Goal: Information Seeking & Learning: Find specific fact

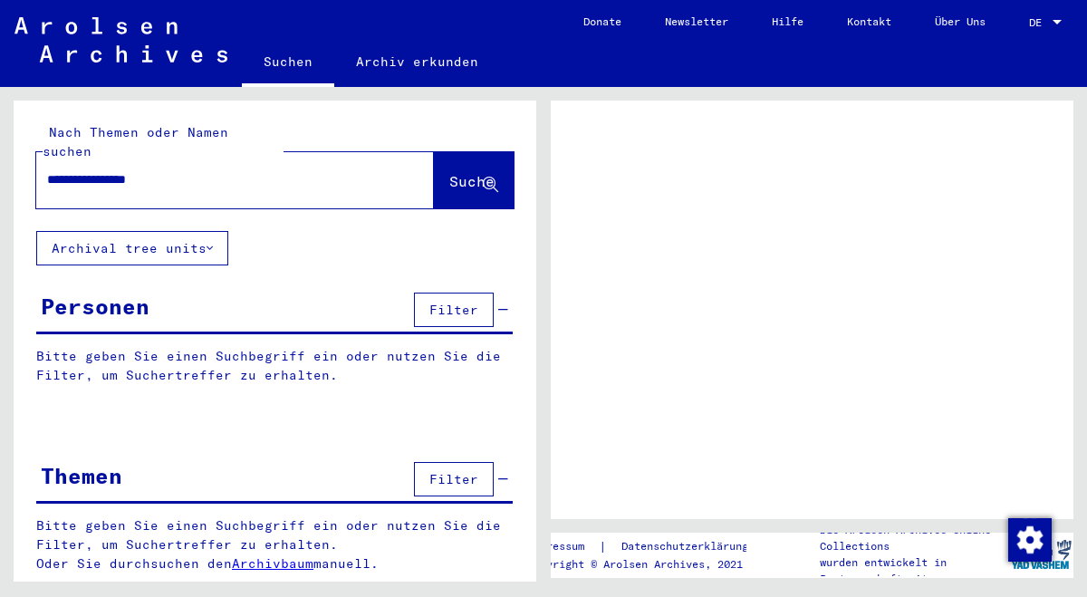
click at [1056, 22] on div at bounding box center [1056, 22] width 9 height 5
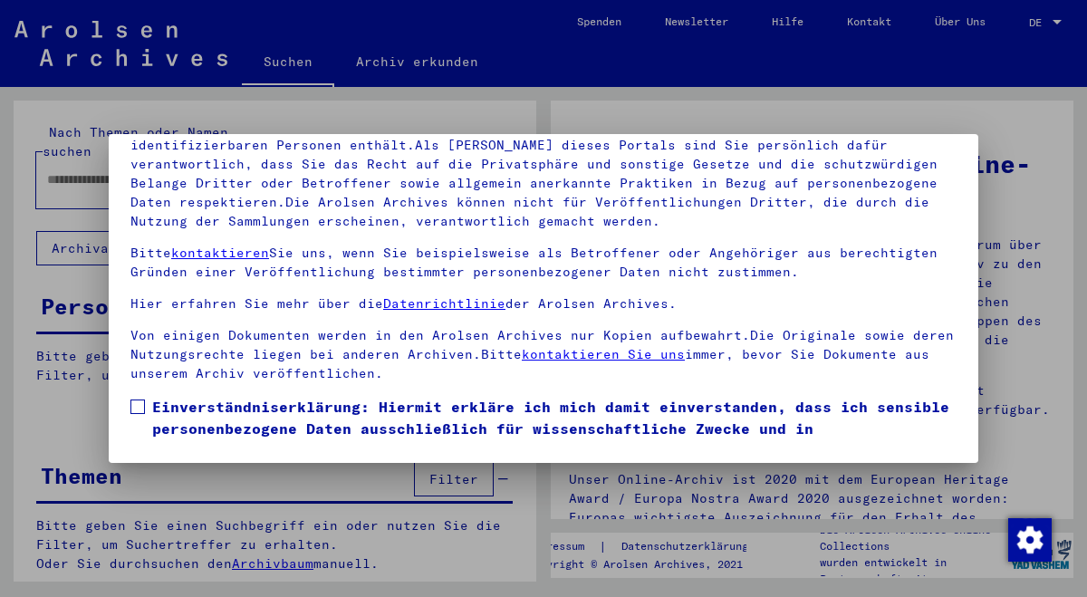
scroll to position [149, 0]
click at [136, 406] on span at bounding box center [137, 406] width 14 height 14
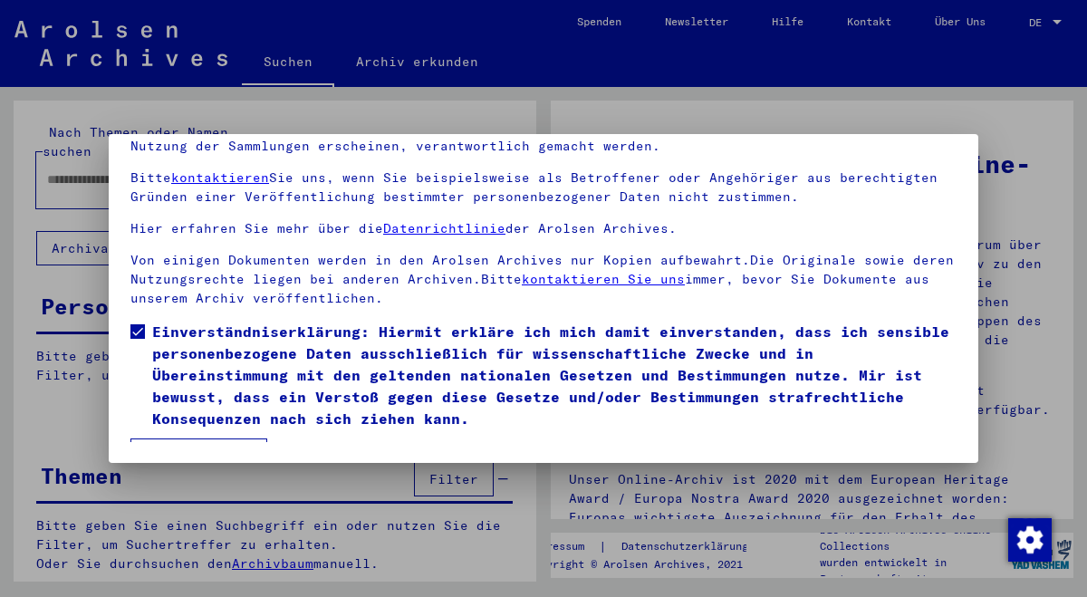
scroll to position [106, 0]
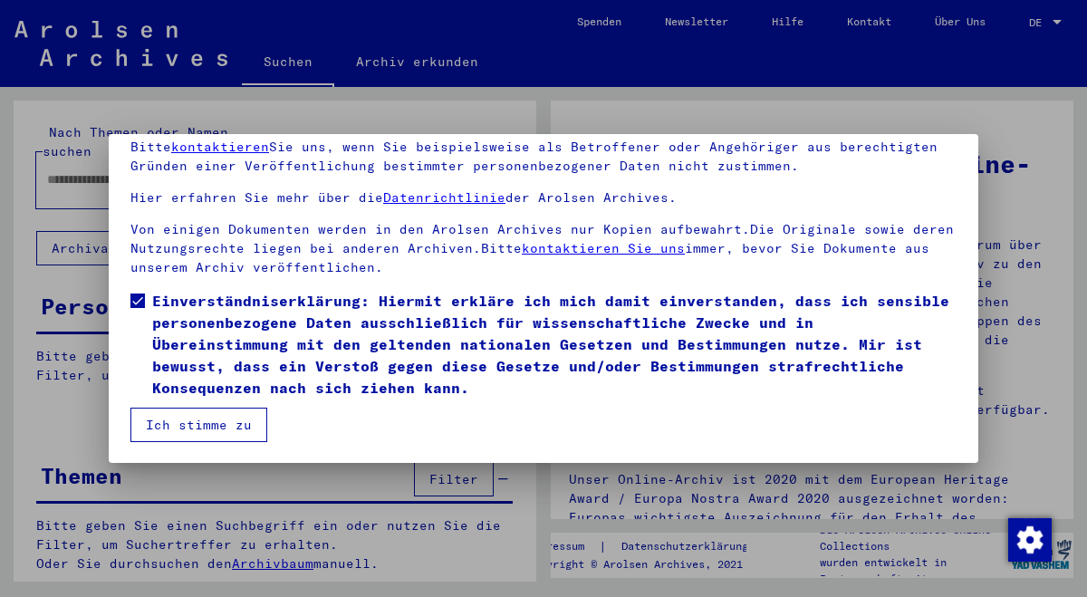
click at [235, 430] on button "Ich stimme zu" at bounding box center [198, 425] width 137 height 34
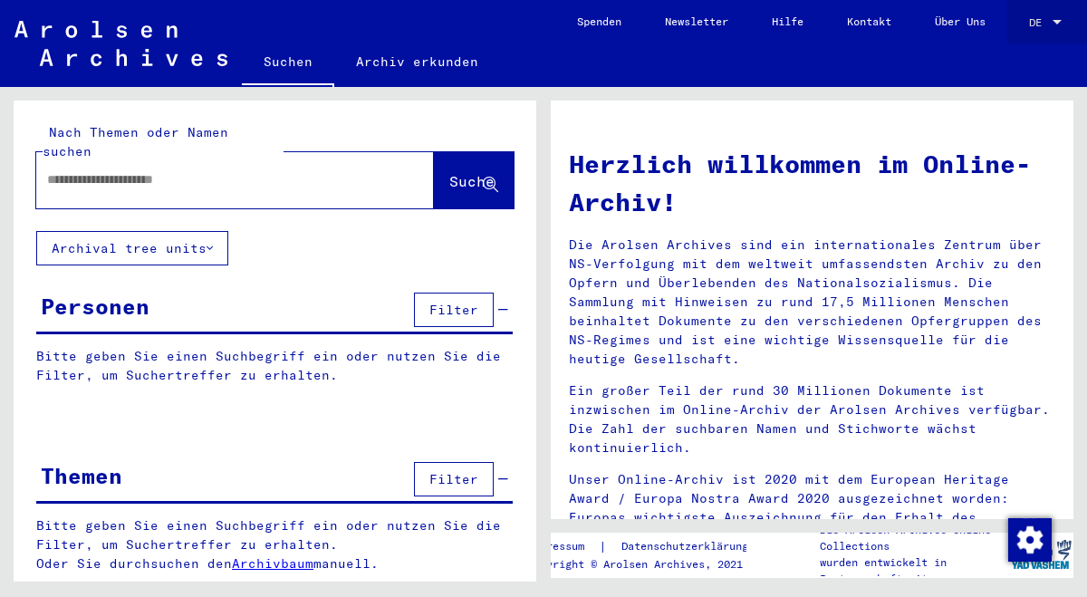
click at [1059, 19] on div at bounding box center [1057, 22] width 16 height 13
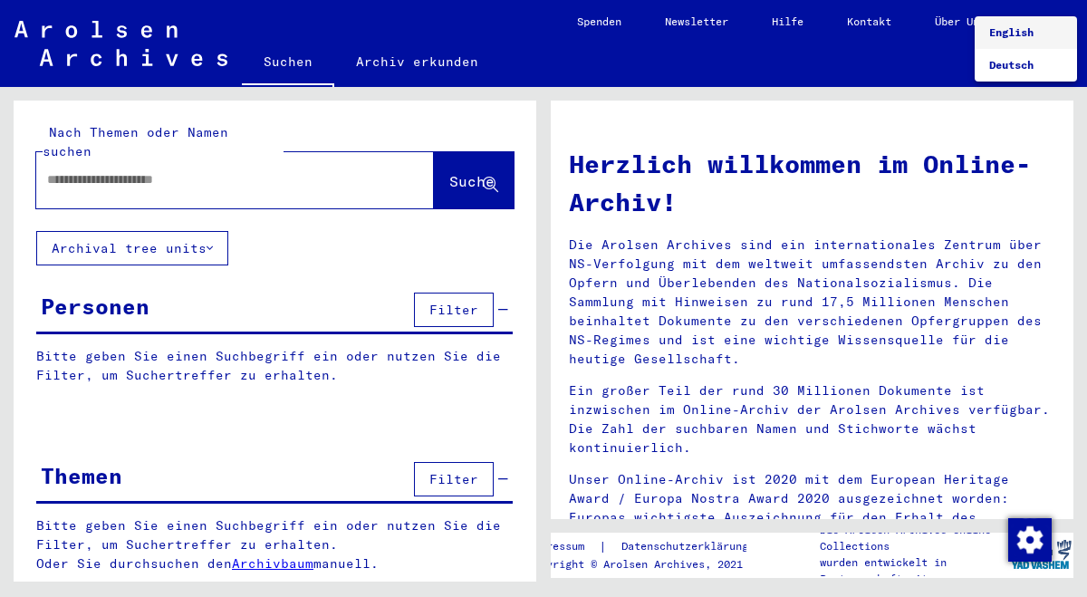
click at [1028, 28] on span "English" at bounding box center [1011, 32] width 44 height 14
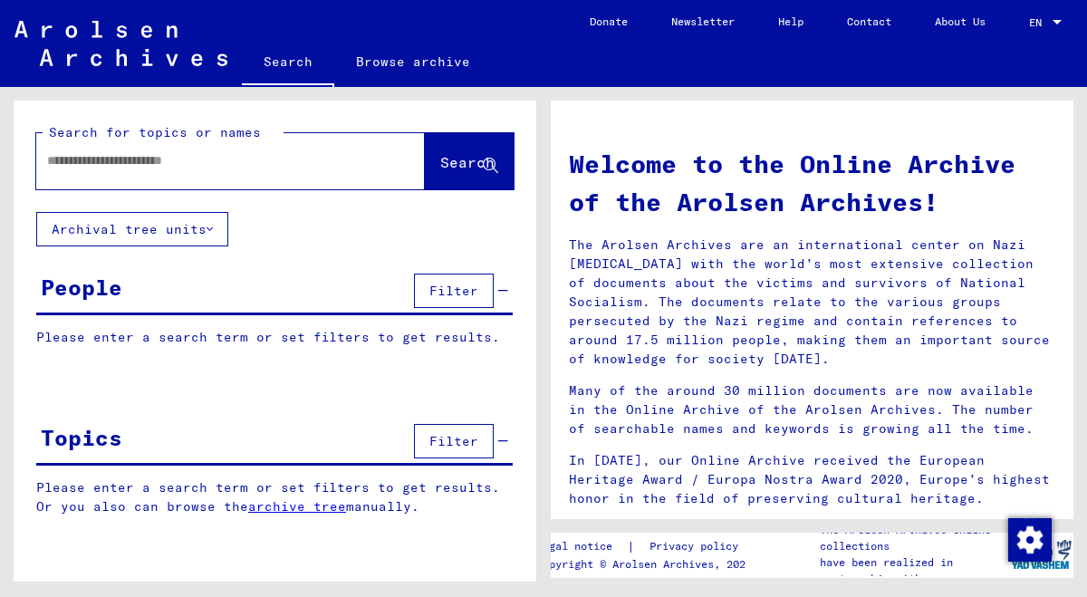
click at [158, 166] on input "text" at bounding box center [208, 160] width 323 height 19
paste input "**********"
click at [49, 159] on input "**********" at bounding box center [208, 160] width 323 height 19
type input "**********"
click at [440, 161] on span "Search" at bounding box center [467, 162] width 54 height 18
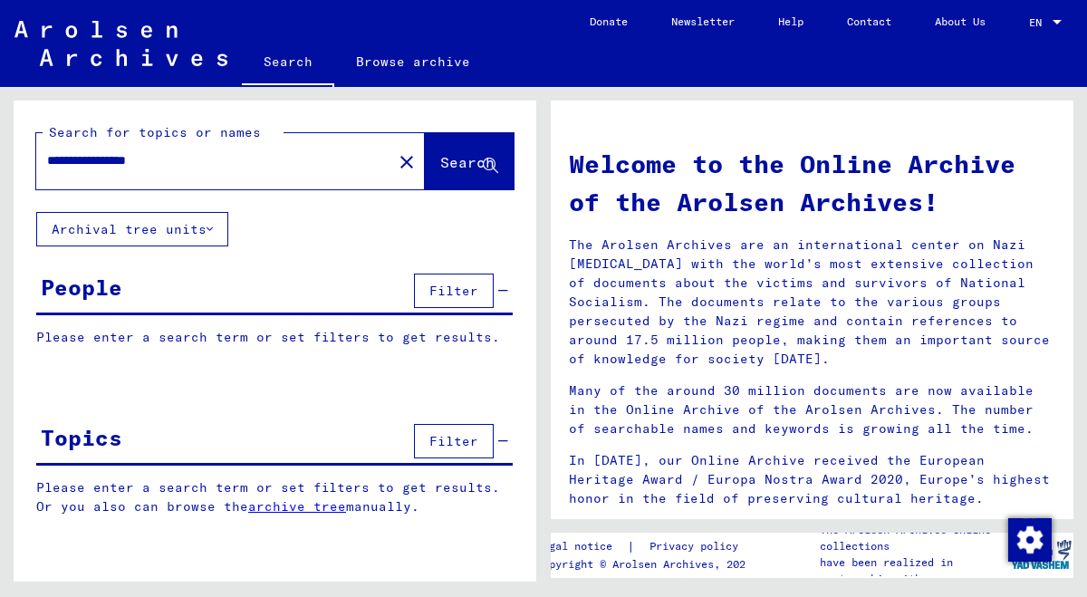
click at [440, 161] on span "Search" at bounding box center [467, 162] width 54 height 18
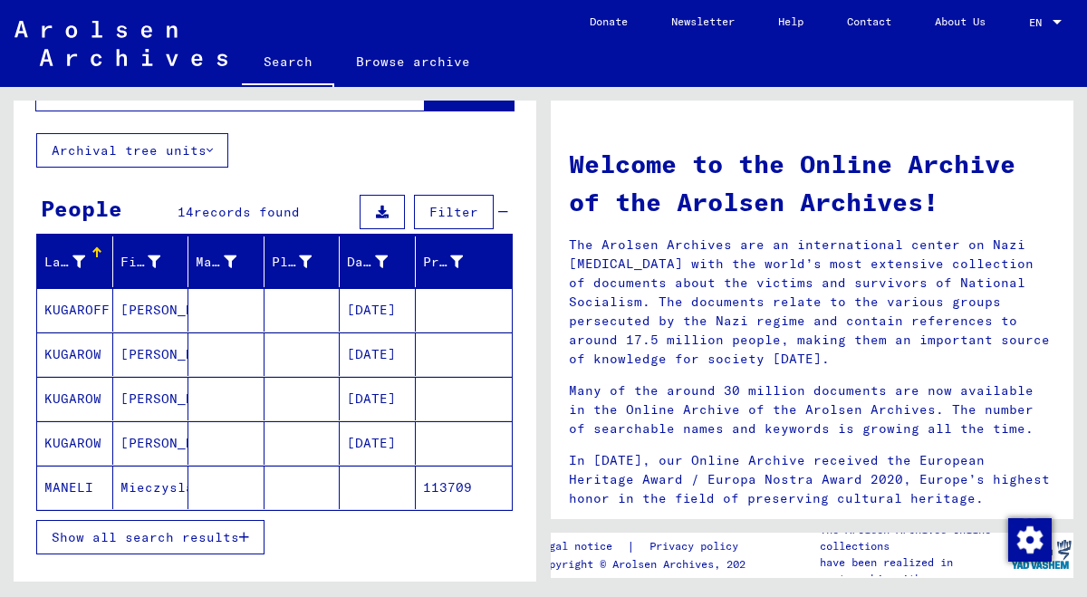
scroll to position [84, 0]
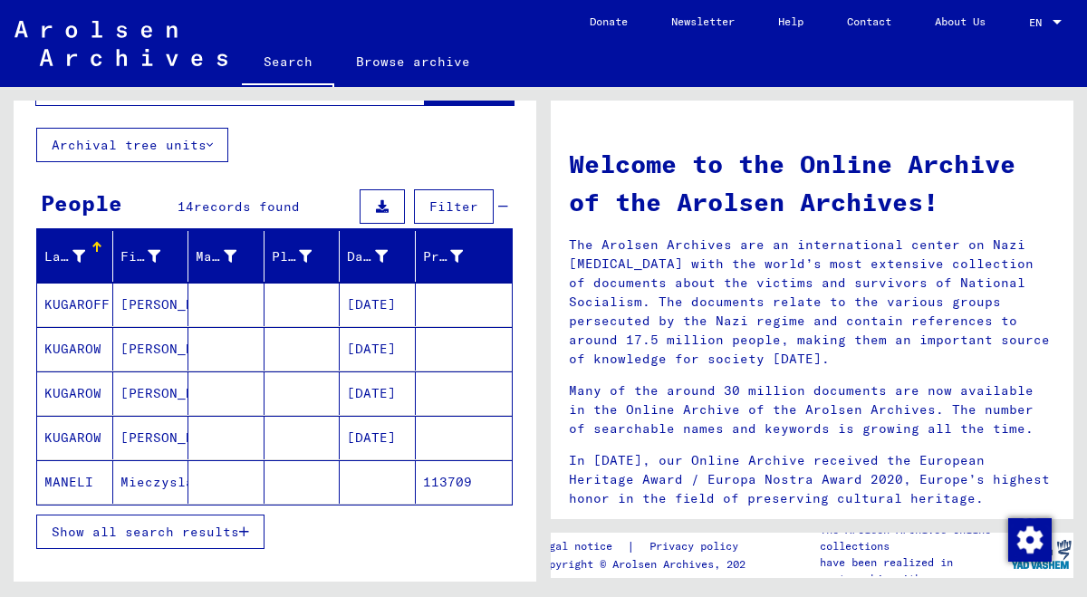
click at [170, 524] on span "Show all search results" at bounding box center [145, 532] width 187 height 16
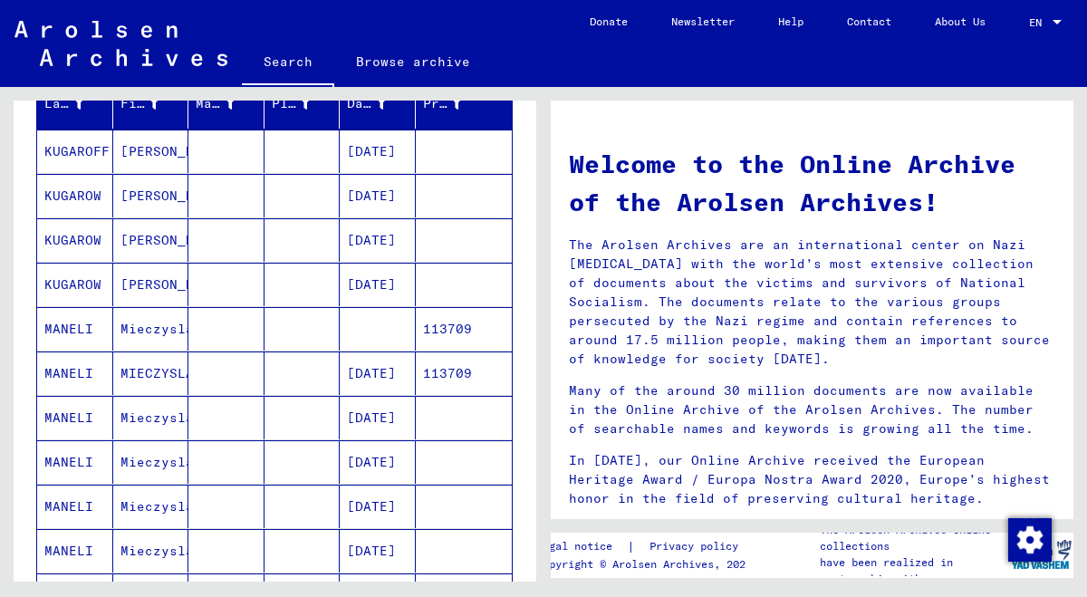
scroll to position [235, 0]
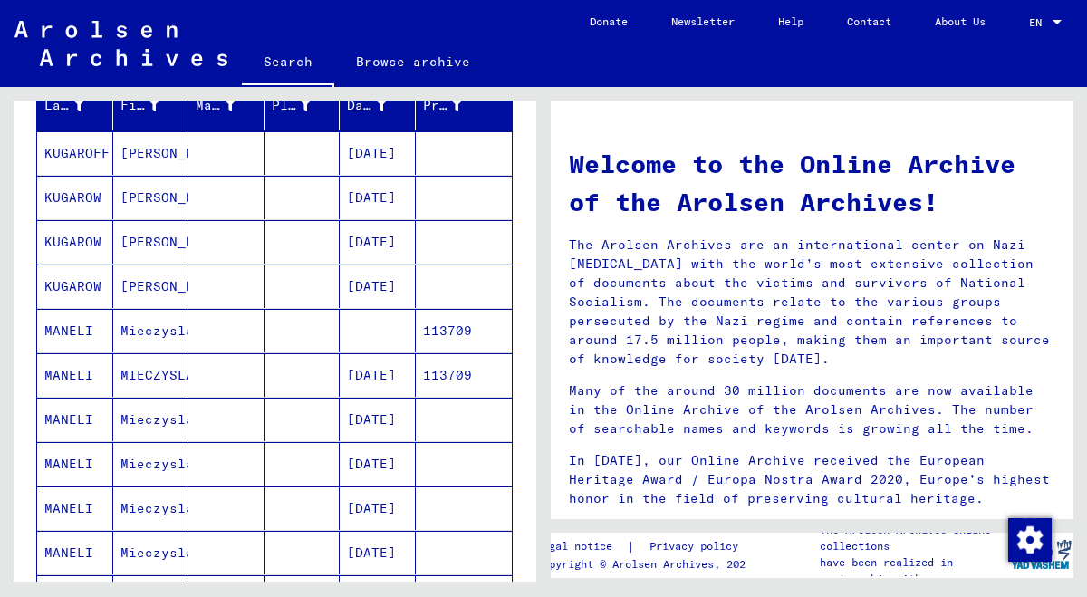
click at [81, 327] on mat-cell "MANELI" at bounding box center [75, 330] width 76 height 43
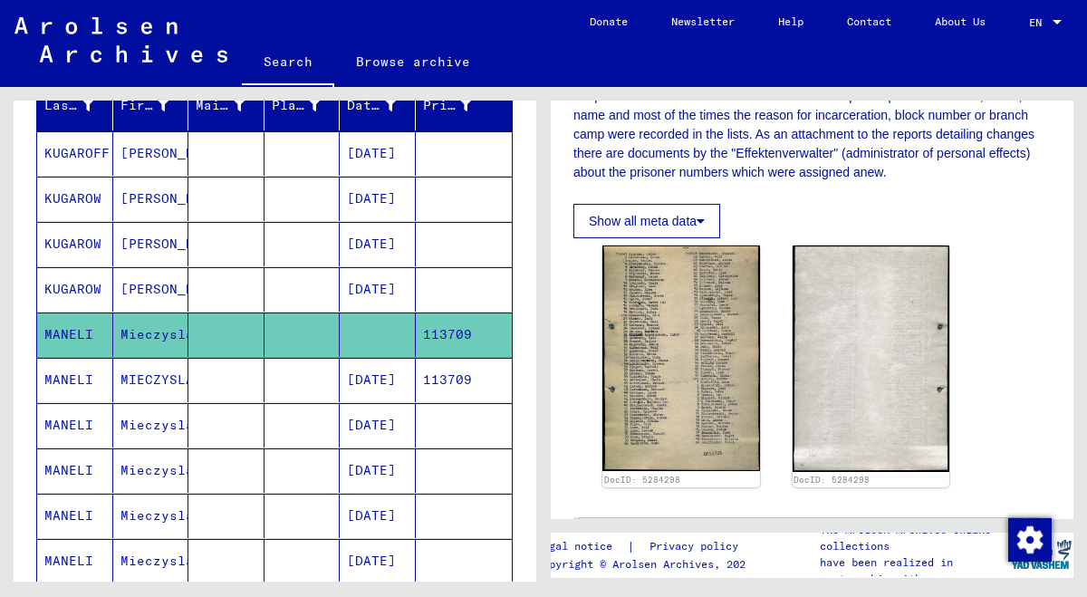
scroll to position [495, 0]
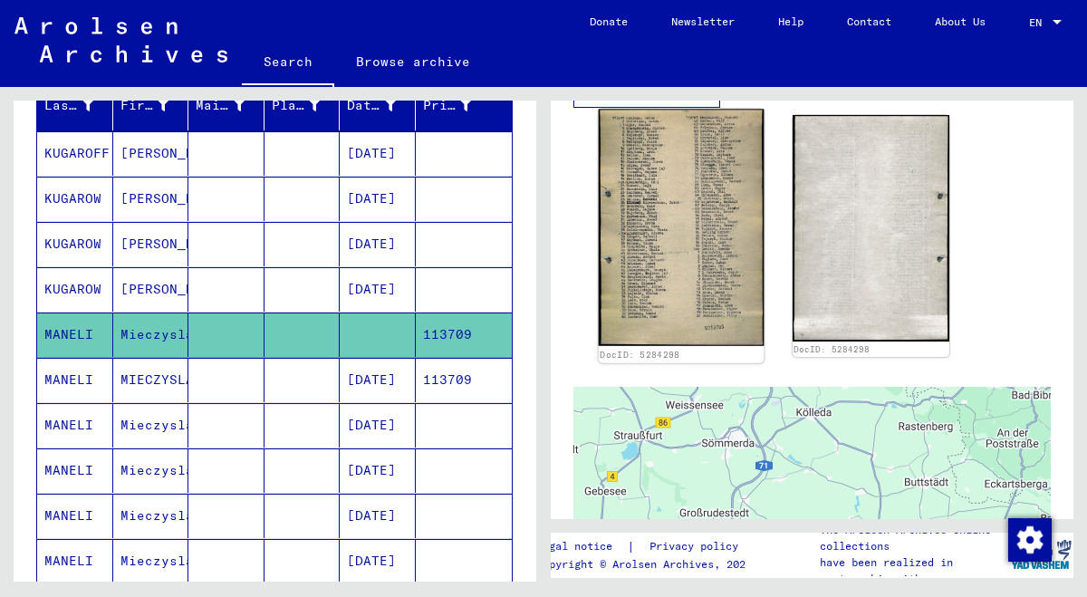
click at [687, 245] on img at bounding box center [681, 228] width 165 height 236
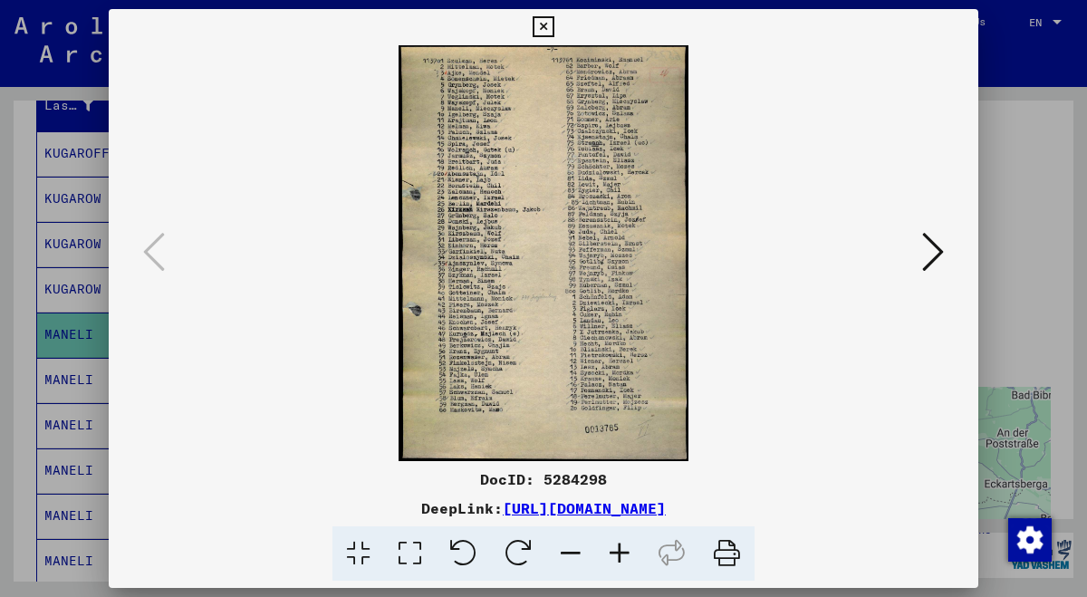
click at [629, 552] on icon at bounding box center [619, 553] width 49 height 55
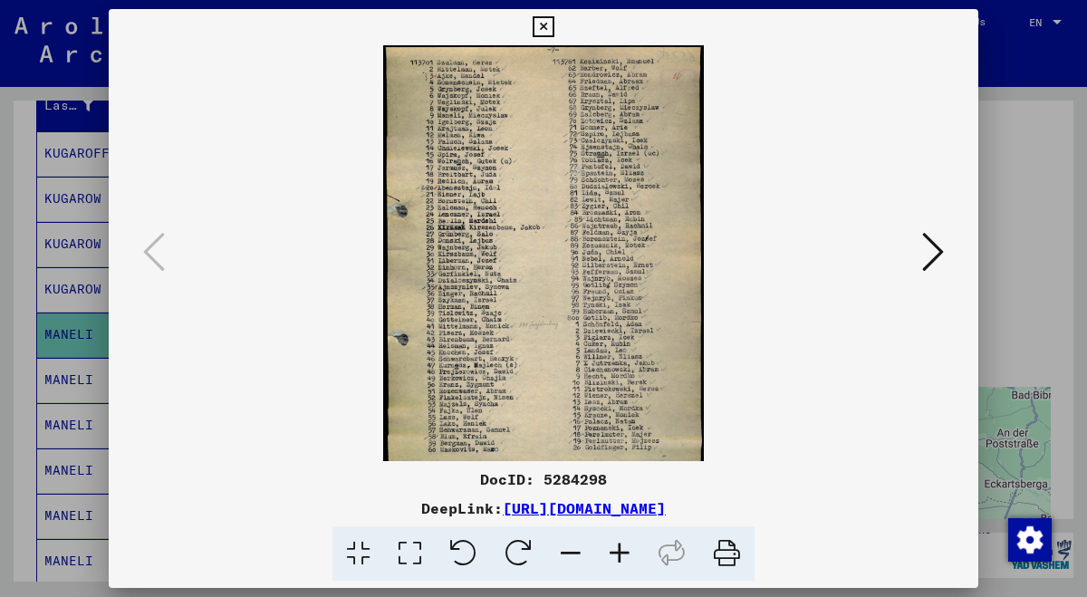
click at [629, 552] on icon at bounding box center [619, 553] width 49 height 55
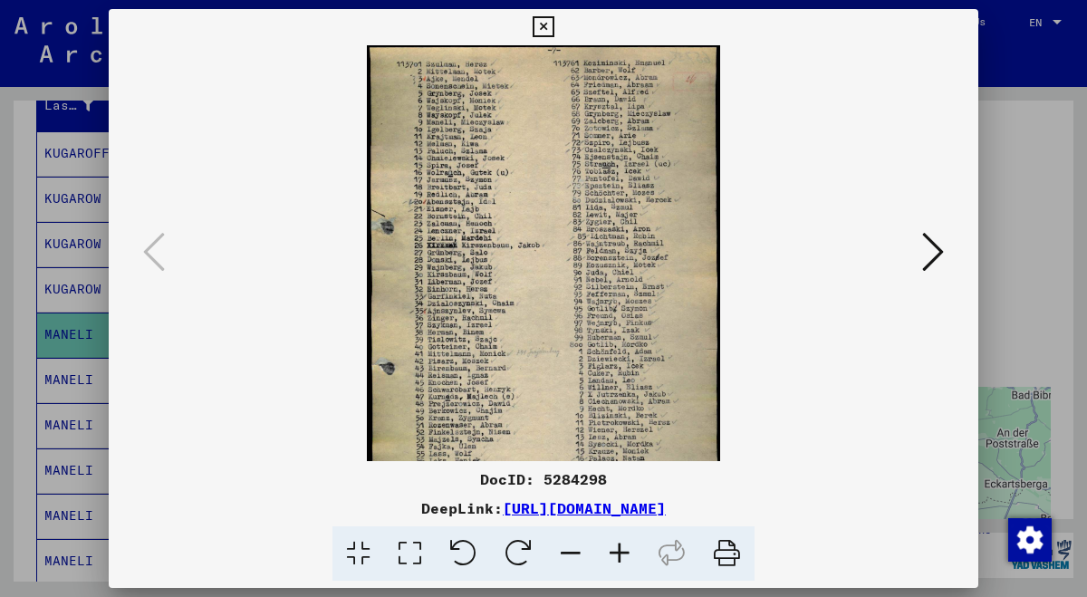
click at [629, 552] on icon at bounding box center [619, 553] width 49 height 55
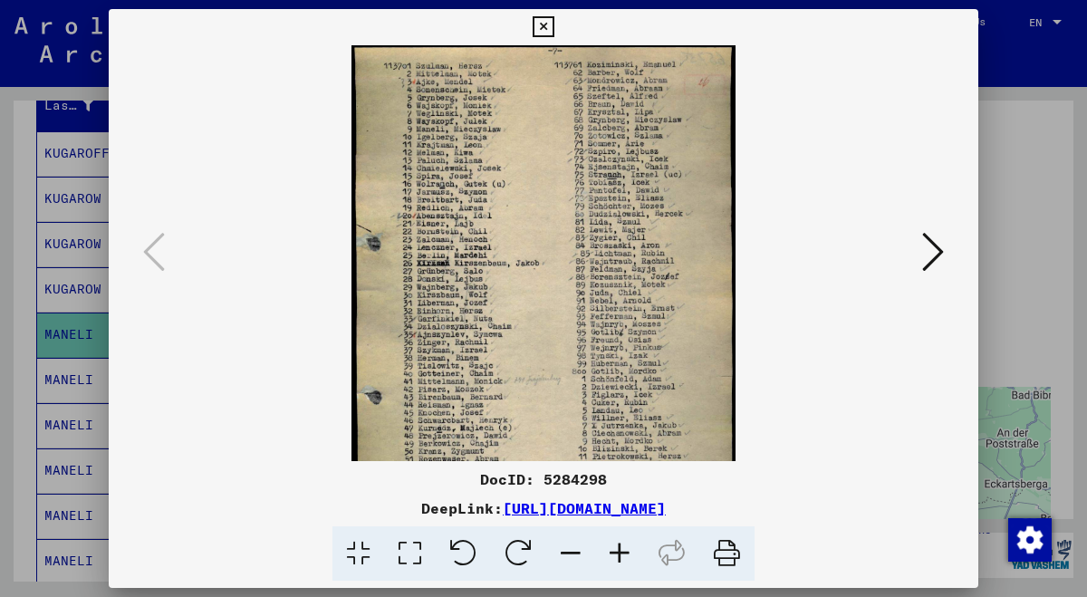
click at [629, 552] on icon at bounding box center [619, 553] width 49 height 55
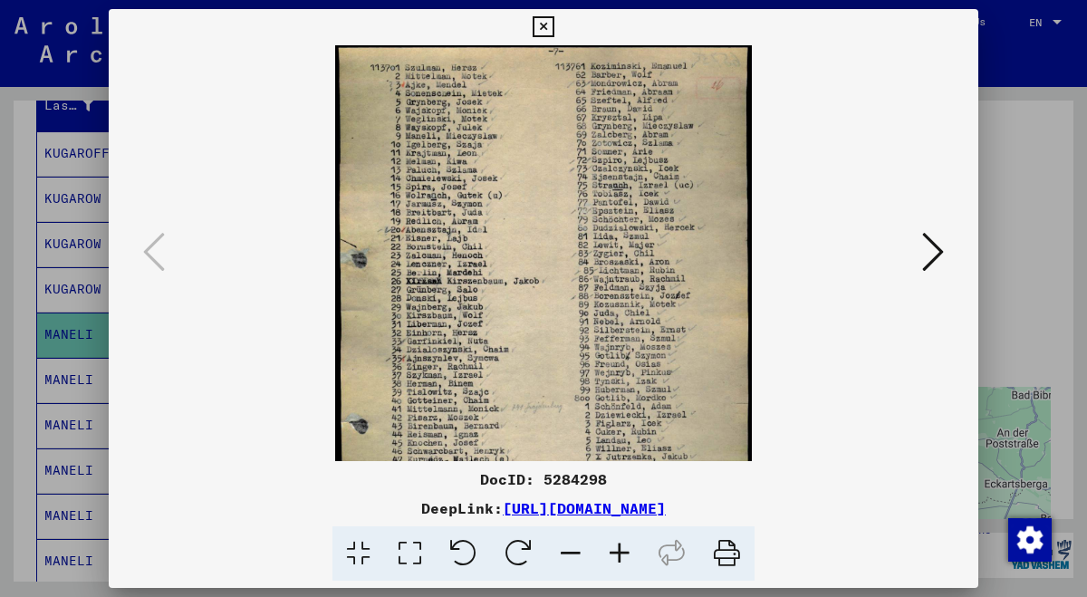
click at [629, 552] on icon at bounding box center [619, 553] width 49 height 55
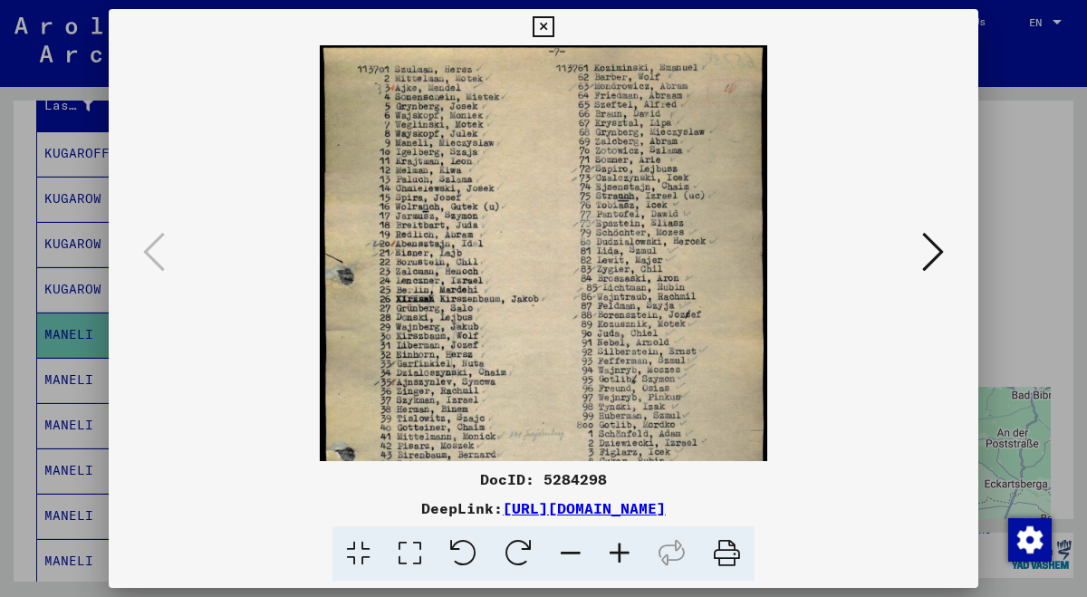
click at [629, 552] on icon at bounding box center [619, 553] width 49 height 55
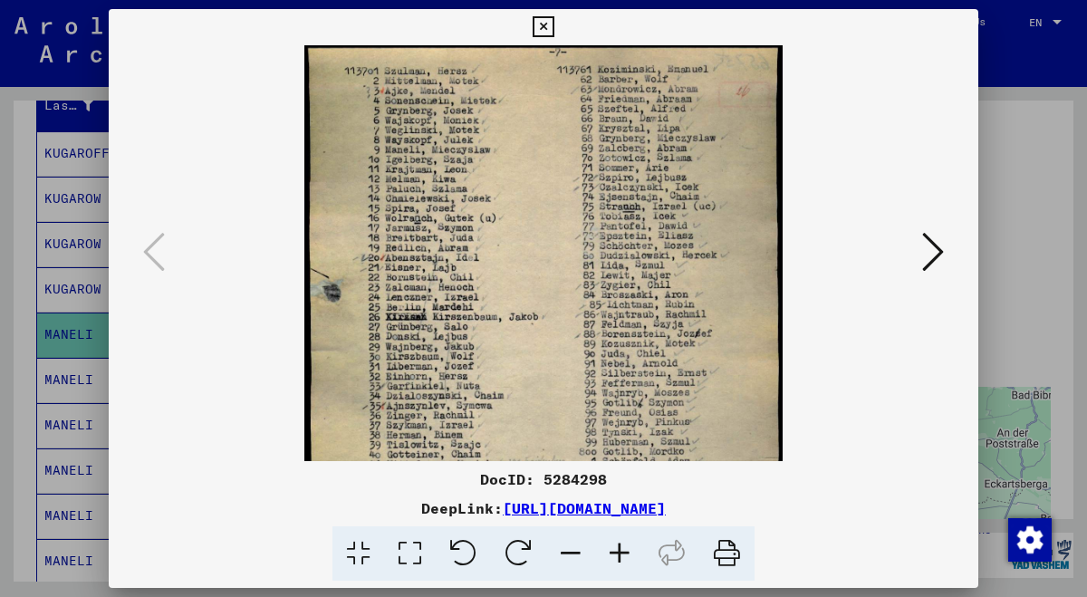
click at [629, 552] on icon at bounding box center [619, 553] width 49 height 55
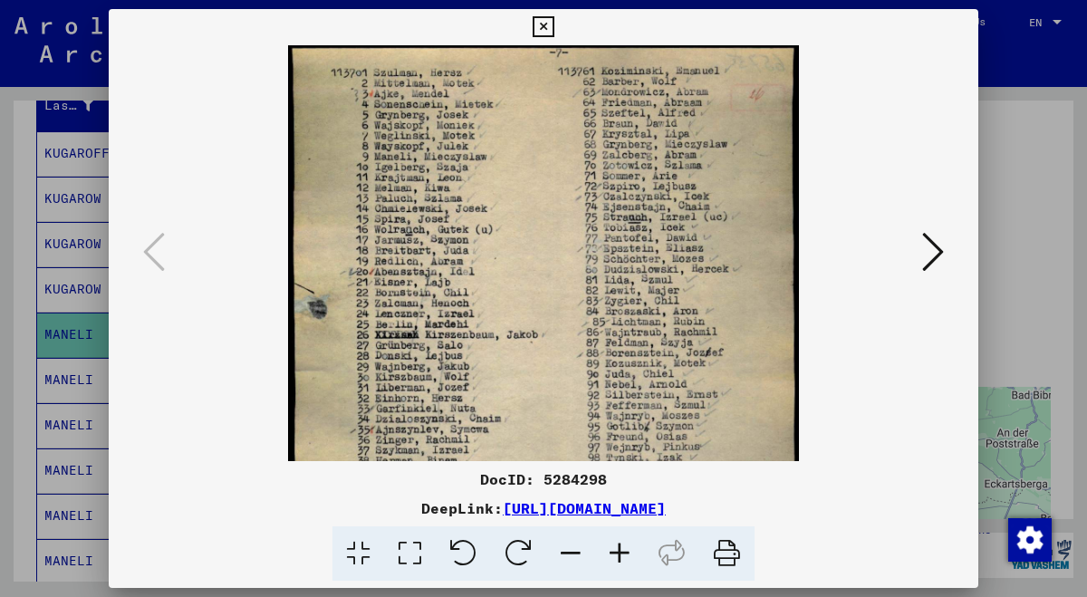
click at [629, 552] on icon at bounding box center [619, 553] width 49 height 55
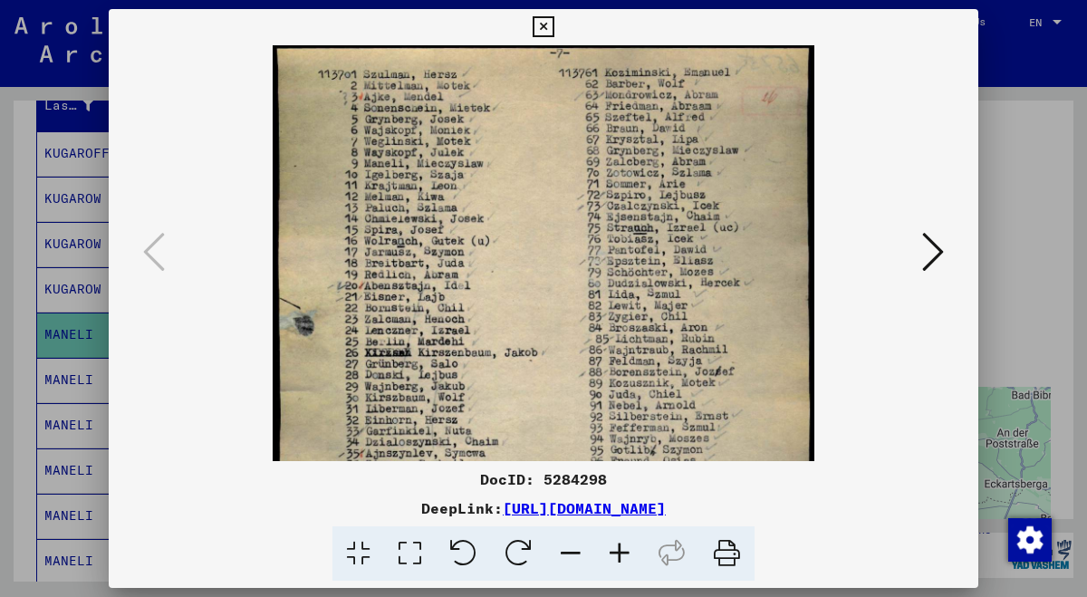
click at [629, 552] on icon at bounding box center [619, 553] width 49 height 55
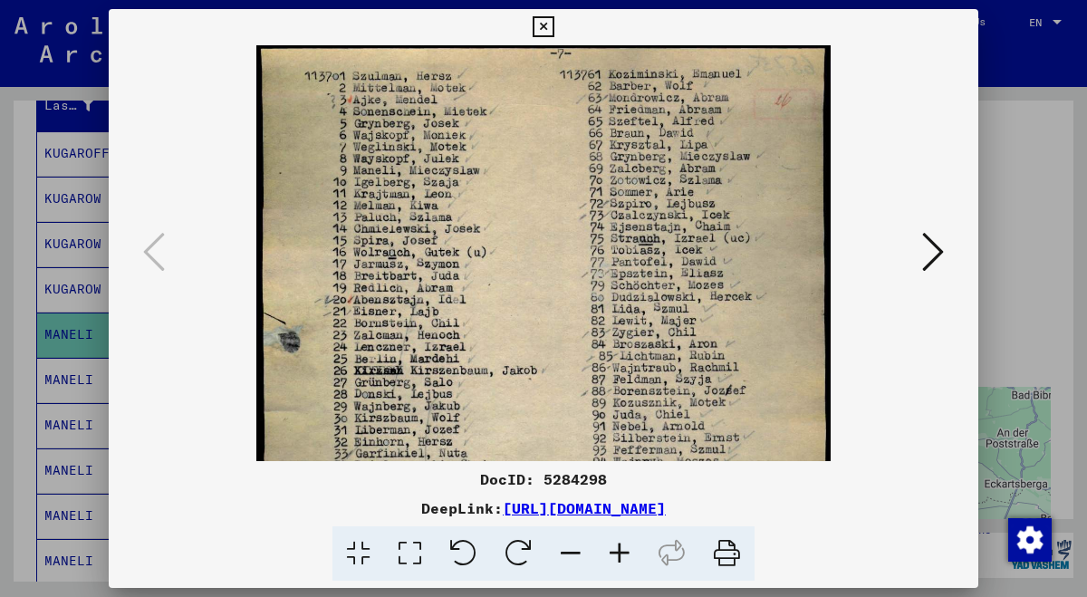
click at [629, 552] on icon at bounding box center [619, 553] width 49 height 55
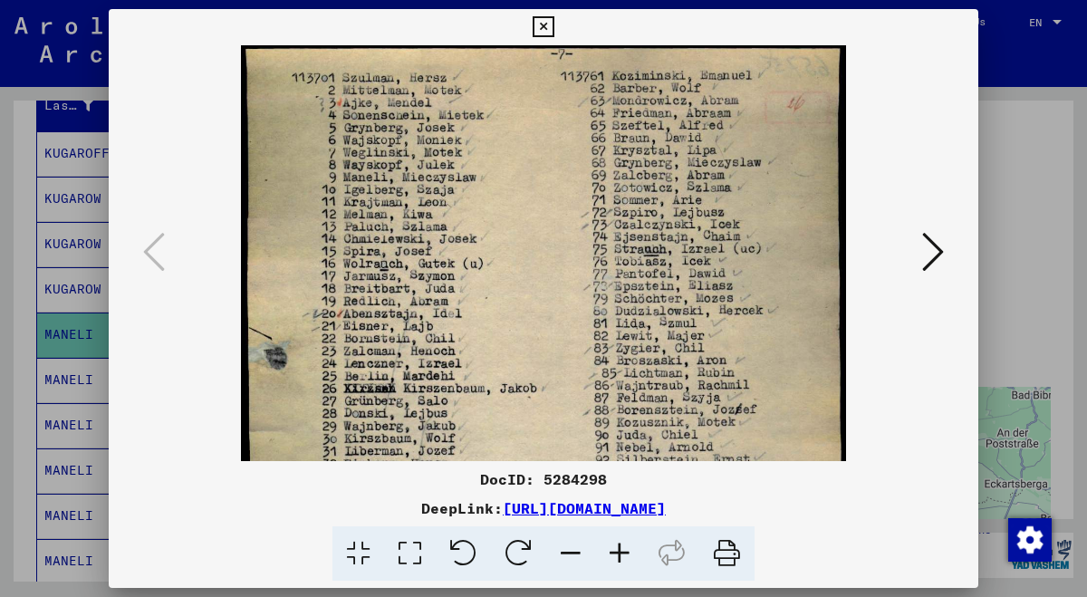
click at [629, 552] on icon at bounding box center [619, 553] width 49 height 55
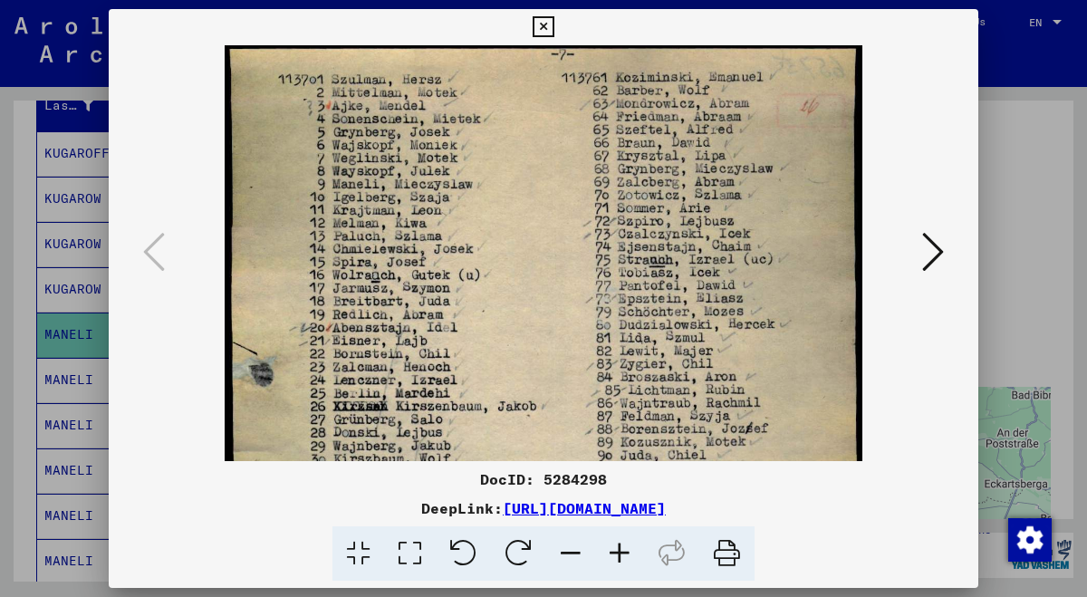
click at [629, 552] on icon at bounding box center [619, 553] width 49 height 55
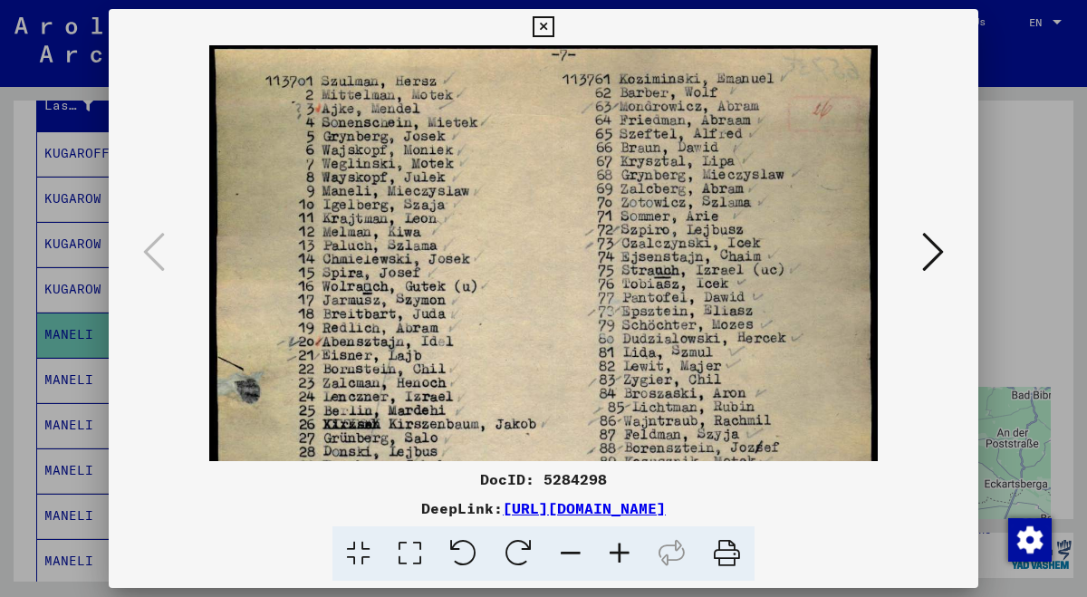
click at [629, 552] on icon at bounding box center [619, 553] width 49 height 55
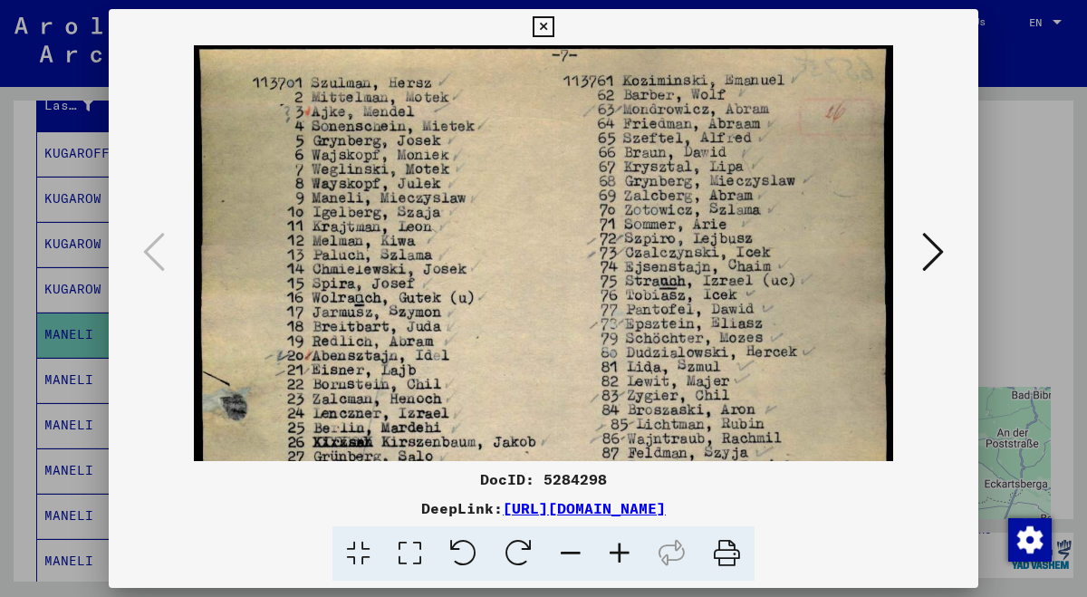
click at [629, 552] on icon at bounding box center [619, 553] width 49 height 55
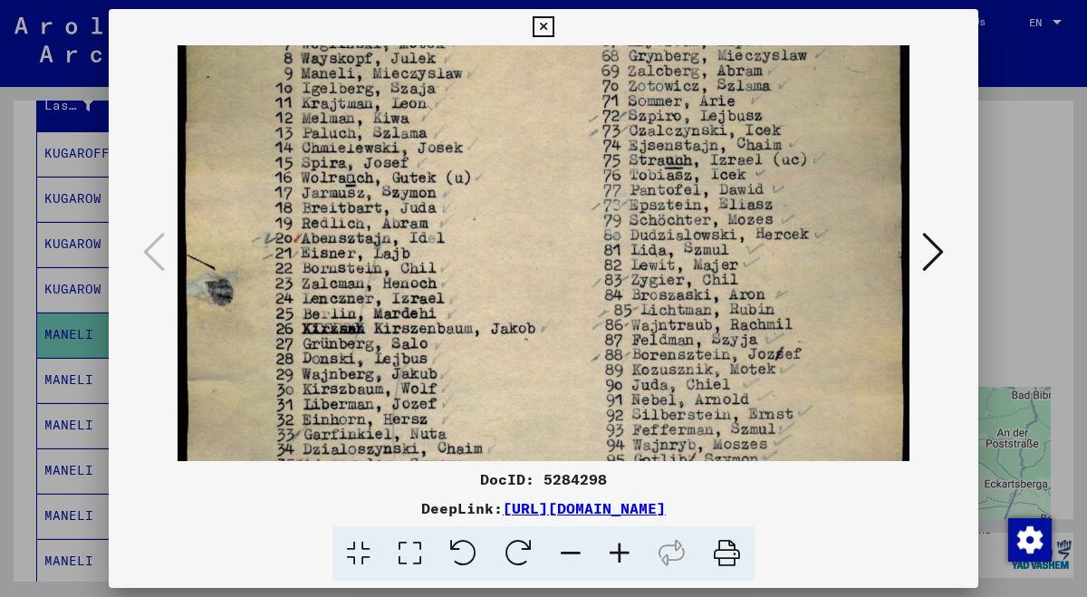
drag, startPoint x: 659, startPoint y: 425, endPoint x: 664, endPoint y: 293, distance: 132.3
click at [664, 293] on img at bounding box center [544, 439] width 732 height 1050
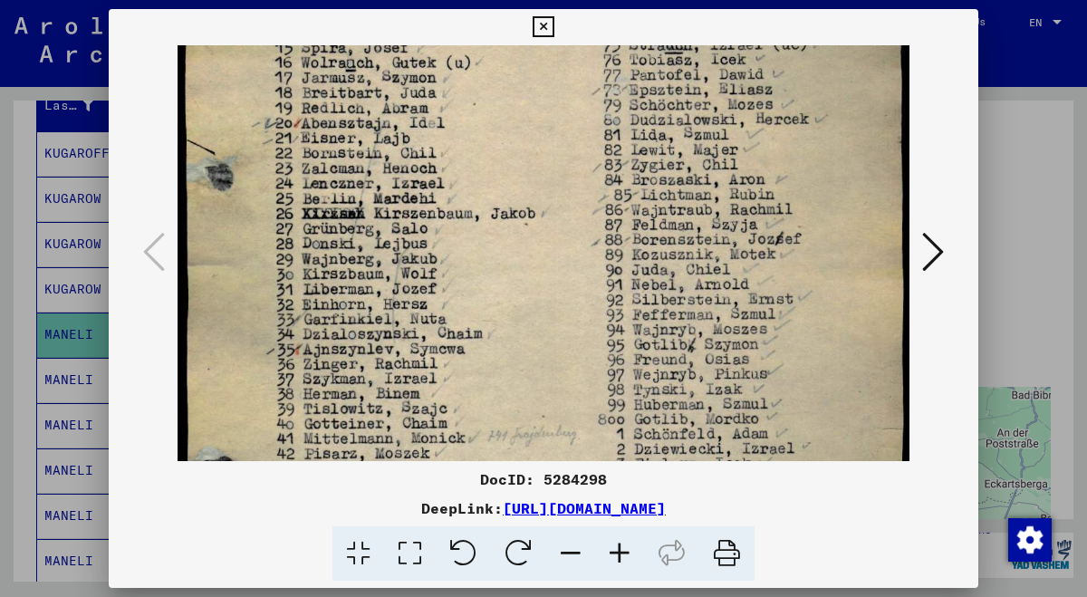
drag, startPoint x: 663, startPoint y: 379, endPoint x: 670, endPoint y: 264, distance: 115.3
click at [670, 264] on img at bounding box center [544, 324] width 732 height 1050
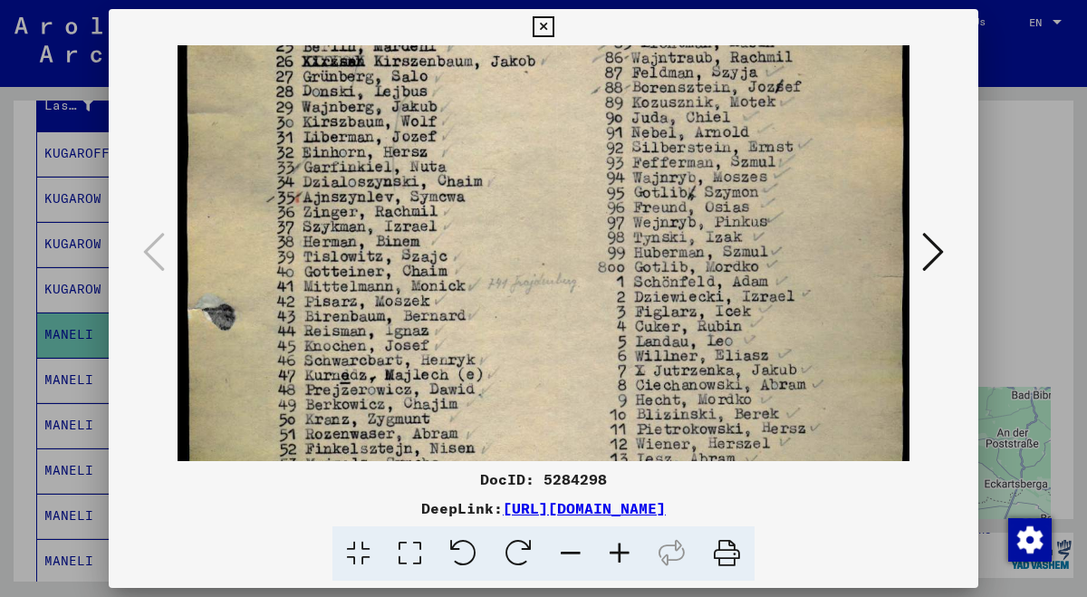
drag, startPoint x: 673, startPoint y: 357, endPoint x: 687, endPoint y: 204, distance: 153.7
click at [687, 204] on img at bounding box center [544, 172] width 732 height 1050
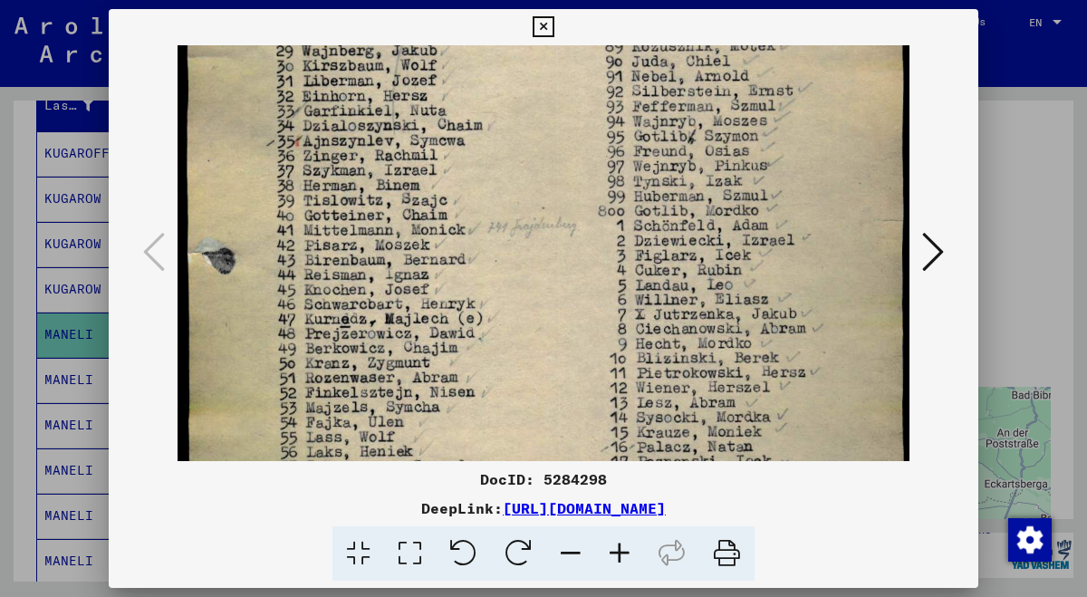
drag, startPoint x: 686, startPoint y: 295, endPoint x: 704, endPoint y: 248, distance: 50.5
click at [704, 248] on img at bounding box center [544, 116] width 732 height 1050
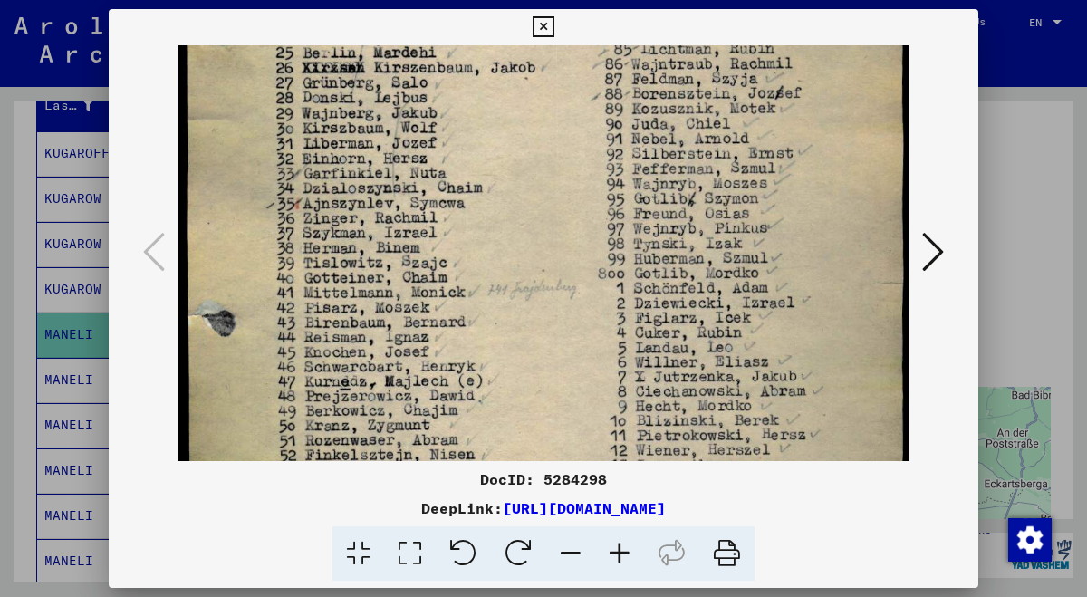
drag, startPoint x: 687, startPoint y: 124, endPoint x: 689, endPoint y: 190, distance: 66.2
click at [689, 192] on img at bounding box center [544, 178] width 732 height 1050
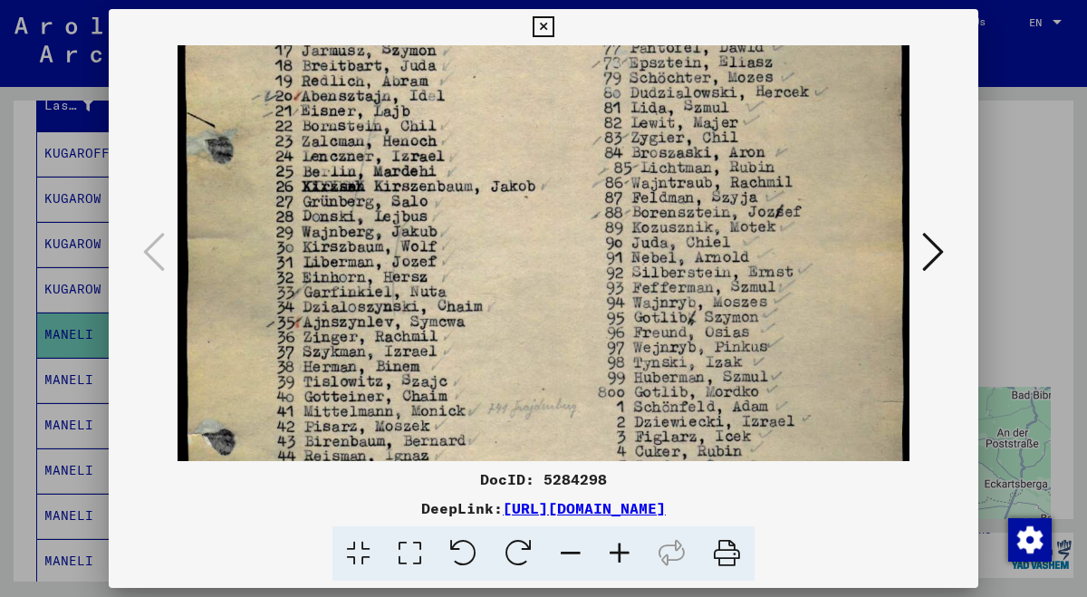
drag, startPoint x: 687, startPoint y: 93, endPoint x: 690, endPoint y: 216, distance: 122.3
click at [690, 216] on img at bounding box center [544, 297] width 732 height 1050
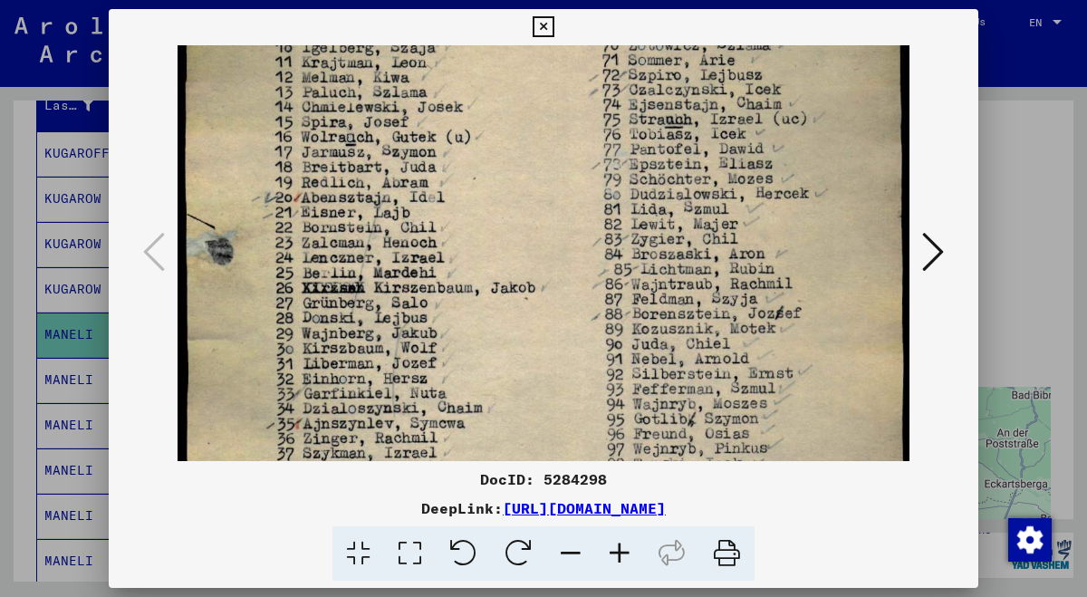
drag, startPoint x: 690, startPoint y: 100, endPoint x: 697, endPoint y: 203, distance: 103.5
click at [697, 203] on img at bounding box center [544, 398] width 732 height 1050
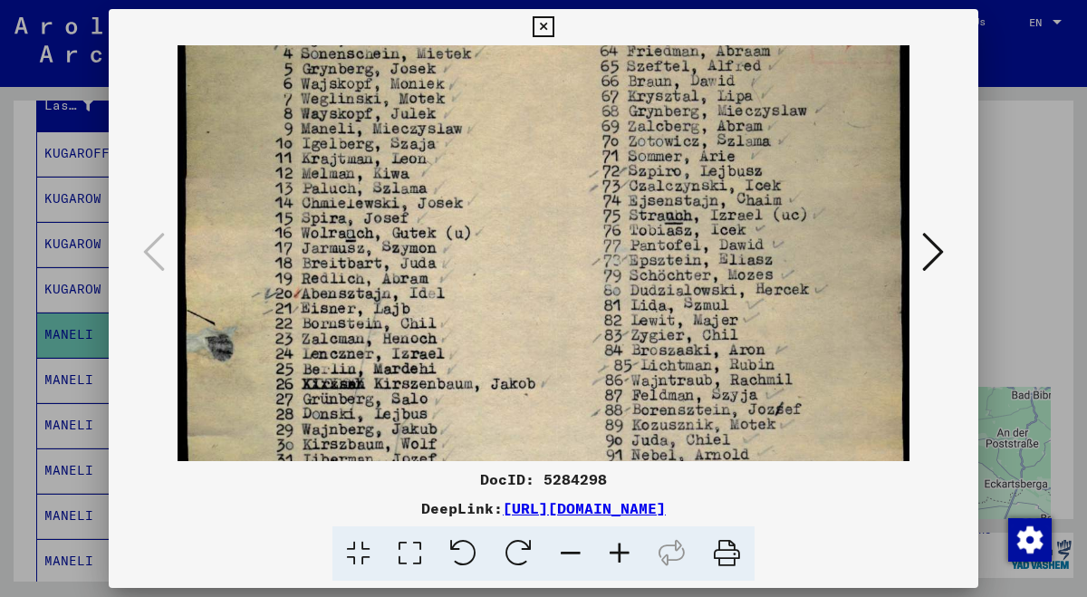
scroll to position [54, 0]
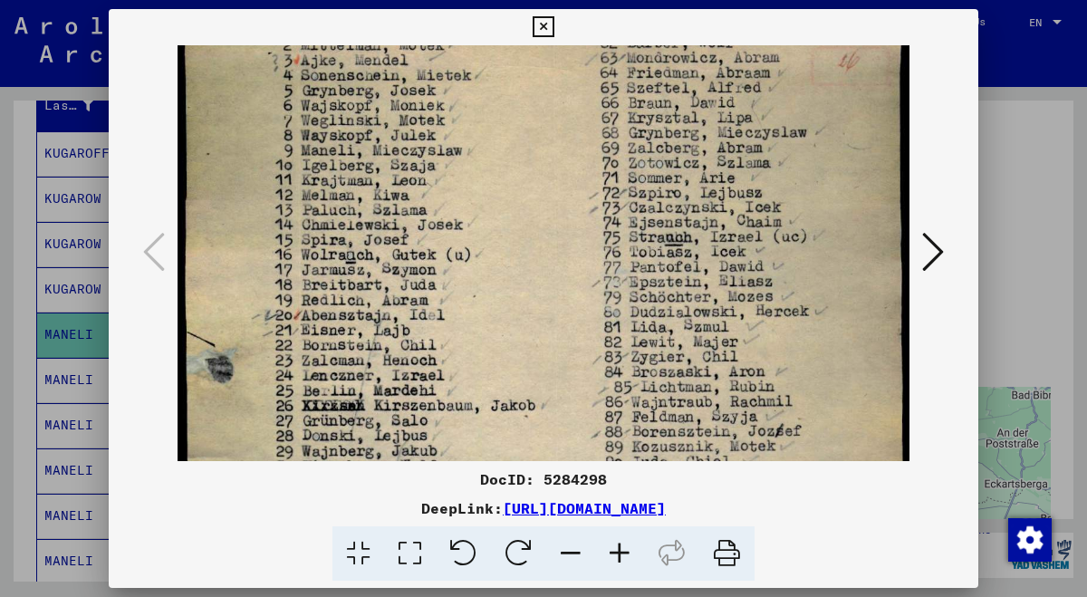
drag, startPoint x: 701, startPoint y: 95, endPoint x: 702, endPoint y: 214, distance: 118.7
click at [702, 214] on img at bounding box center [544, 516] width 732 height 1050
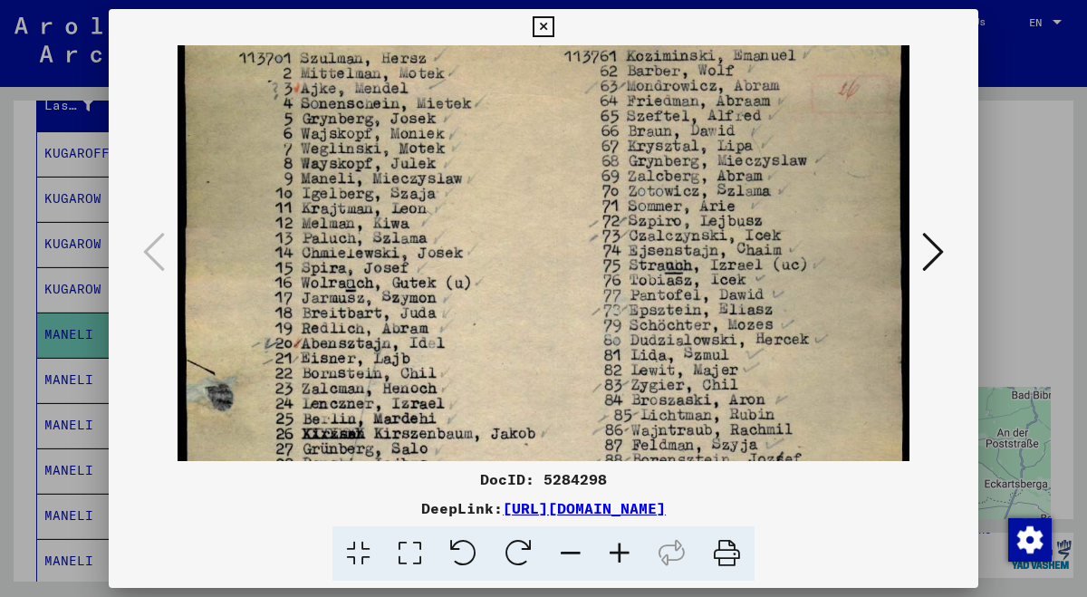
scroll to position [0, 0]
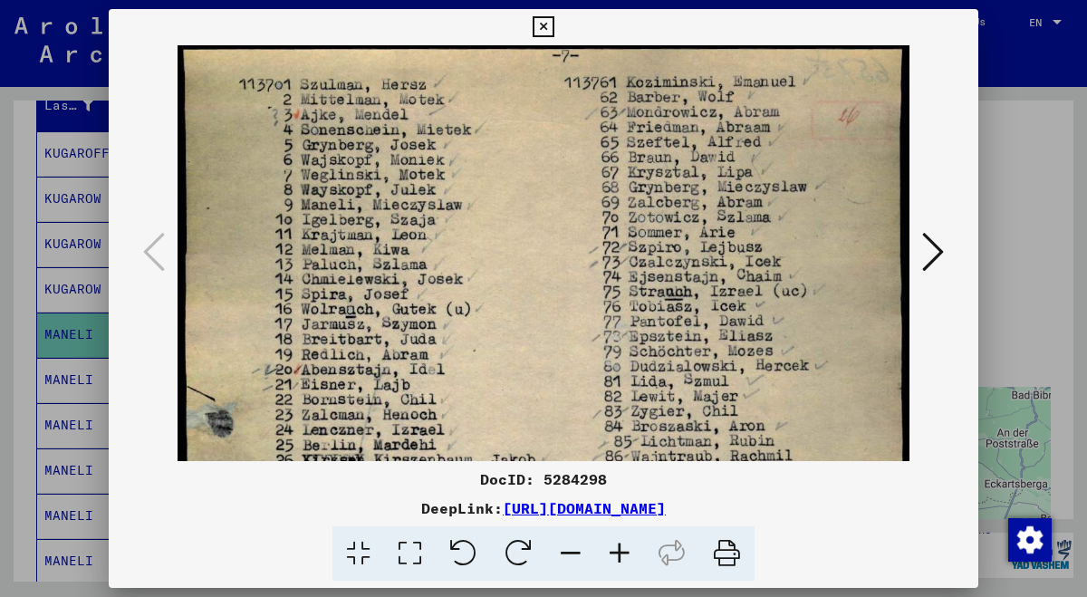
drag, startPoint x: 712, startPoint y: 84, endPoint x: 718, endPoint y: 190, distance: 106.2
click at [718, 190] on img at bounding box center [544, 570] width 732 height 1050
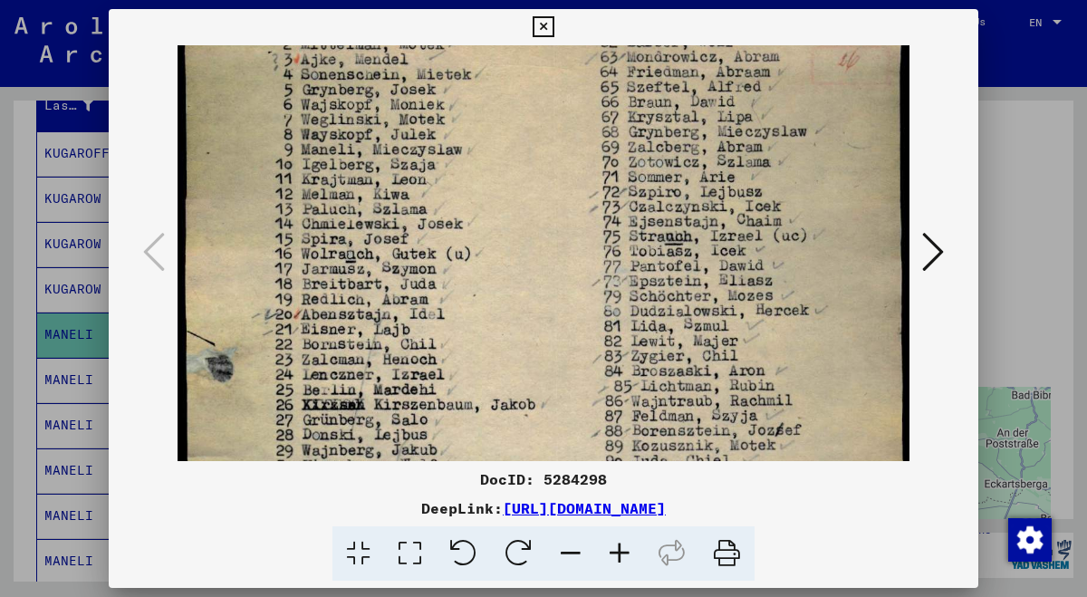
scroll to position [62, 0]
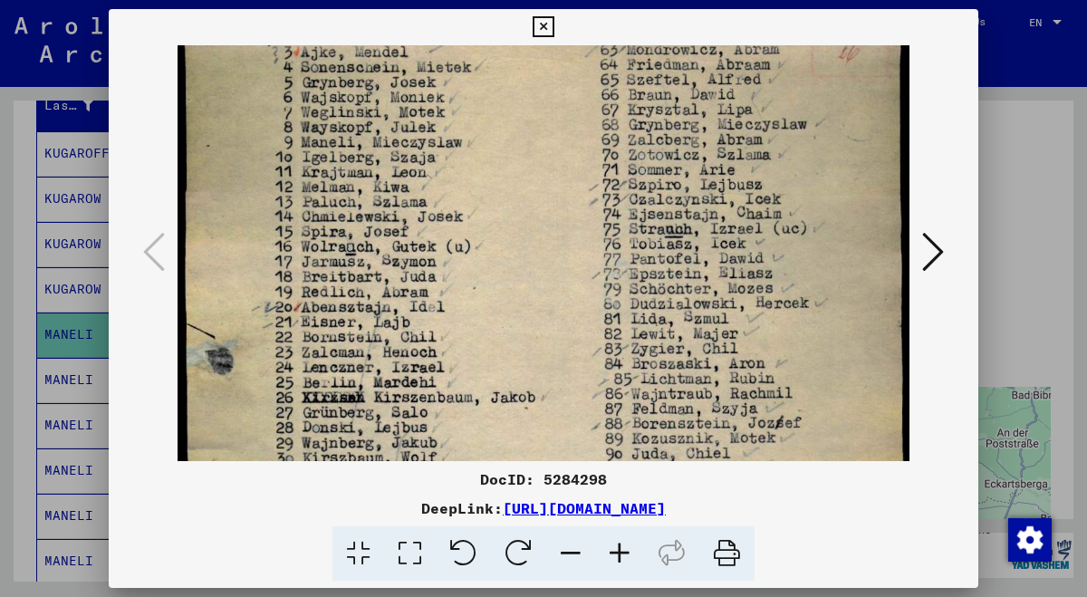
drag, startPoint x: 708, startPoint y: 195, endPoint x: 711, endPoint y: 129, distance: 66.2
click at [711, 129] on img at bounding box center [544, 508] width 732 height 1050
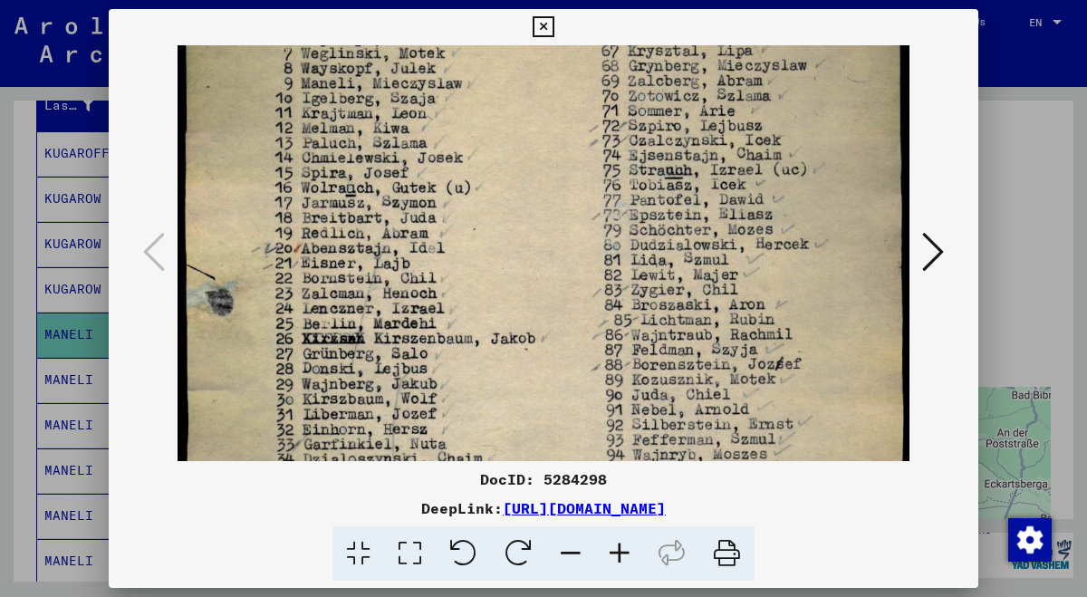
drag, startPoint x: 699, startPoint y: 181, endPoint x: 701, endPoint y: 121, distance: 59.8
click at [701, 121] on img at bounding box center [544, 449] width 732 height 1050
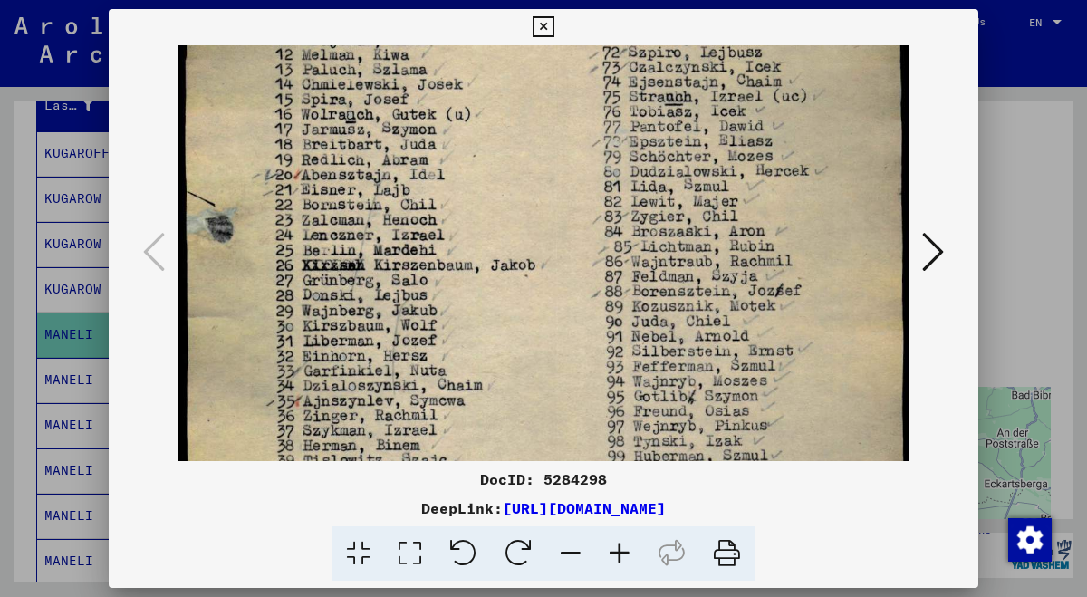
drag, startPoint x: 697, startPoint y: 200, endPoint x: 700, endPoint y: 128, distance: 72.5
click at [700, 128] on img at bounding box center [544, 376] width 732 height 1050
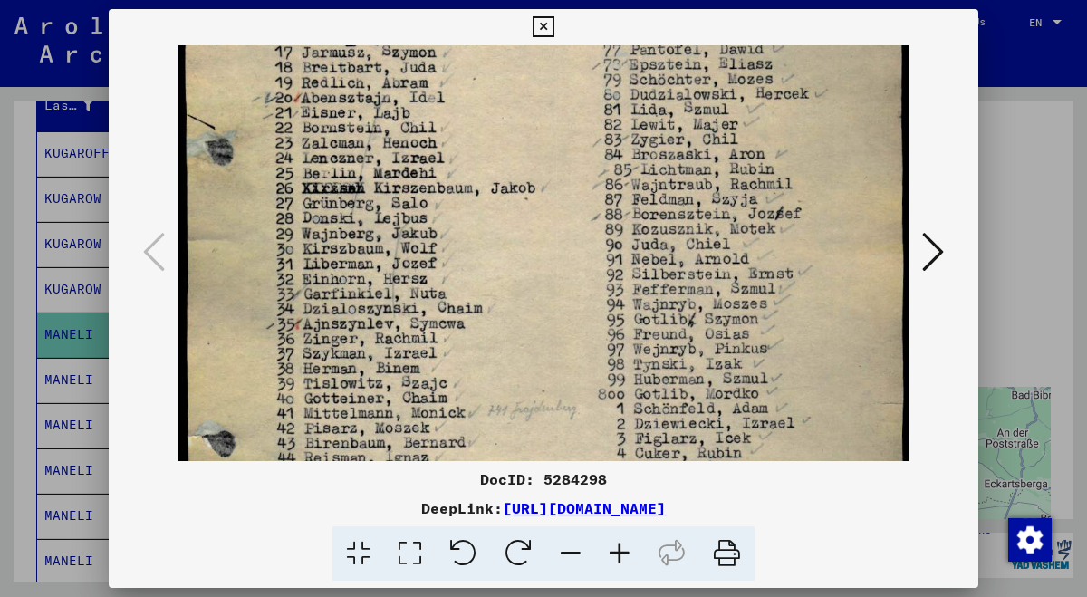
scroll to position [274, 0]
drag, startPoint x: 695, startPoint y: 205, endPoint x: 696, endPoint y: 125, distance: 79.7
click at [696, 125] on img at bounding box center [544, 297] width 732 height 1050
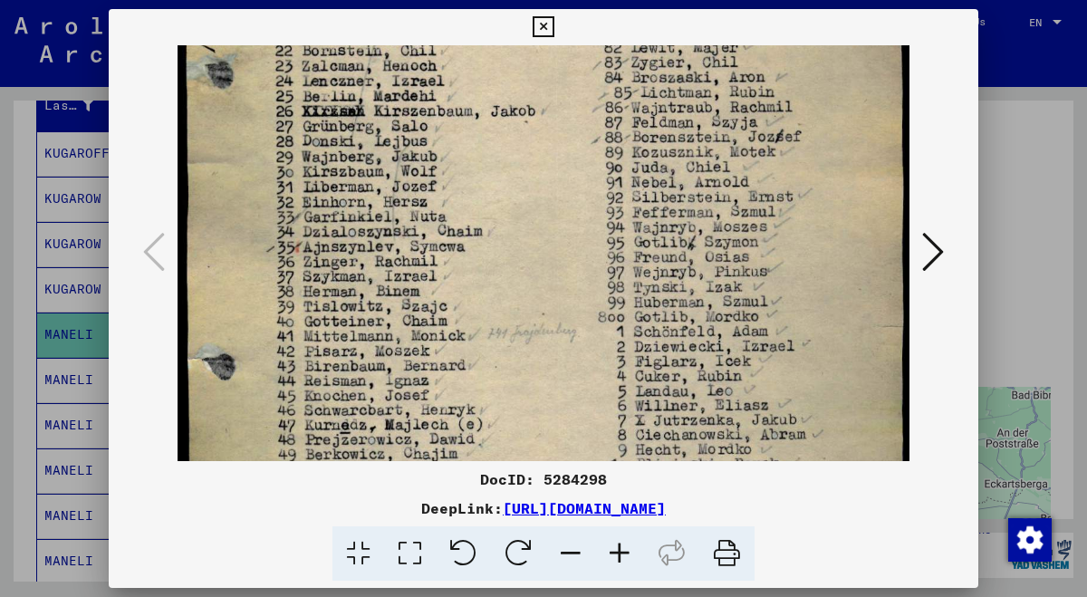
drag, startPoint x: 671, startPoint y: 205, endPoint x: 673, endPoint y: 130, distance: 75.2
click at [673, 130] on img at bounding box center [544, 222] width 732 height 1050
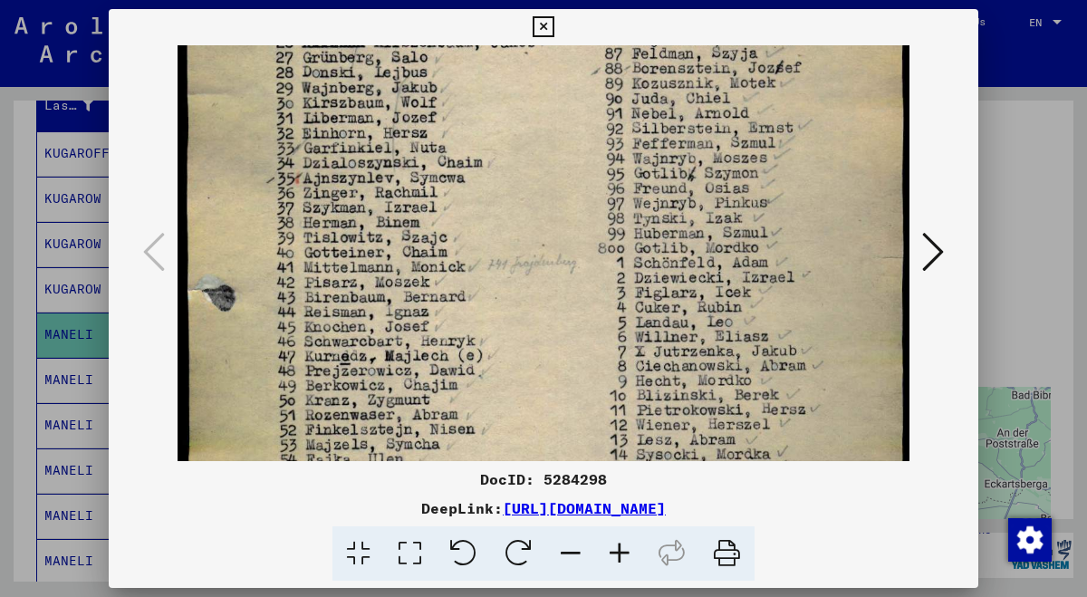
scroll to position [429, 0]
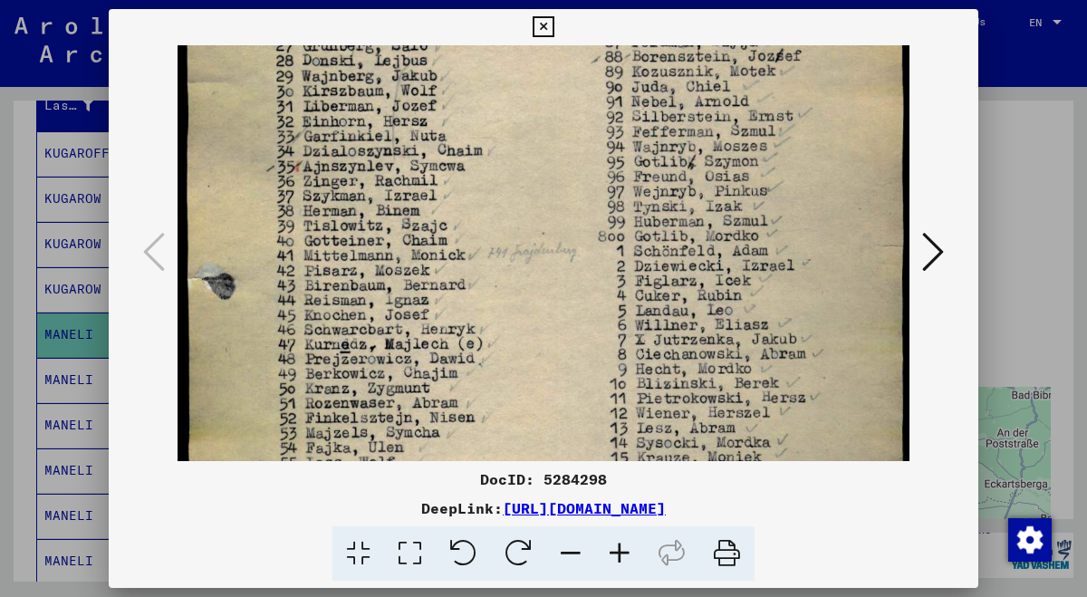
drag, startPoint x: 649, startPoint y: 214, endPoint x: 654, endPoint y: 132, distance: 81.6
click at [654, 132] on img at bounding box center [544, 141] width 732 height 1050
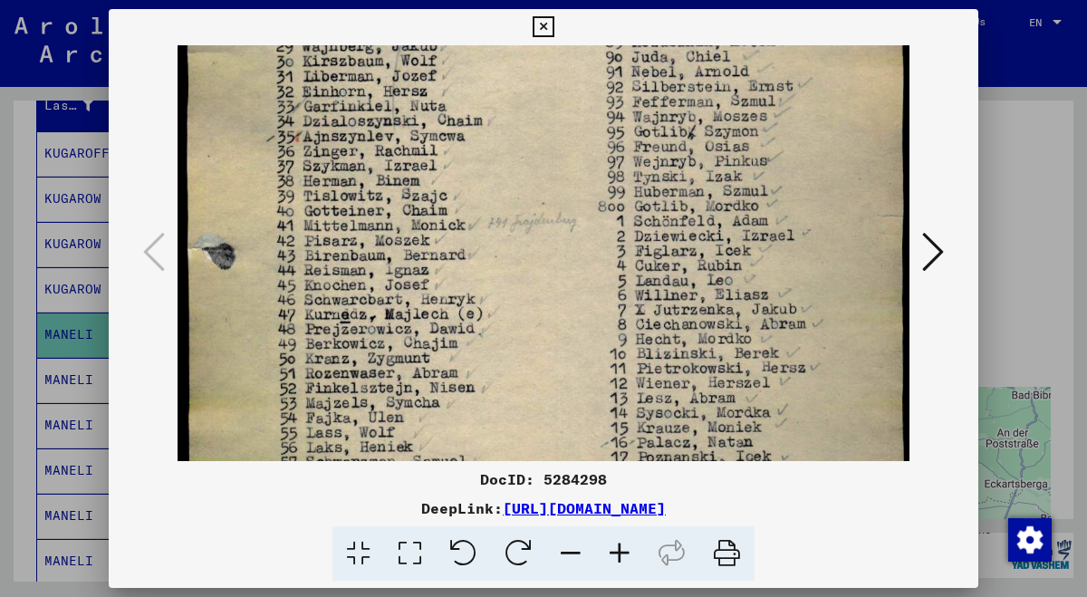
scroll to position [466, 0]
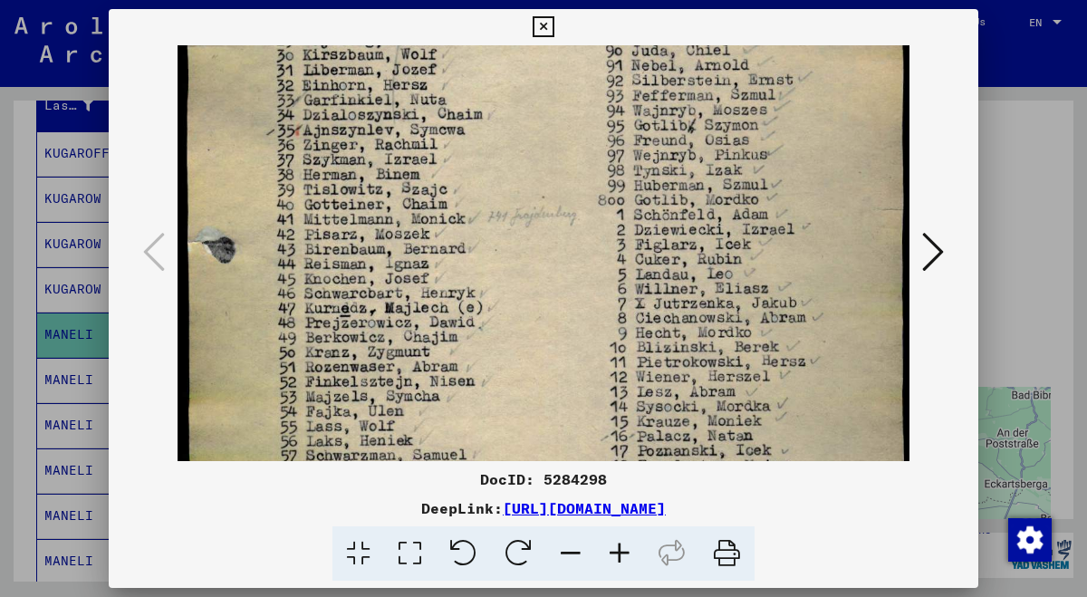
drag, startPoint x: 639, startPoint y: 208, endPoint x: 639, endPoint y: 172, distance: 36.2
click at [639, 172] on img at bounding box center [544, 105] width 732 height 1050
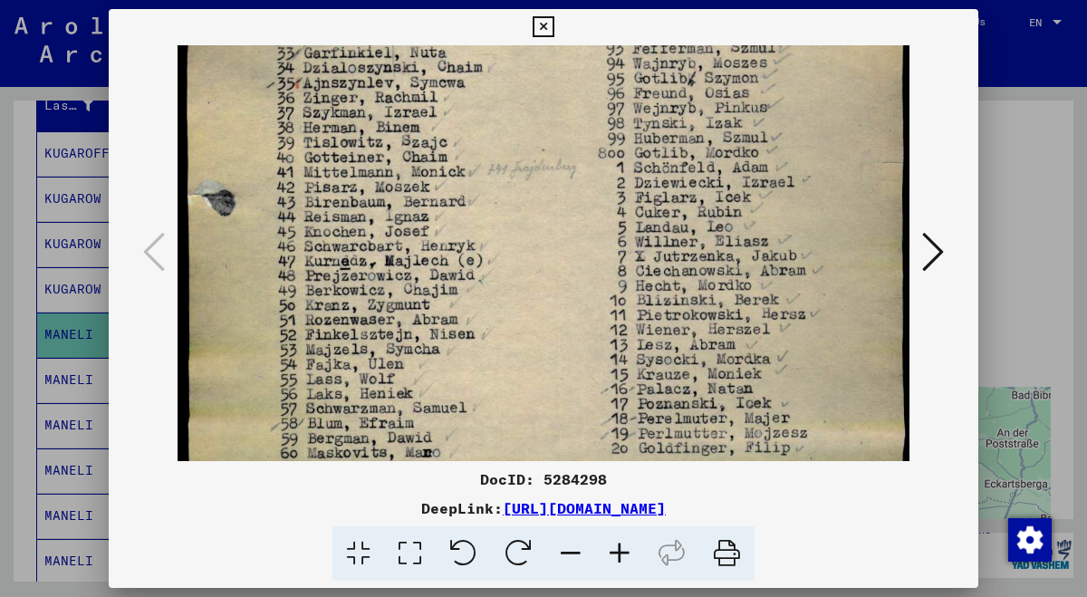
scroll to position [527, 0]
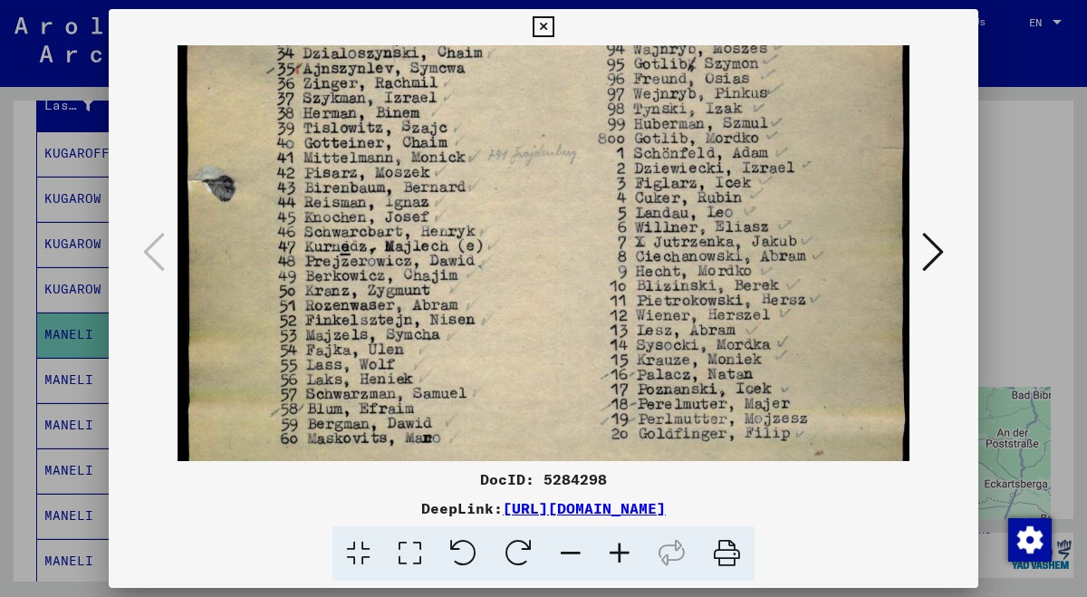
drag, startPoint x: 617, startPoint y: 203, endPoint x: 624, endPoint y: 141, distance: 62.0
click at [624, 141] on img at bounding box center [544, 43] width 732 height 1050
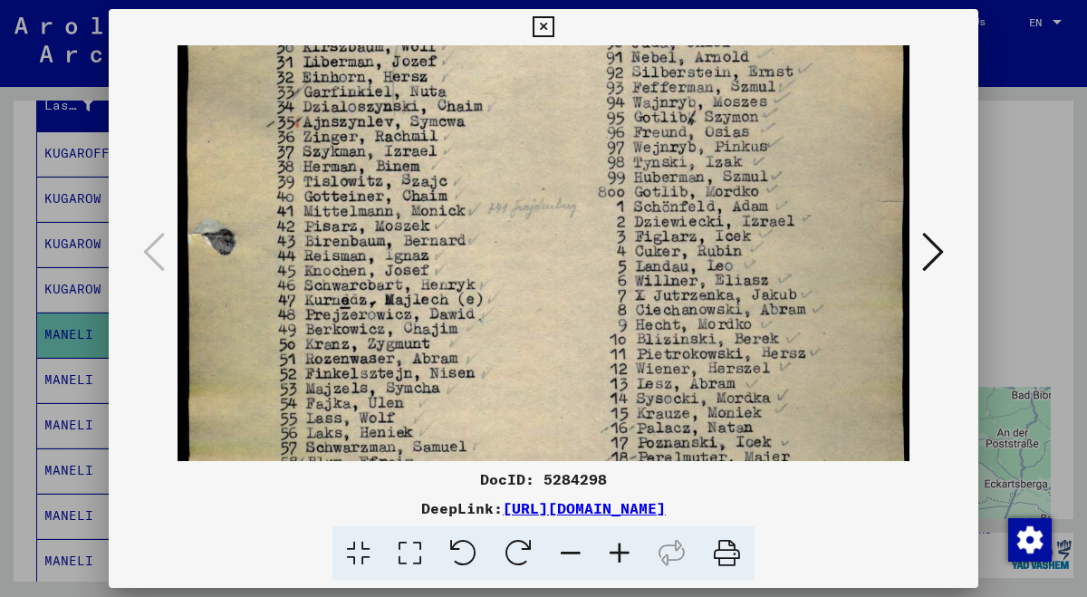
scroll to position [467, 0]
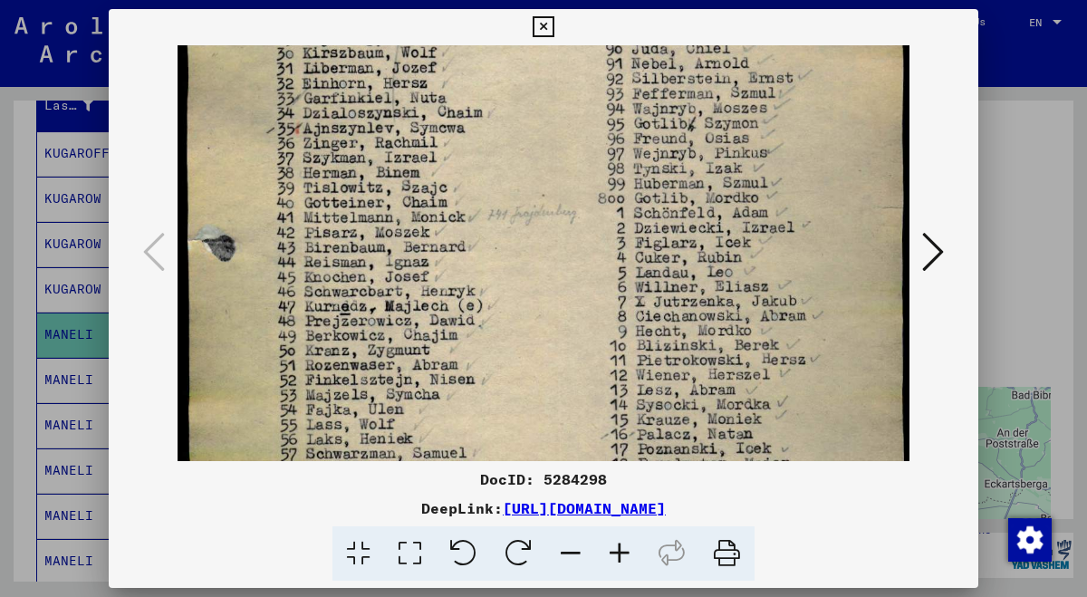
drag, startPoint x: 600, startPoint y: 139, endPoint x: 608, endPoint y: 211, distance: 71.9
click at [608, 211] on img at bounding box center [544, 103] width 732 height 1050
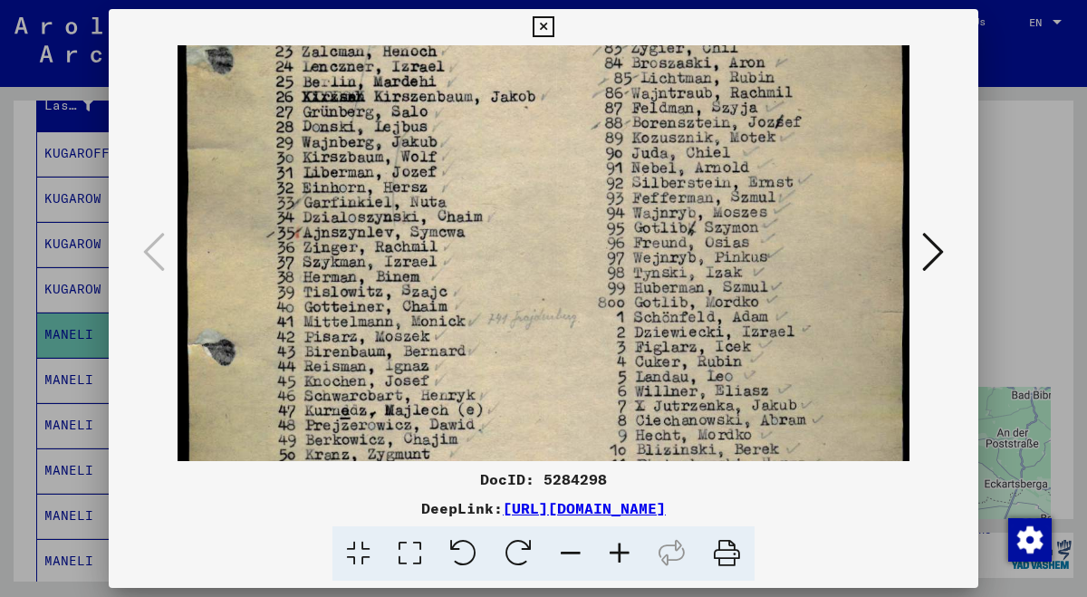
drag, startPoint x: 620, startPoint y: 127, endPoint x: 623, endPoint y: 232, distance: 105.1
click at [623, 232] on img at bounding box center [544, 207] width 732 height 1050
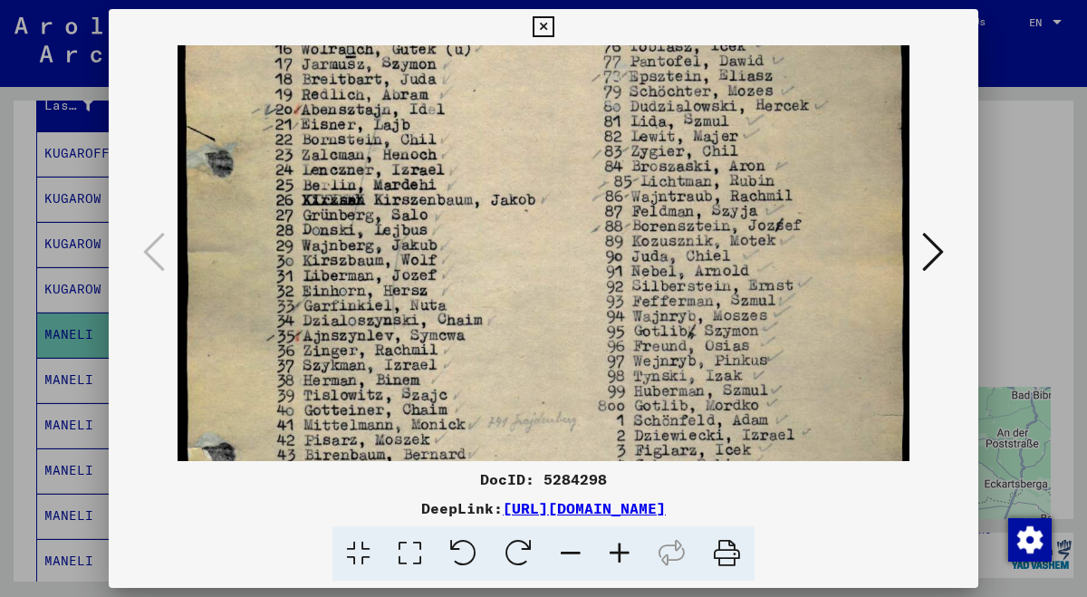
drag, startPoint x: 629, startPoint y: 102, endPoint x: 630, endPoint y: 206, distance: 103.3
click at [630, 206] on img at bounding box center [544, 310] width 732 height 1050
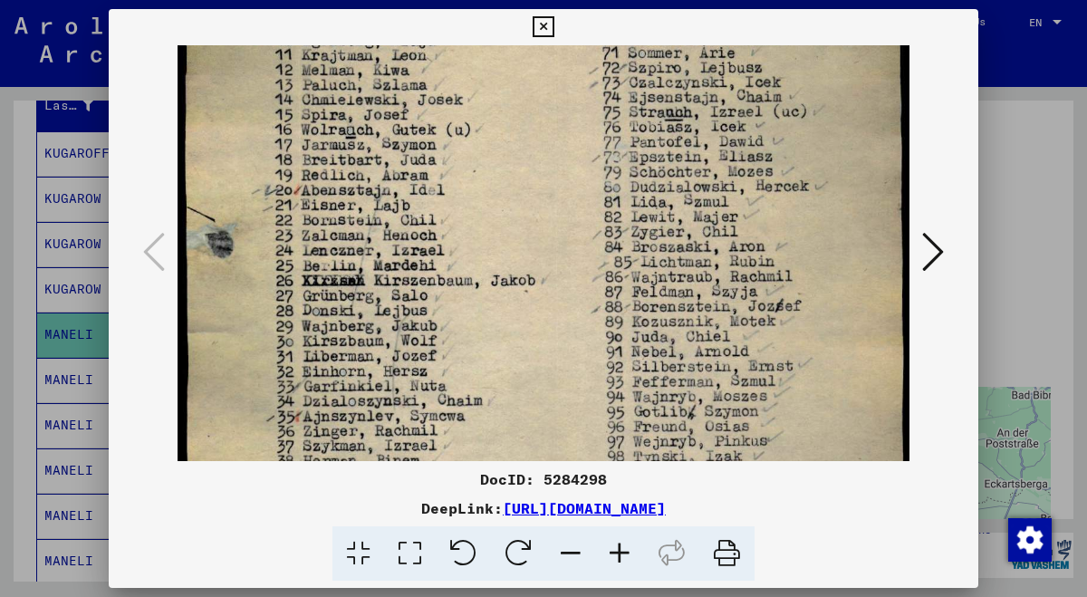
scroll to position [168, 0]
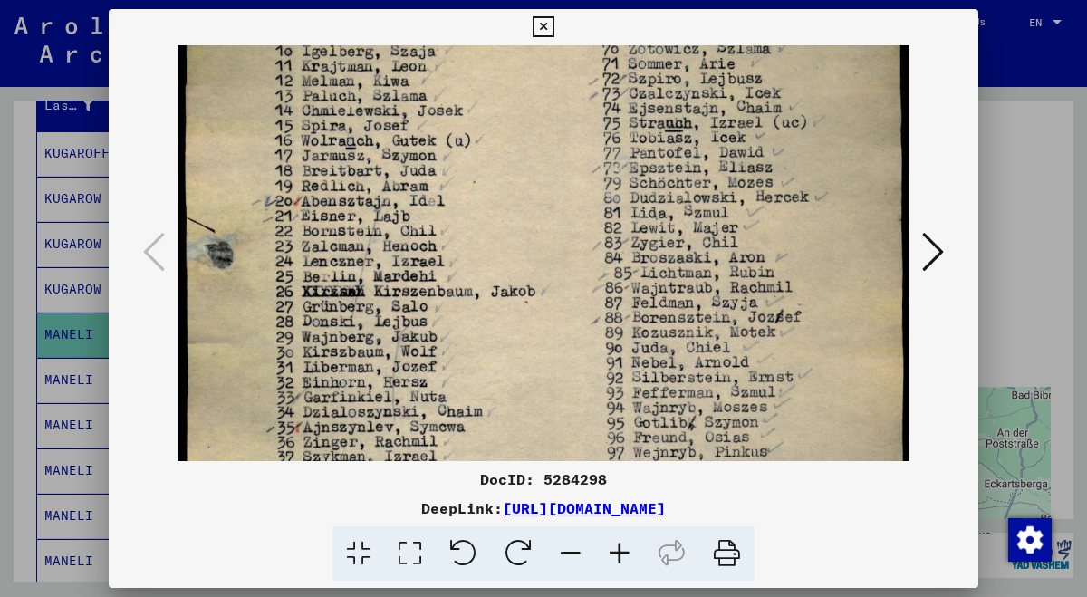
drag, startPoint x: 641, startPoint y: 96, endPoint x: 642, endPoint y: 187, distance: 90.6
click at [642, 188] on img at bounding box center [544, 402] width 732 height 1050
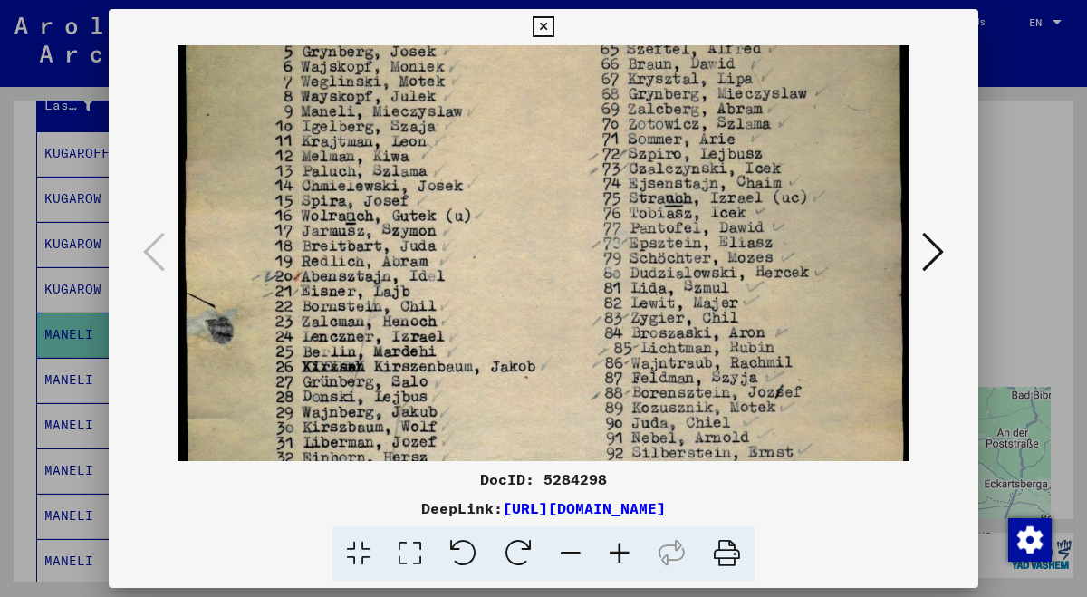
scroll to position [91, 0]
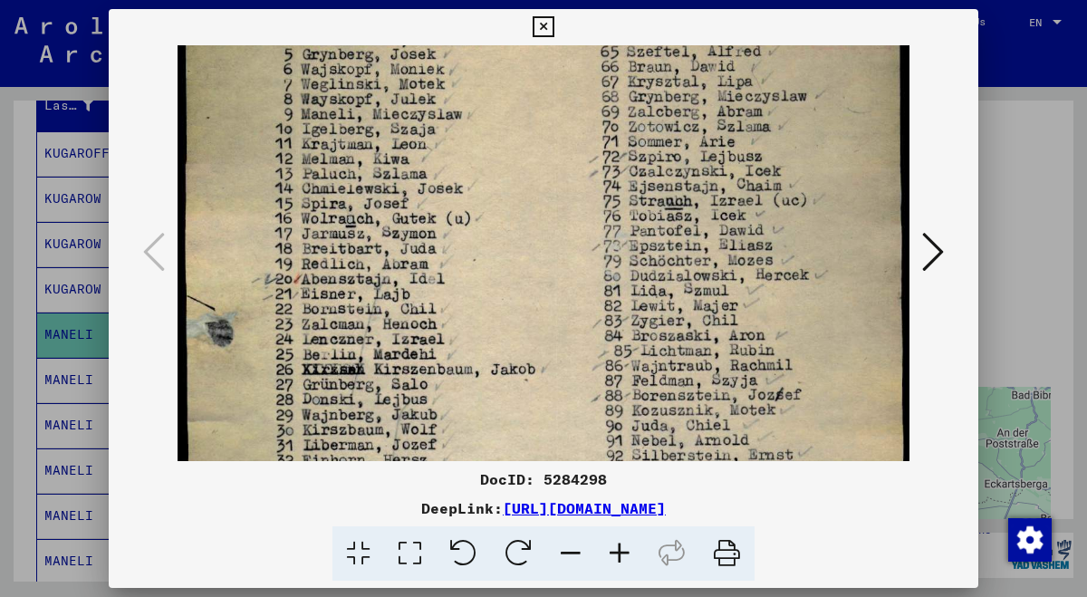
drag, startPoint x: 646, startPoint y: 127, endPoint x: 648, endPoint y: 207, distance: 79.7
click at [648, 207] on img at bounding box center [544, 480] width 732 height 1050
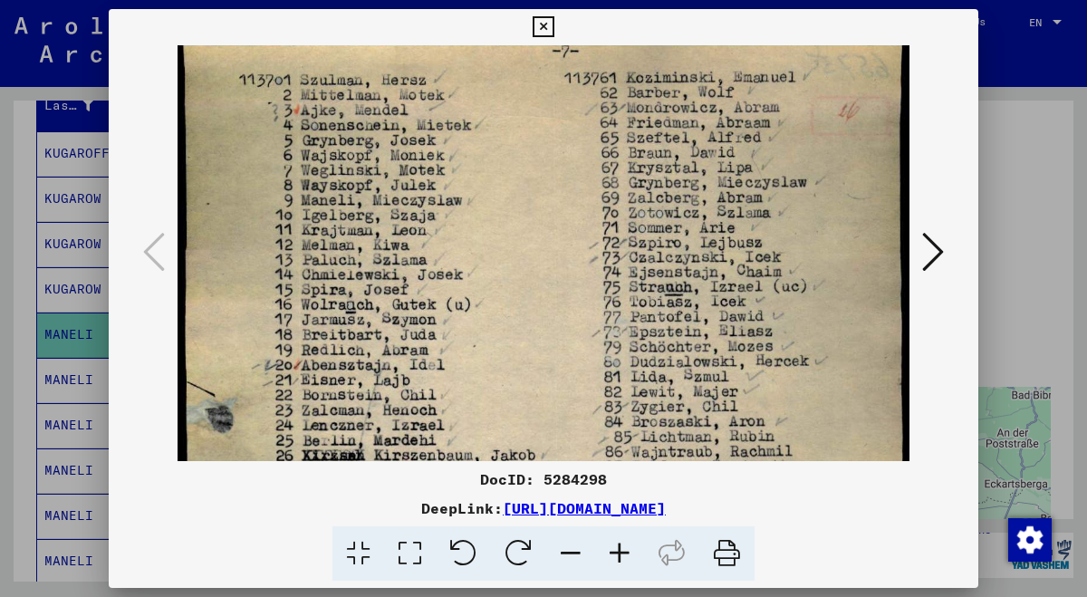
scroll to position [0, 0]
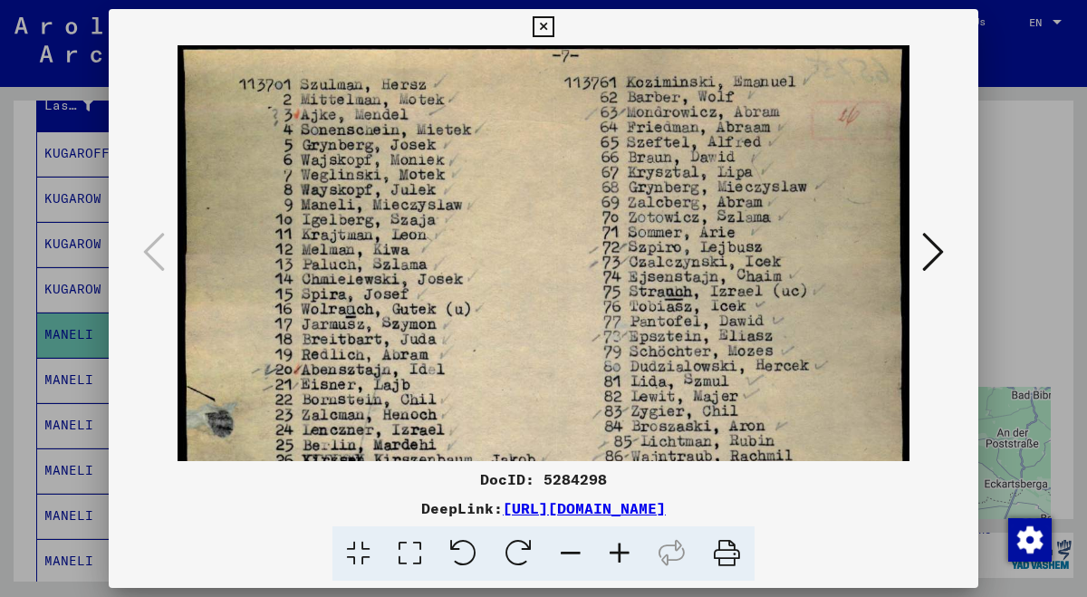
drag, startPoint x: 670, startPoint y: 150, endPoint x: 672, endPoint y: 249, distance: 98.7
click at [672, 249] on img at bounding box center [544, 570] width 732 height 1050
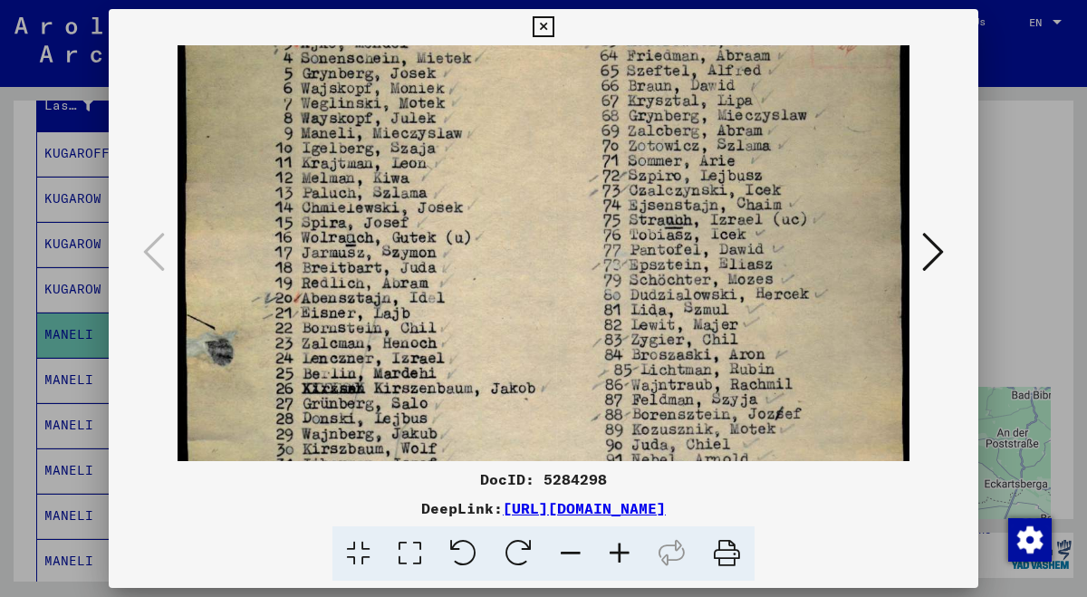
scroll to position [72, 0]
drag, startPoint x: 673, startPoint y: 270, endPoint x: 678, endPoint y: 185, distance: 85.3
click at [678, 185] on img at bounding box center [544, 498] width 732 height 1050
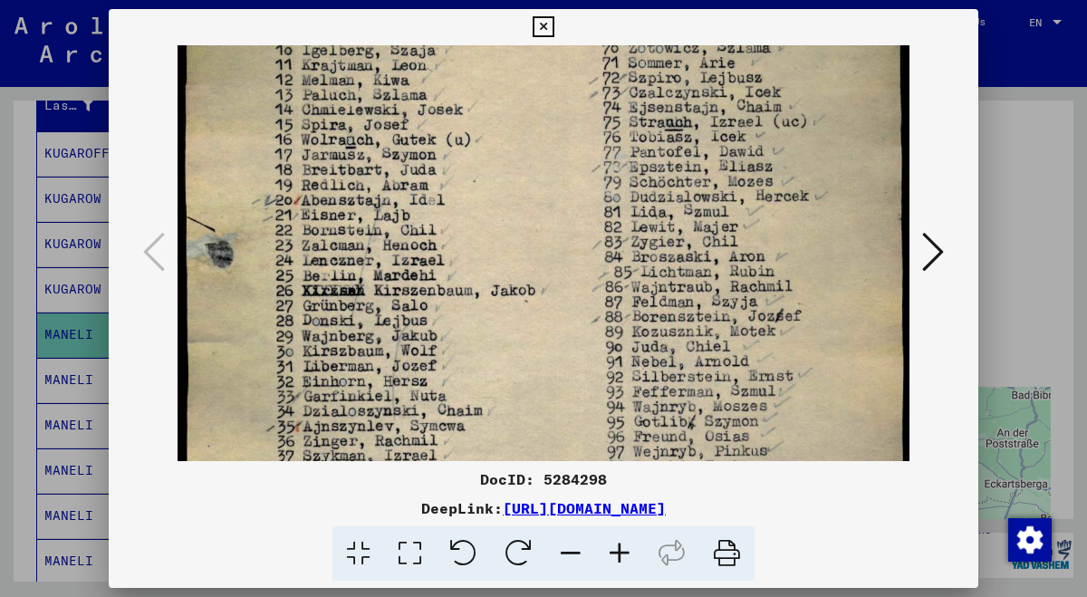
drag, startPoint x: 688, startPoint y: 315, endPoint x: 695, endPoint y: 210, distance: 105.3
click at [695, 210] on img at bounding box center [544, 401] width 732 height 1050
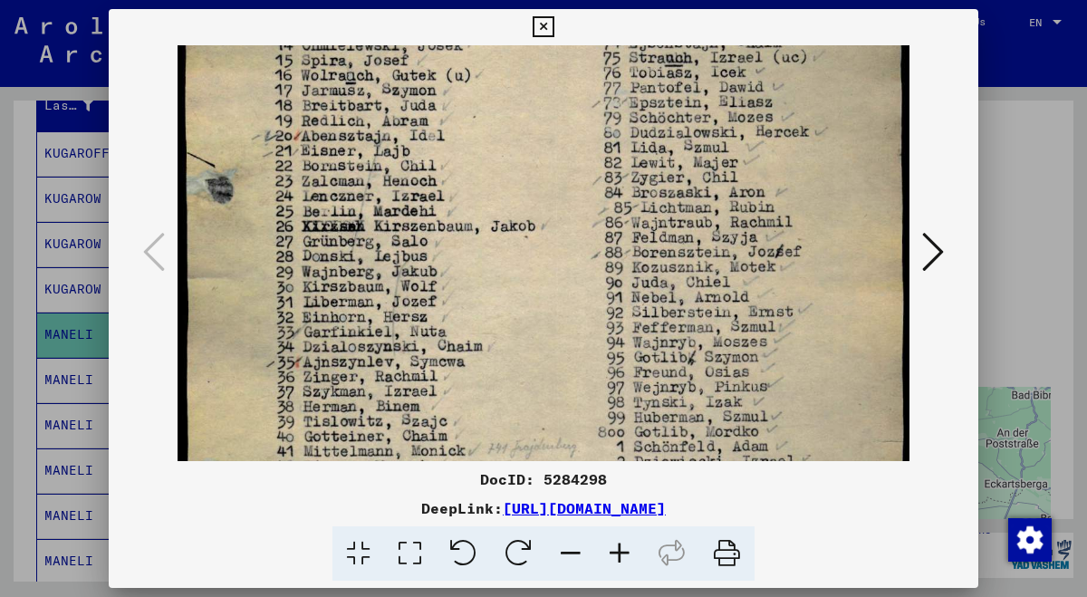
scroll to position [237, 0]
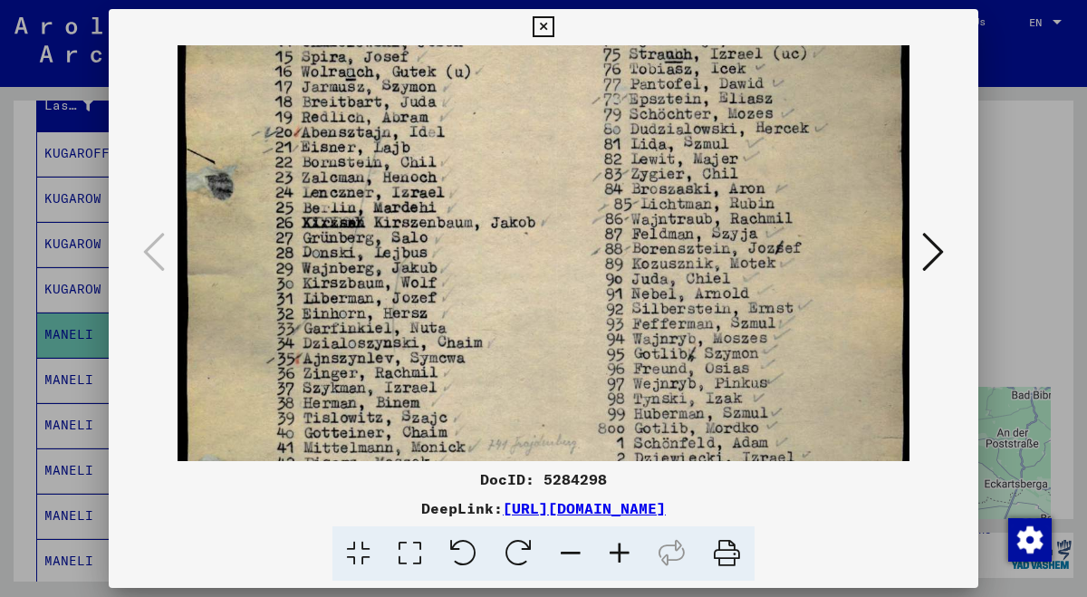
drag, startPoint x: 693, startPoint y: 325, endPoint x: 699, endPoint y: 254, distance: 71.8
click at [699, 254] on img at bounding box center [544, 333] width 732 height 1050
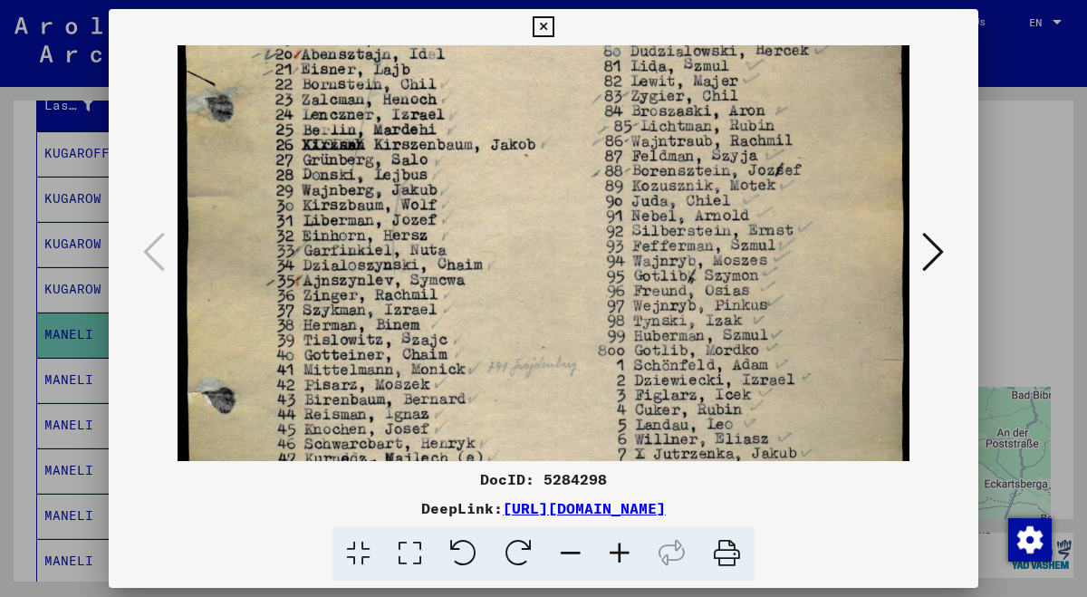
scroll to position [322, 0]
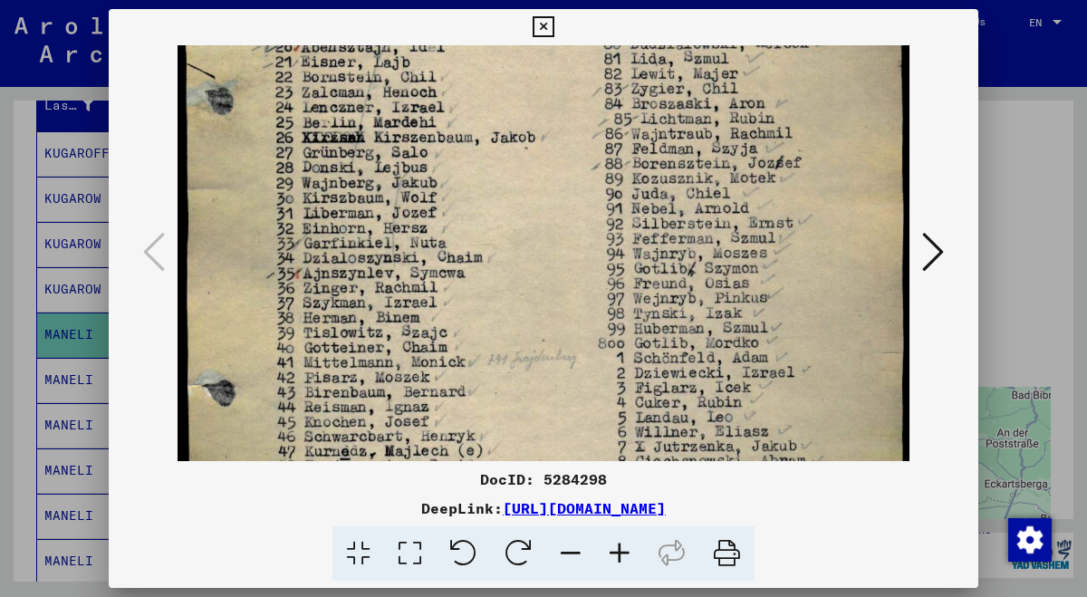
drag, startPoint x: 699, startPoint y: 340, endPoint x: 704, endPoint y: 254, distance: 86.2
click at [704, 254] on img at bounding box center [544, 248] width 732 height 1050
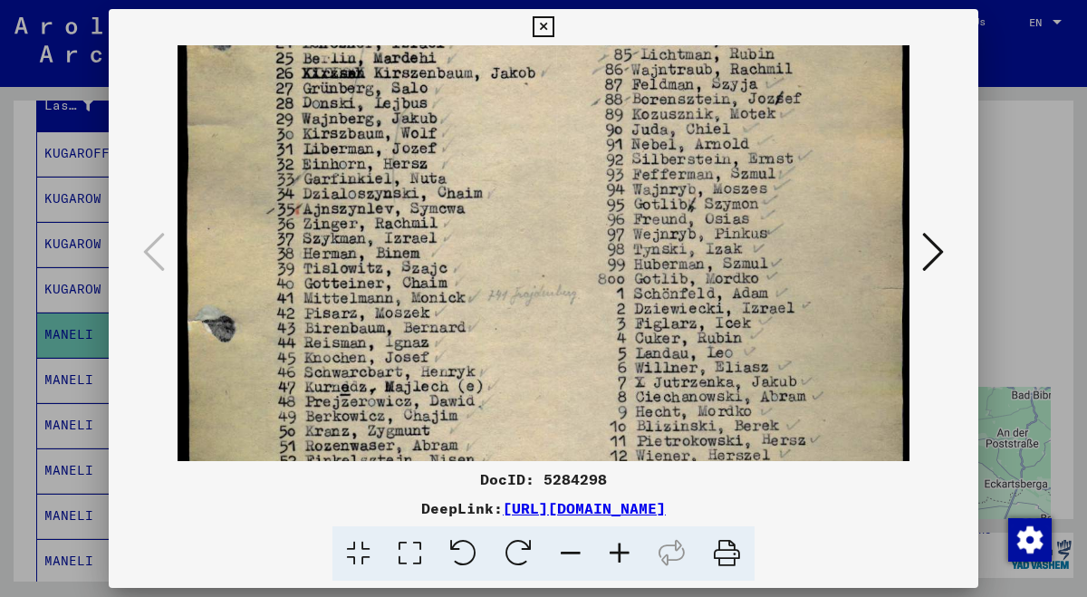
drag, startPoint x: 704, startPoint y: 360, endPoint x: 707, endPoint y: 293, distance: 67.1
click at [707, 293] on img at bounding box center [544, 184] width 732 height 1050
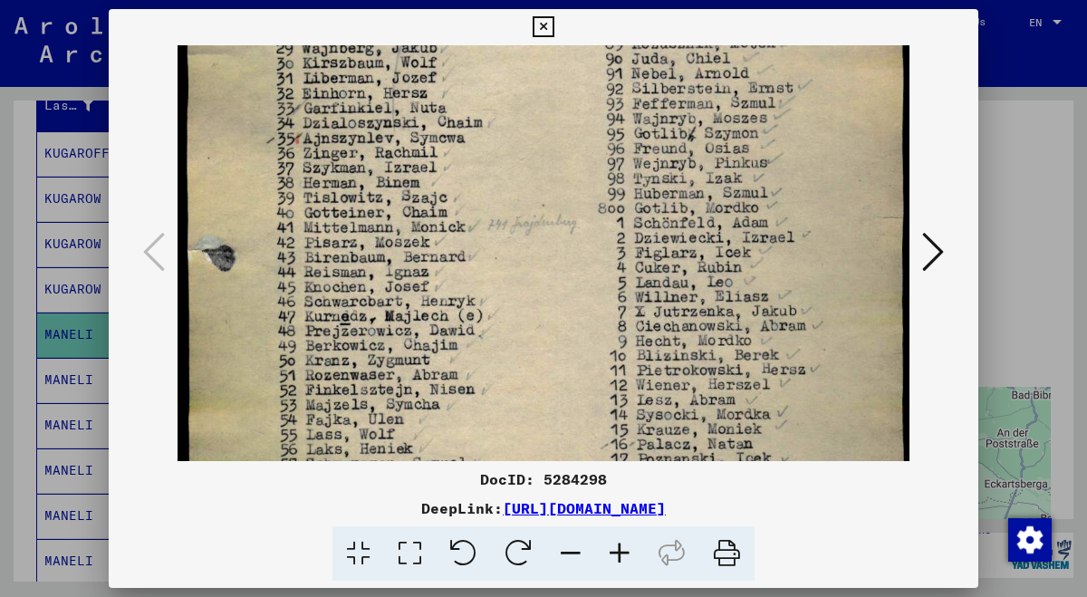
scroll to position [463, 0]
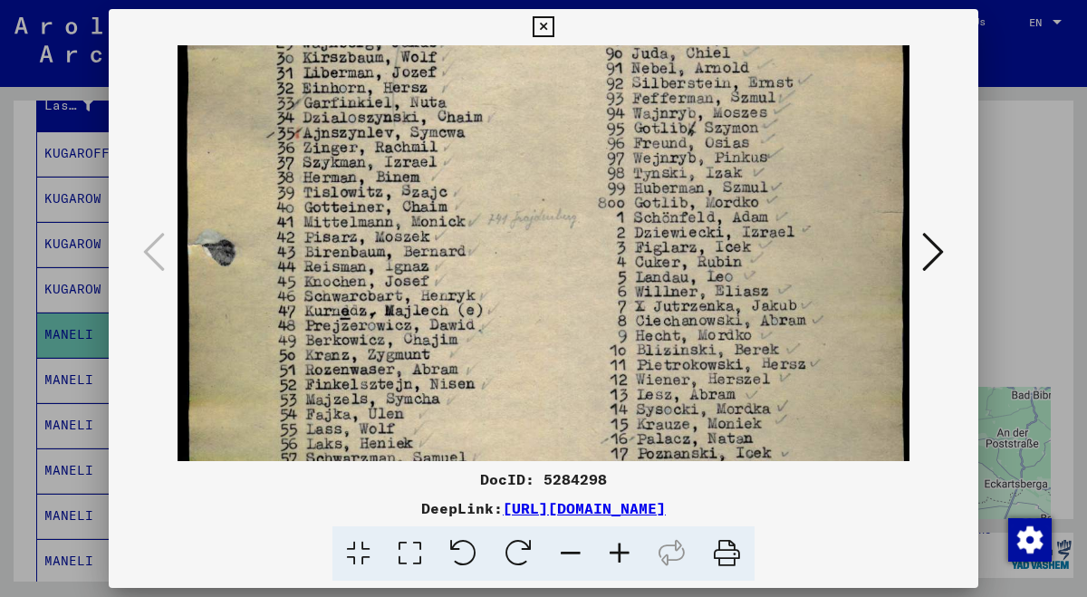
drag, startPoint x: 706, startPoint y: 391, endPoint x: 712, endPoint y: 312, distance: 79.9
click at [712, 312] on img at bounding box center [544, 107] width 732 height 1050
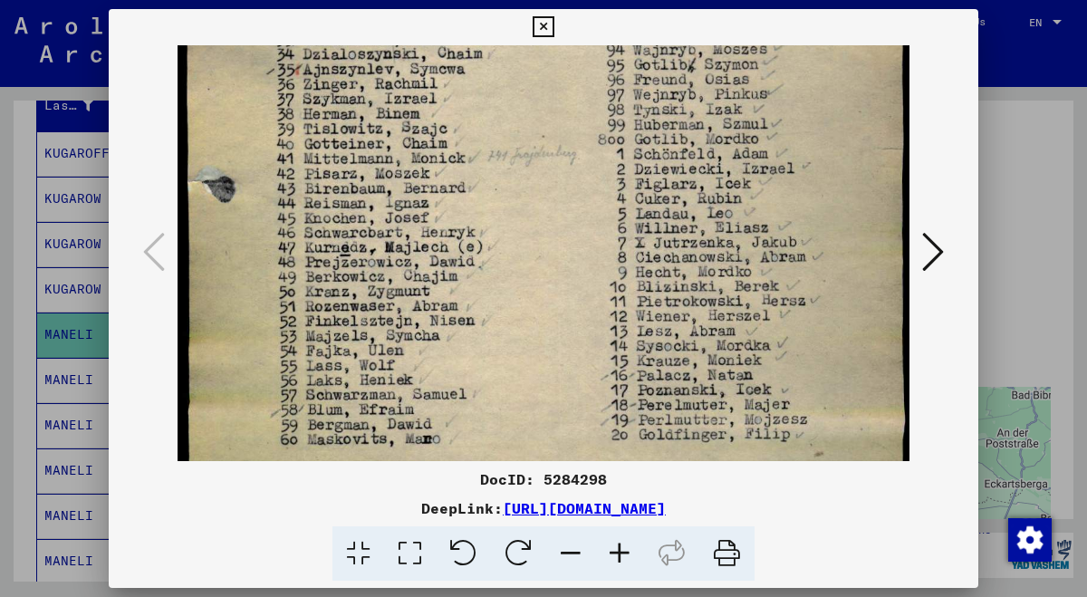
scroll to position [527, 0]
drag, startPoint x: 712, startPoint y: 380, endPoint x: 716, endPoint y: 314, distance: 66.2
click at [716, 314] on img at bounding box center [544, 43] width 732 height 1050
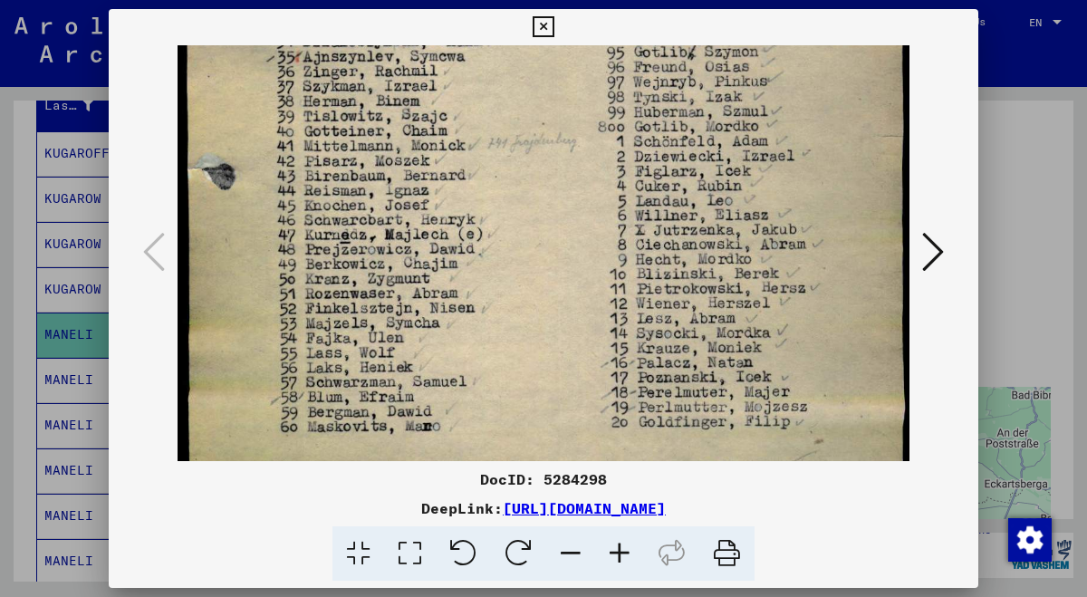
scroll to position [539, 0]
drag, startPoint x: 711, startPoint y: 384, endPoint x: 710, endPoint y: 375, distance: 9.1
click at [710, 375] on img at bounding box center [544, 31] width 732 height 1050
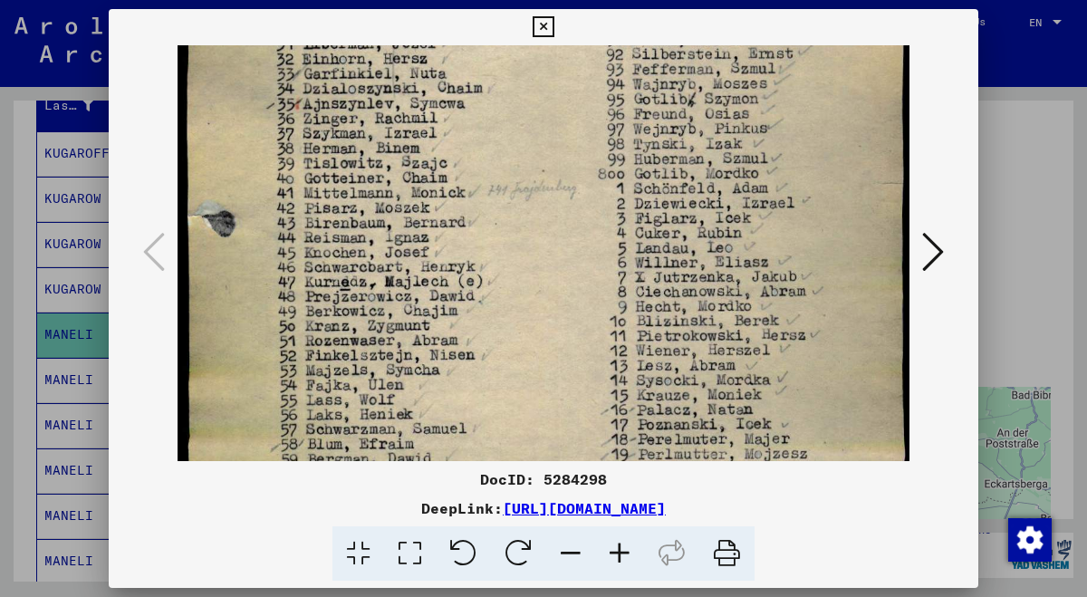
scroll to position [491, 0]
drag, startPoint x: 714, startPoint y: 312, endPoint x: 716, endPoint y: 368, distance: 55.3
click at [716, 368] on img at bounding box center [544, 79] width 732 height 1050
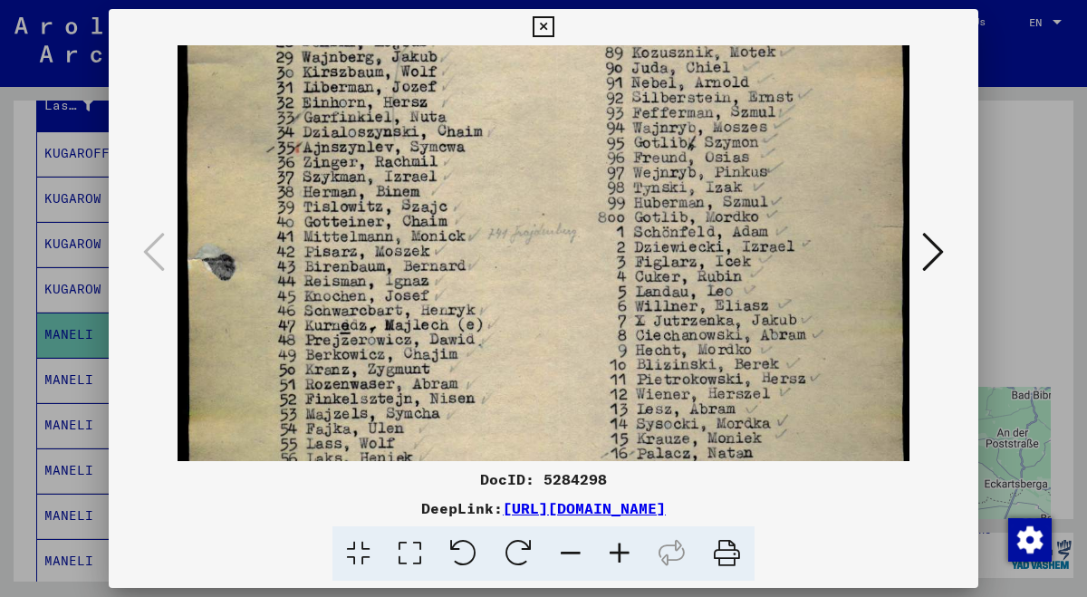
scroll to position [447, 0]
drag, startPoint x: 716, startPoint y: 327, endPoint x: 720, endPoint y: 379, distance: 52.7
click at [720, 379] on img at bounding box center [544, 123] width 732 height 1050
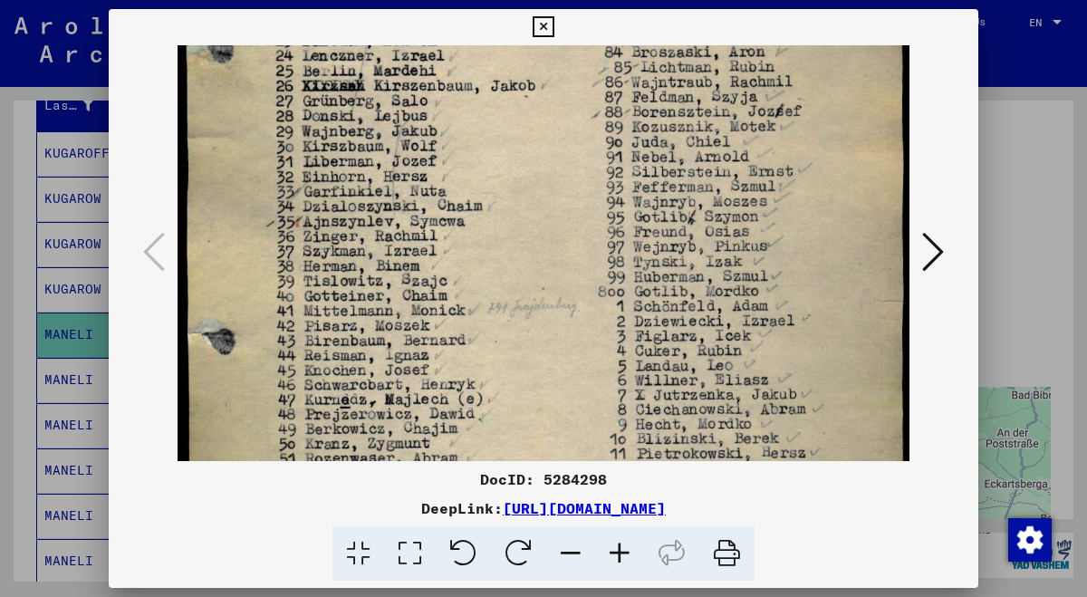
drag, startPoint x: 713, startPoint y: 304, endPoint x: 717, endPoint y: 379, distance: 74.4
click at [717, 379] on img at bounding box center [544, 196] width 732 height 1050
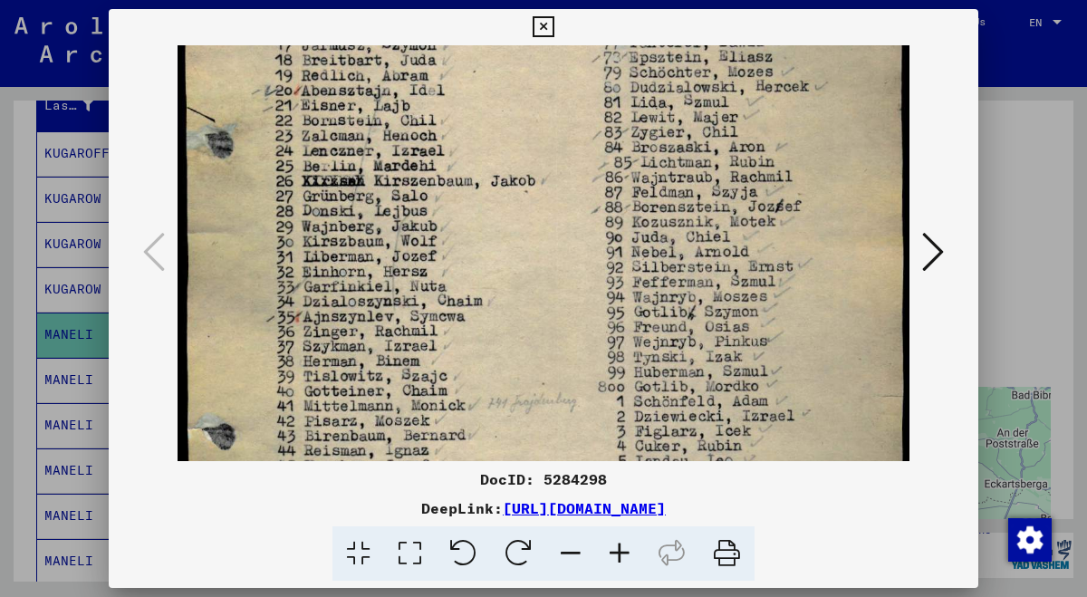
drag, startPoint x: 714, startPoint y: 303, endPoint x: 720, endPoint y: 400, distance: 97.1
click at [720, 400] on img at bounding box center [544, 291] width 732 height 1050
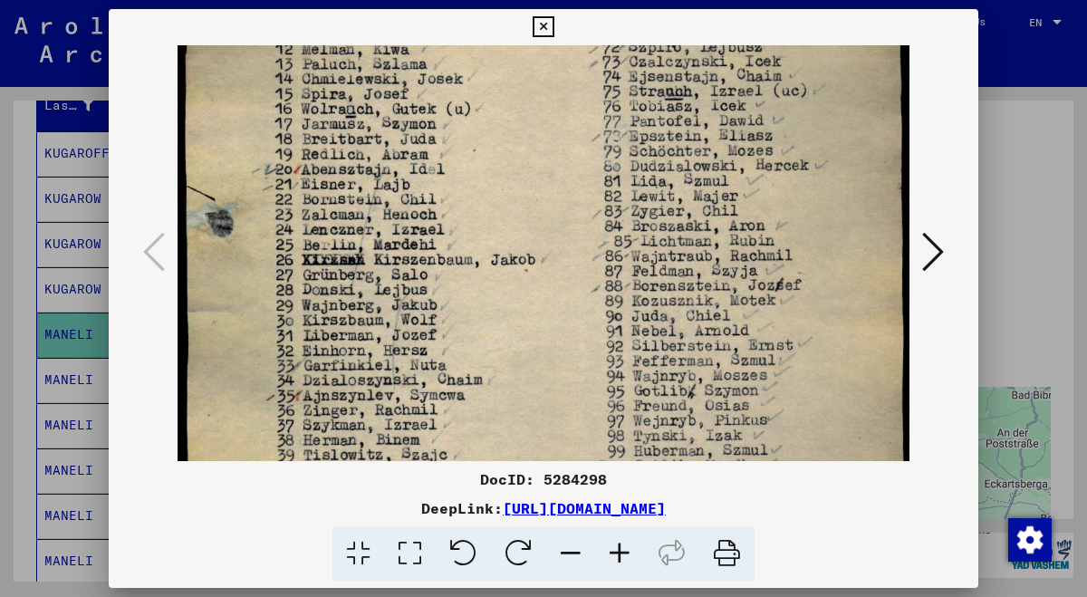
drag, startPoint x: 724, startPoint y: 316, endPoint x: 729, endPoint y: 397, distance: 80.8
click at [729, 397] on img at bounding box center [544, 370] width 732 height 1050
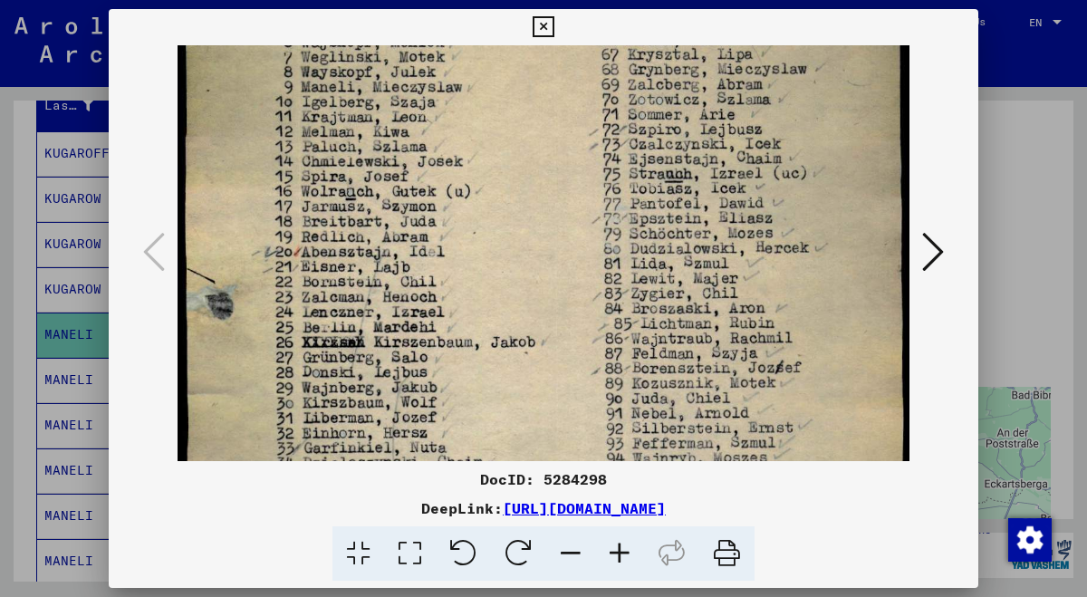
drag, startPoint x: 729, startPoint y: 334, endPoint x: 733, endPoint y: 419, distance: 85.2
click at [733, 419] on img at bounding box center [544, 453] width 732 height 1050
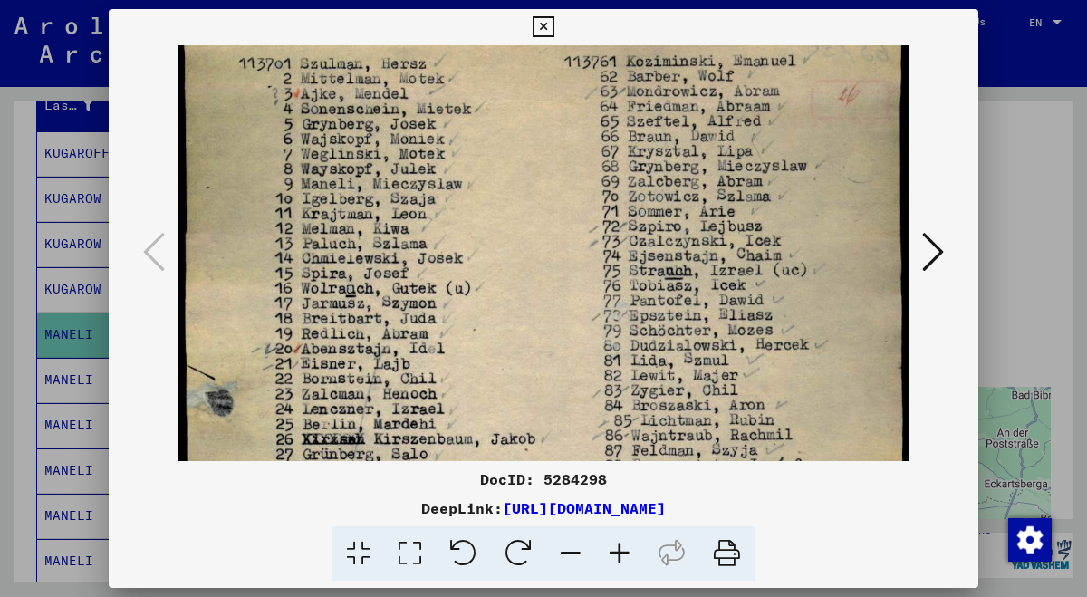
drag, startPoint x: 728, startPoint y: 320, endPoint x: 731, endPoint y: 418, distance: 98.8
click at [731, 418] on img at bounding box center [544, 549] width 732 height 1050
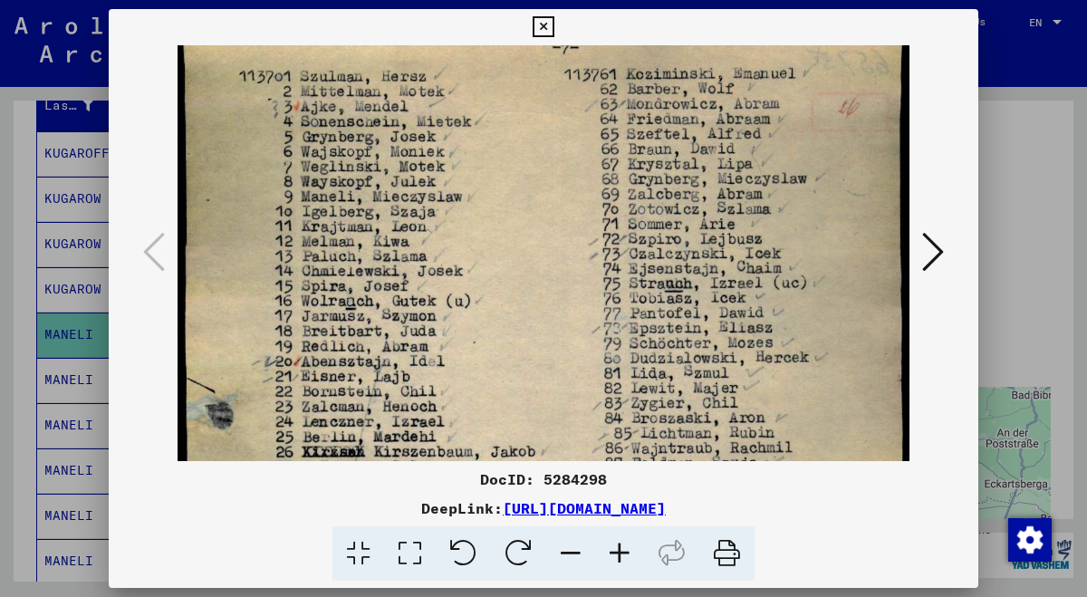
scroll to position [5, 0]
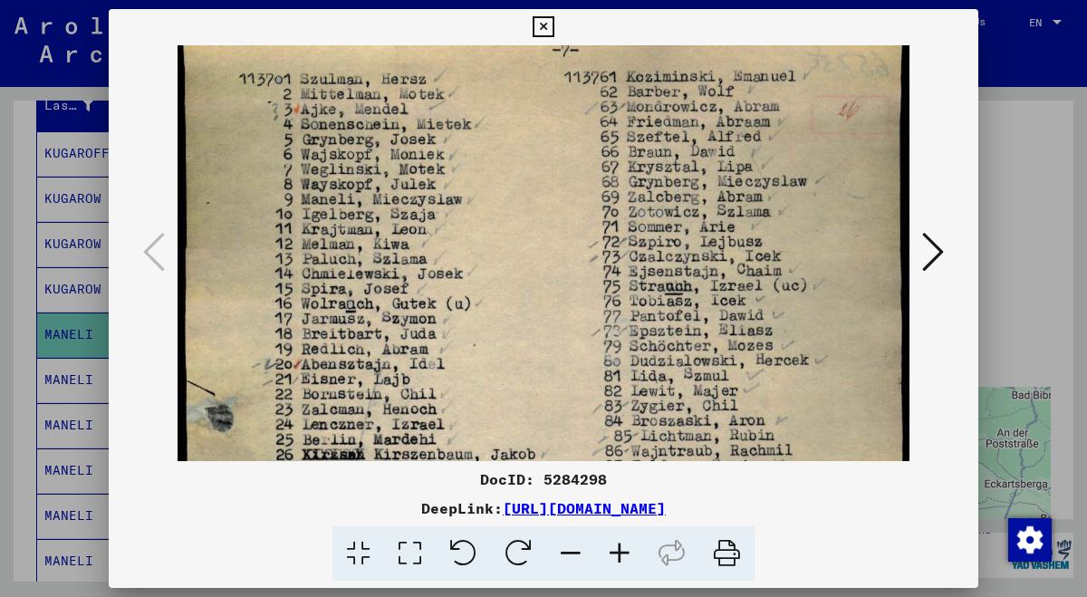
drag, startPoint x: 728, startPoint y: 341, endPoint x: 731, endPoint y: 359, distance: 18.3
click at [731, 359] on img at bounding box center [544, 565] width 732 height 1050
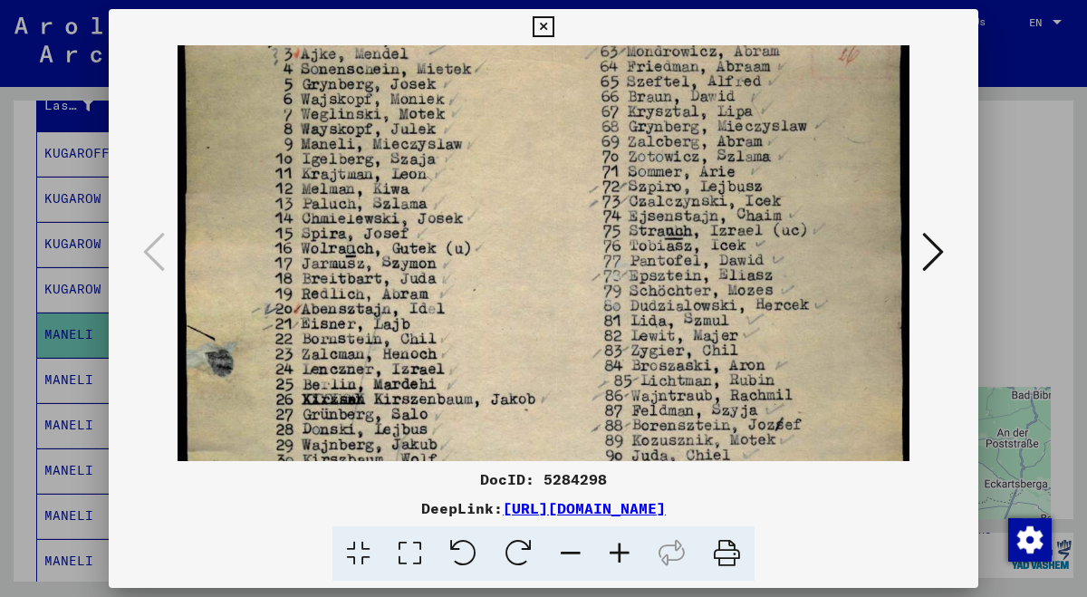
scroll to position [65, 0]
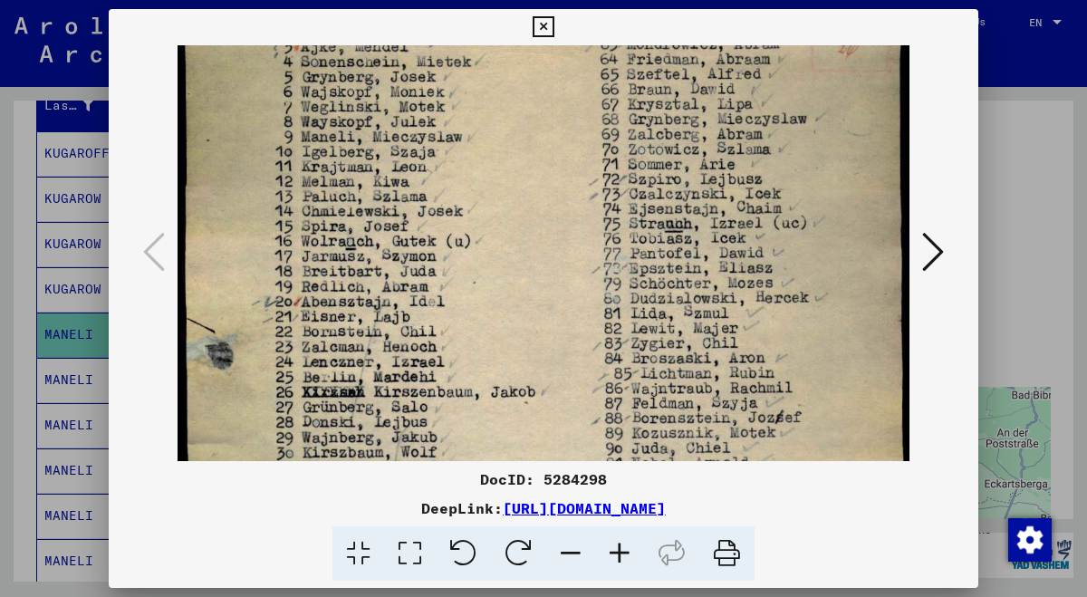
drag, startPoint x: 418, startPoint y: 172, endPoint x: 425, endPoint y: 102, distance: 70.1
click at [425, 102] on img at bounding box center [544, 502] width 732 height 1050
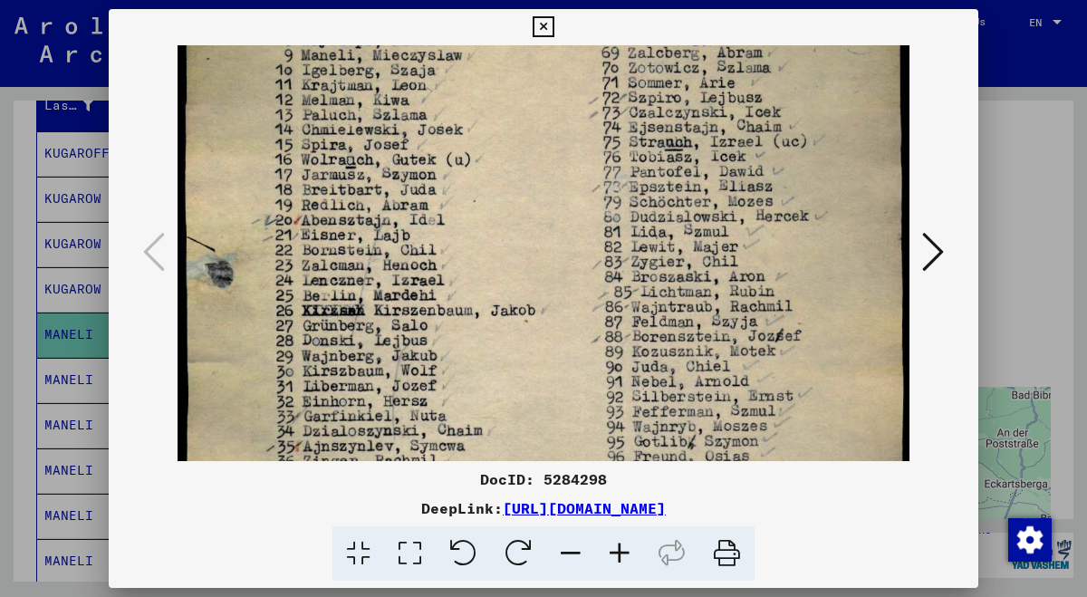
scroll to position [150, 0]
drag, startPoint x: 407, startPoint y: 187, endPoint x: 415, endPoint y: 104, distance: 83.7
click at [415, 104] on img at bounding box center [544, 420] width 732 height 1050
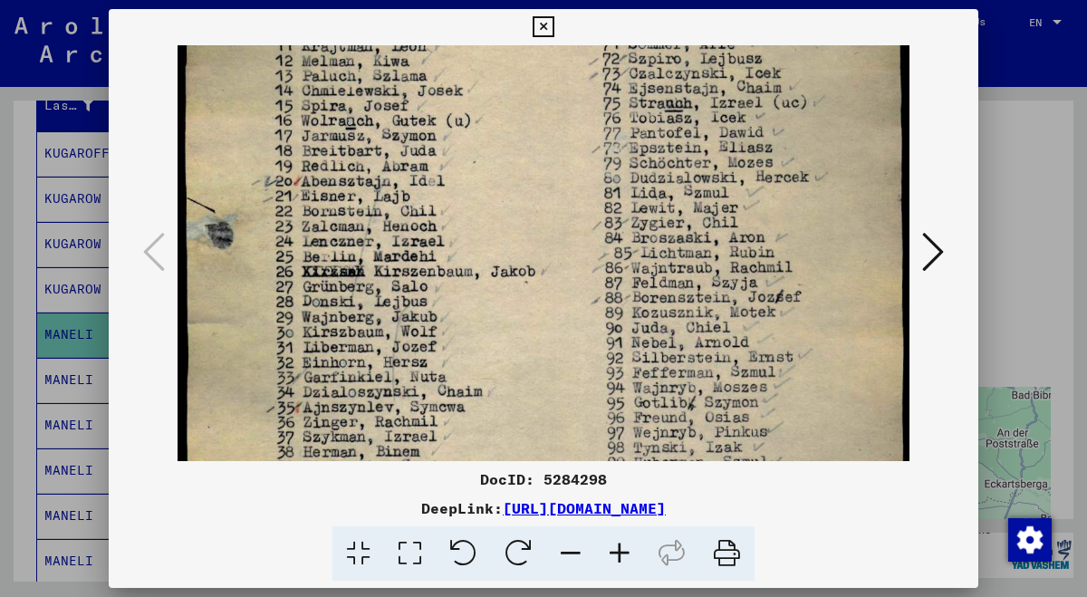
scroll to position [190, 0]
drag, startPoint x: 403, startPoint y: 178, endPoint x: 403, endPoint y: 137, distance: 40.8
click at [403, 137] on img at bounding box center [544, 380] width 732 height 1050
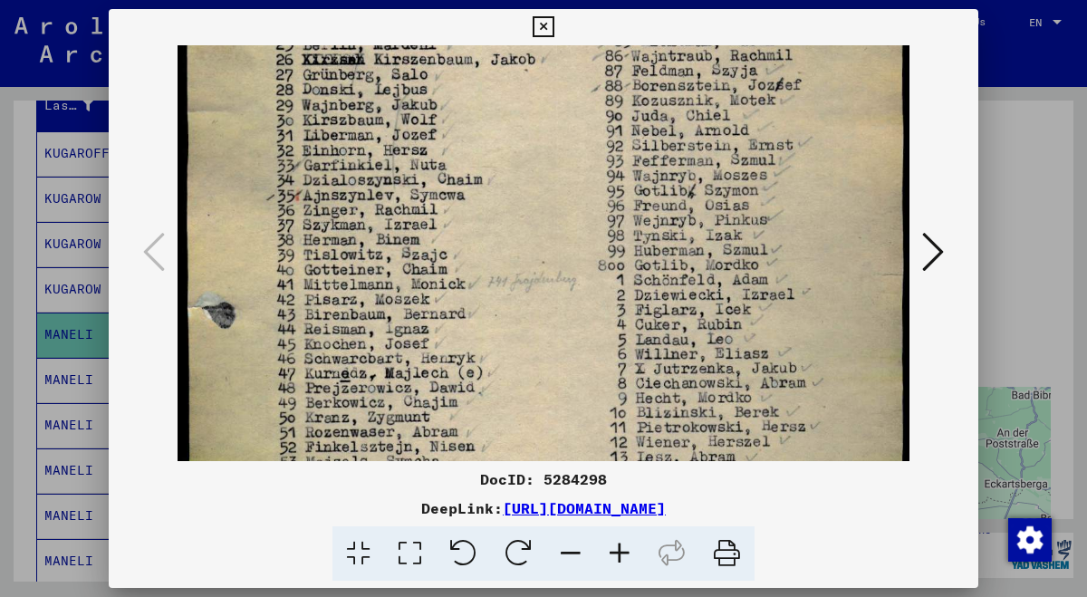
drag, startPoint x: 447, startPoint y: 293, endPoint x: 468, endPoint y: 81, distance: 214.0
click at [468, 81] on img at bounding box center [544, 170] width 732 height 1050
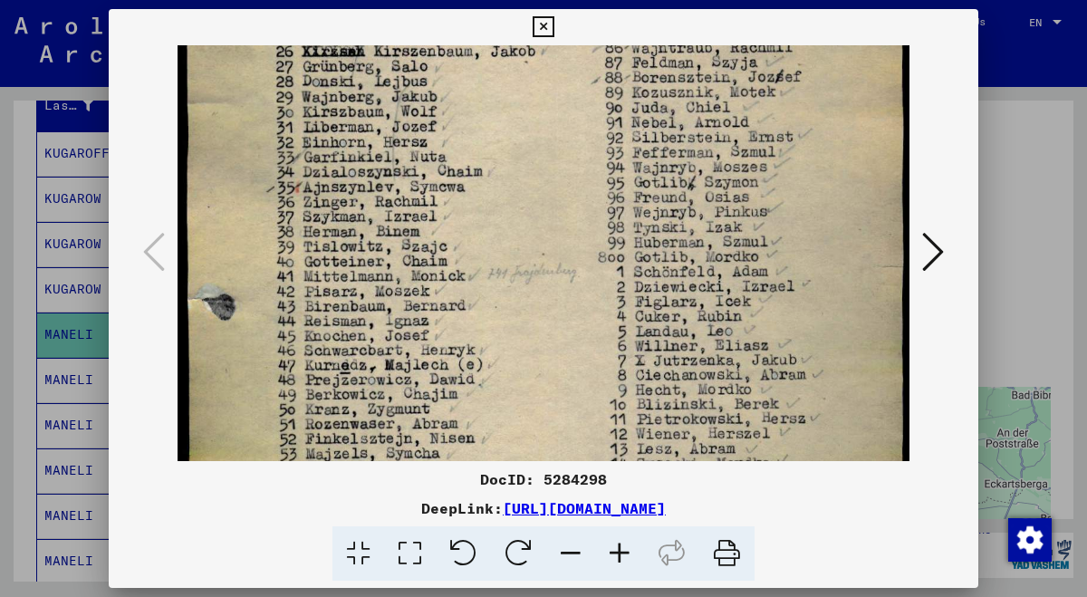
drag, startPoint x: 499, startPoint y: 201, endPoint x: 515, endPoint y: 195, distance: 17.5
click at [515, 195] on img at bounding box center [544, 162] width 732 height 1050
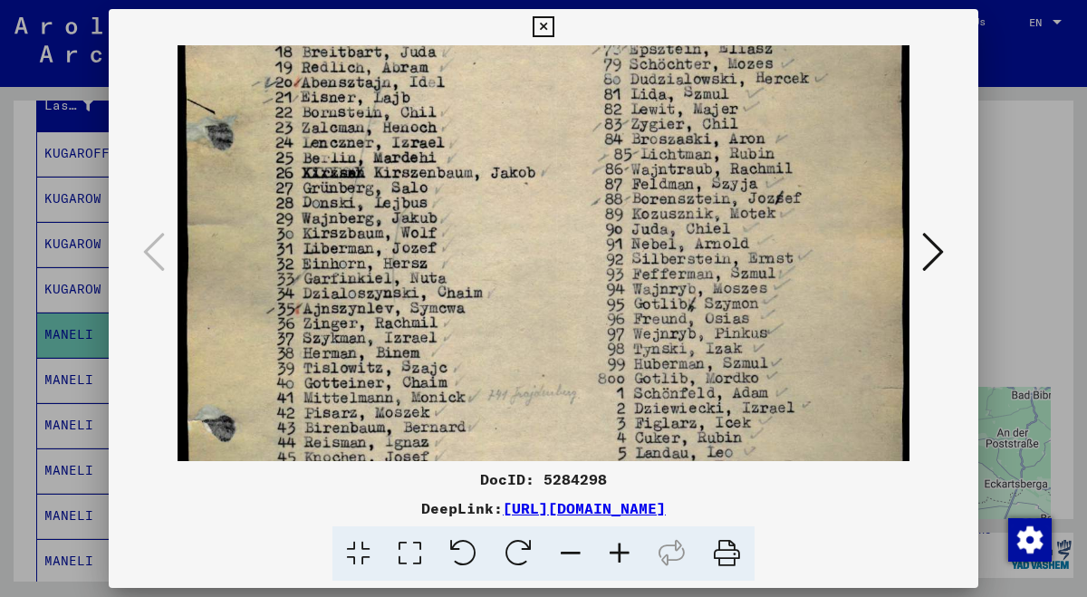
drag, startPoint x: 525, startPoint y: 133, endPoint x: 533, endPoint y: 255, distance: 121.6
click at [533, 255] on img at bounding box center [544, 283] width 732 height 1050
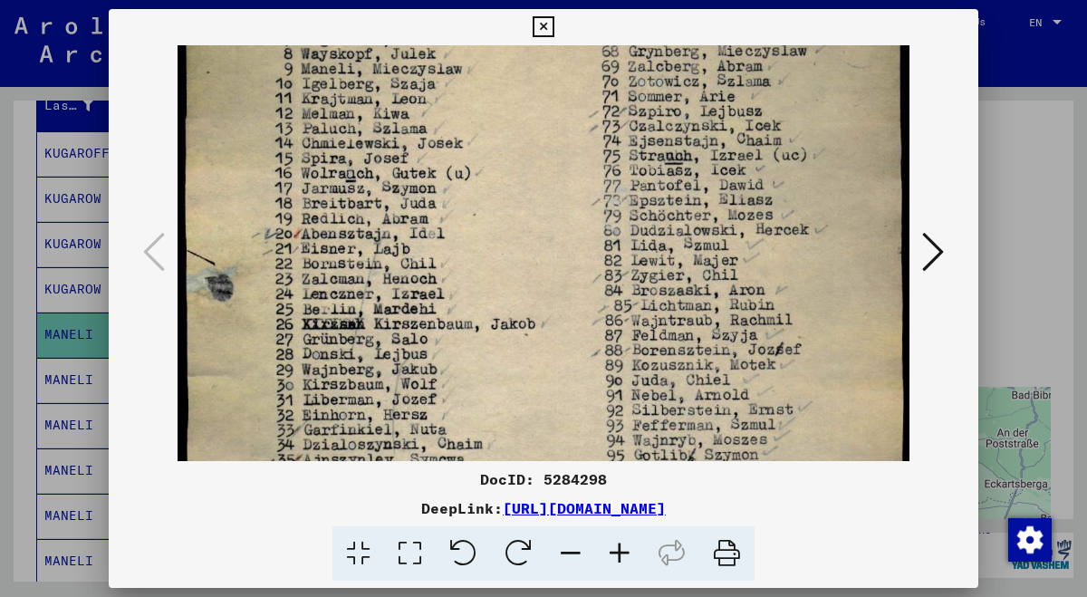
drag, startPoint x: 552, startPoint y: 157, endPoint x: 563, endPoint y: 308, distance: 151.6
click at [563, 308] on img at bounding box center [544, 434] width 732 height 1050
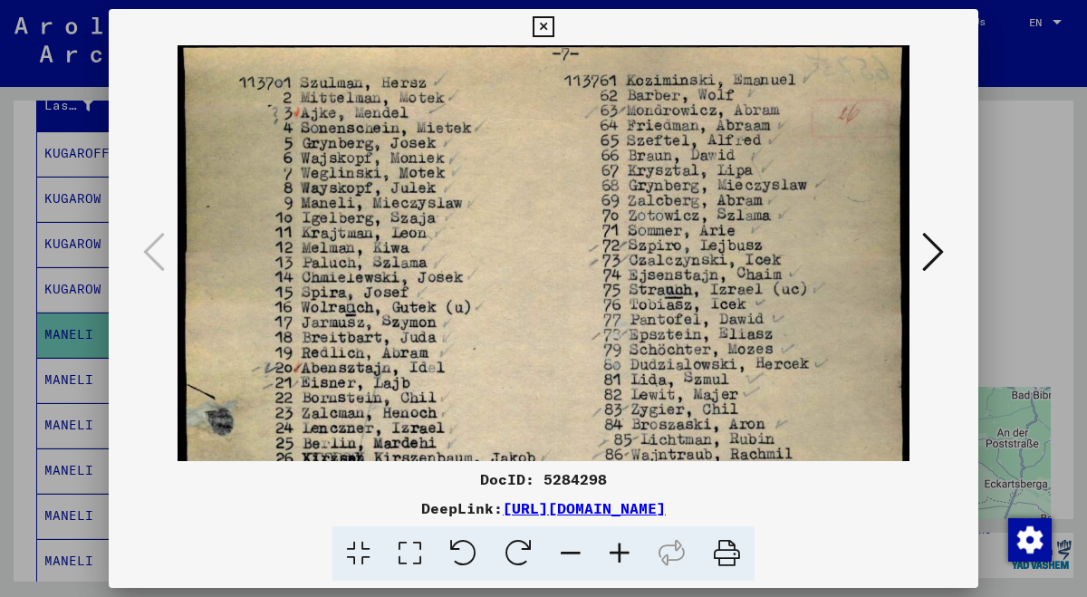
scroll to position [0, 0]
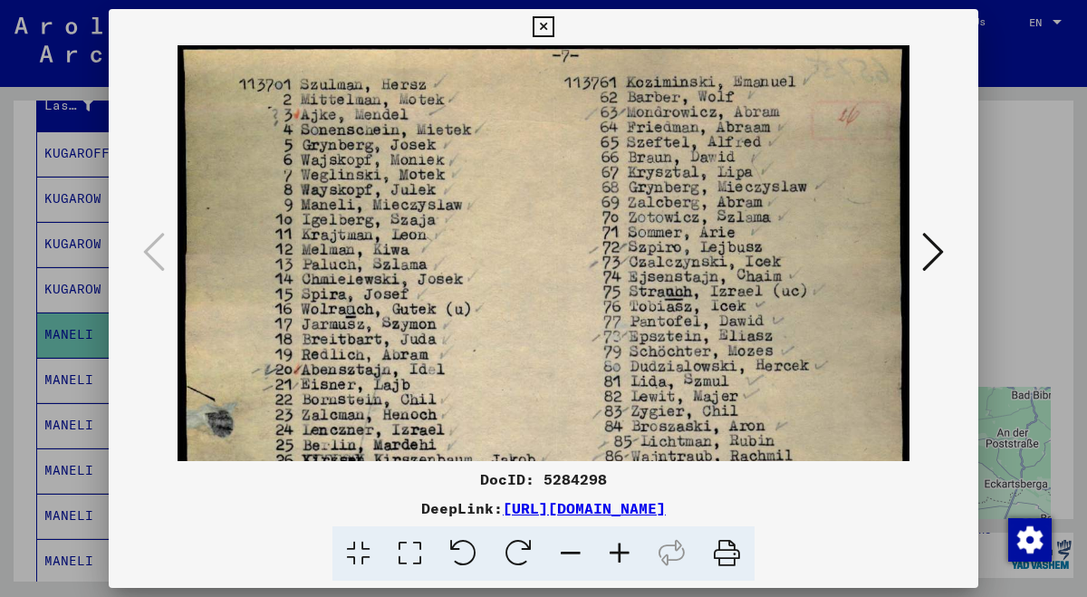
drag, startPoint x: 578, startPoint y: 202, endPoint x: 590, endPoint y: 358, distance: 156.2
click at [590, 359] on img at bounding box center [544, 570] width 732 height 1050
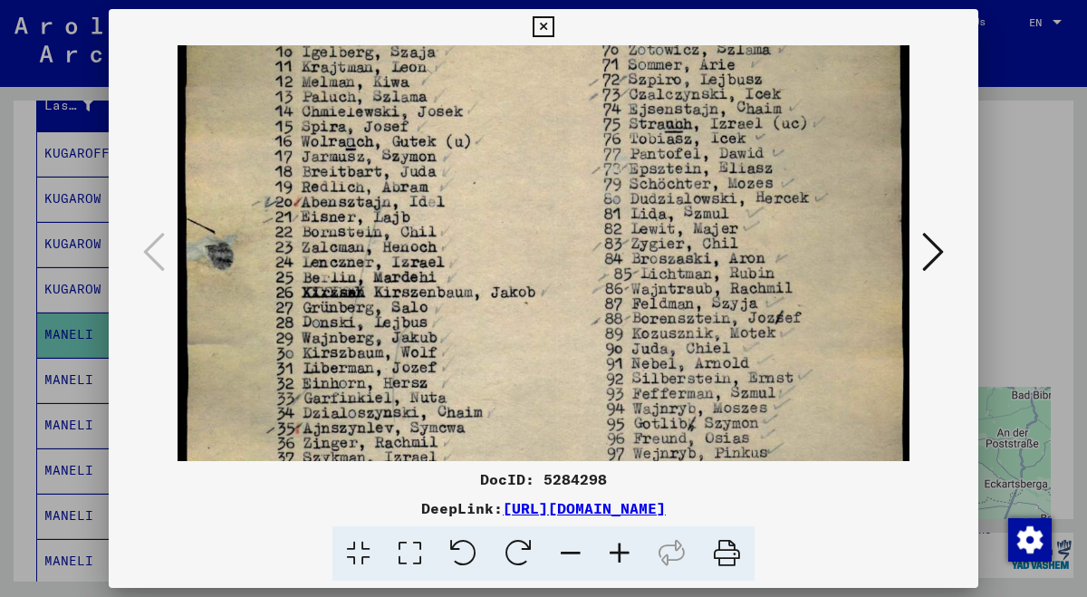
drag, startPoint x: 590, startPoint y: 358, endPoint x: 619, endPoint y: 187, distance: 173.6
click at [619, 187] on img at bounding box center [544, 403] width 732 height 1050
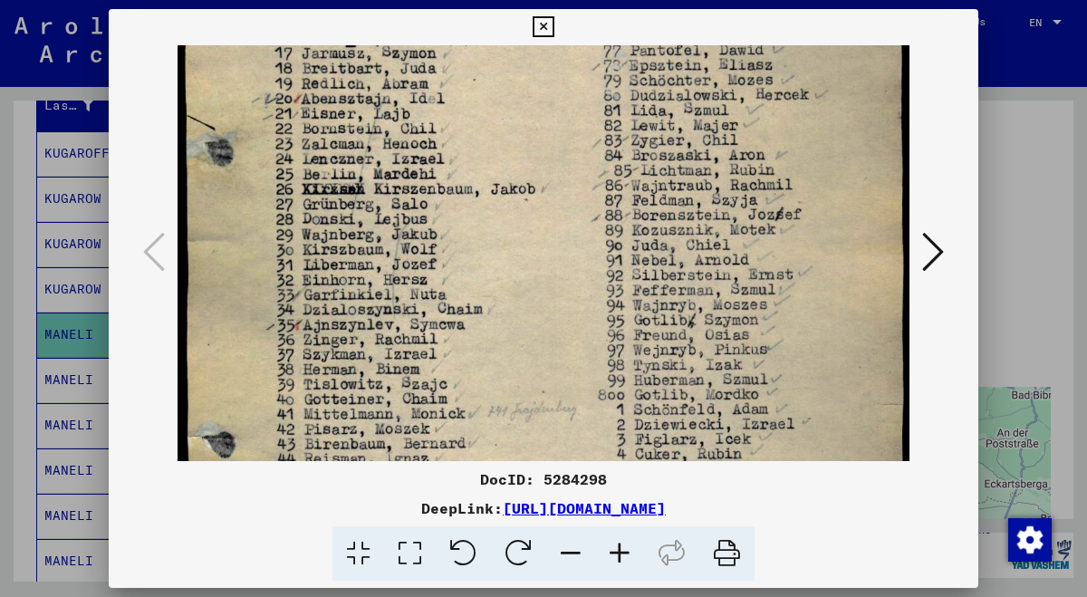
drag, startPoint x: 619, startPoint y: 324, endPoint x: 624, endPoint y: 222, distance: 102.5
click at [624, 222] on img at bounding box center [544, 299] width 732 height 1050
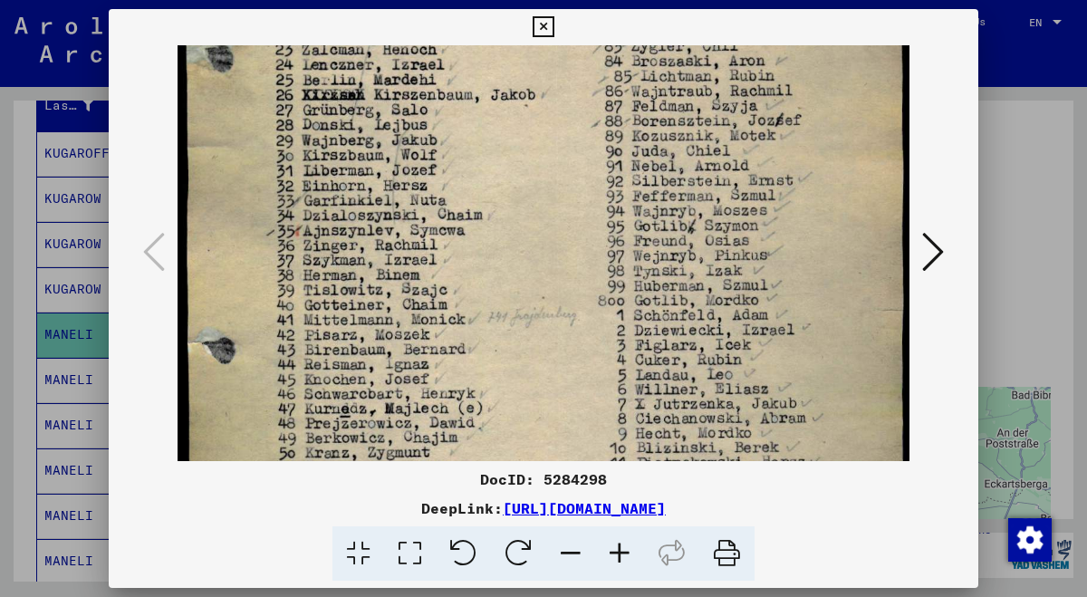
drag, startPoint x: 620, startPoint y: 320, endPoint x: 631, endPoint y: 225, distance: 95.7
click at [629, 225] on img at bounding box center [544, 205] width 732 height 1050
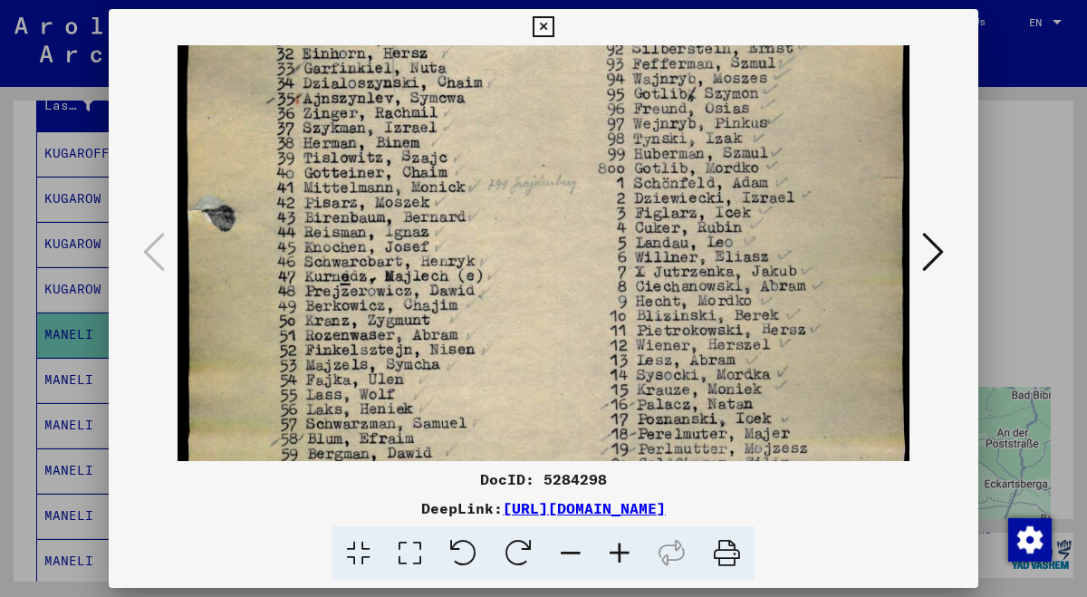
drag, startPoint x: 630, startPoint y: 313, endPoint x: 641, endPoint y: 183, distance: 130.9
click at [641, 183] on img at bounding box center [544, 73] width 732 height 1050
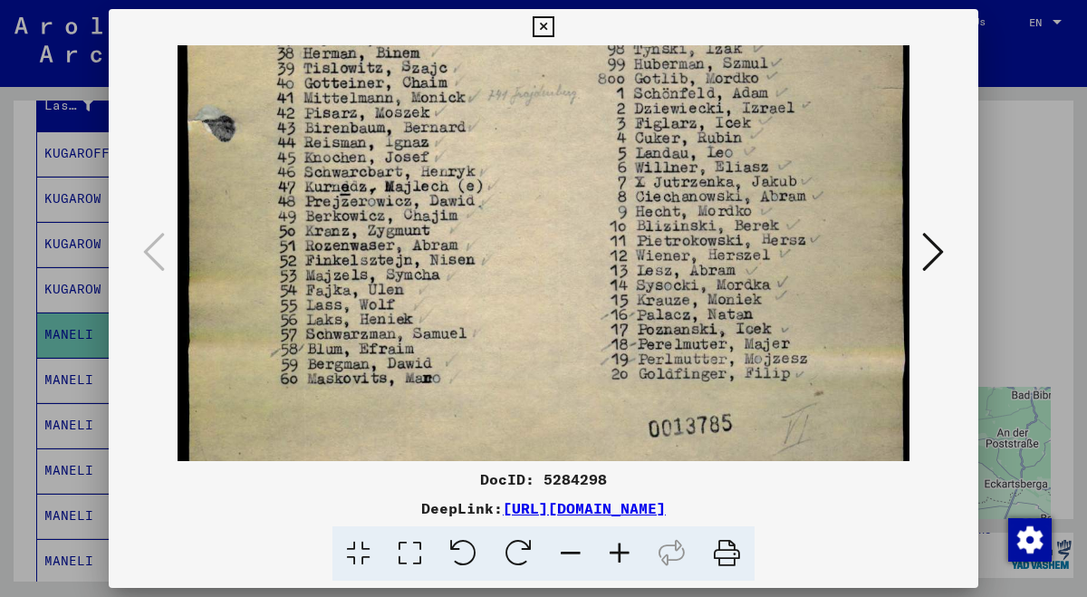
scroll to position [634, 0]
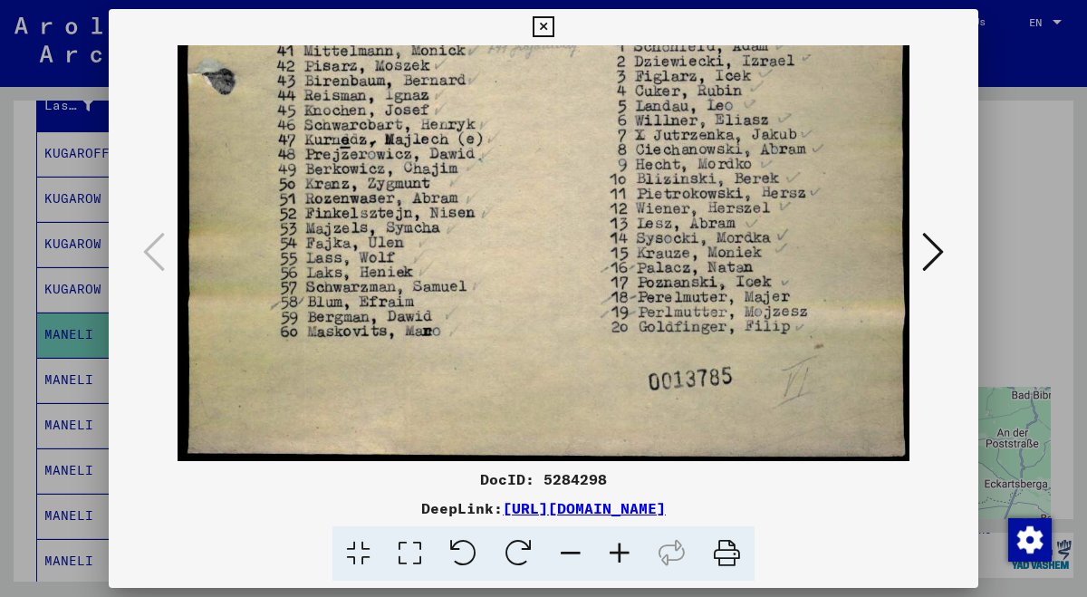
drag, startPoint x: 637, startPoint y: 258, endPoint x: 654, endPoint y: 77, distance: 182.0
click at [937, 240] on icon at bounding box center [933, 251] width 22 height 43
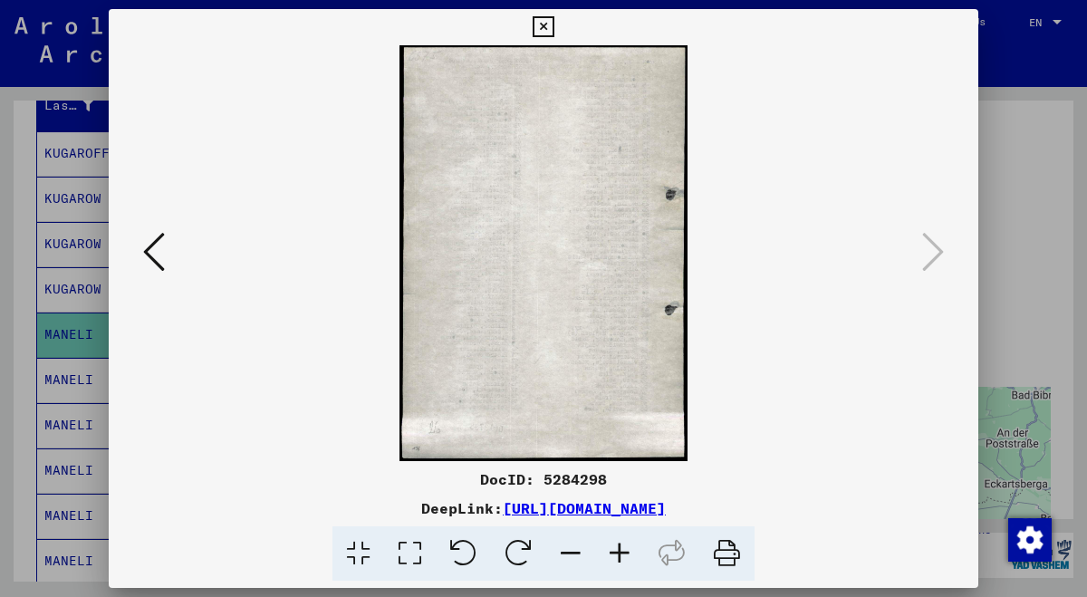
click at [553, 24] on icon at bounding box center [543, 27] width 21 height 22
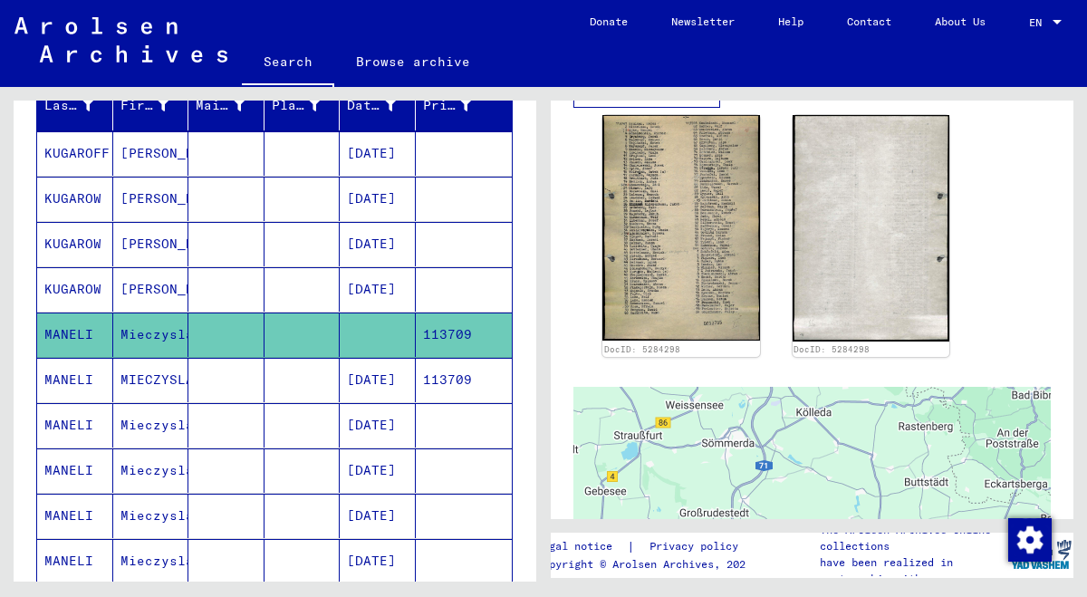
click at [167, 371] on mat-cell "MIECZYSLAW" at bounding box center [151, 380] width 76 height 44
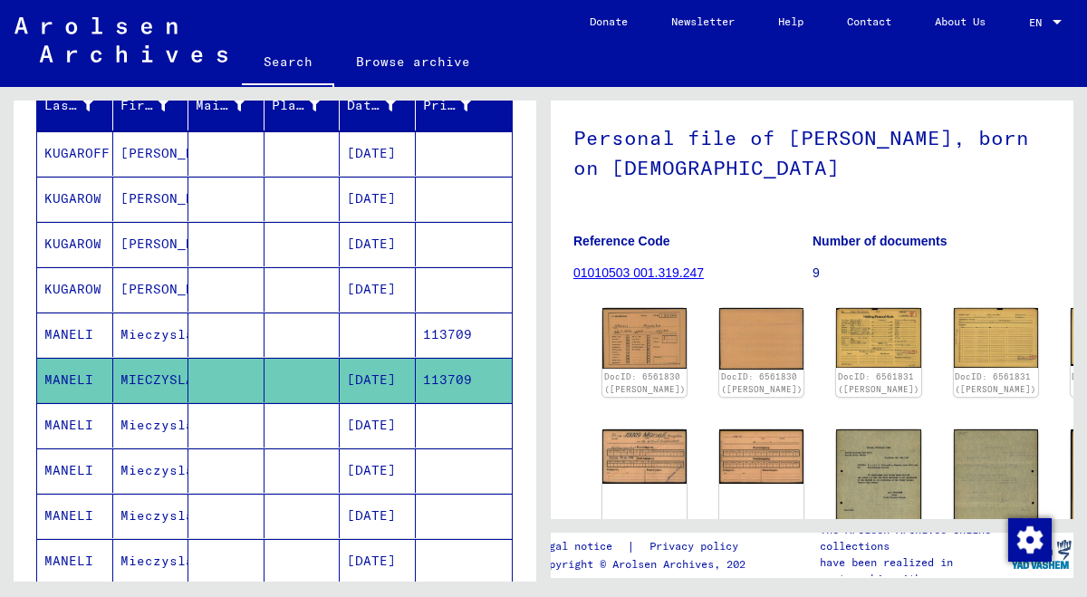
scroll to position [113, 0]
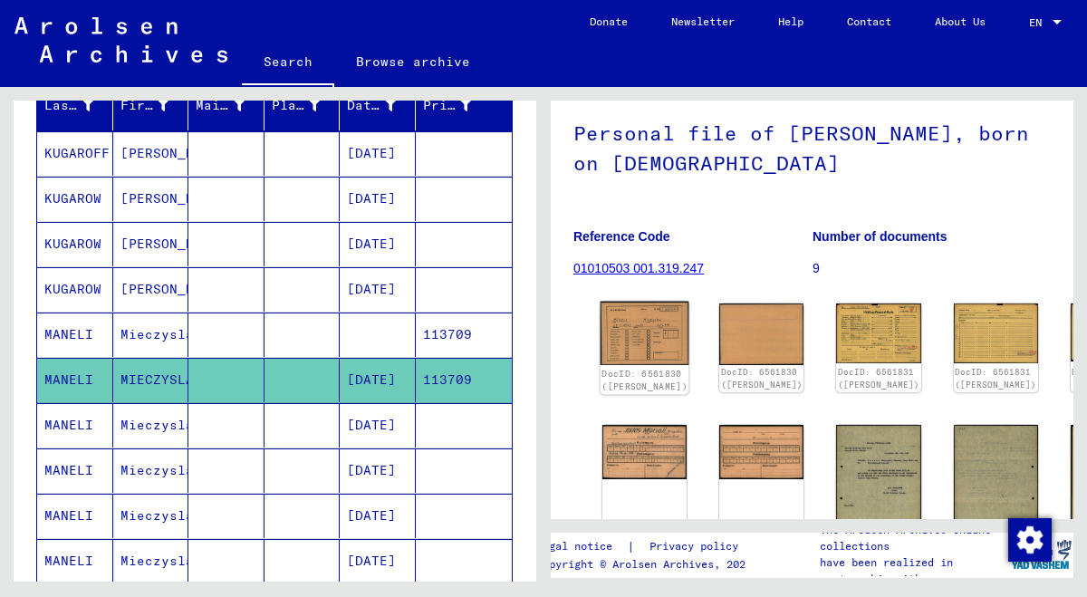
click at [634, 320] on img at bounding box center [644, 333] width 89 height 63
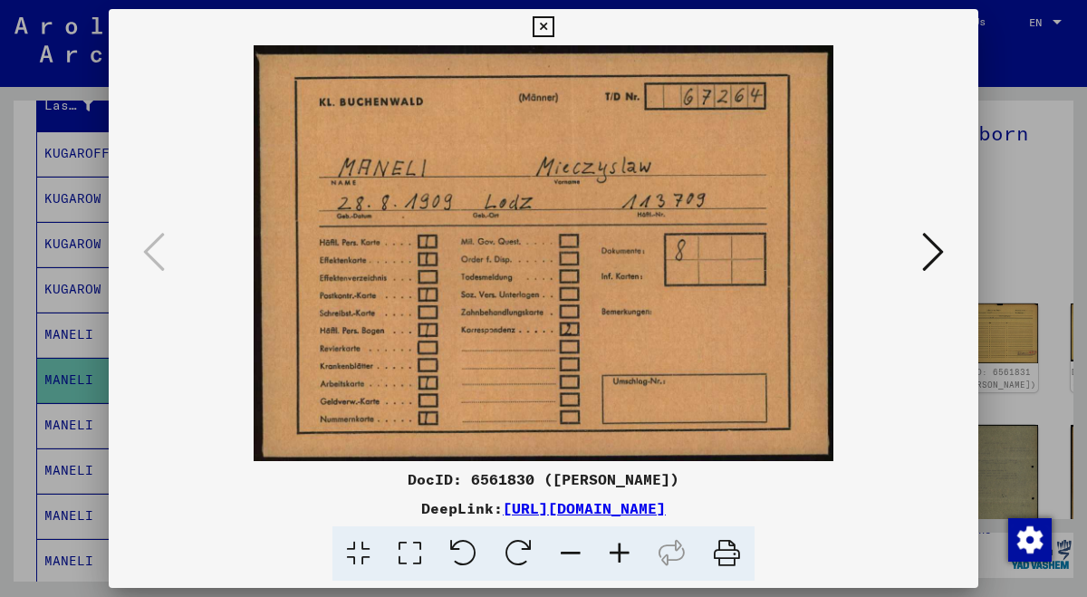
click at [936, 258] on icon at bounding box center [933, 251] width 22 height 43
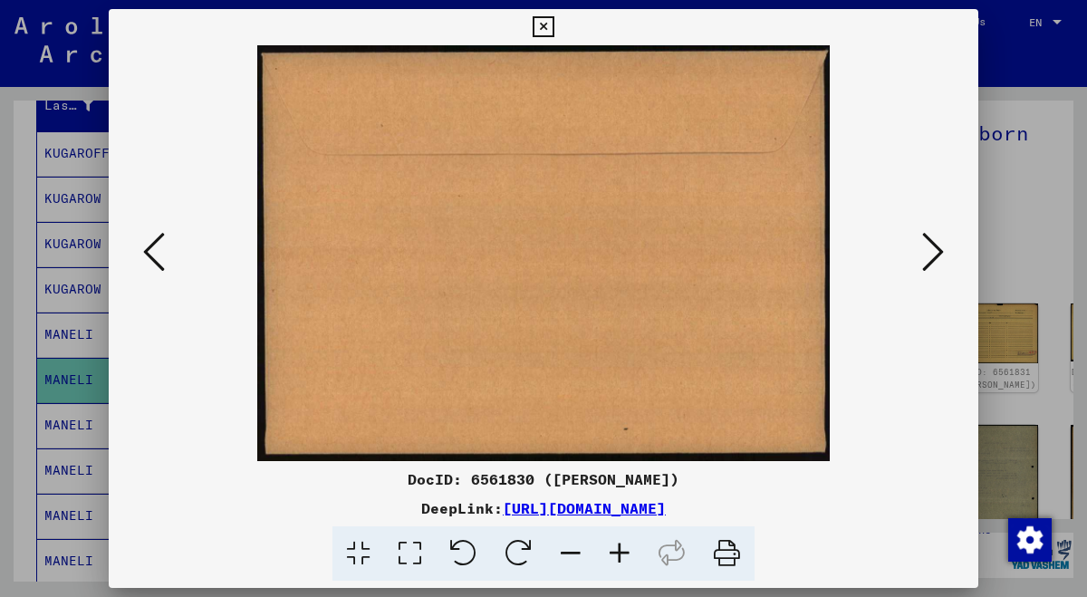
click at [936, 258] on icon at bounding box center [933, 251] width 22 height 43
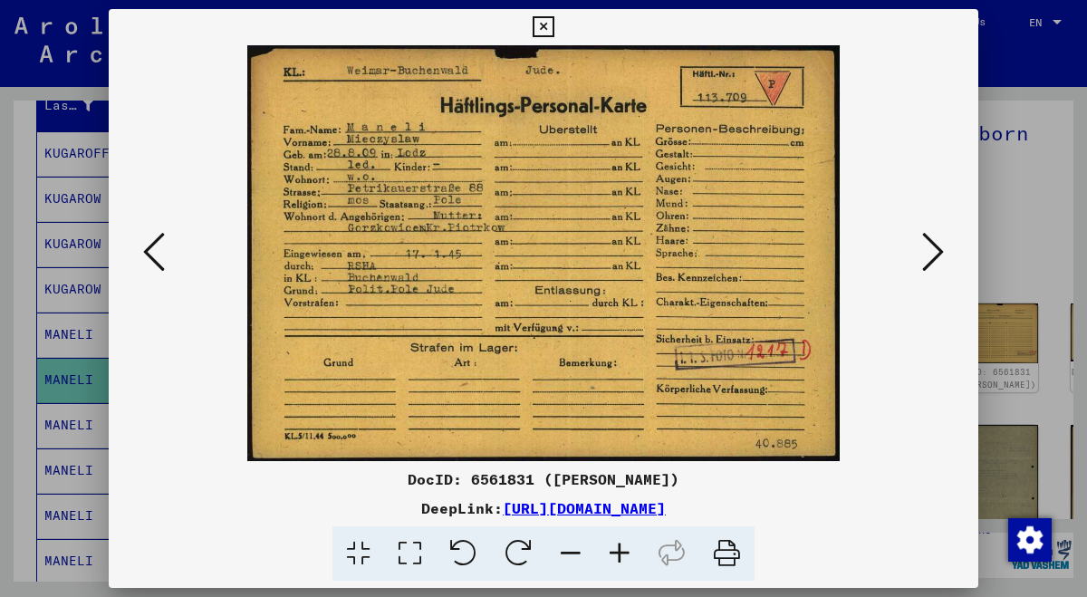
click at [927, 255] on icon at bounding box center [933, 251] width 22 height 43
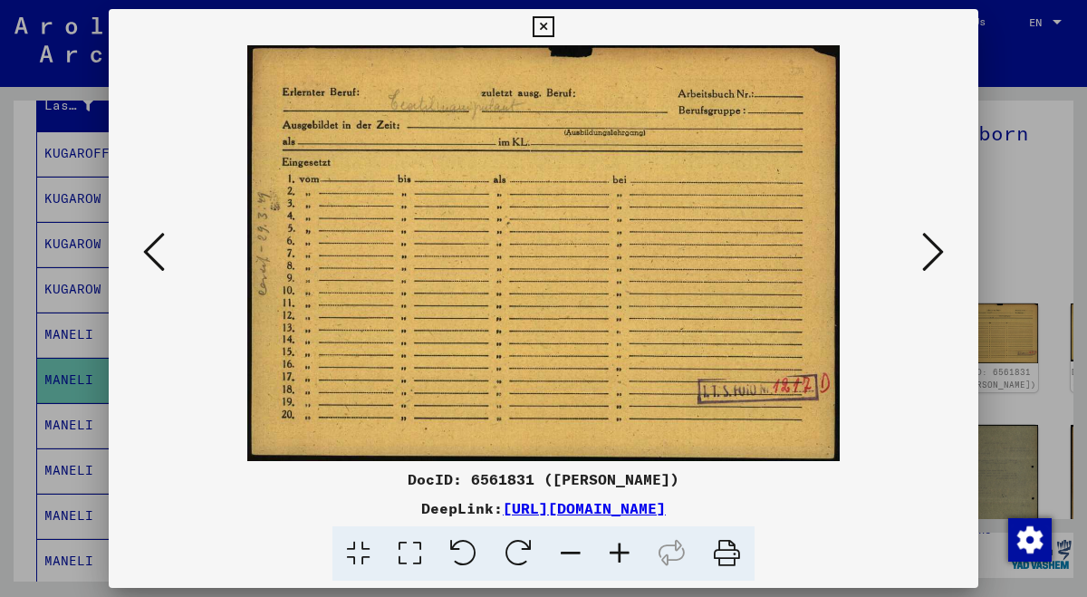
click at [927, 255] on icon at bounding box center [933, 251] width 22 height 43
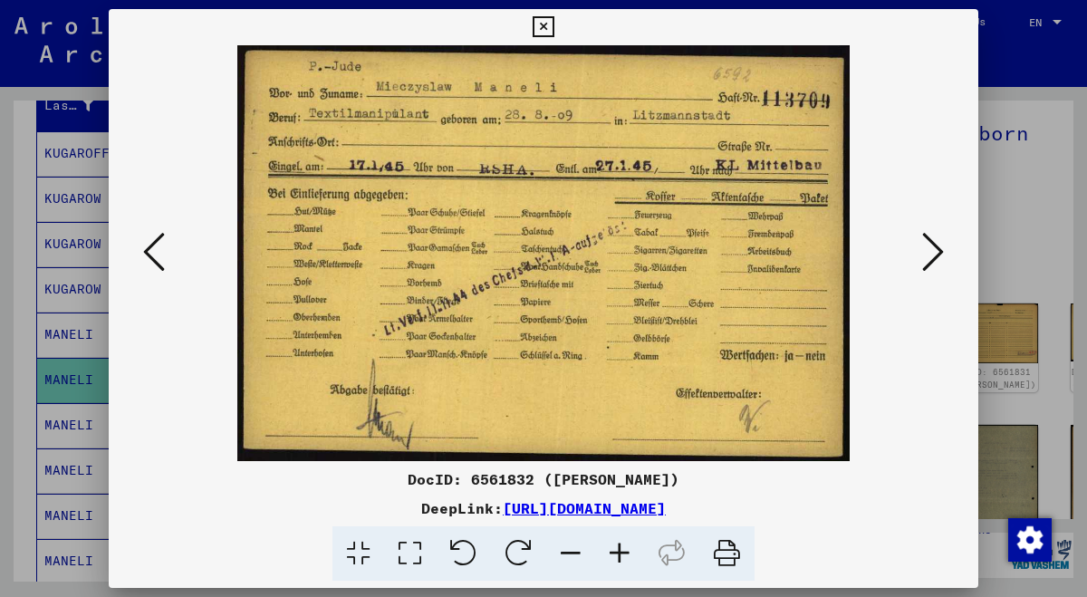
click at [927, 255] on icon at bounding box center [933, 251] width 22 height 43
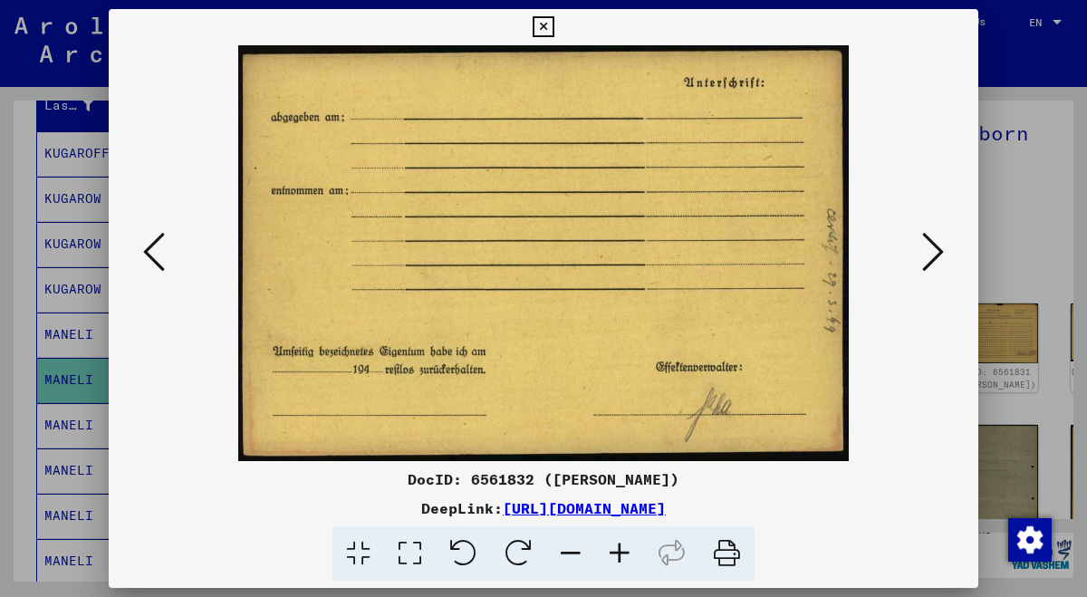
click at [927, 255] on icon at bounding box center [933, 251] width 22 height 43
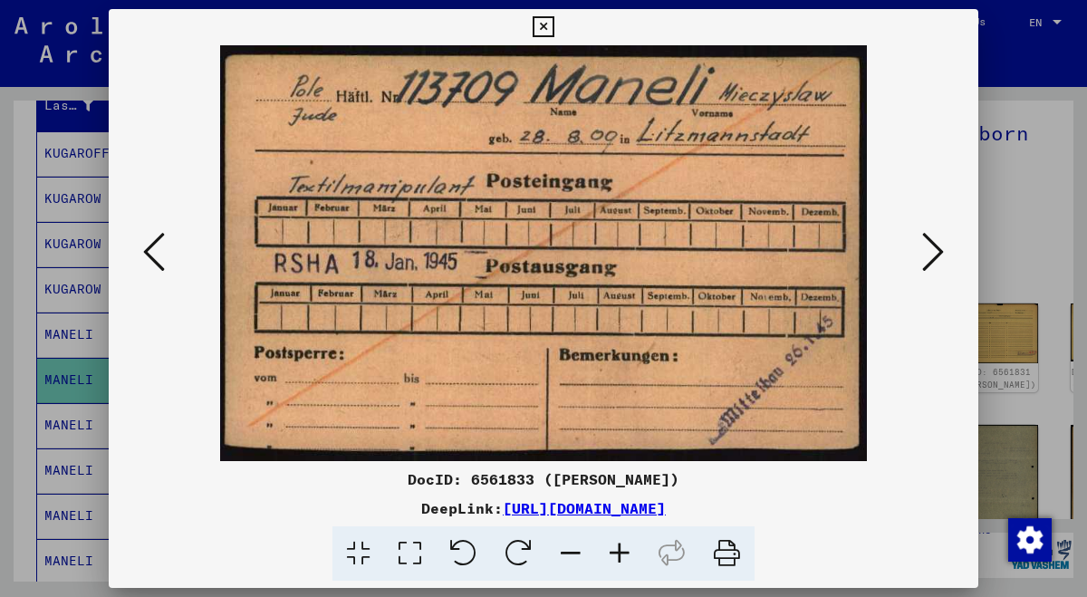
click at [927, 255] on icon at bounding box center [933, 251] width 22 height 43
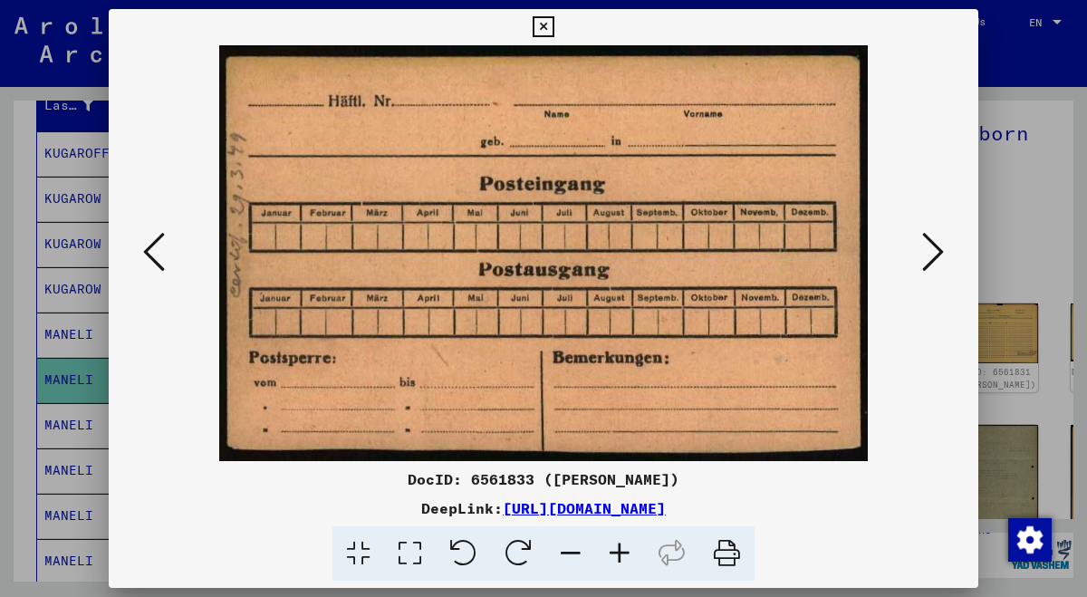
click at [927, 255] on icon at bounding box center [933, 251] width 22 height 43
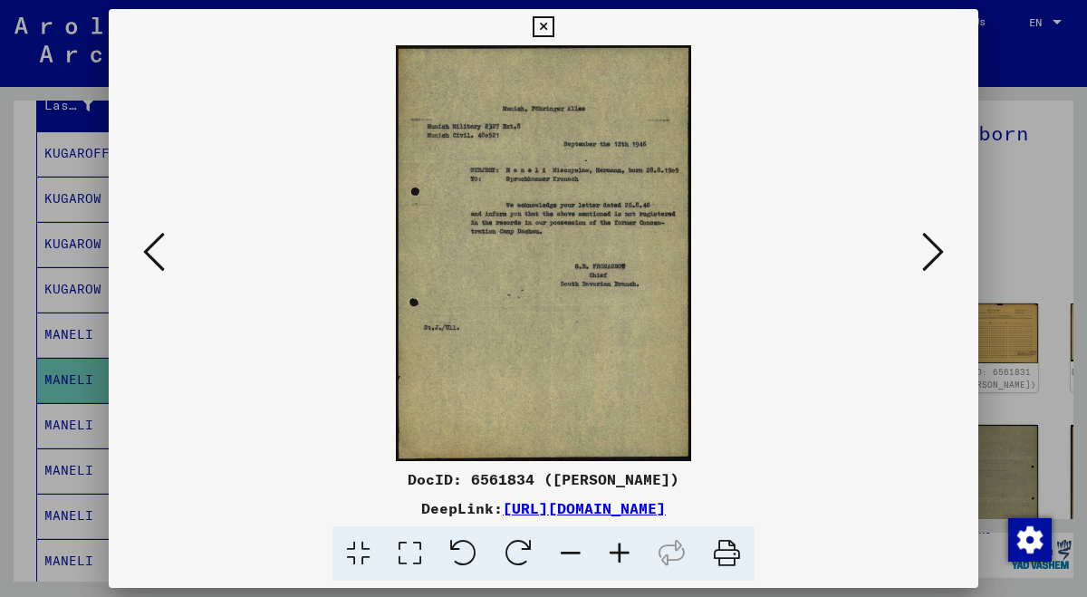
click at [621, 556] on icon at bounding box center [619, 553] width 49 height 55
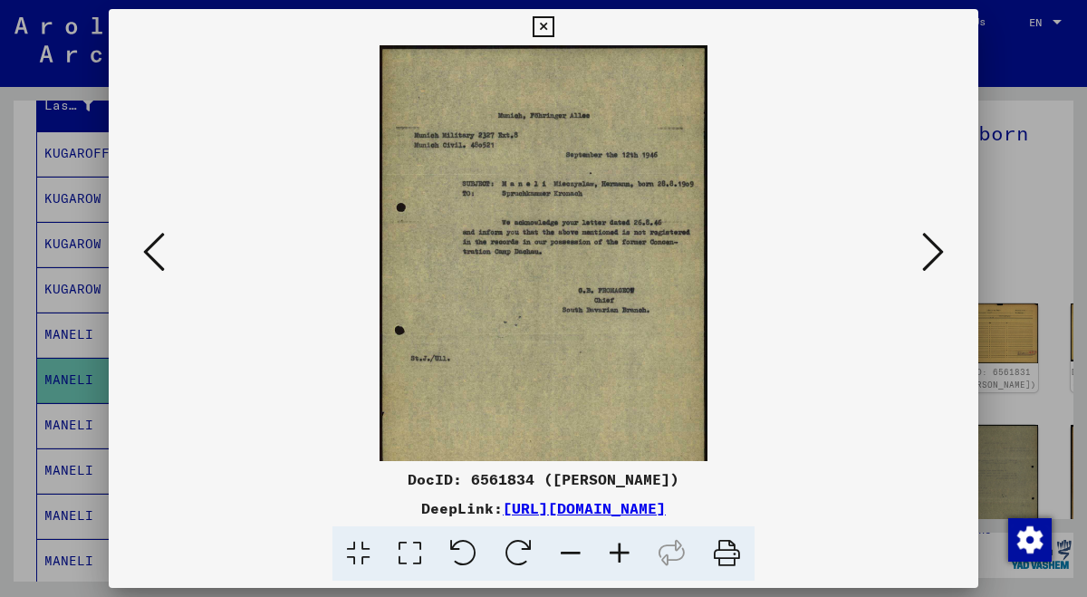
click at [621, 556] on icon at bounding box center [619, 553] width 49 height 55
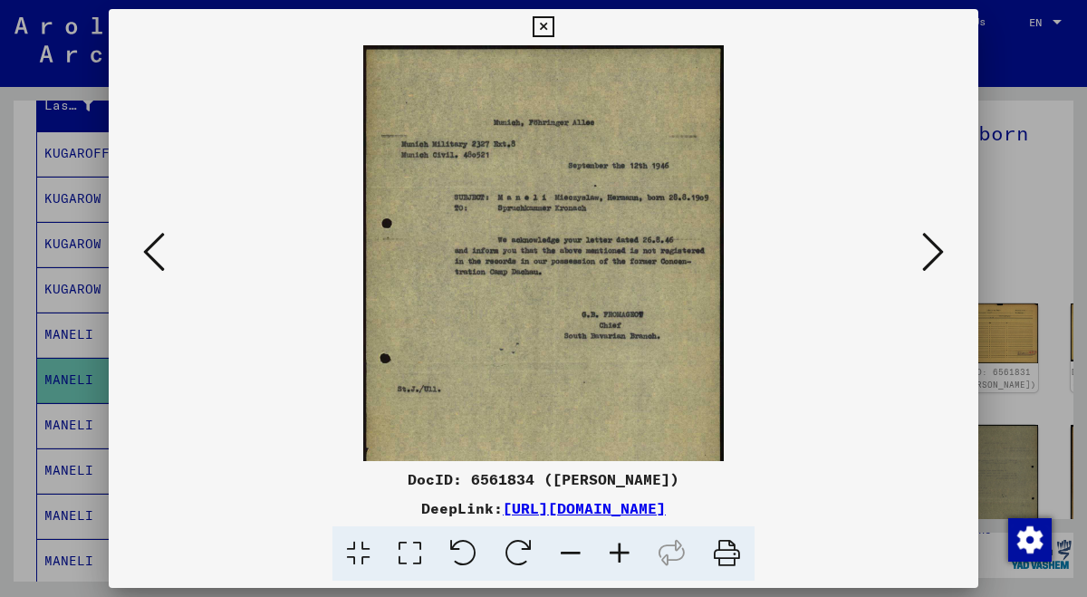
click at [621, 556] on icon at bounding box center [619, 553] width 49 height 55
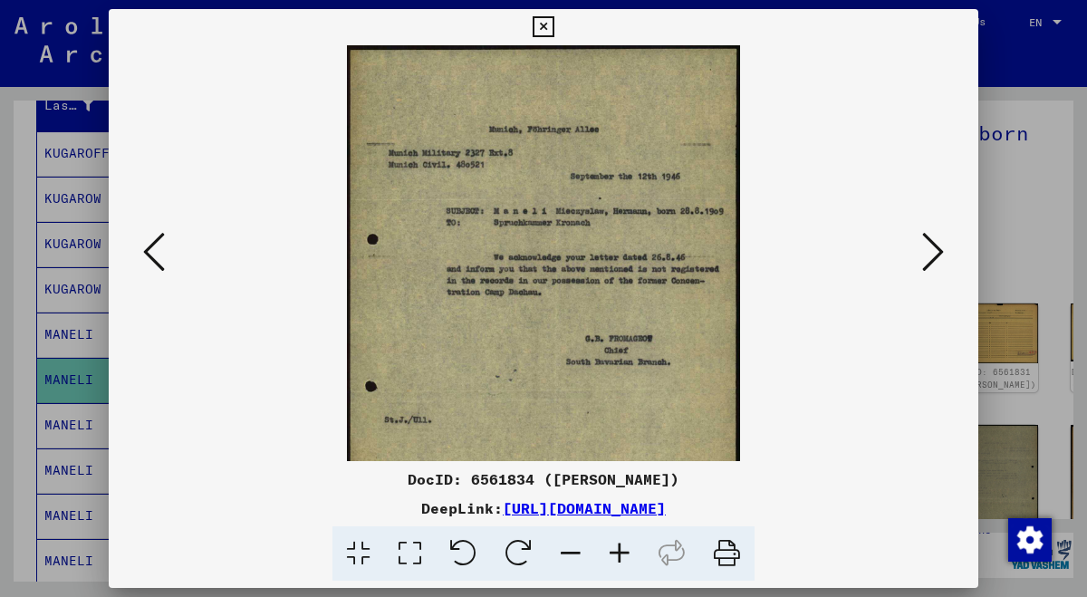
click at [621, 556] on icon at bounding box center [619, 553] width 49 height 55
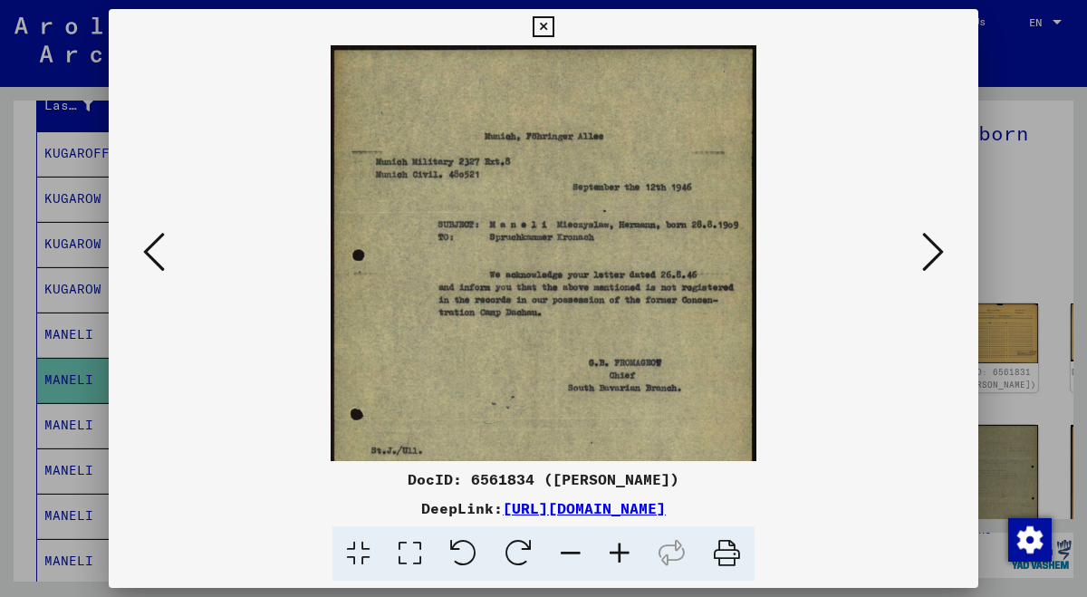
click at [621, 556] on icon at bounding box center [619, 553] width 49 height 55
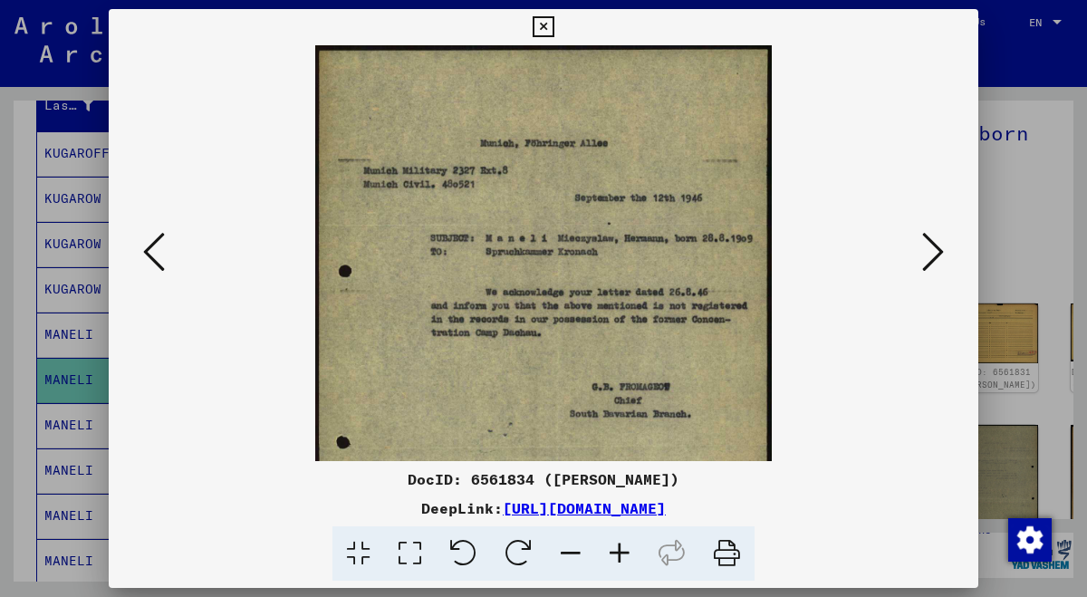
click at [621, 556] on icon at bounding box center [619, 553] width 49 height 55
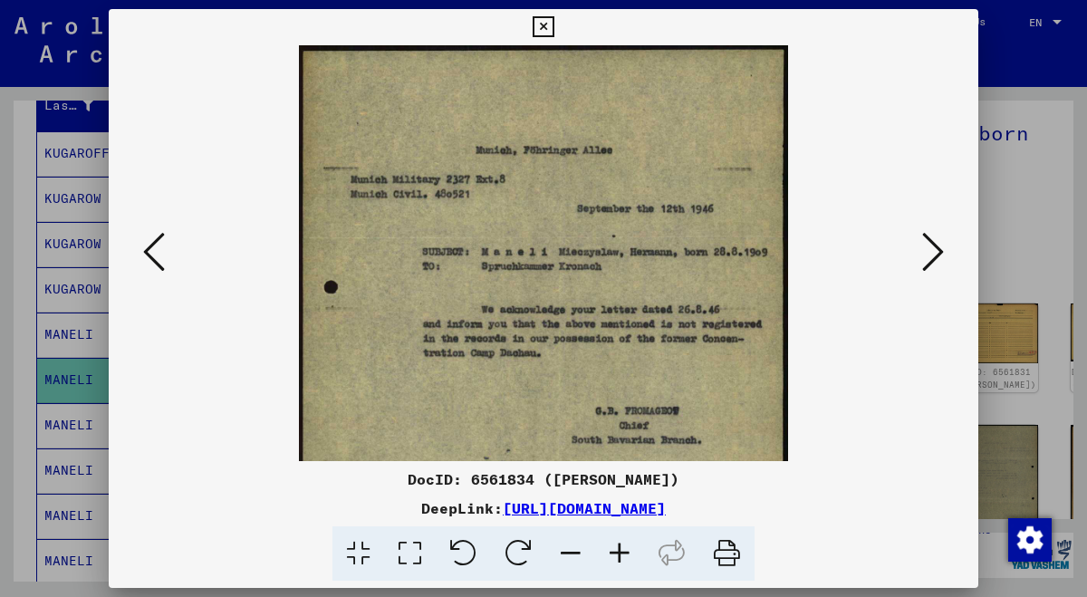
click at [621, 556] on icon at bounding box center [619, 553] width 49 height 55
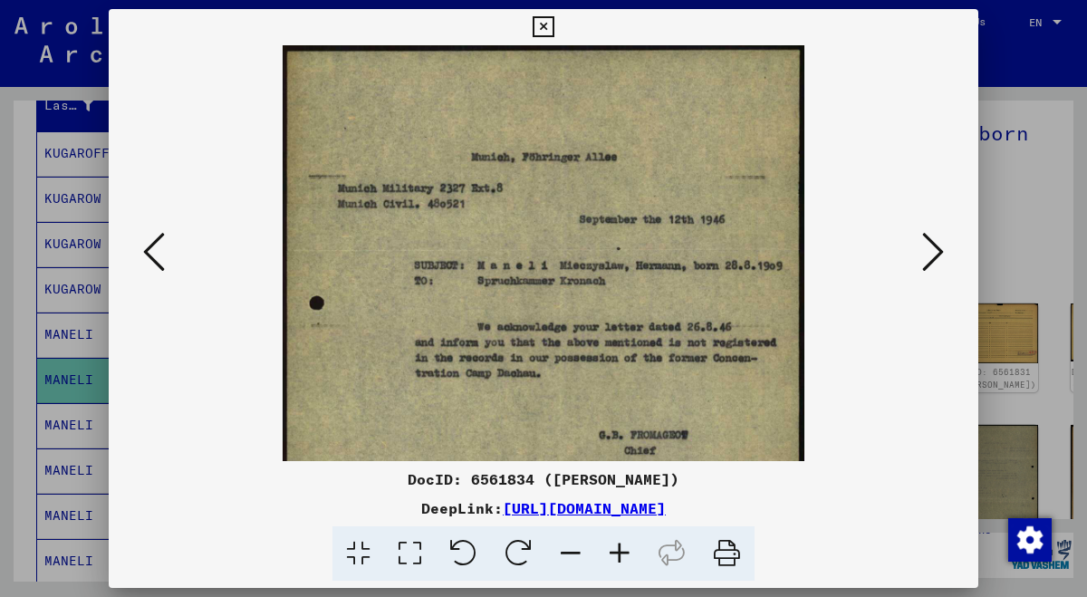
click at [621, 556] on icon at bounding box center [619, 553] width 49 height 55
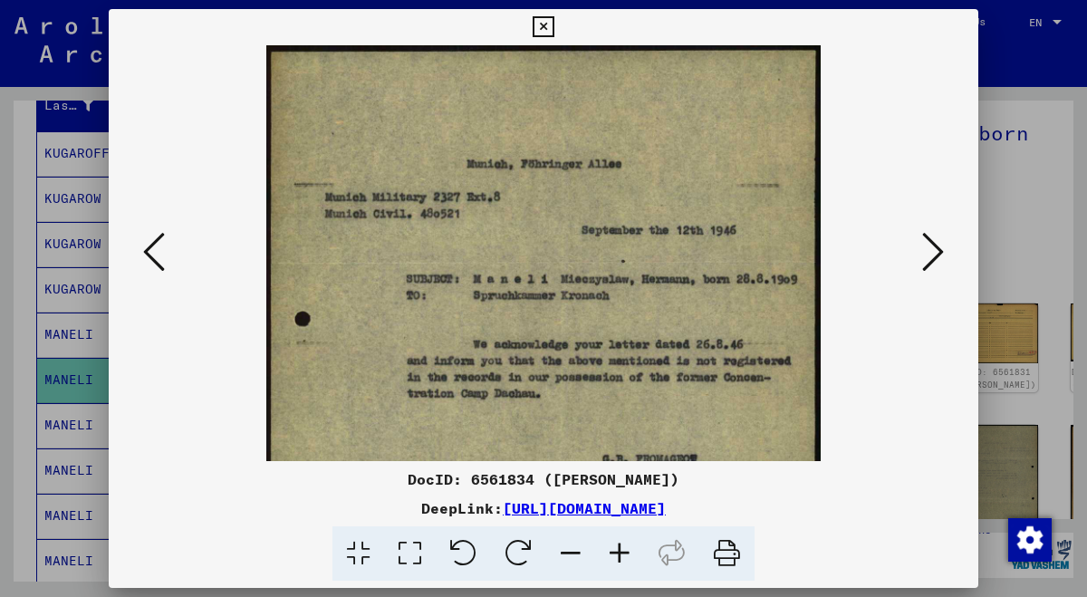
click at [647, 456] on img at bounding box center [542, 434] width 553 height 778
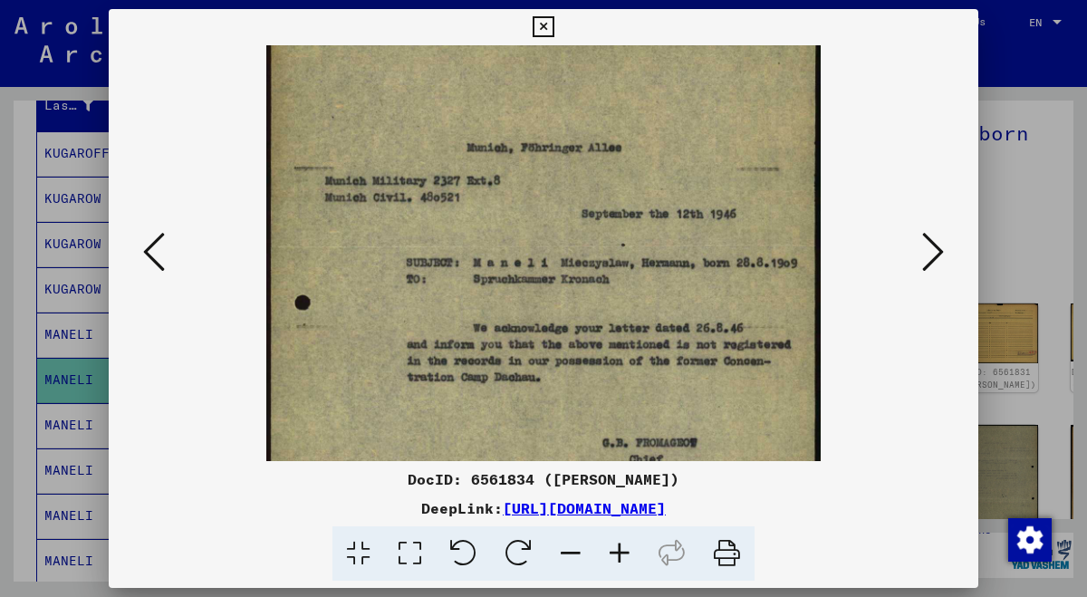
scroll to position [33, 0]
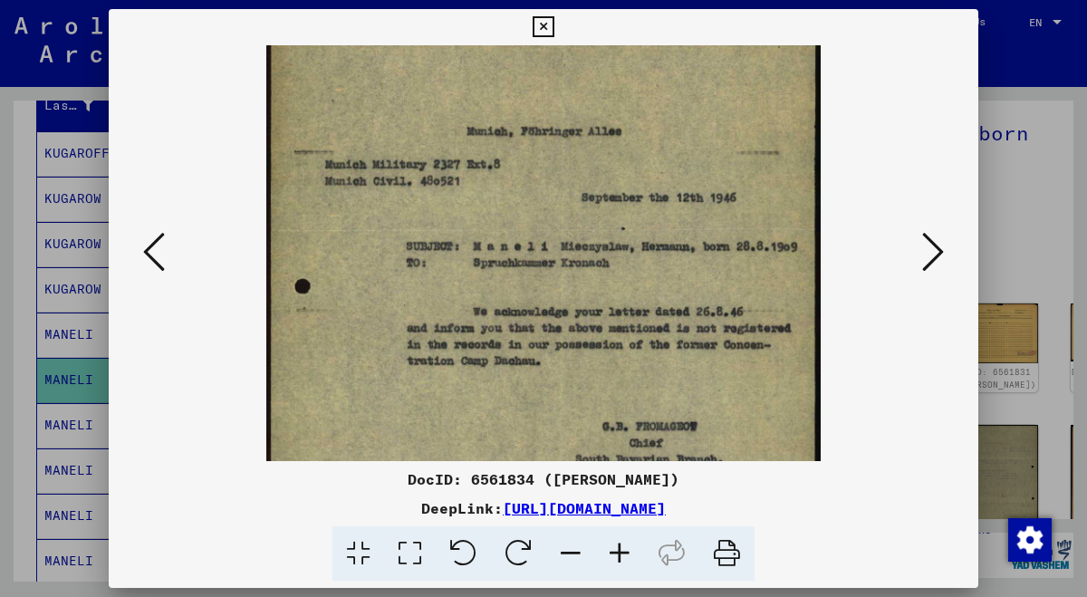
drag, startPoint x: 661, startPoint y: 404, endPoint x: 646, endPoint y: 371, distance: 36.1
click at [646, 371] on img at bounding box center [542, 402] width 553 height 778
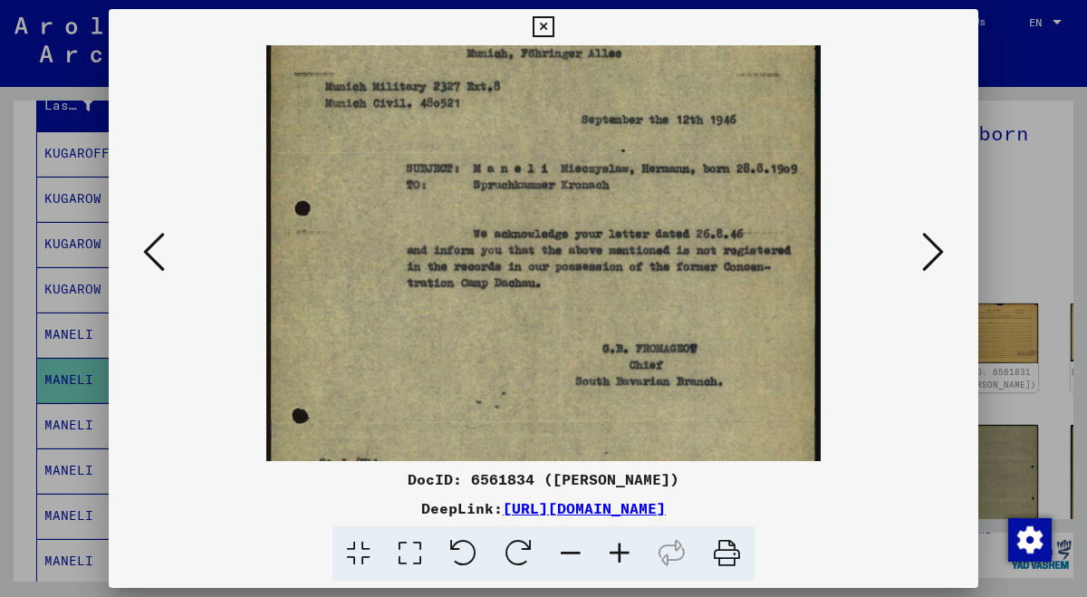
scroll to position [110, 0]
drag, startPoint x: 655, startPoint y: 392, endPoint x: 656, endPoint y: 312, distance: 79.7
click at [656, 312] on img at bounding box center [542, 324] width 553 height 778
click at [940, 249] on icon at bounding box center [933, 251] width 22 height 43
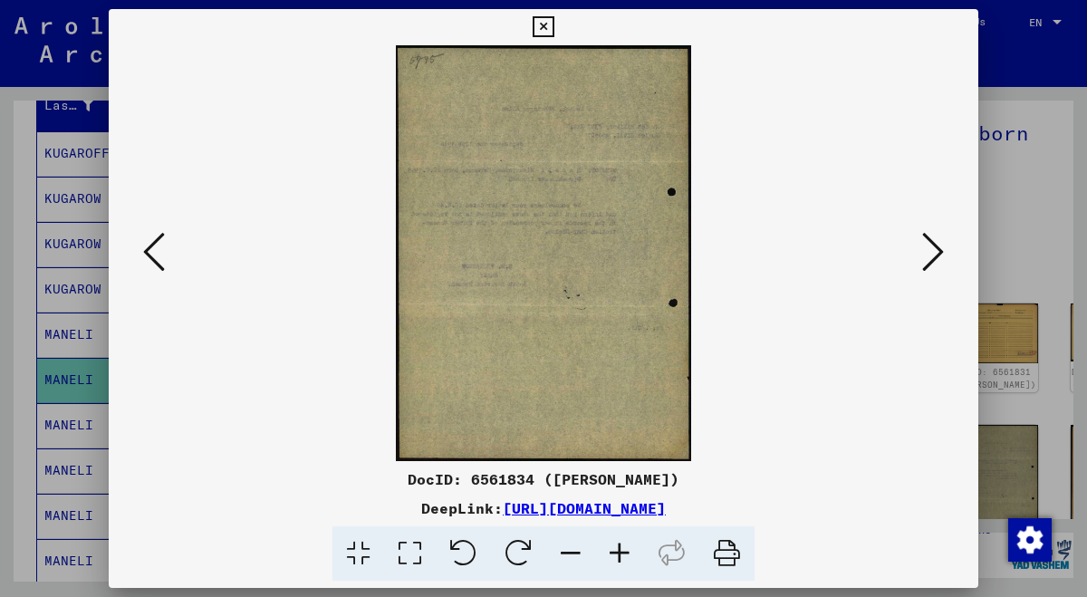
click at [940, 249] on icon at bounding box center [933, 251] width 22 height 43
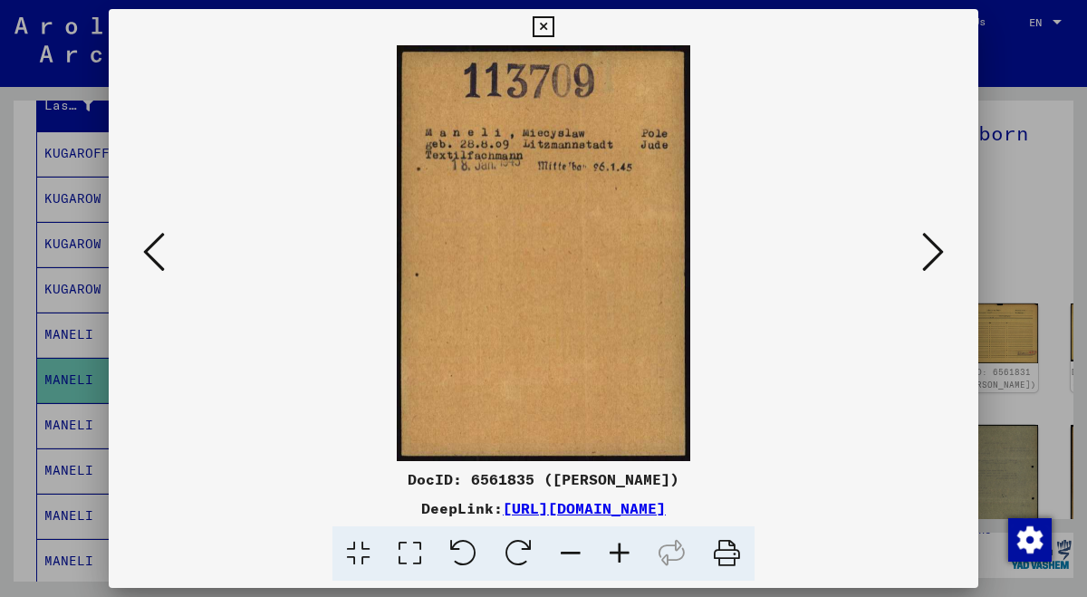
click at [940, 249] on icon at bounding box center [933, 251] width 22 height 43
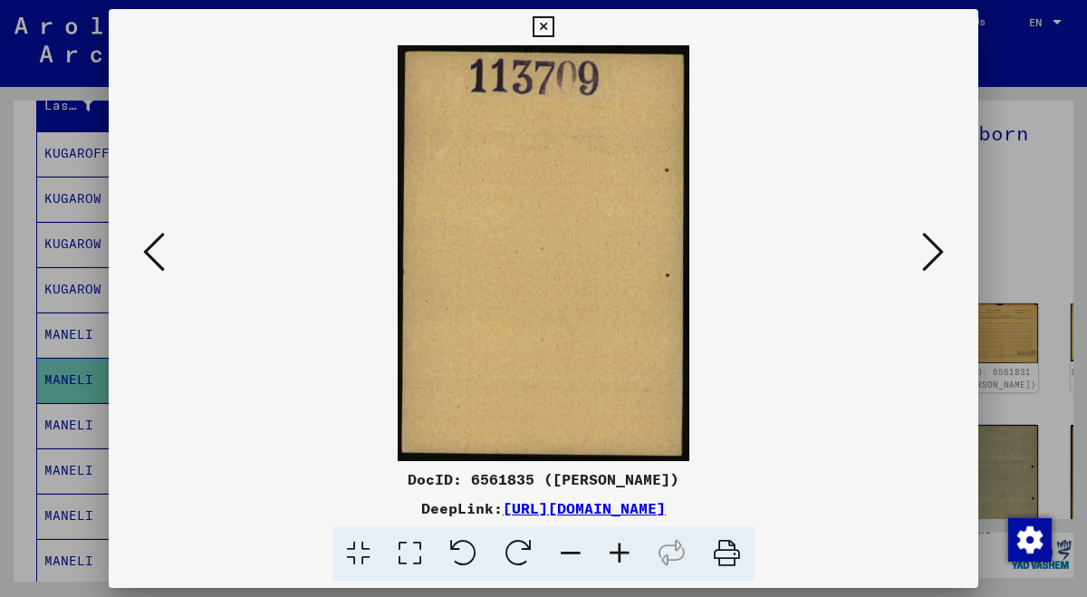
click at [940, 249] on icon at bounding box center [933, 251] width 22 height 43
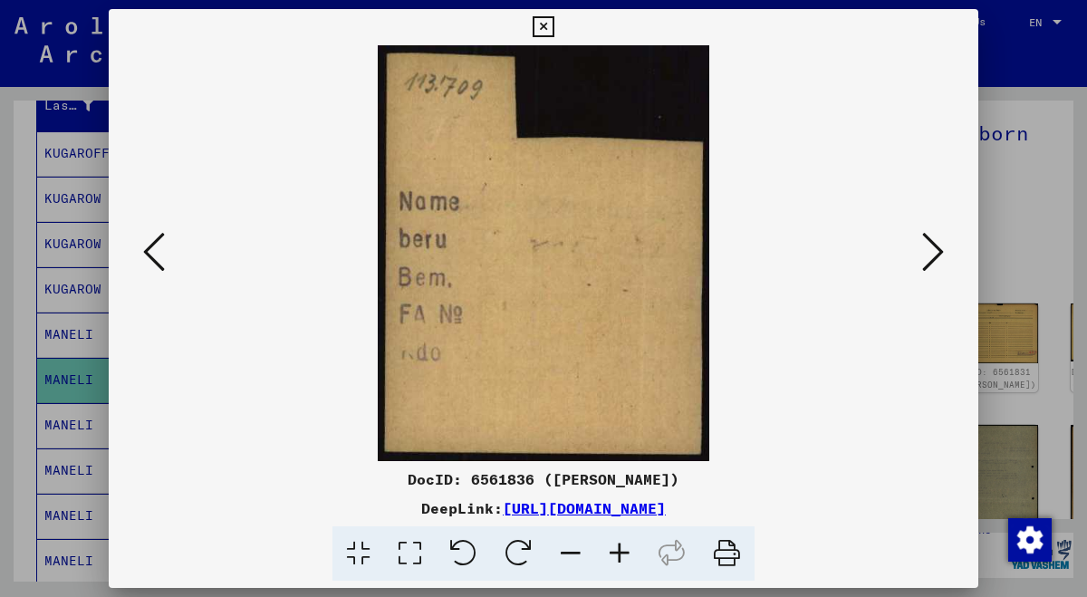
click at [940, 249] on icon at bounding box center [933, 251] width 22 height 43
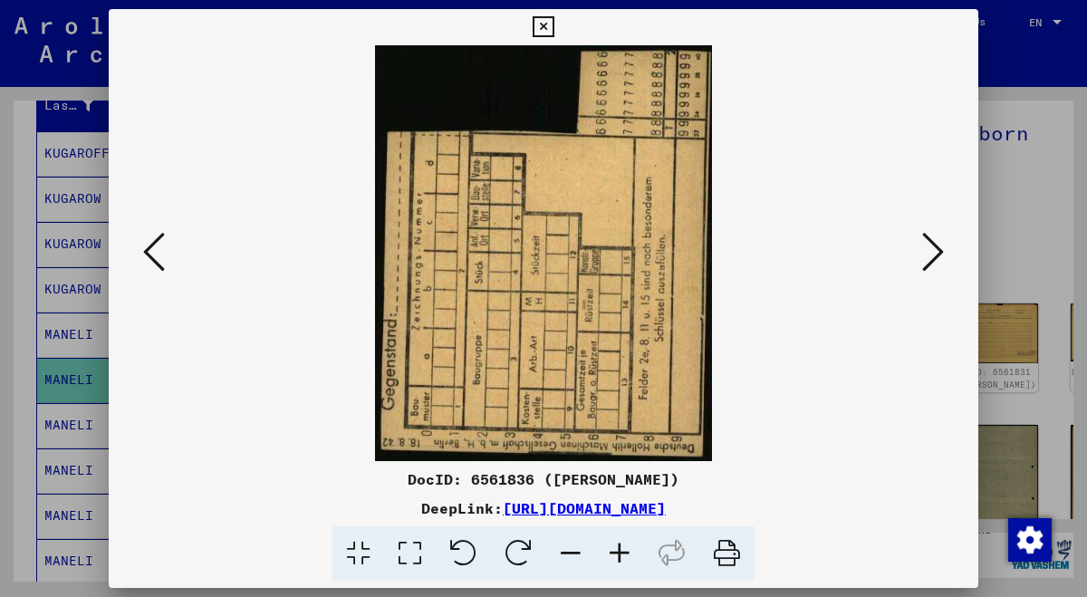
click at [940, 249] on icon at bounding box center [933, 251] width 22 height 43
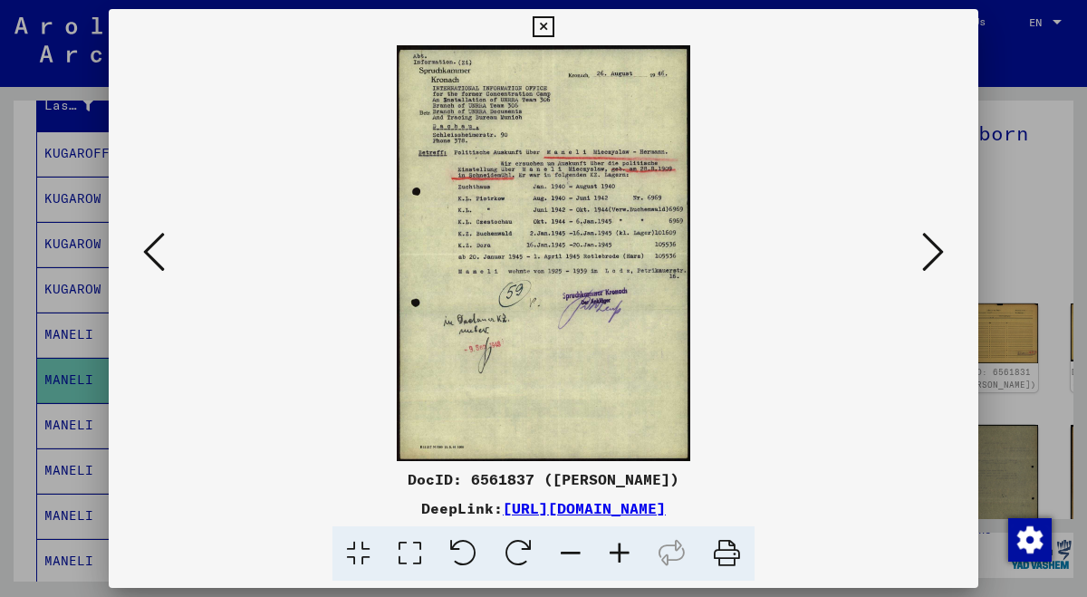
click at [620, 556] on icon at bounding box center [619, 553] width 49 height 55
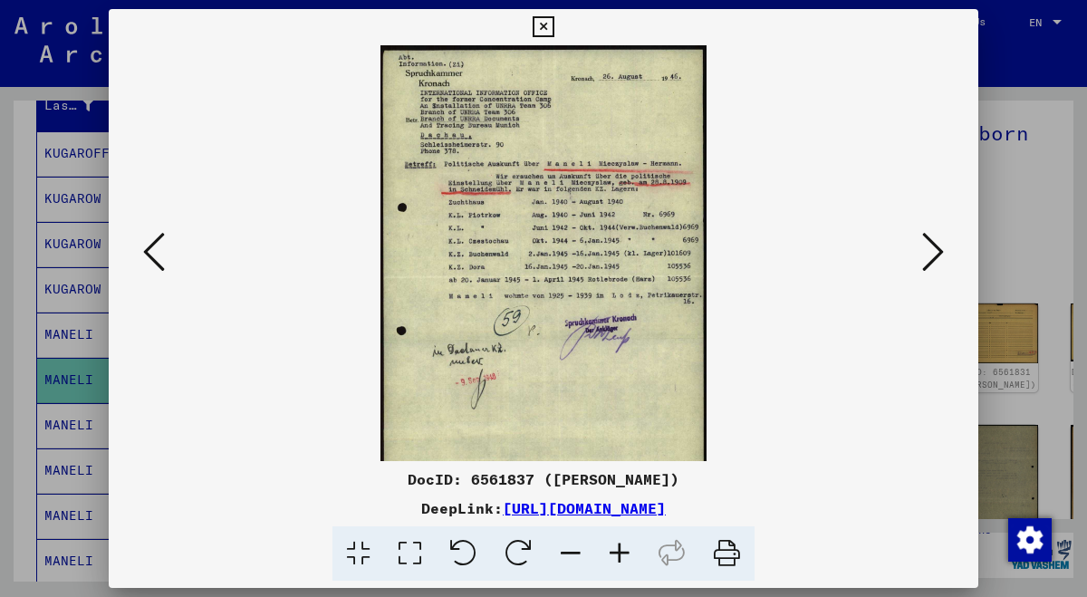
click at [620, 556] on icon at bounding box center [619, 553] width 49 height 55
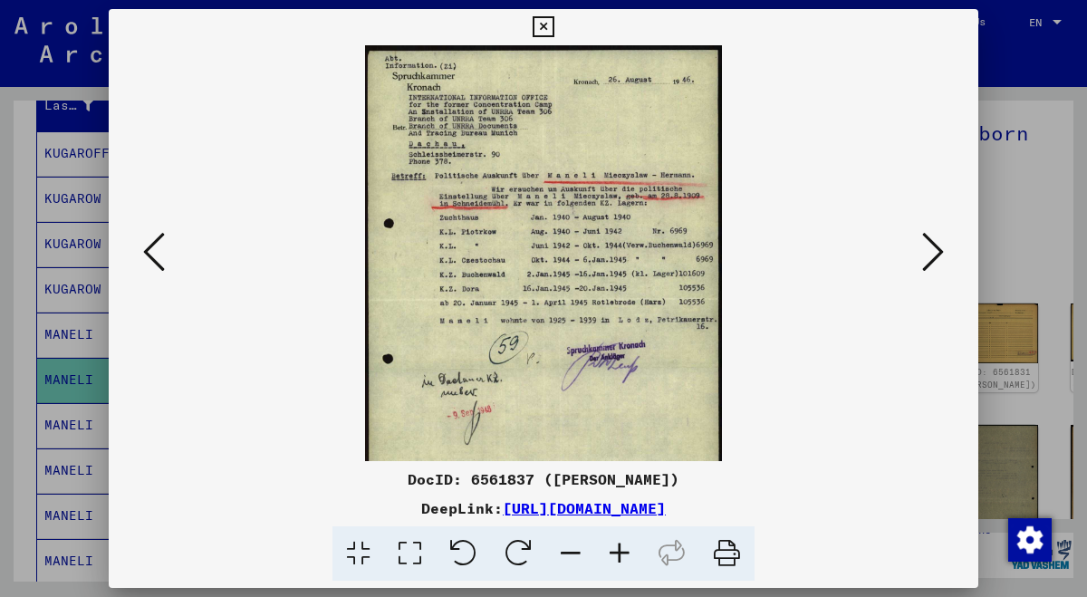
click at [620, 556] on icon at bounding box center [619, 553] width 49 height 55
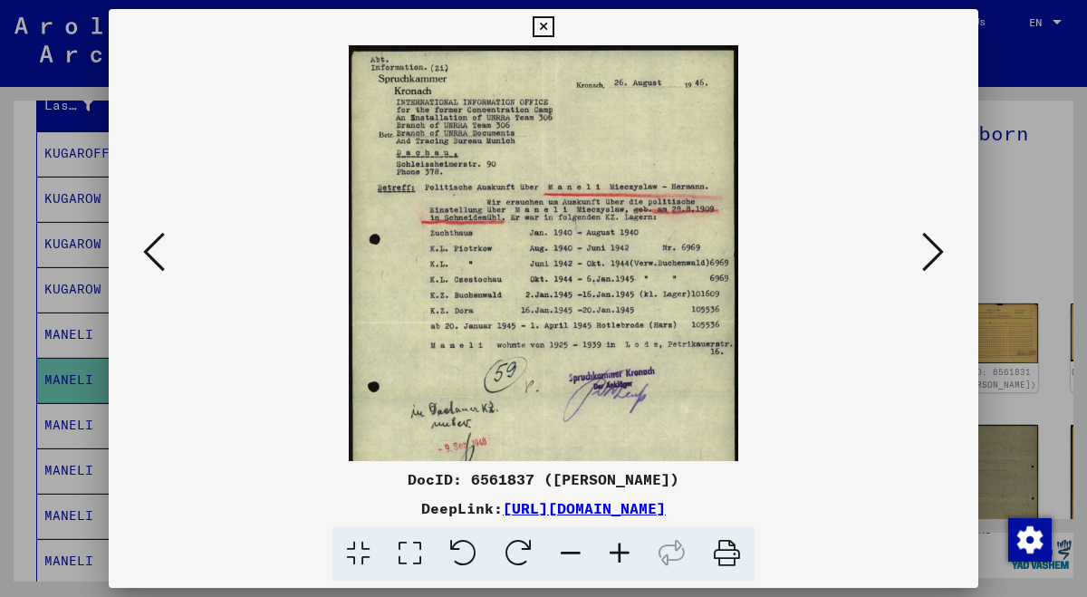
click at [620, 556] on icon at bounding box center [619, 553] width 49 height 55
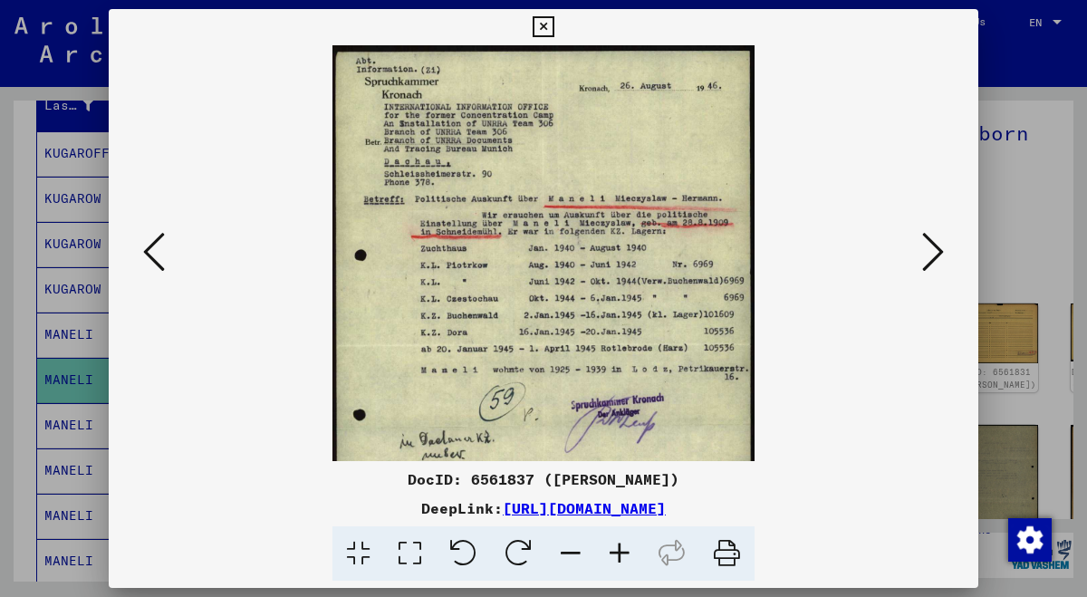
click at [620, 556] on icon at bounding box center [619, 553] width 49 height 55
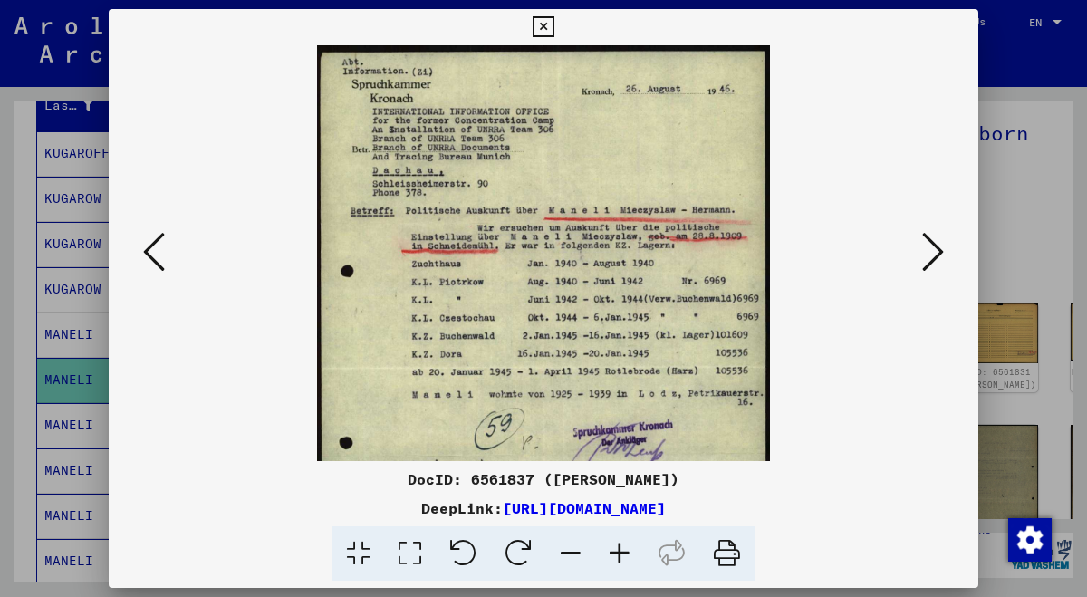
click at [620, 556] on icon at bounding box center [619, 553] width 49 height 55
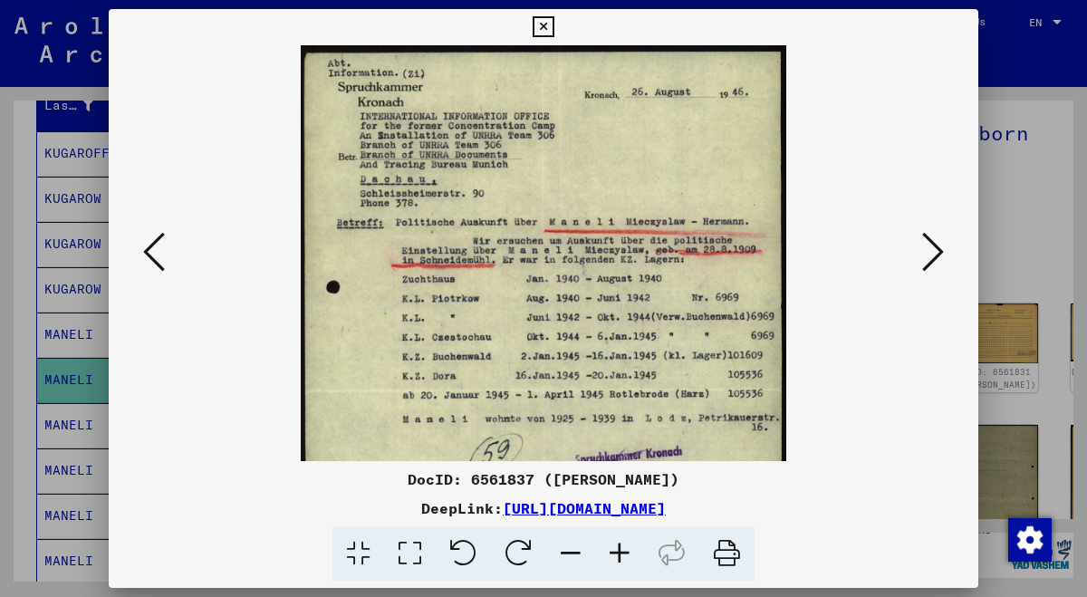
click at [620, 556] on icon at bounding box center [619, 553] width 49 height 55
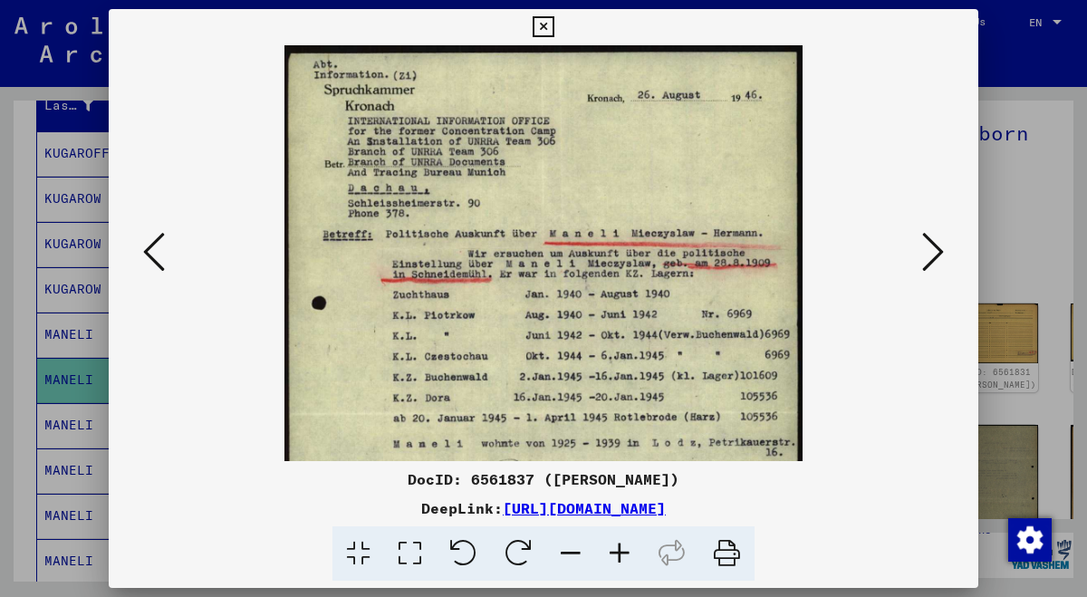
click at [620, 556] on icon at bounding box center [619, 553] width 49 height 55
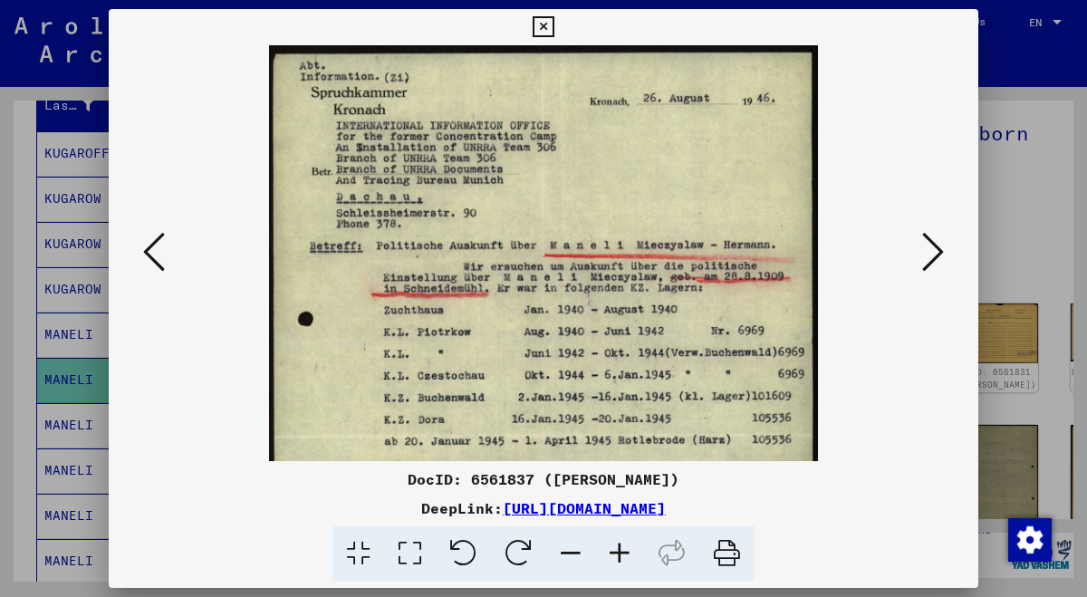
click at [620, 556] on icon at bounding box center [619, 553] width 49 height 55
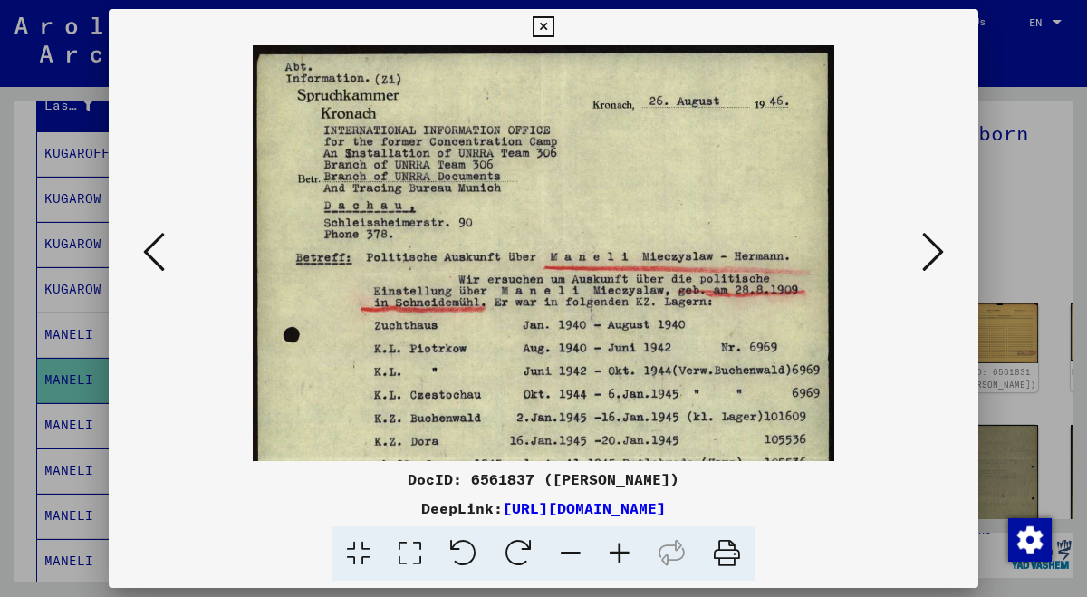
scroll to position [32, 0]
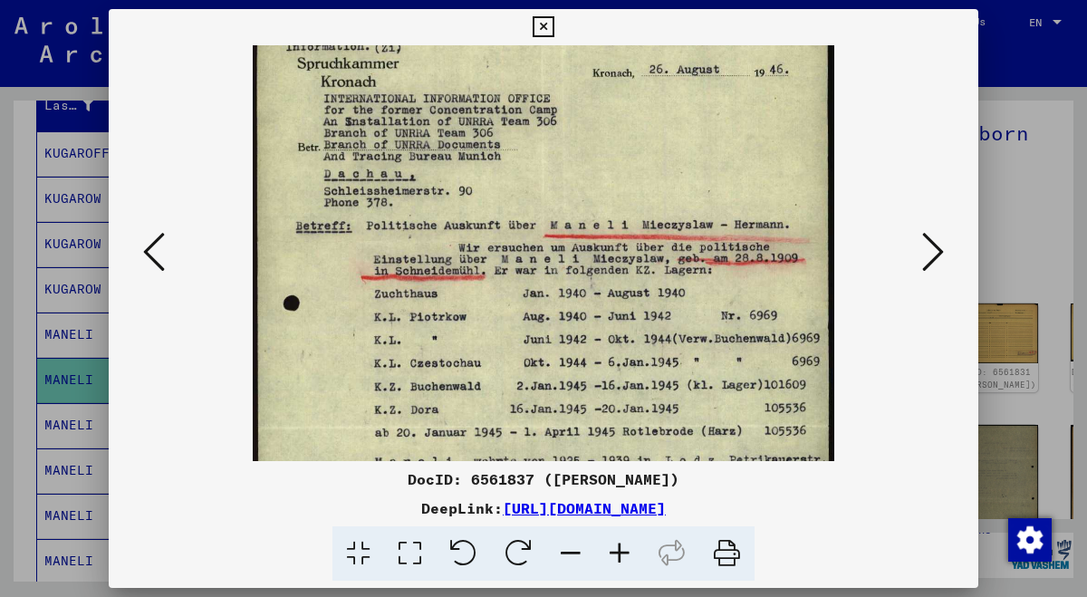
drag, startPoint x: 619, startPoint y: 404, endPoint x: 612, endPoint y: 372, distance: 32.3
click at [612, 372] on img at bounding box center [543, 425] width 581 height 823
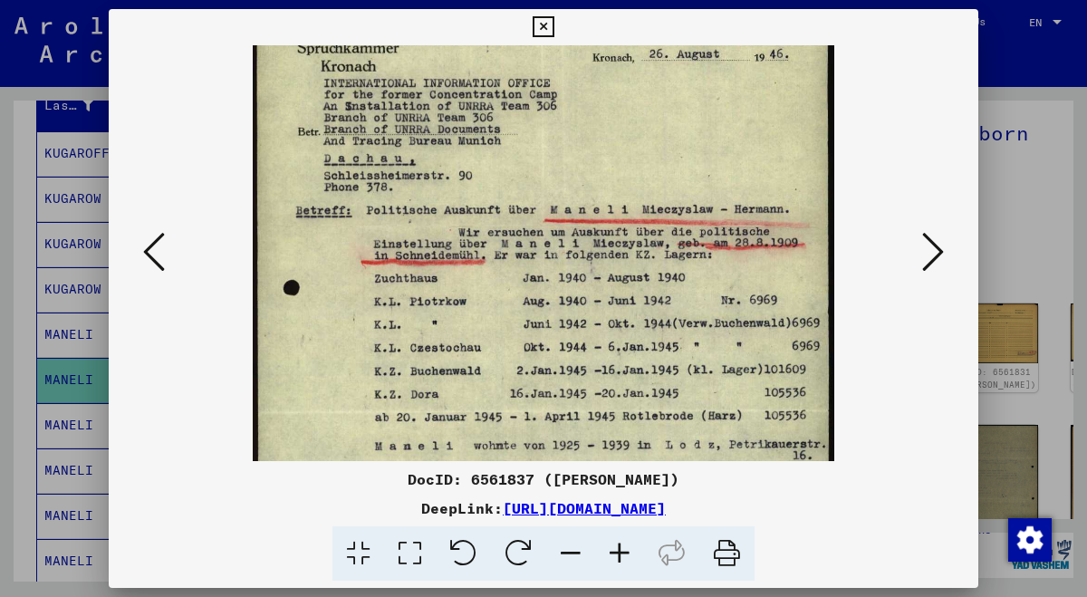
scroll to position [52, 0]
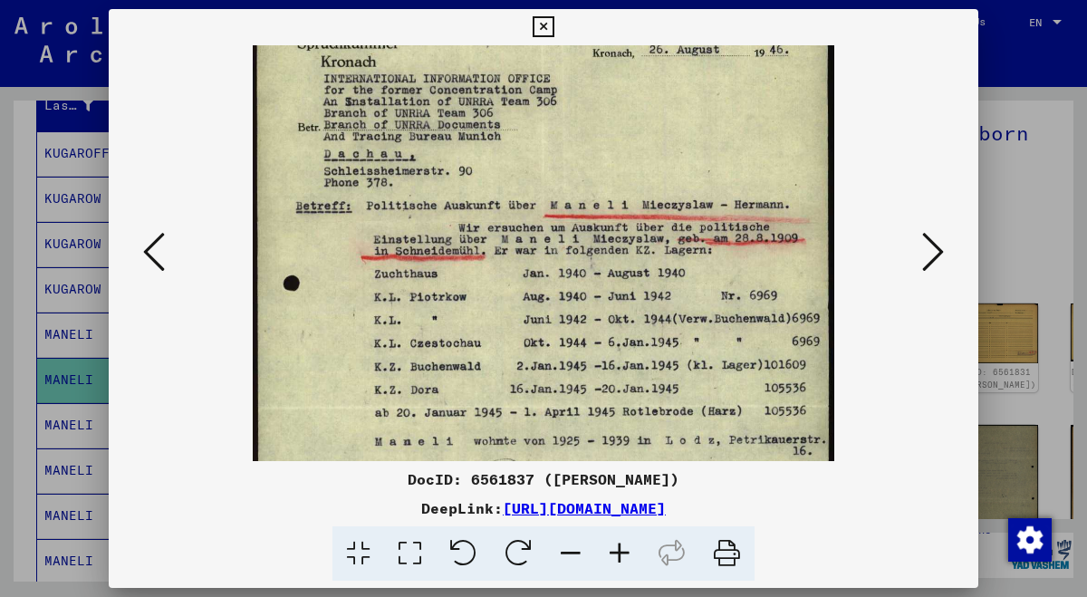
drag, startPoint x: 612, startPoint y: 379, endPoint x: 611, endPoint y: 357, distance: 22.7
click at [611, 357] on img at bounding box center [543, 405] width 581 height 823
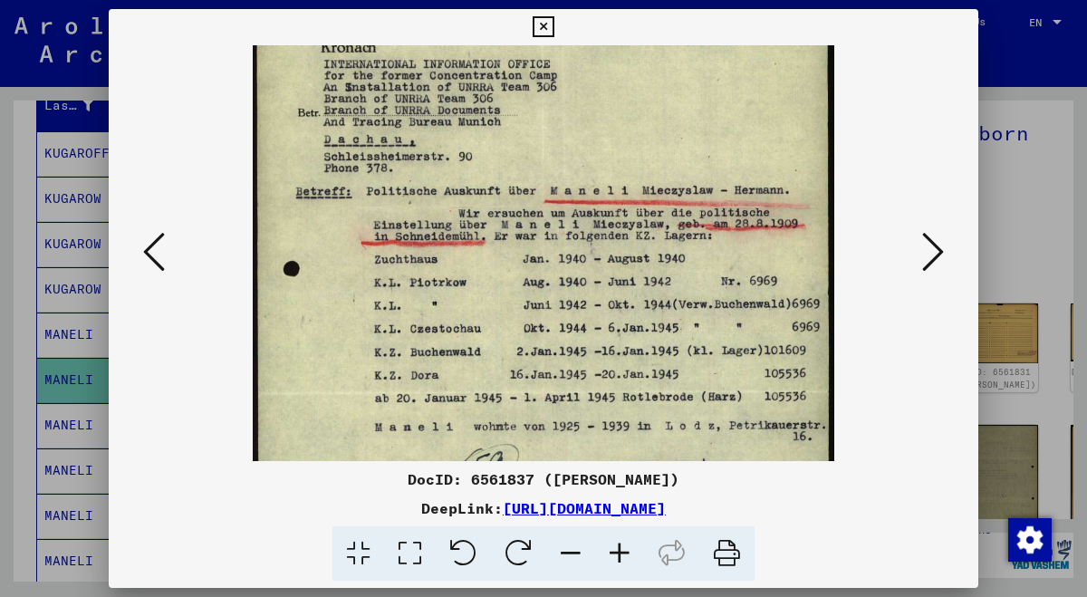
scroll to position [71, 0]
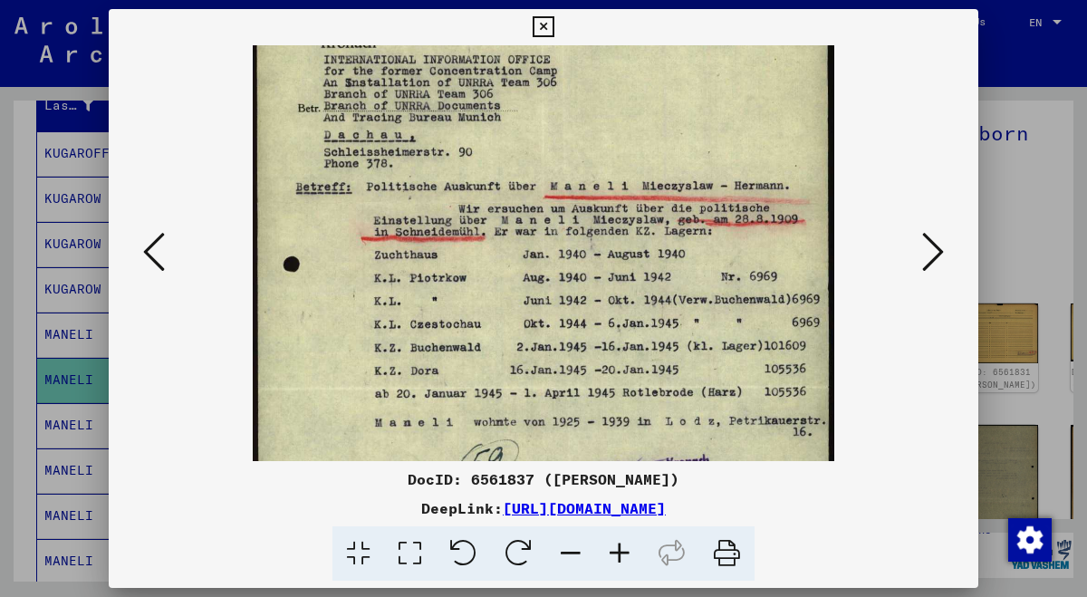
drag, startPoint x: 583, startPoint y: 379, endPoint x: 583, endPoint y: 360, distance: 19.9
click at [583, 360] on img at bounding box center [543, 386] width 581 height 823
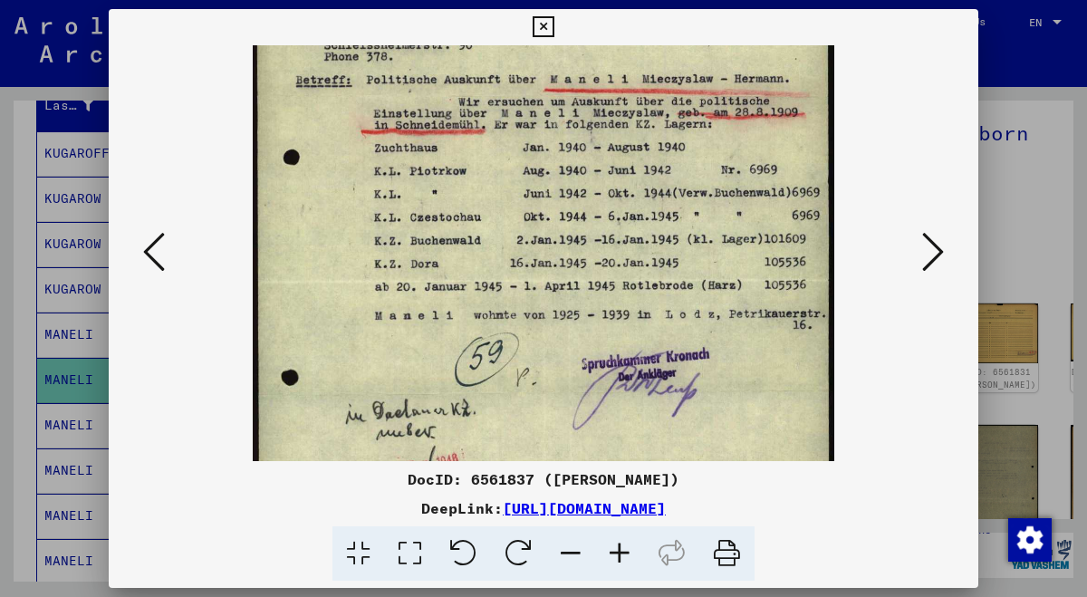
scroll to position [203, 0]
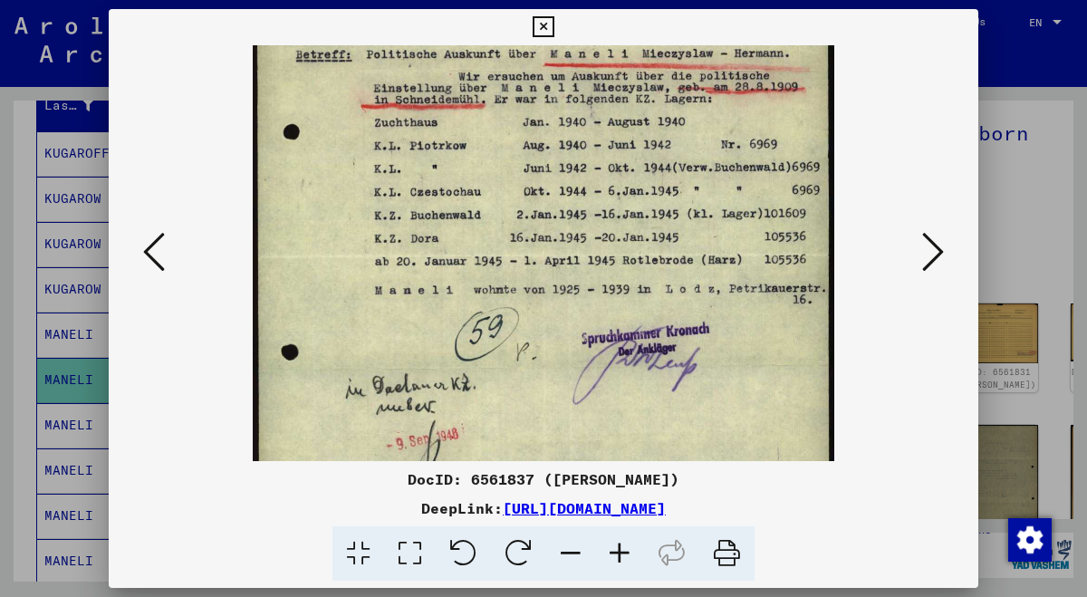
drag, startPoint x: 587, startPoint y: 350, endPoint x: 596, endPoint y: 217, distance: 132.5
click at [596, 217] on img at bounding box center [543, 253] width 581 height 823
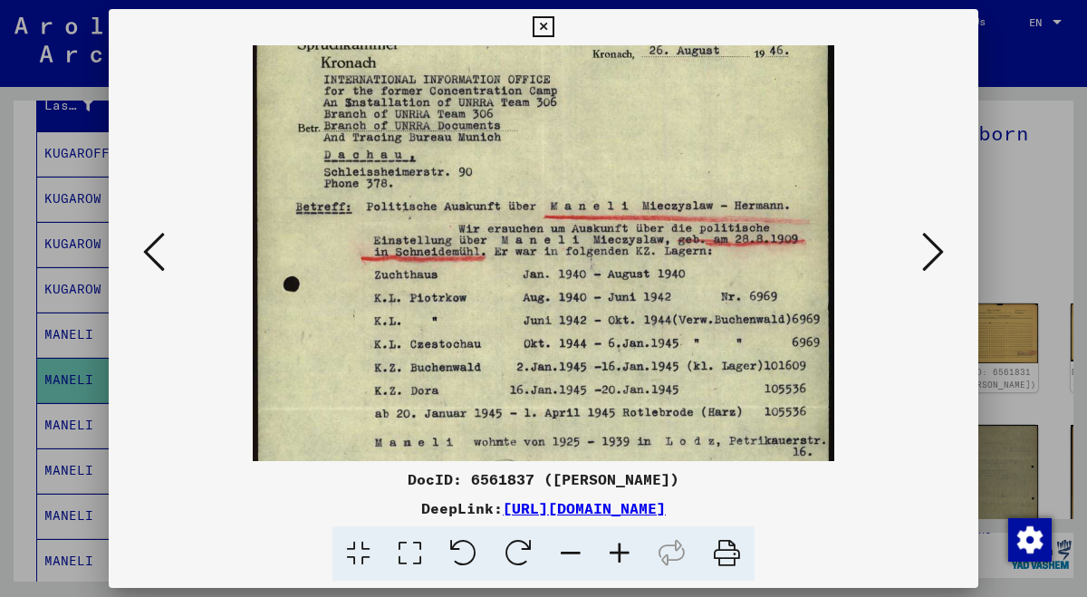
drag, startPoint x: 600, startPoint y: 324, endPoint x: 601, endPoint y: 486, distance: 162.1
click at [601, 485] on div "DocID: 6561837 ([PERSON_NAME]) DeepLink: [URL][DOMAIN_NAME]" at bounding box center [543, 295] width 869 height 572
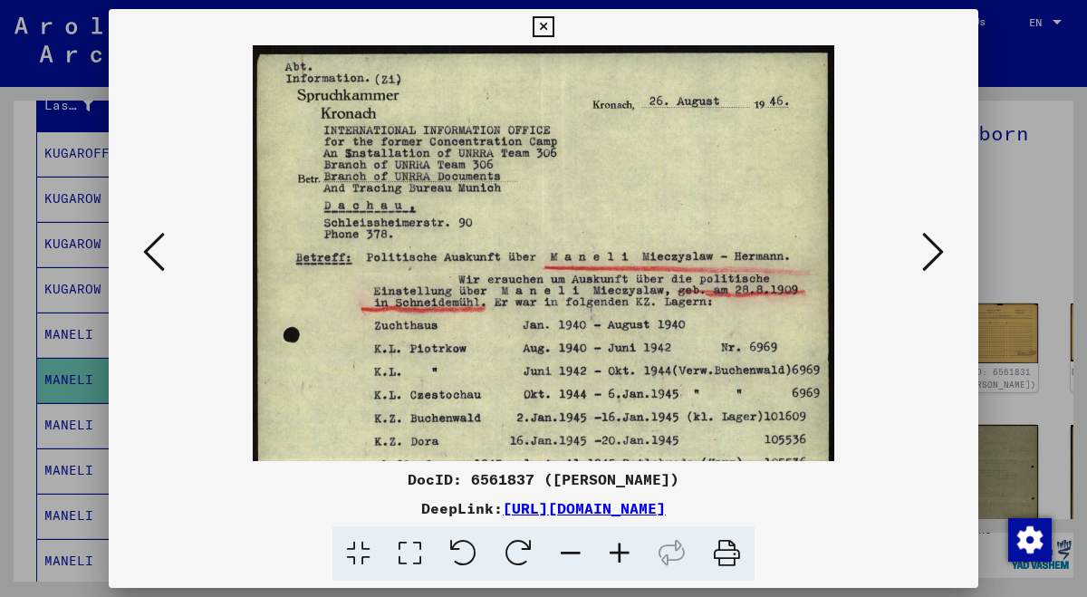
scroll to position [0, 0]
drag, startPoint x: 599, startPoint y: 388, endPoint x: 598, endPoint y: 455, distance: 67.0
click at [598, 455] on img at bounding box center [543, 456] width 581 height 823
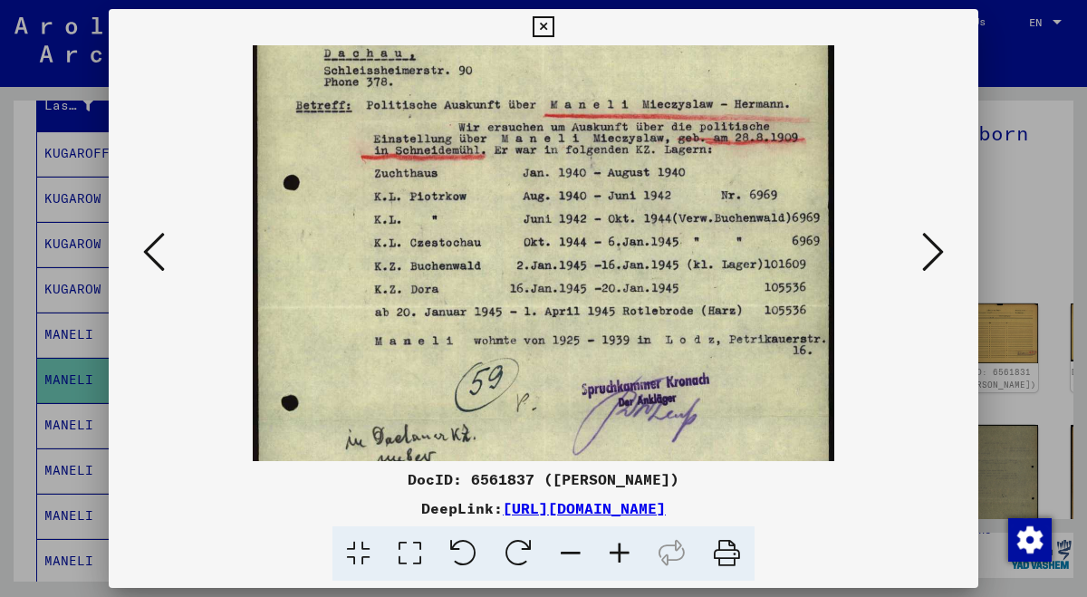
drag, startPoint x: 624, startPoint y: 399, endPoint x: 633, endPoint y: 249, distance: 150.6
click at [633, 247] on img at bounding box center [543, 304] width 581 height 823
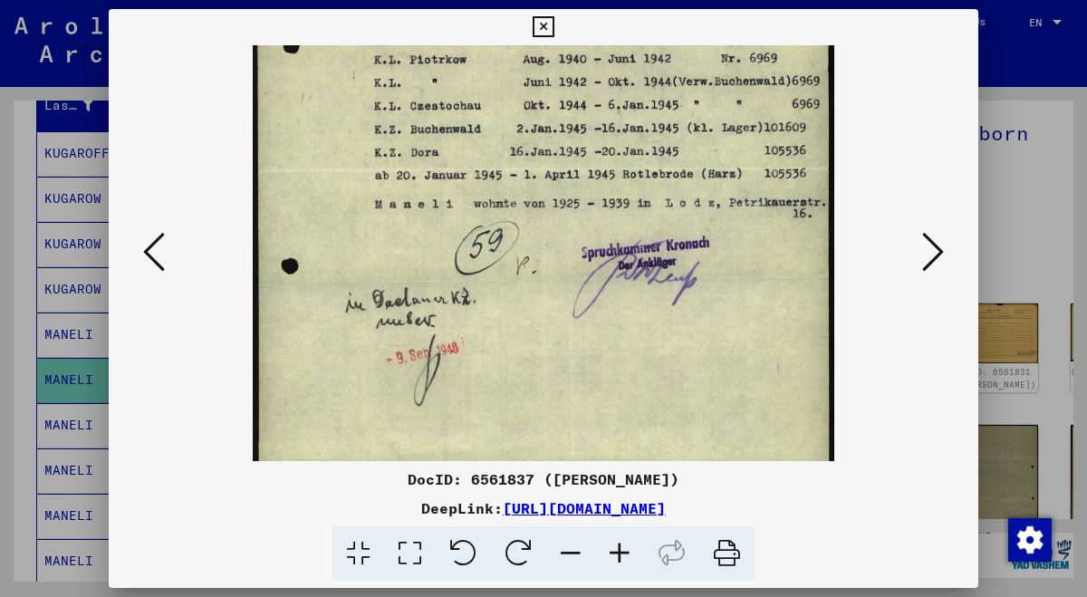
drag, startPoint x: 620, startPoint y: 331, endPoint x: 633, endPoint y: 193, distance: 138.3
click at [633, 193] on img at bounding box center [543, 167] width 581 height 823
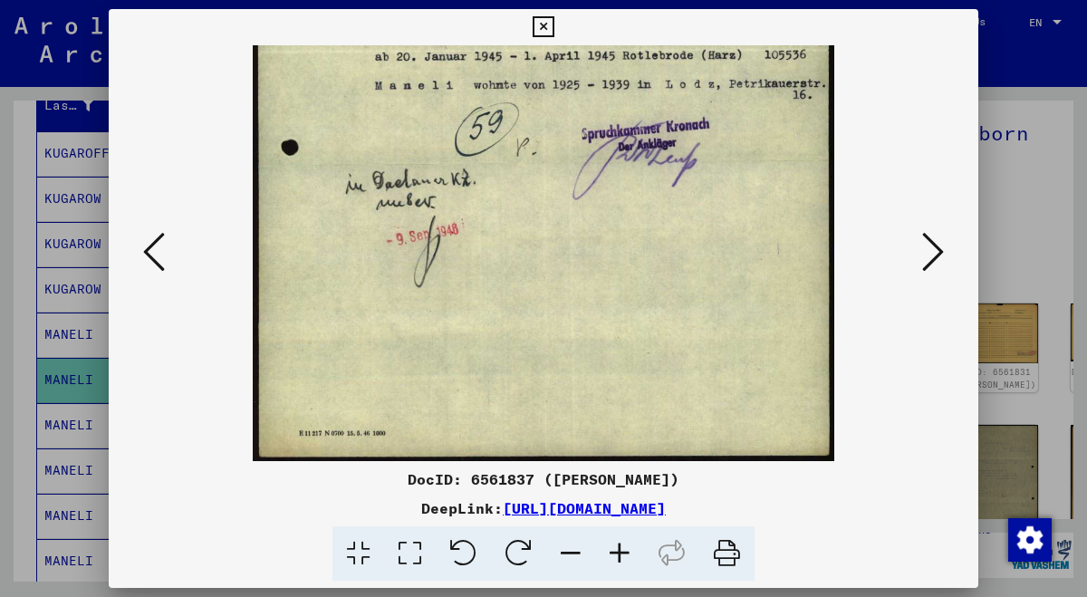
scroll to position [407, 0]
drag, startPoint x: 582, startPoint y: 243, endPoint x: 598, endPoint y: 120, distance: 124.1
click at [598, 120] on img at bounding box center [543, 50] width 581 height 823
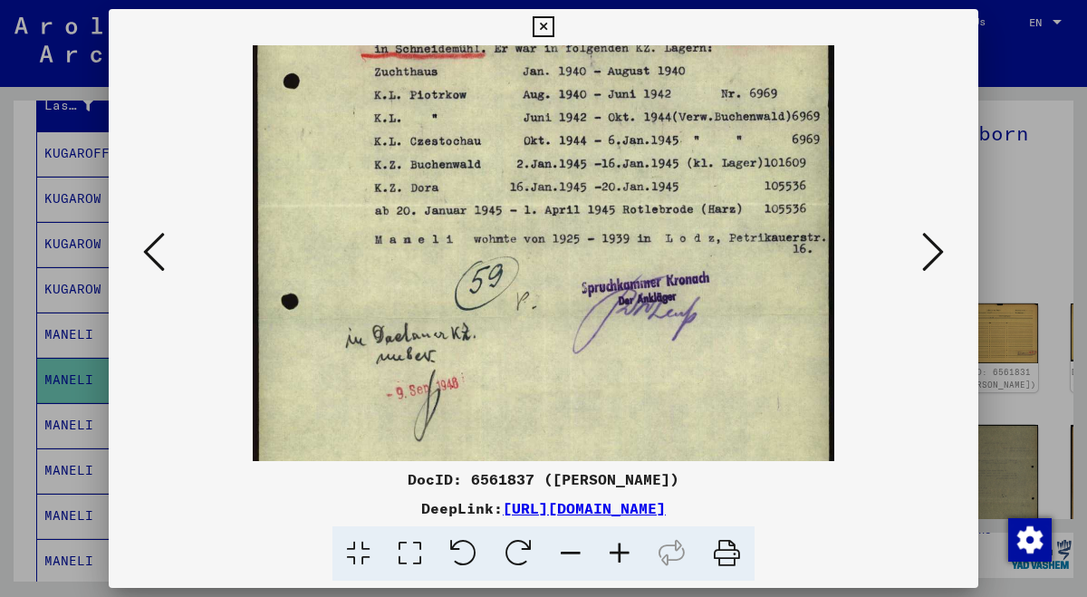
drag, startPoint x: 593, startPoint y: 126, endPoint x: 607, endPoint y: 282, distance: 156.4
click at [607, 282] on img at bounding box center [543, 203] width 581 height 823
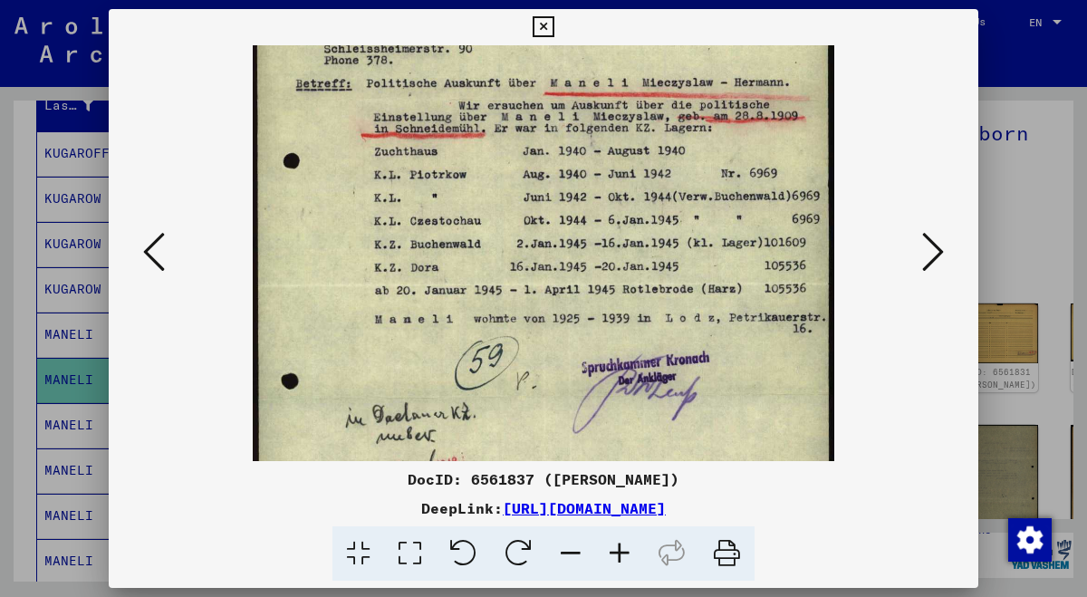
scroll to position [0, 0]
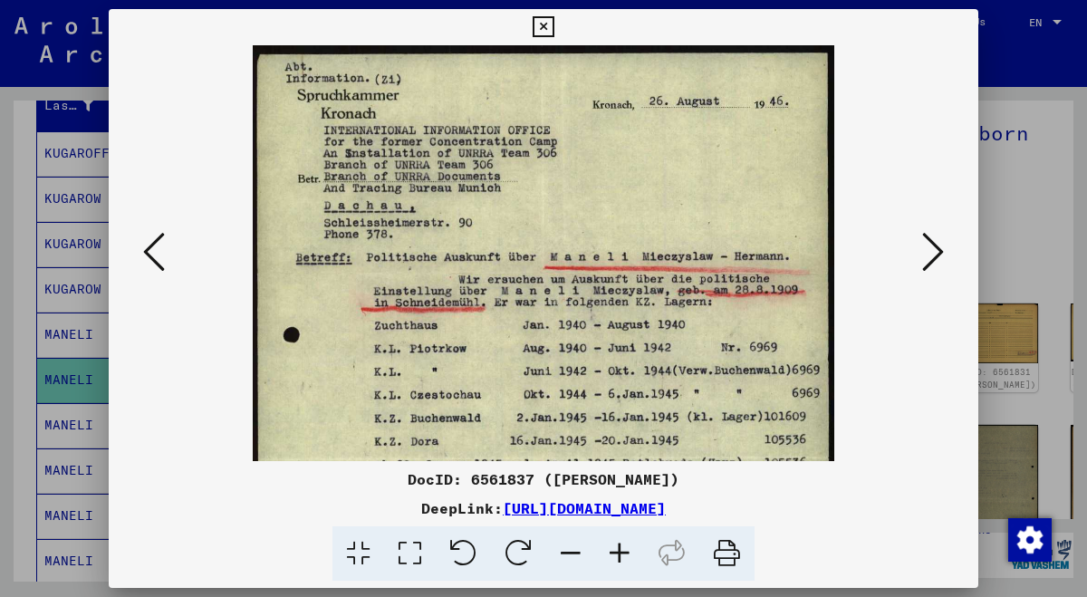
drag, startPoint x: 594, startPoint y: 193, endPoint x: 618, endPoint y: 540, distance: 347.7
click at [618, 538] on div "DocID: 6561837 ([PERSON_NAME]) DeepLink: [URL][DOMAIN_NAME]" at bounding box center [543, 295] width 869 height 572
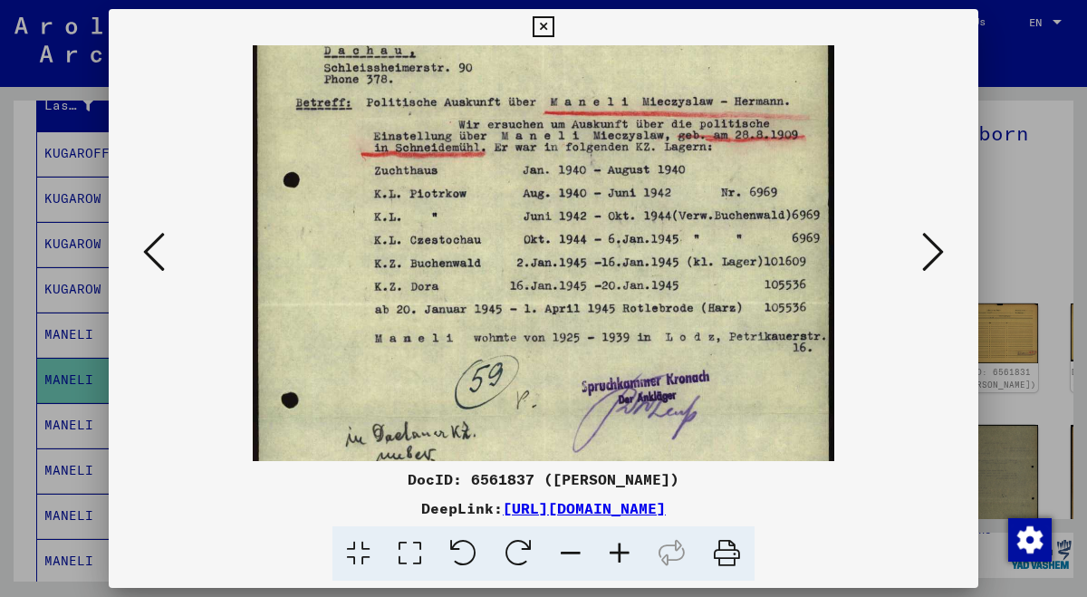
scroll to position [152, 0]
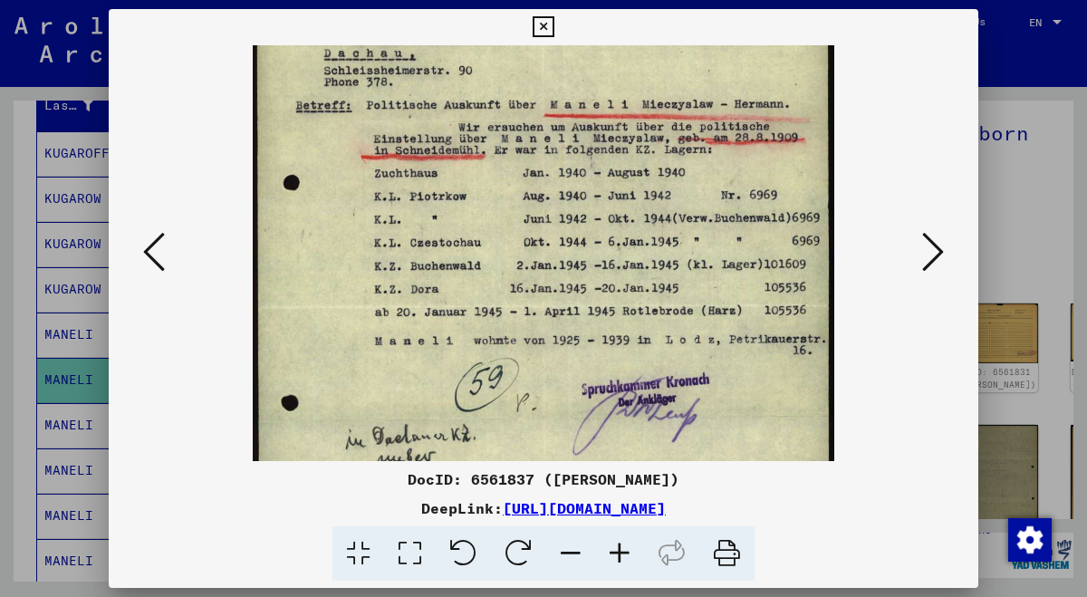
click at [939, 245] on icon at bounding box center [933, 251] width 22 height 43
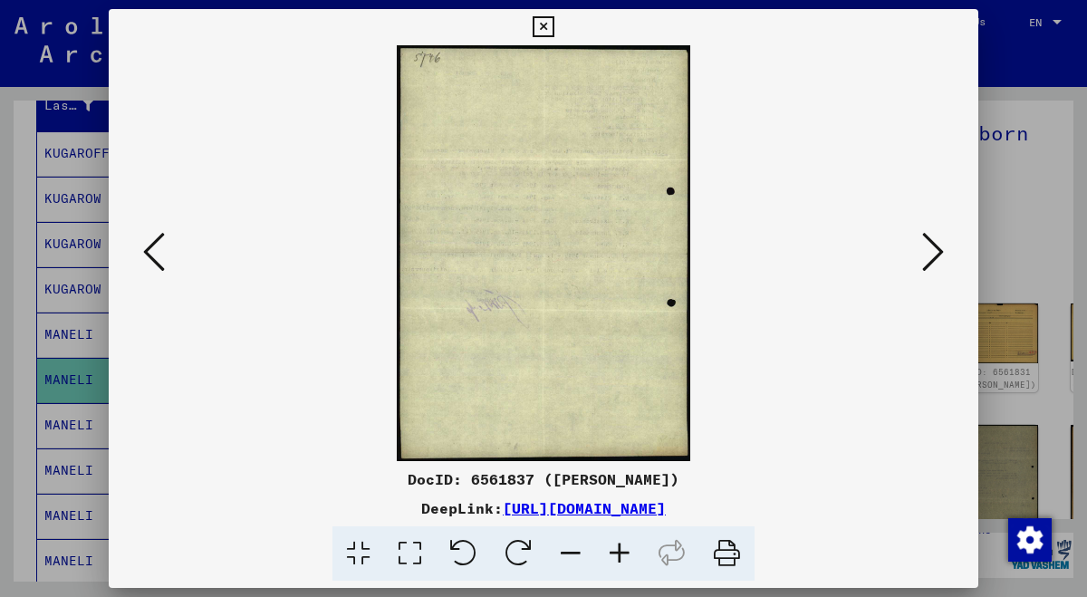
scroll to position [0, 0]
click at [939, 245] on icon at bounding box center [933, 251] width 22 height 43
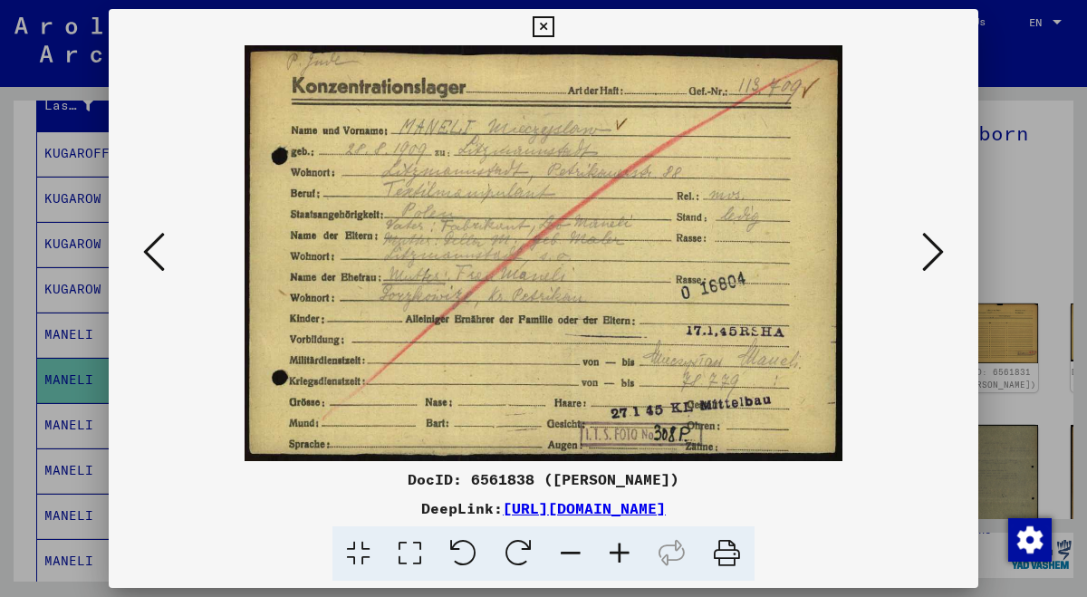
click at [939, 245] on icon at bounding box center [933, 251] width 22 height 43
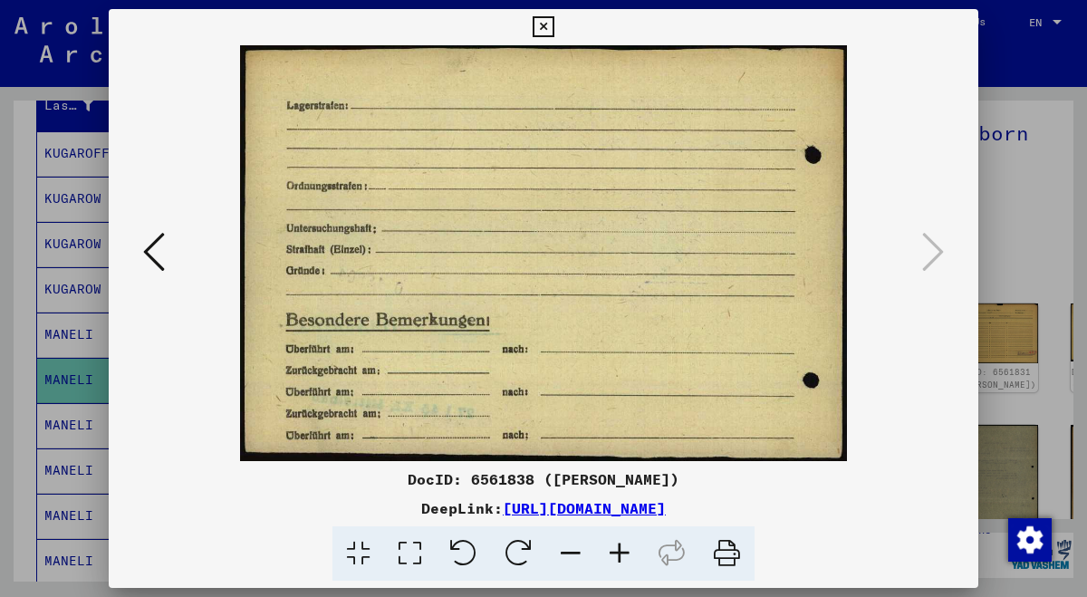
click at [553, 27] on icon at bounding box center [543, 27] width 21 height 22
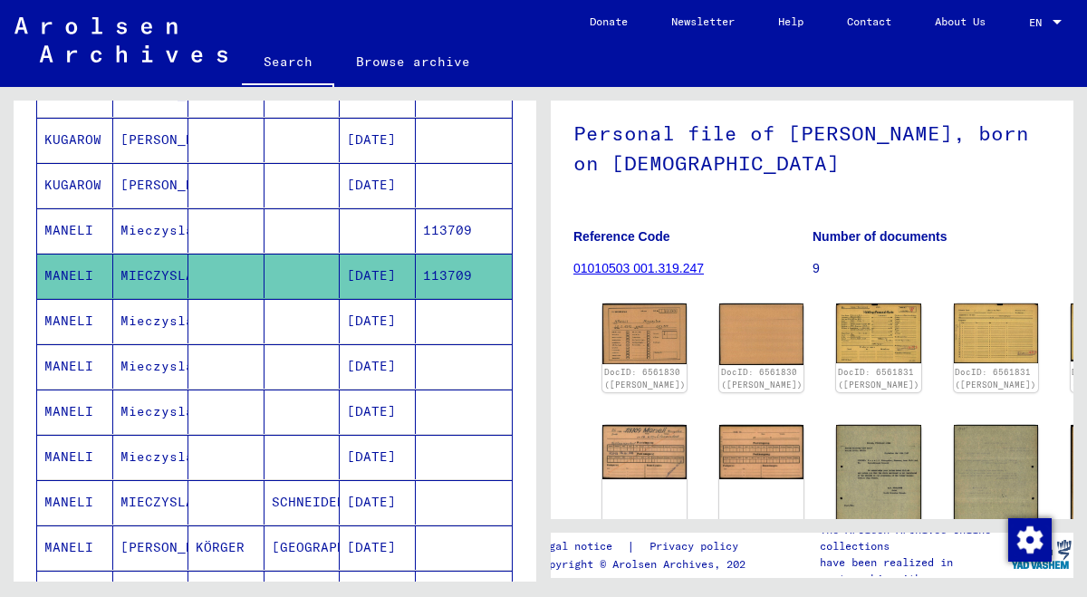
scroll to position [364, 0]
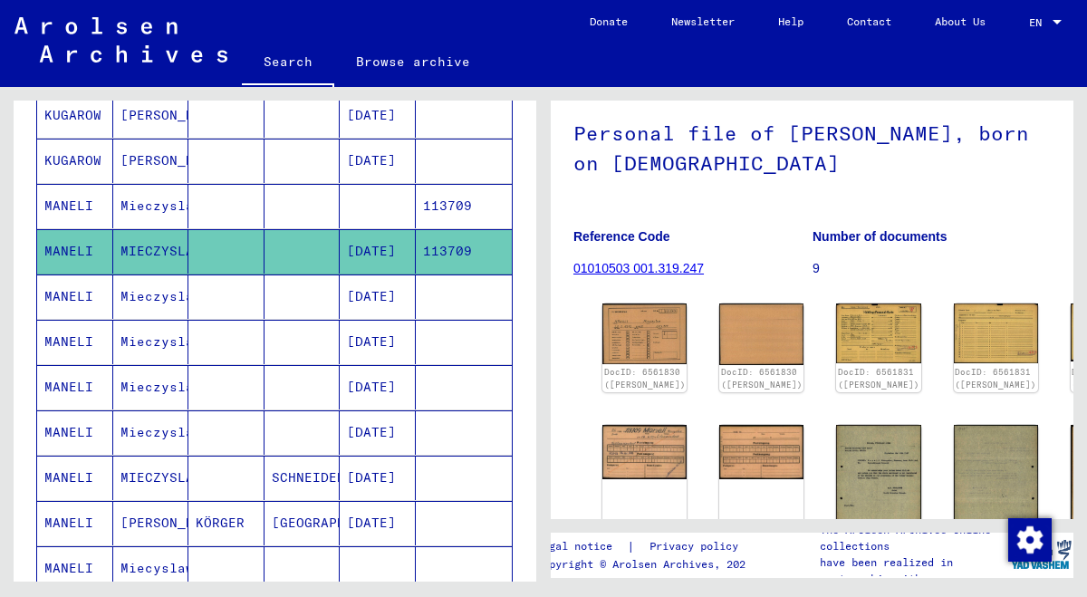
click at [166, 301] on mat-cell "Mieczyslaw" at bounding box center [151, 296] width 76 height 44
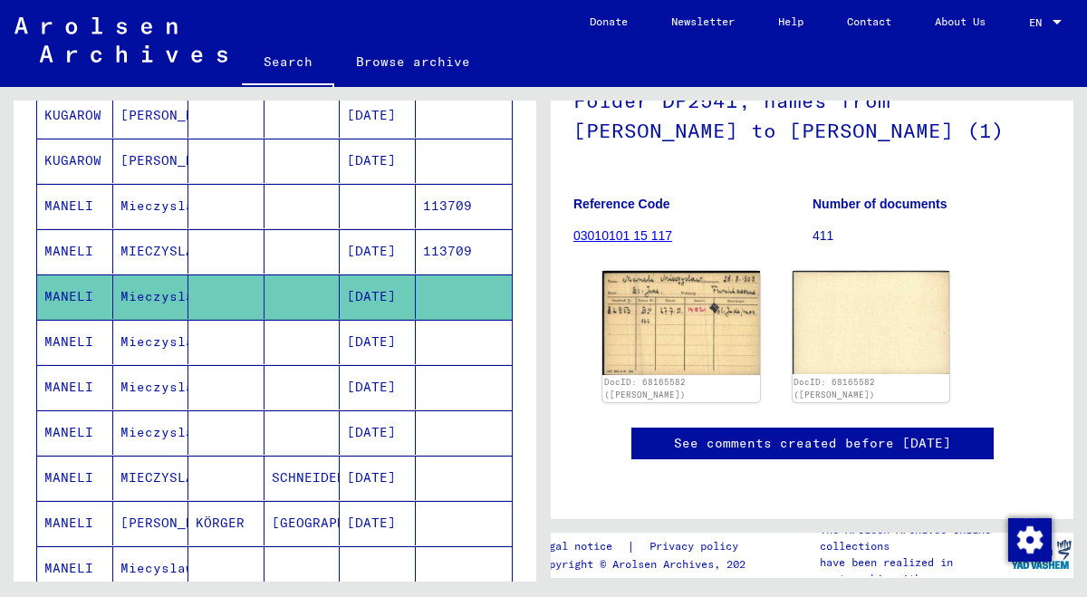
scroll to position [209, 0]
click at [643, 306] on img at bounding box center [681, 322] width 165 height 109
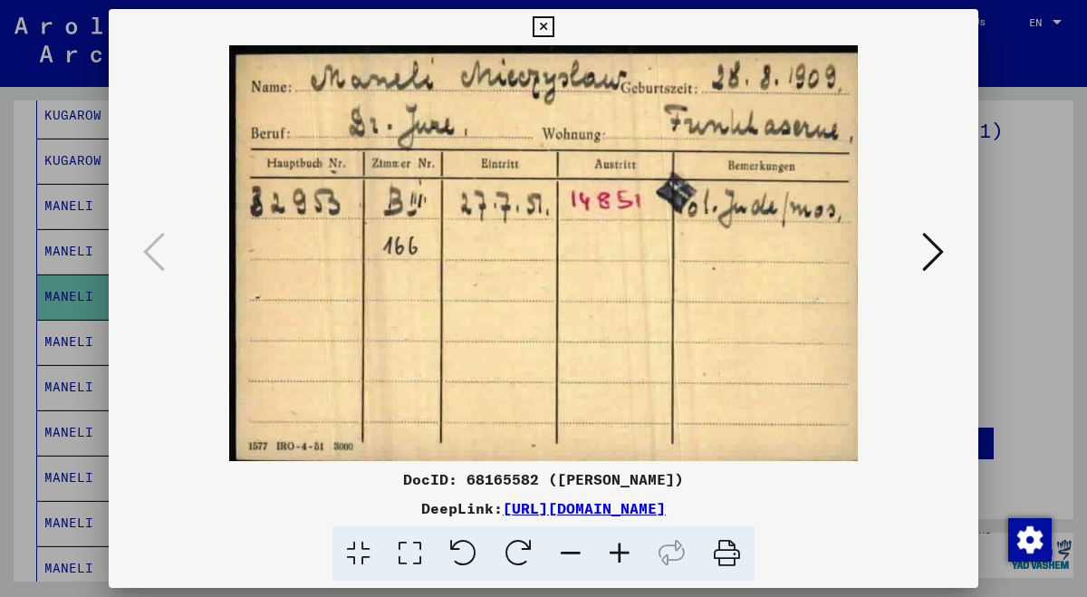
click at [553, 22] on icon at bounding box center [543, 27] width 21 height 22
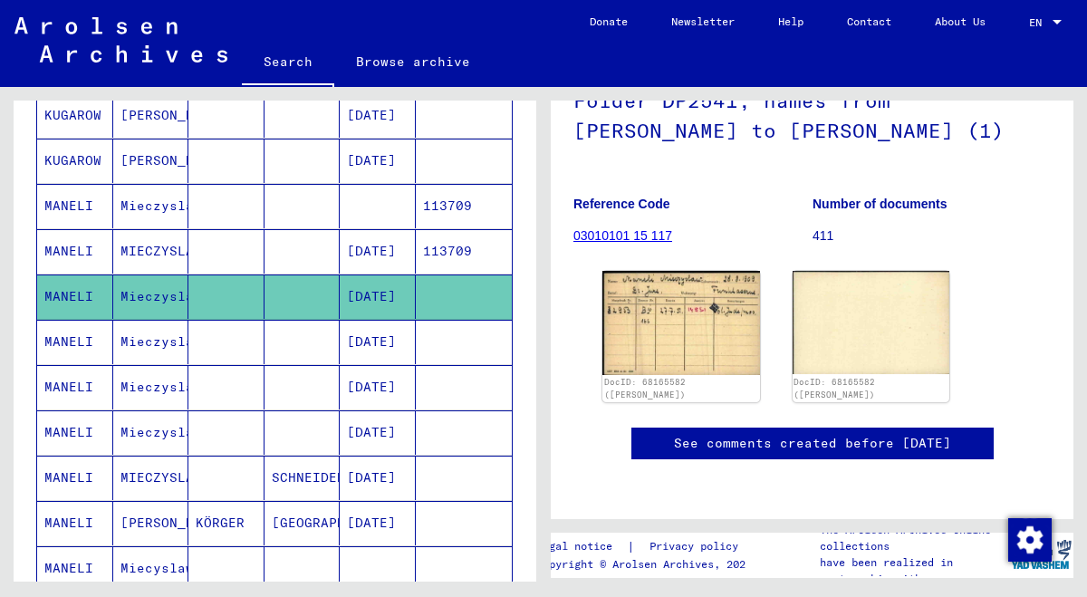
click at [188, 339] on mat-cell "Mieczyslaw" at bounding box center [151, 342] width 76 height 44
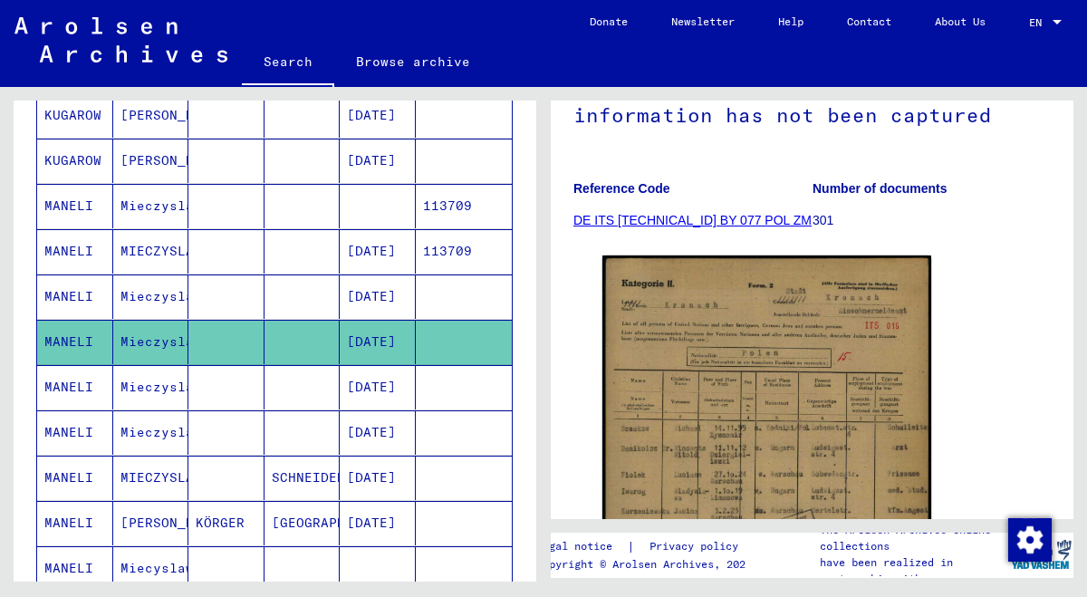
scroll to position [222, 0]
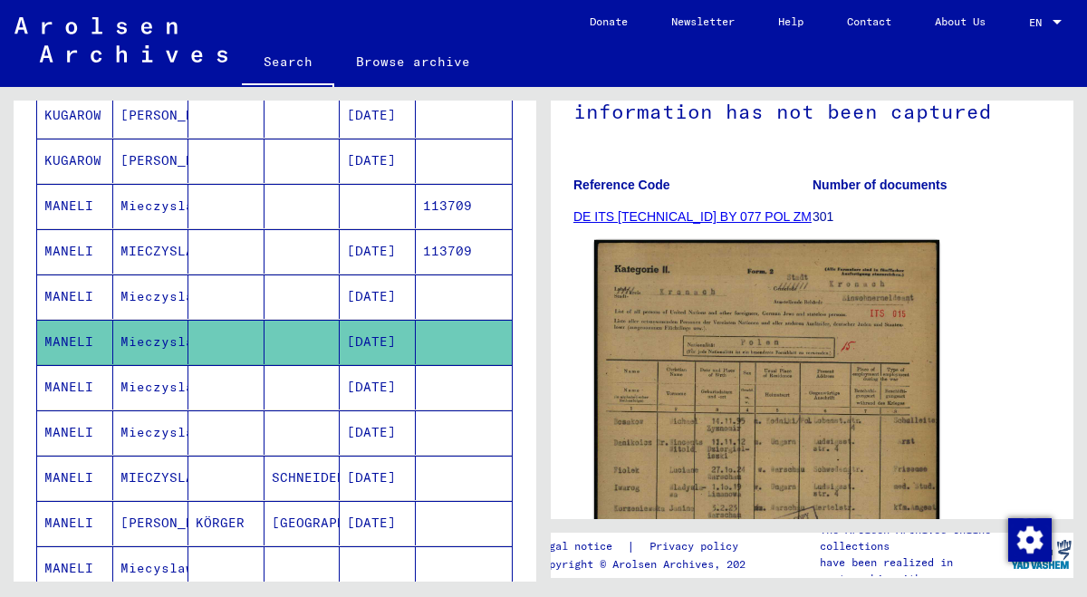
click at [679, 358] on img at bounding box center [766, 483] width 345 height 487
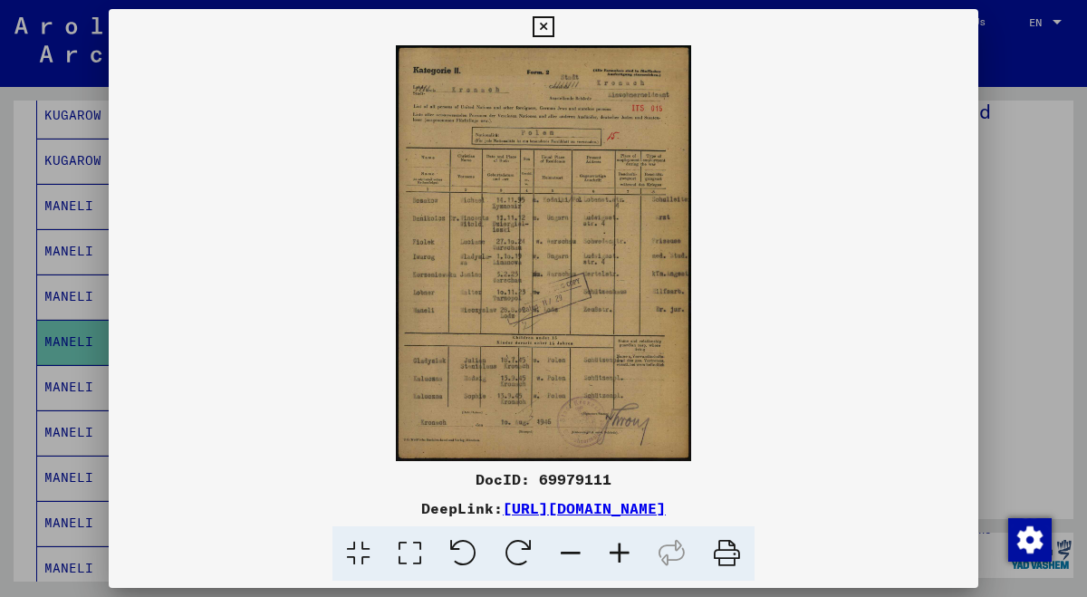
click at [629, 552] on icon at bounding box center [619, 553] width 49 height 55
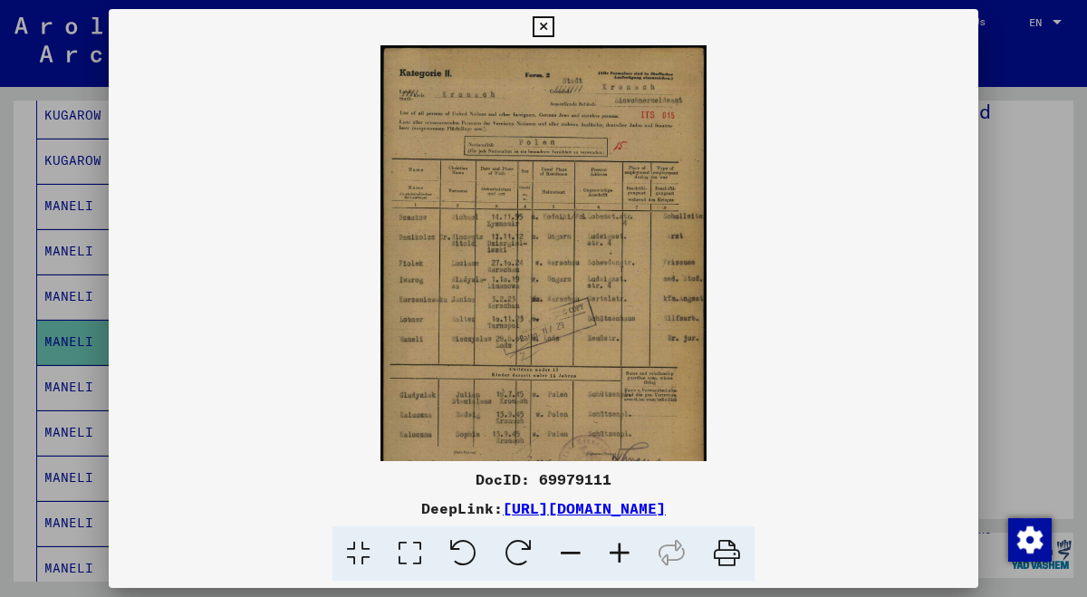
click at [629, 552] on icon at bounding box center [619, 553] width 49 height 55
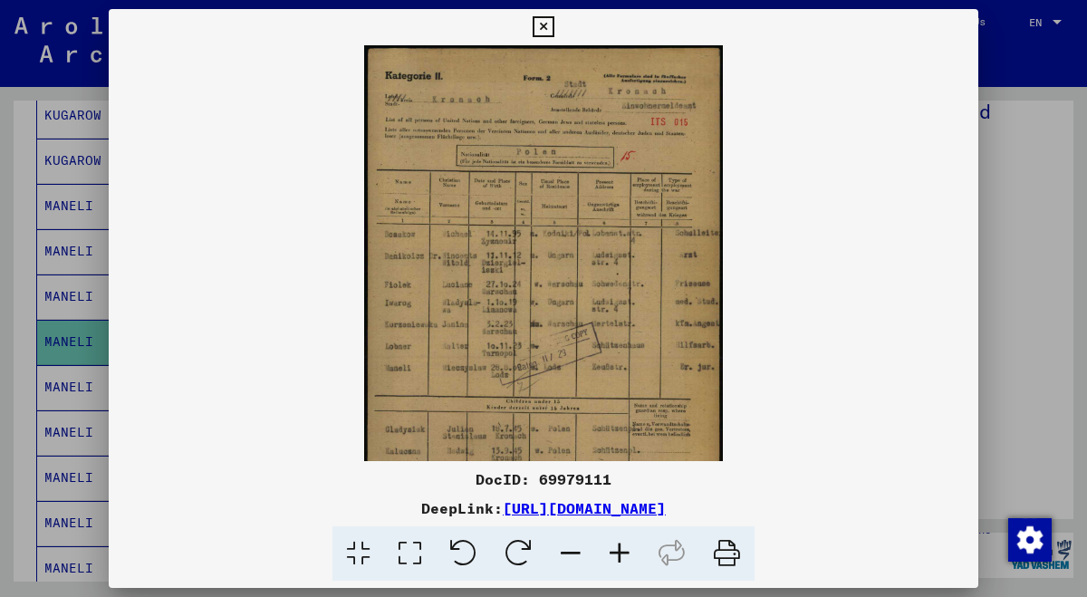
click at [629, 552] on icon at bounding box center [619, 553] width 49 height 55
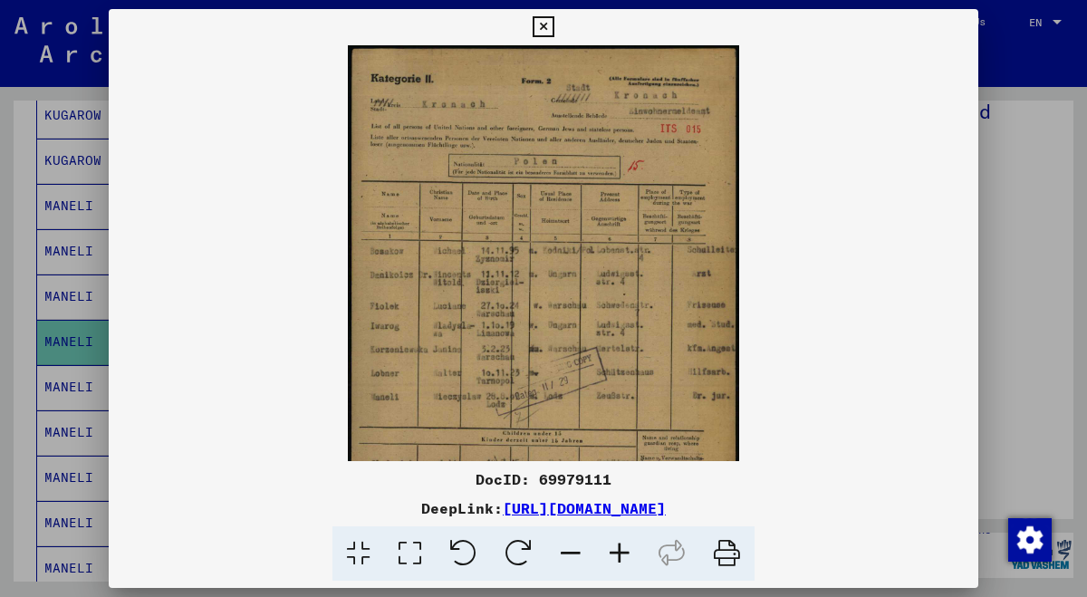
click at [629, 552] on icon at bounding box center [619, 553] width 49 height 55
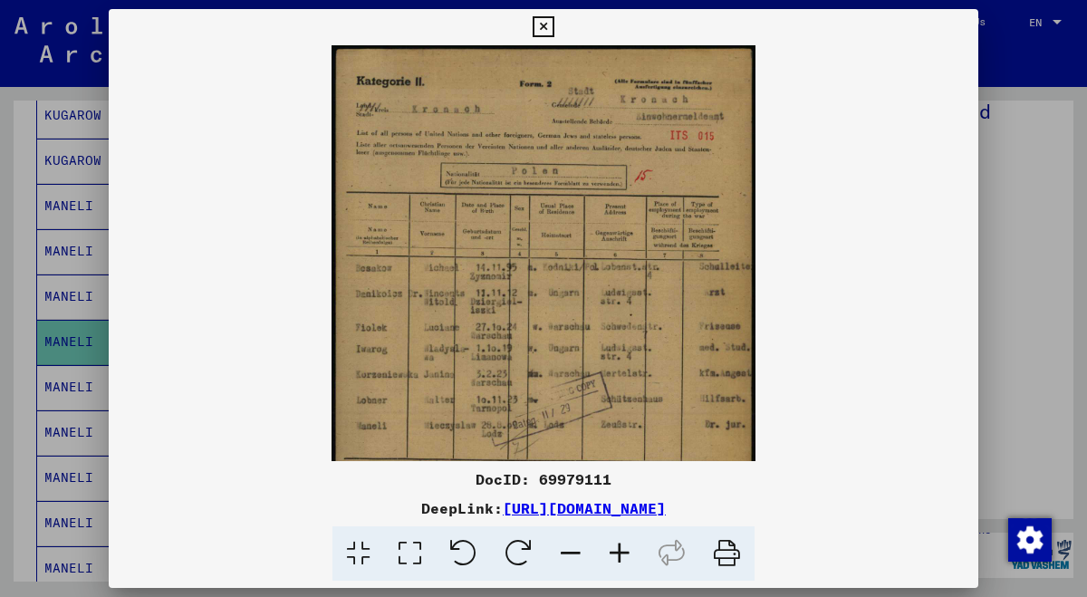
click at [629, 552] on icon at bounding box center [619, 553] width 49 height 55
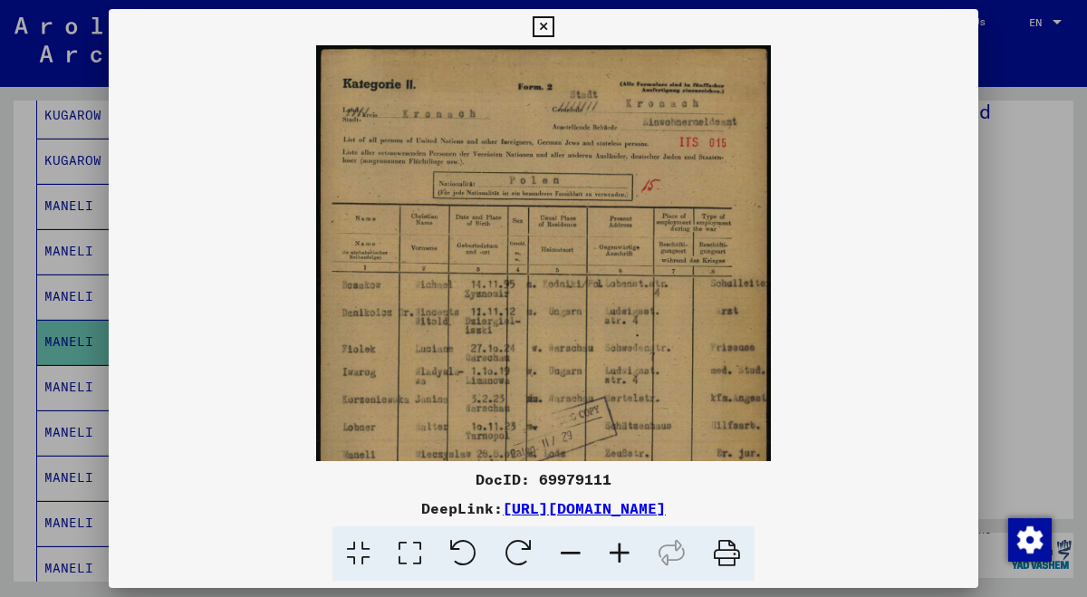
click at [629, 552] on icon at bounding box center [619, 553] width 49 height 55
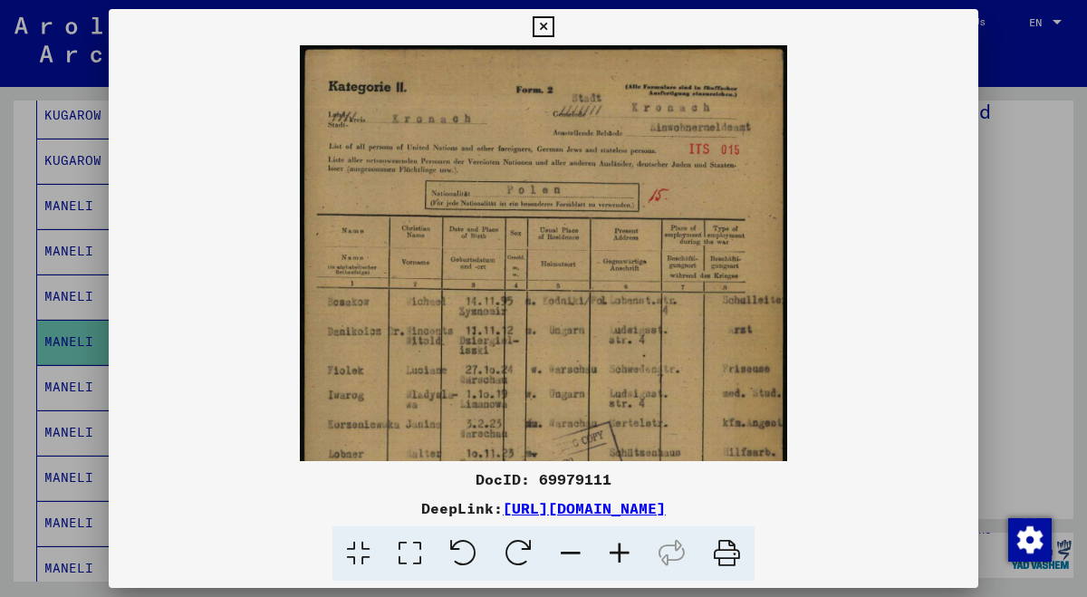
click at [629, 552] on icon at bounding box center [619, 553] width 49 height 55
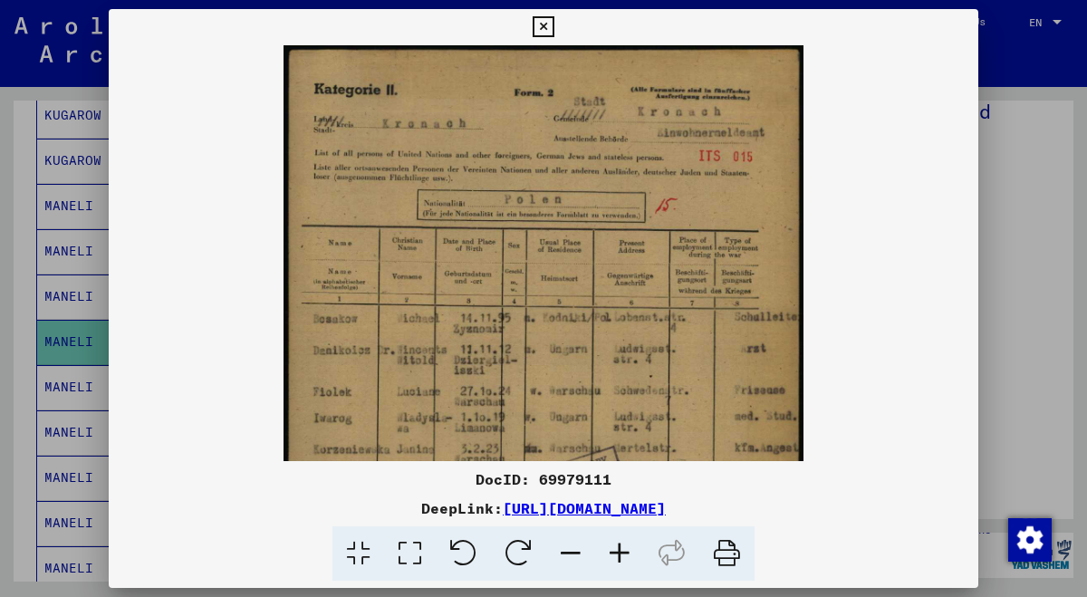
click at [629, 552] on icon at bounding box center [619, 553] width 49 height 55
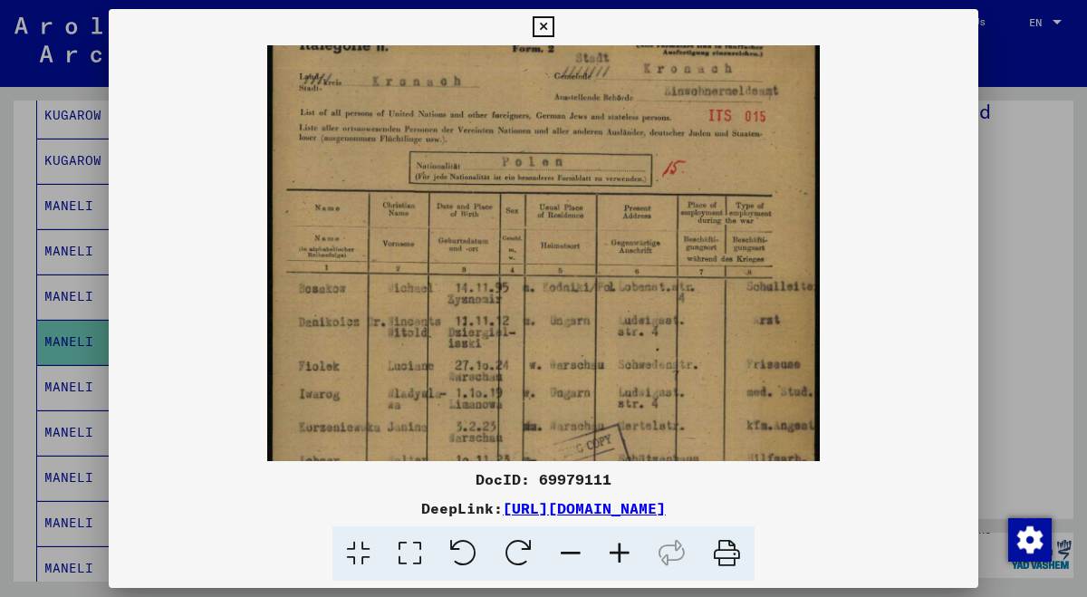
drag, startPoint x: 597, startPoint y: 386, endPoint x: 597, endPoint y: 339, distance: 47.1
click at [597, 339] on img at bounding box center [543, 387] width 552 height 778
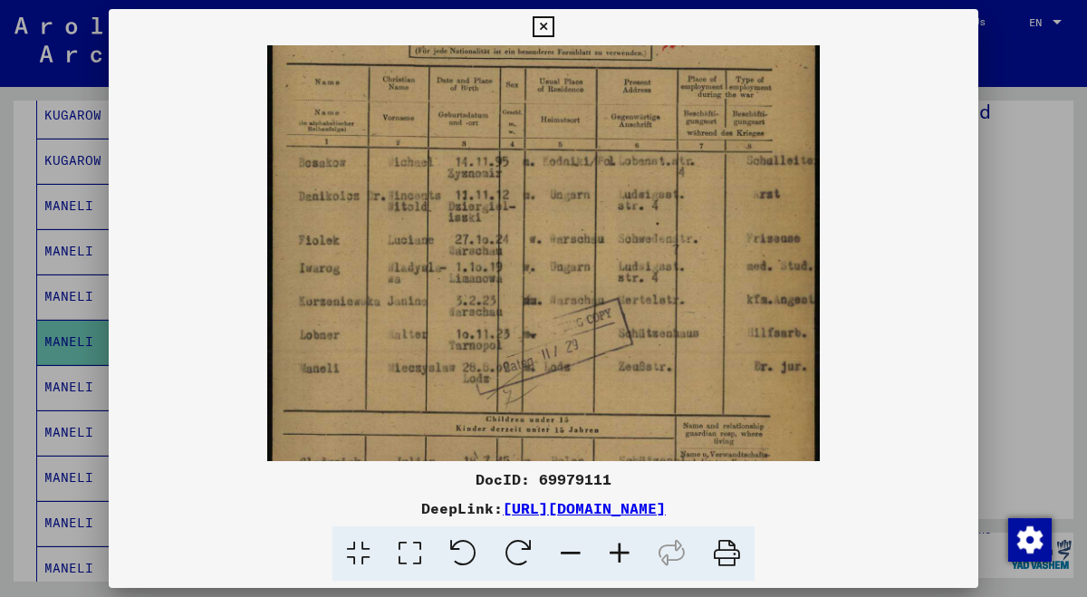
scroll to position [176, 0]
drag, startPoint x: 606, startPoint y: 389, endPoint x: 610, endPoint y: 260, distance: 129.6
click at [610, 260] on img at bounding box center [543, 259] width 552 height 778
click at [553, 29] on icon at bounding box center [543, 27] width 21 height 22
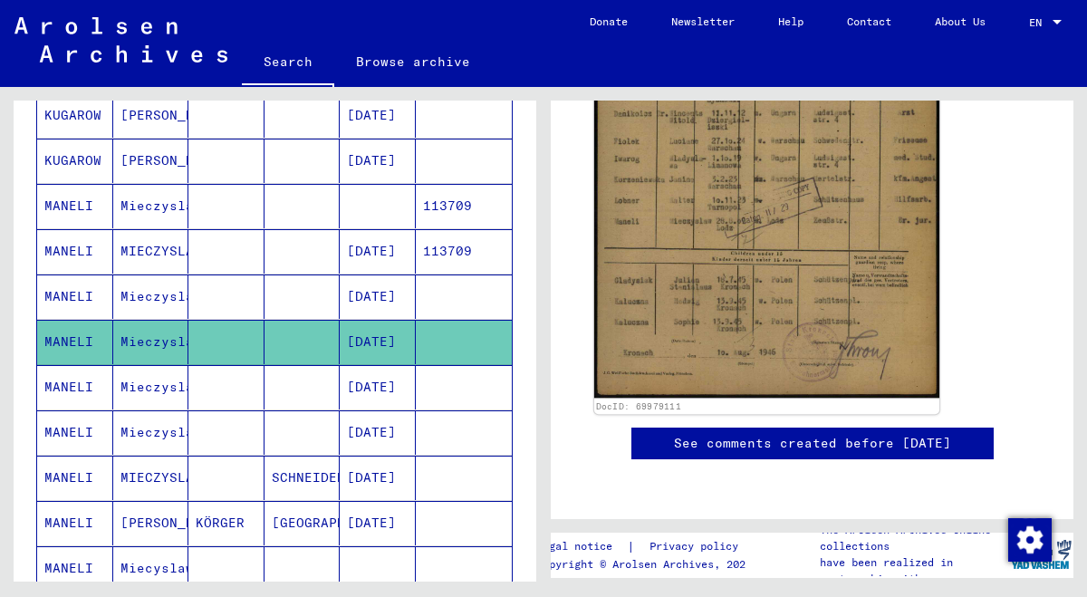
scroll to position [838, 0]
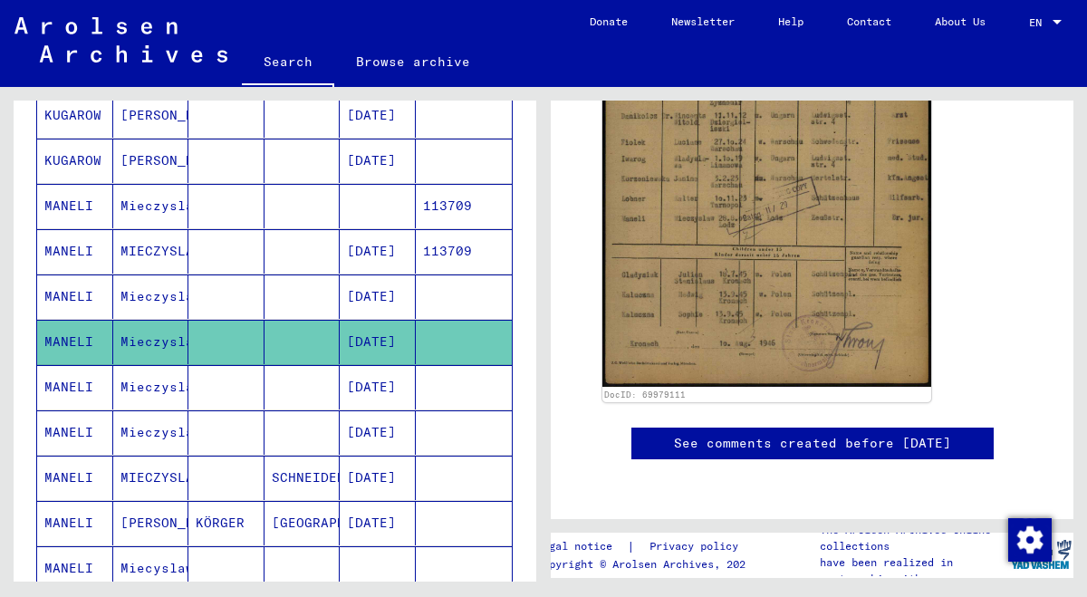
click at [156, 382] on mat-cell "Mieczyslaw" at bounding box center [151, 387] width 76 height 44
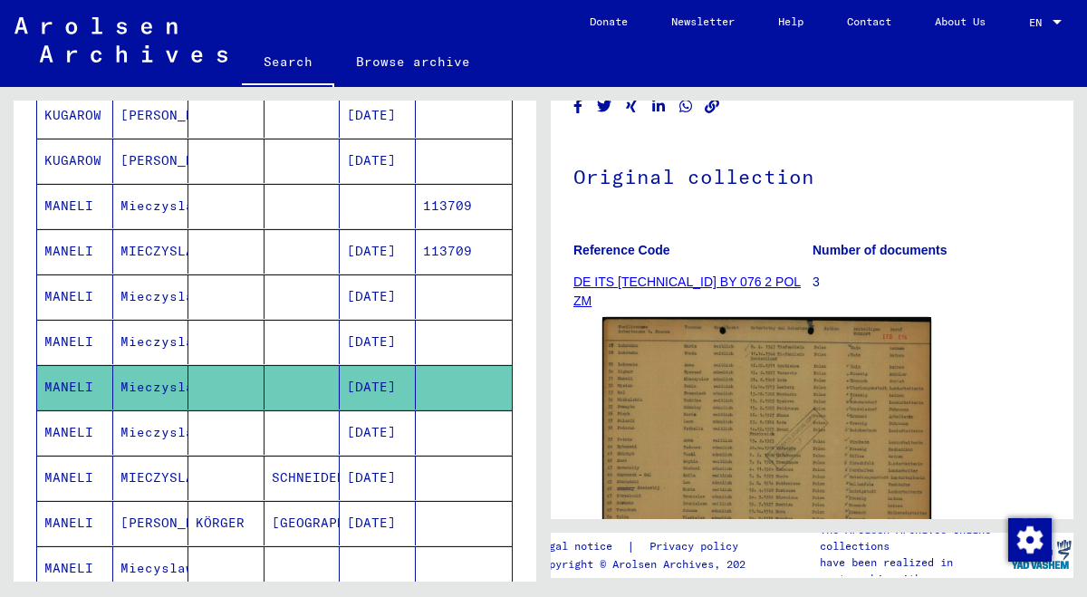
scroll to position [129, 0]
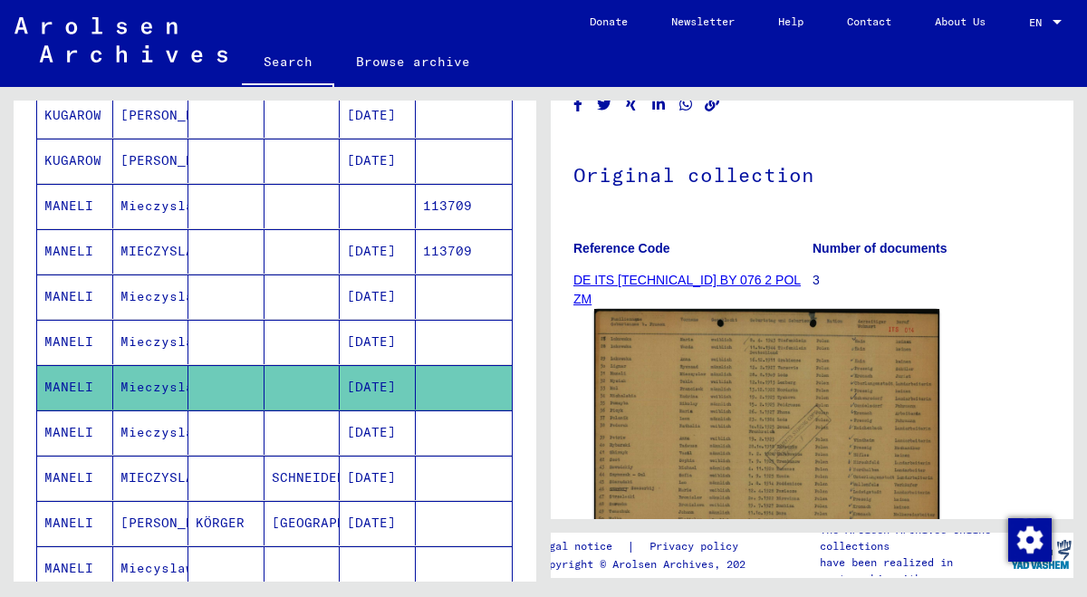
click at [674, 412] on img at bounding box center [766, 433] width 345 height 248
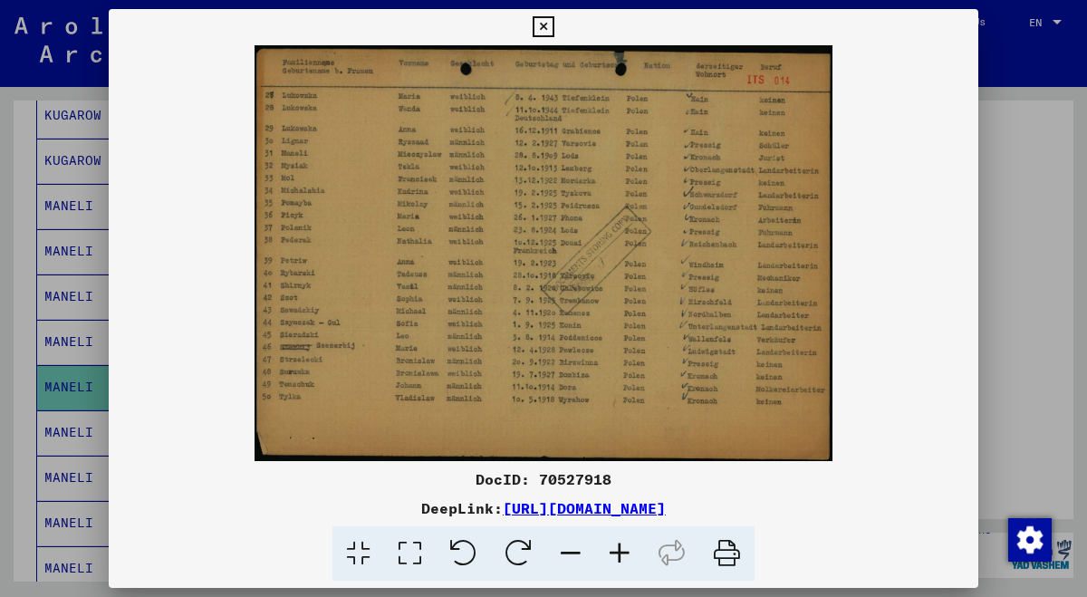
click at [613, 546] on icon at bounding box center [619, 553] width 49 height 55
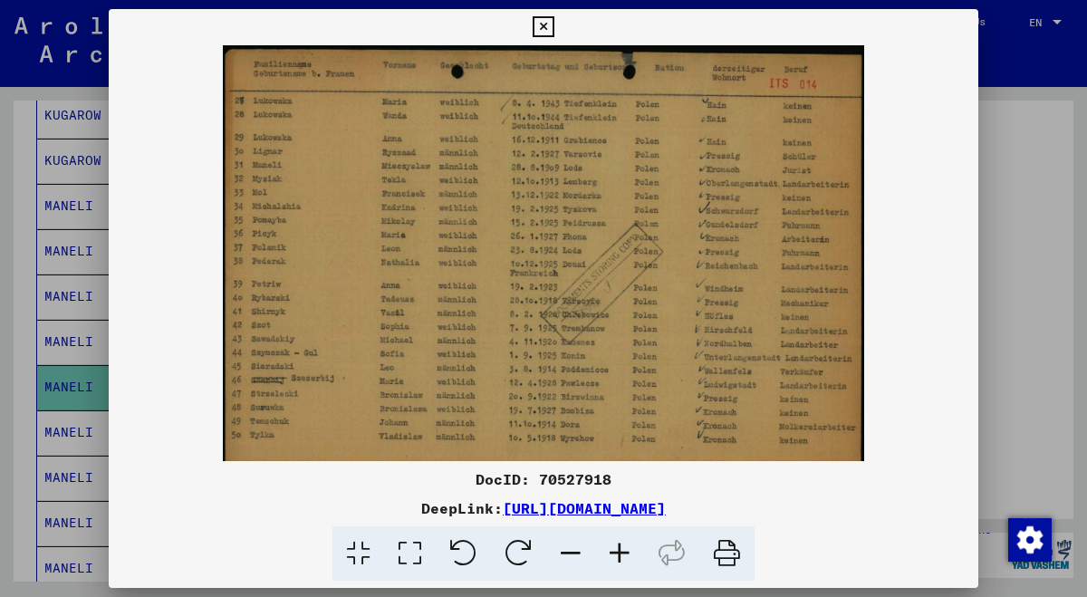
click at [613, 546] on icon at bounding box center [619, 553] width 49 height 55
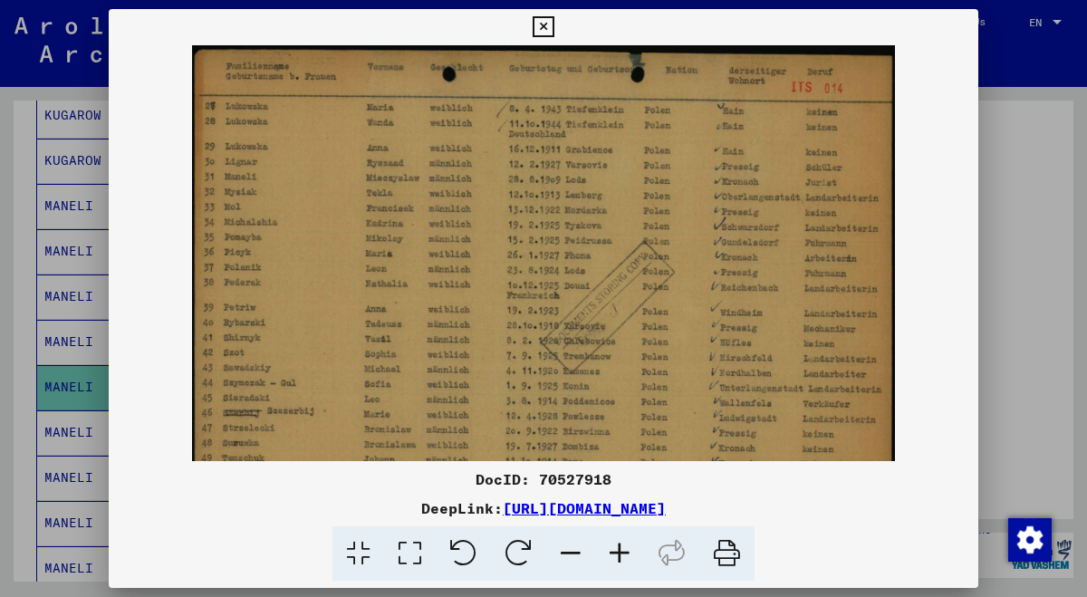
click at [613, 546] on icon at bounding box center [619, 553] width 49 height 55
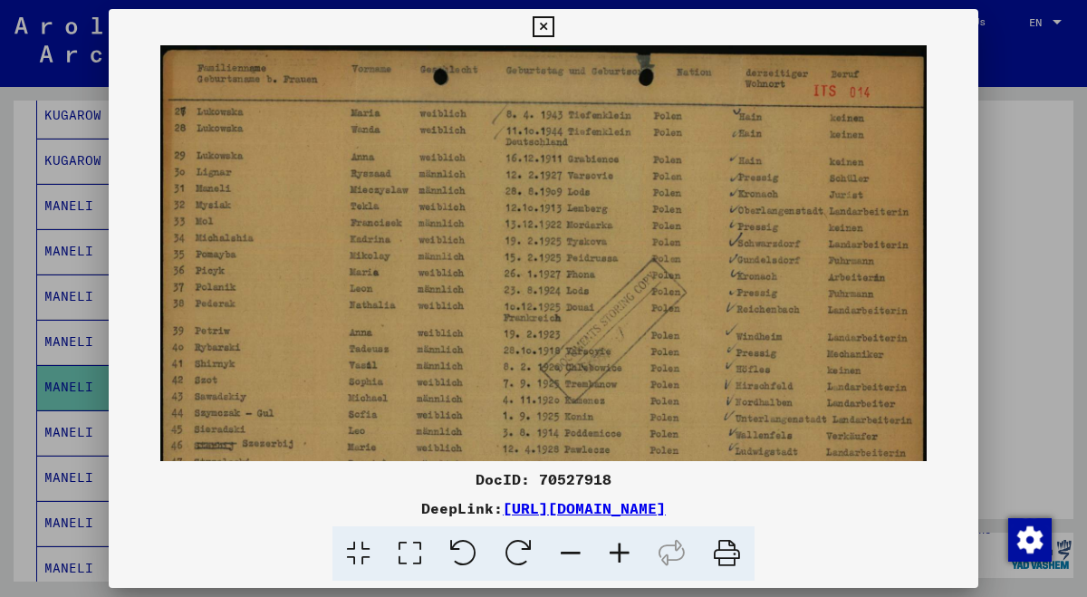
click at [613, 546] on icon at bounding box center [619, 553] width 49 height 55
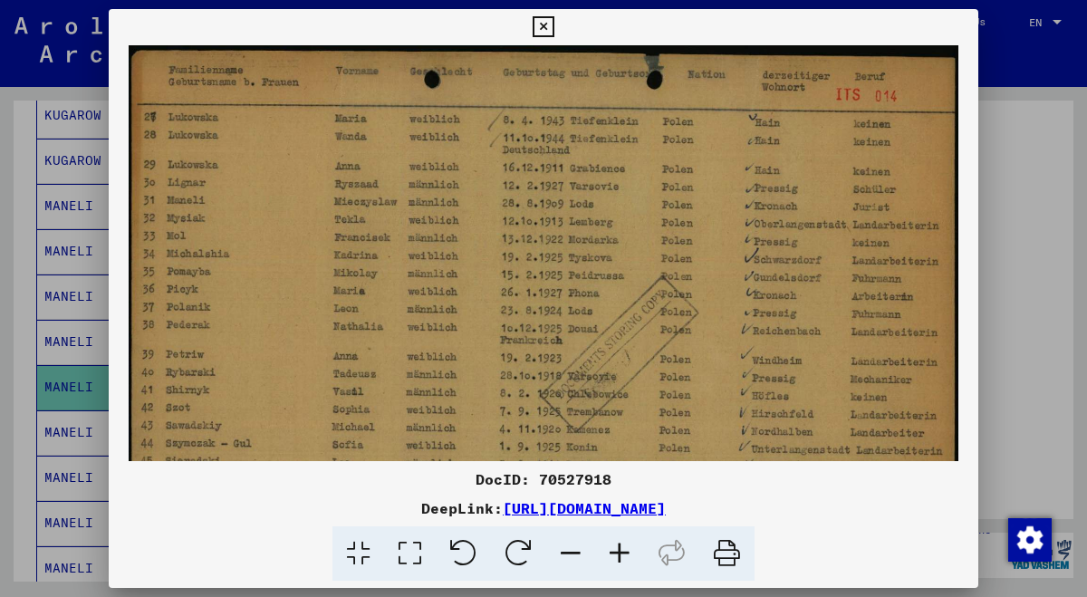
click at [613, 546] on icon at bounding box center [619, 553] width 49 height 55
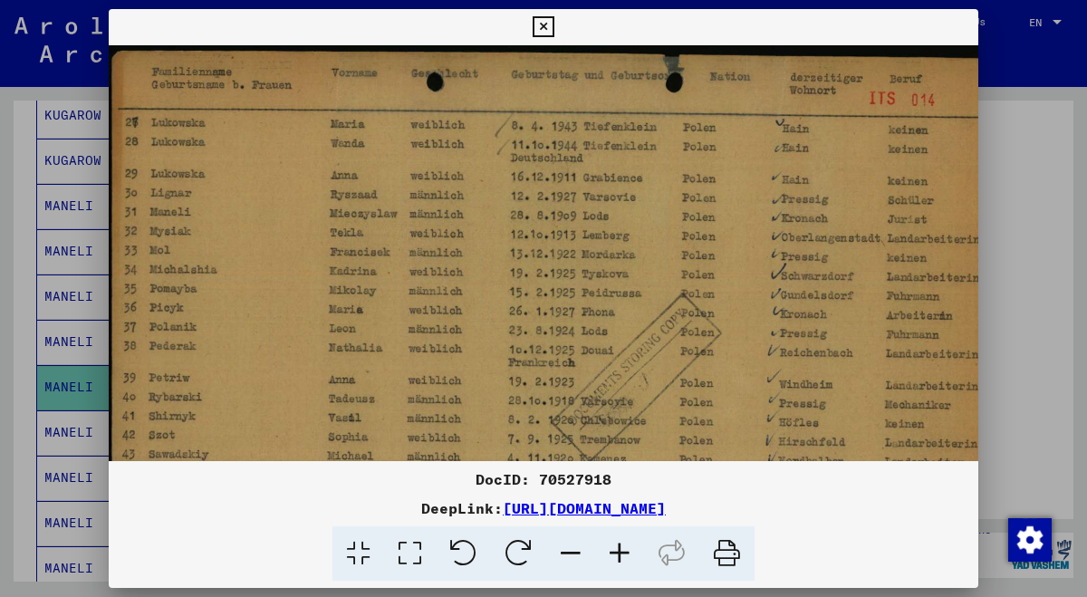
click at [613, 546] on icon at bounding box center [619, 553] width 49 height 55
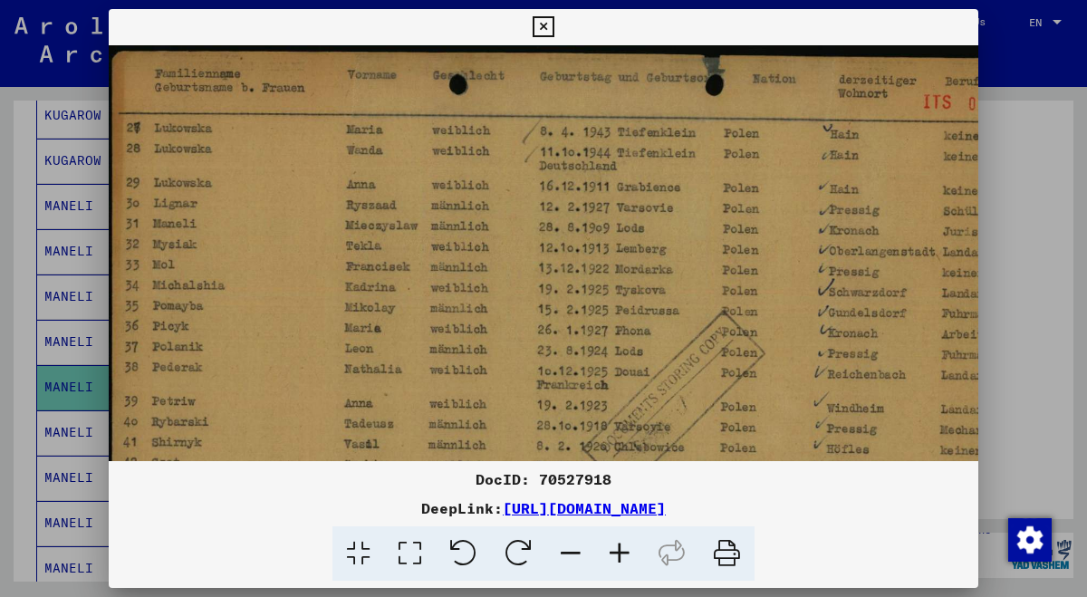
scroll to position [5, 0]
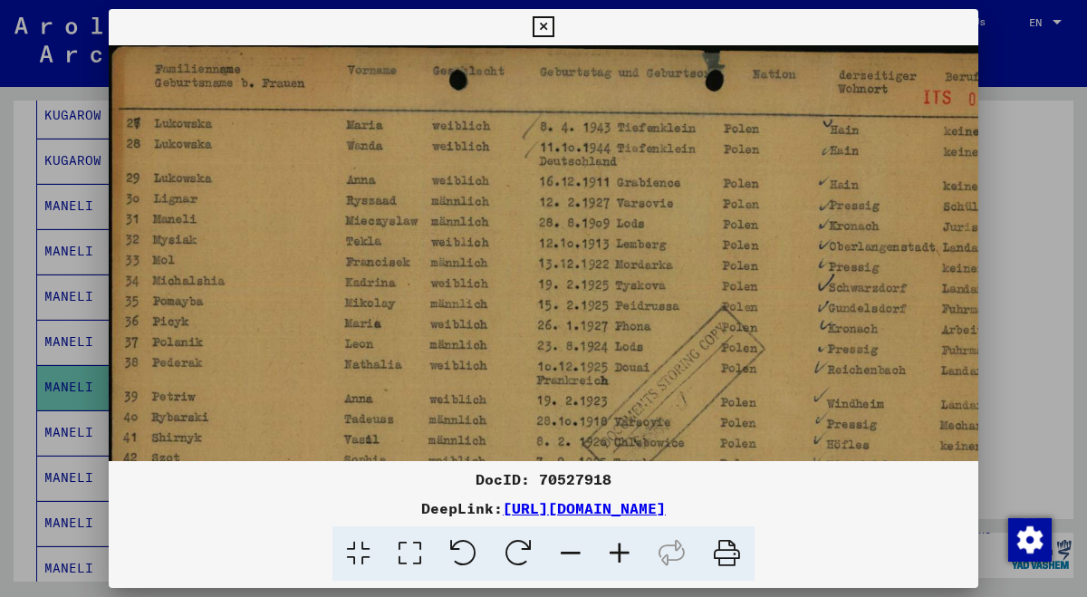
drag, startPoint x: 567, startPoint y: 342, endPoint x: 798, endPoint y: 343, distance: 231.0
click at [798, 343] on img at bounding box center [587, 384] width 956 height 687
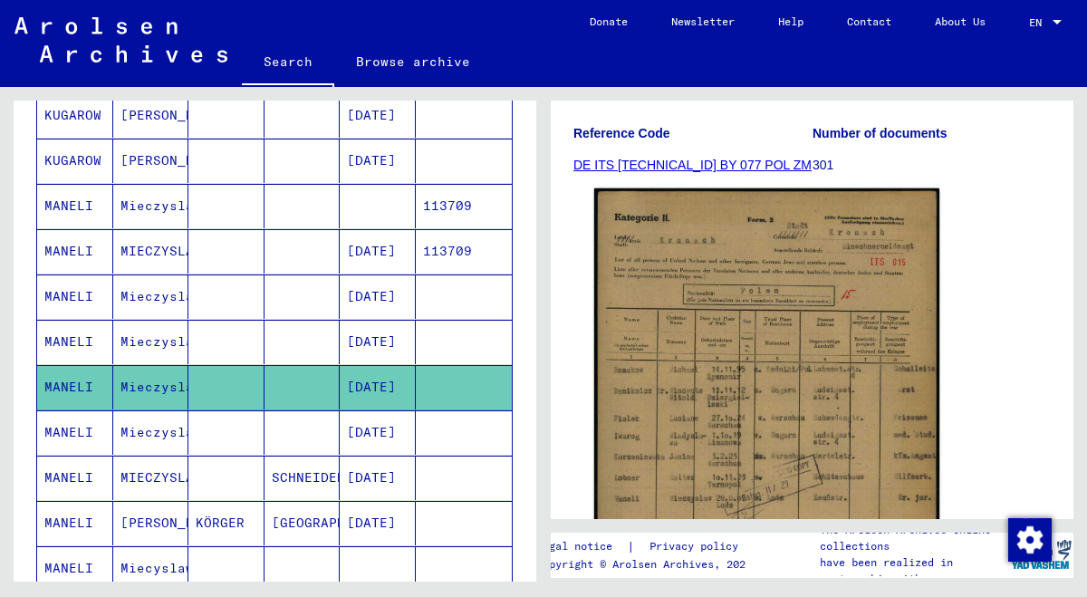
scroll to position [268, 0]
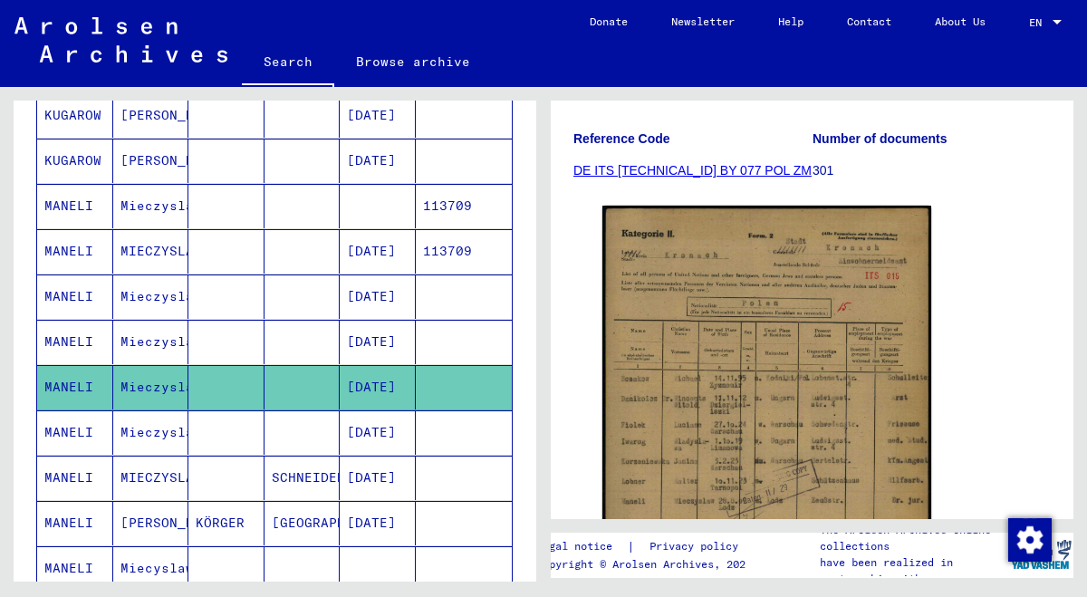
click at [336, 333] on mat-cell at bounding box center [302, 342] width 76 height 44
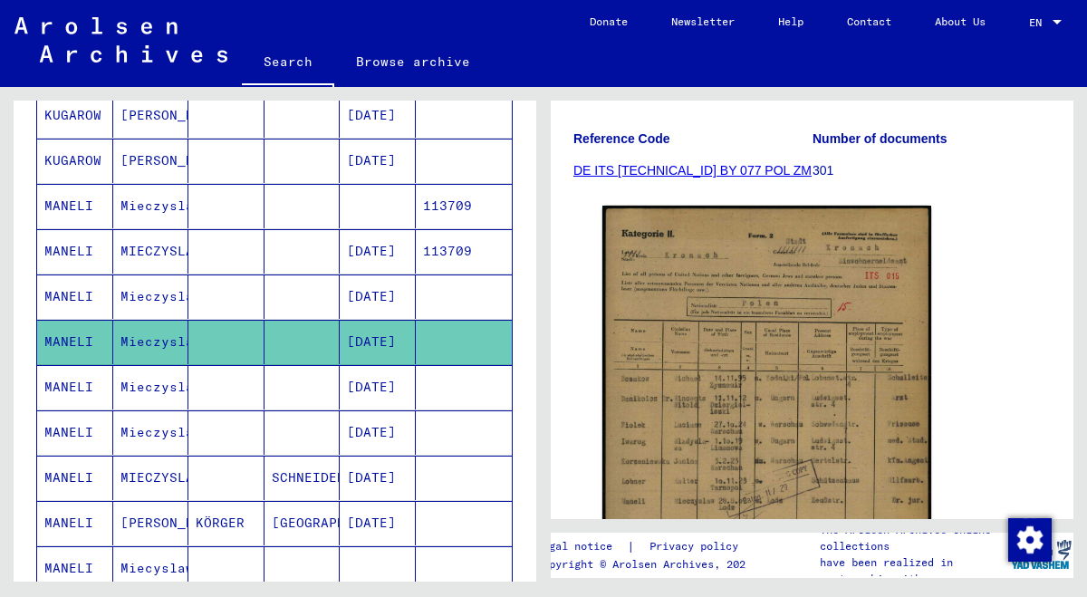
click at [168, 340] on mat-cell "Mieczyslaw" at bounding box center [151, 342] width 76 height 44
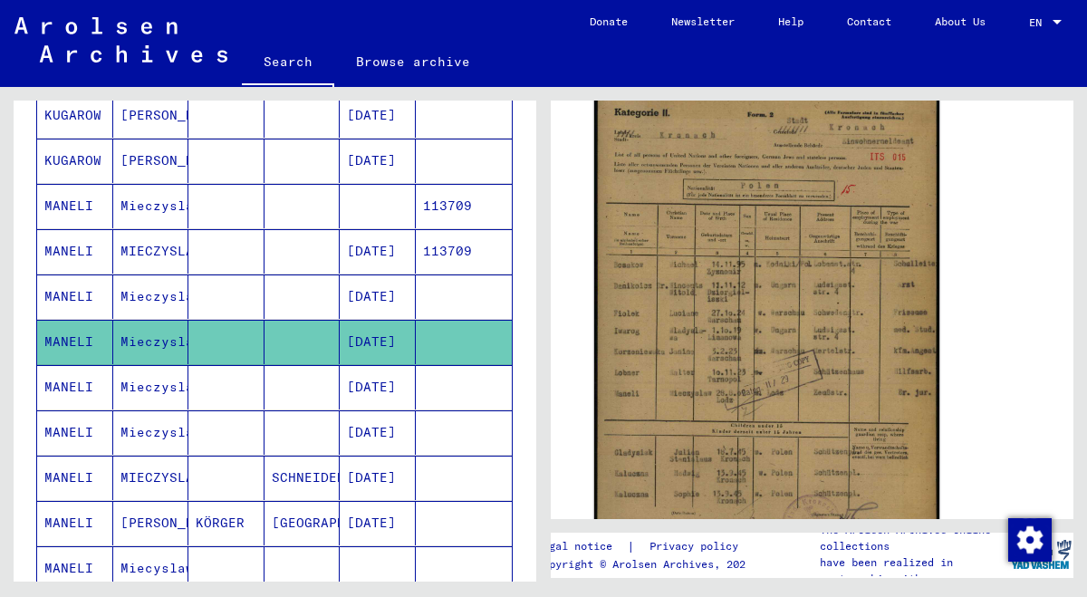
scroll to position [382, 0]
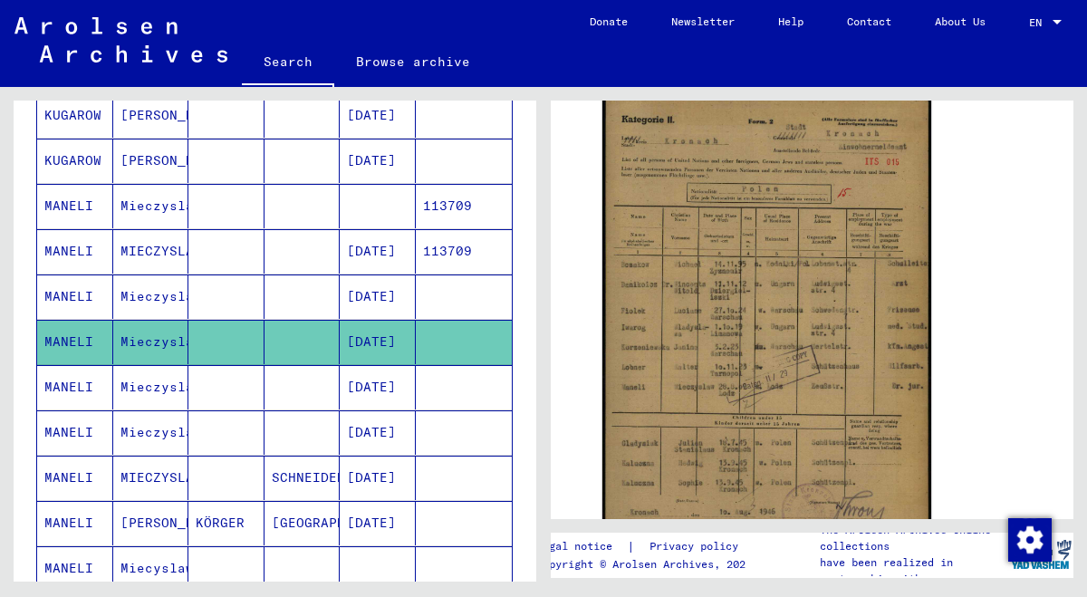
click at [147, 286] on mat-cell "Mieczyslaw" at bounding box center [151, 296] width 76 height 44
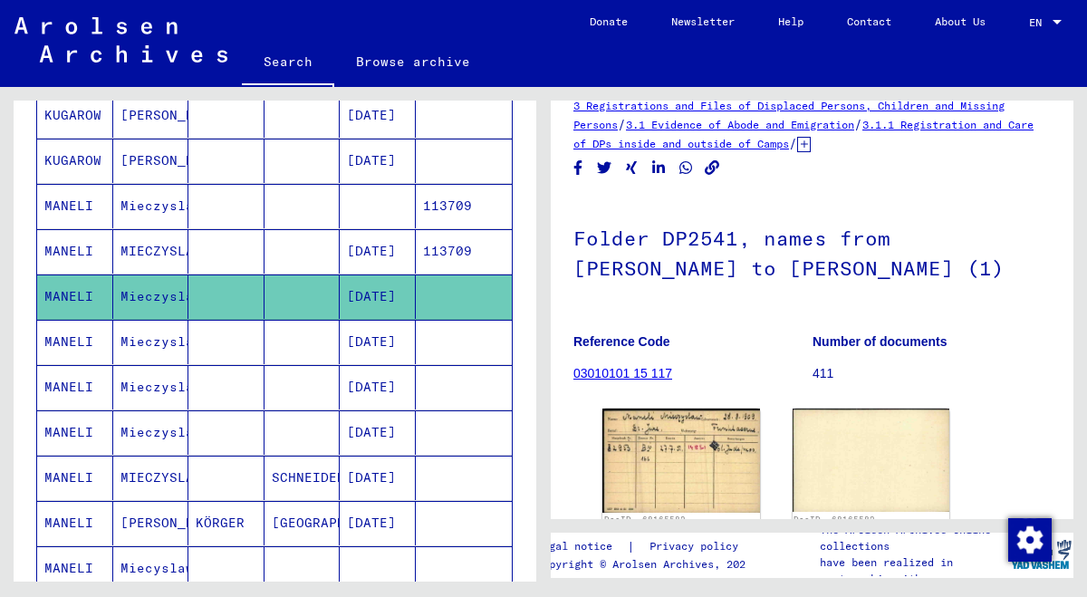
scroll to position [28, 0]
click at [138, 347] on mat-cell "Mieczyslaw" at bounding box center [151, 342] width 76 height 44
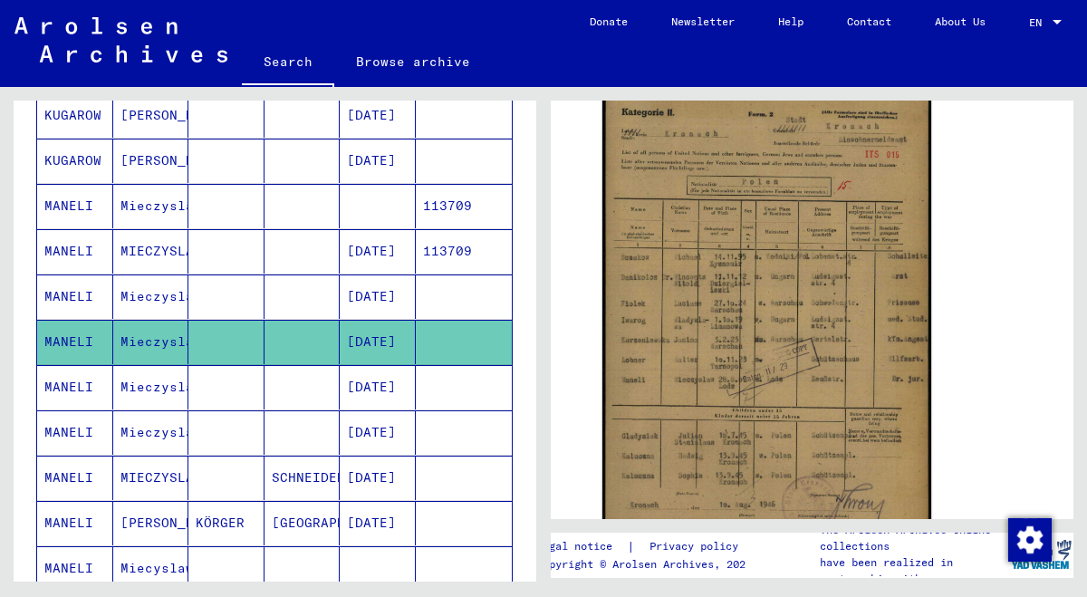
scroll to position [387, 0]
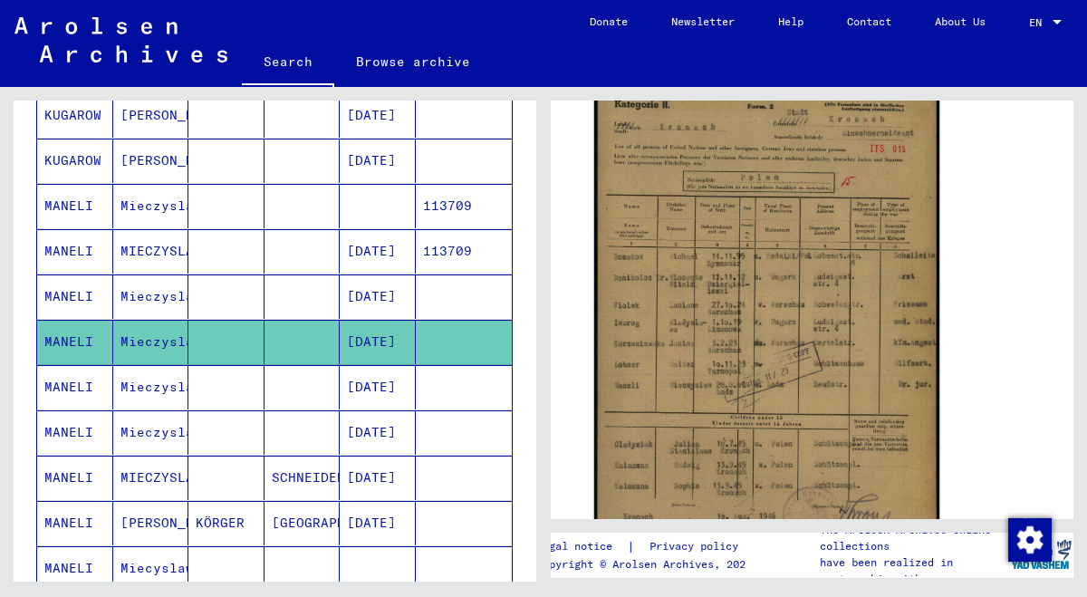
click at [842, 413] on img at bounding box center [766, 318] width 345 height 487
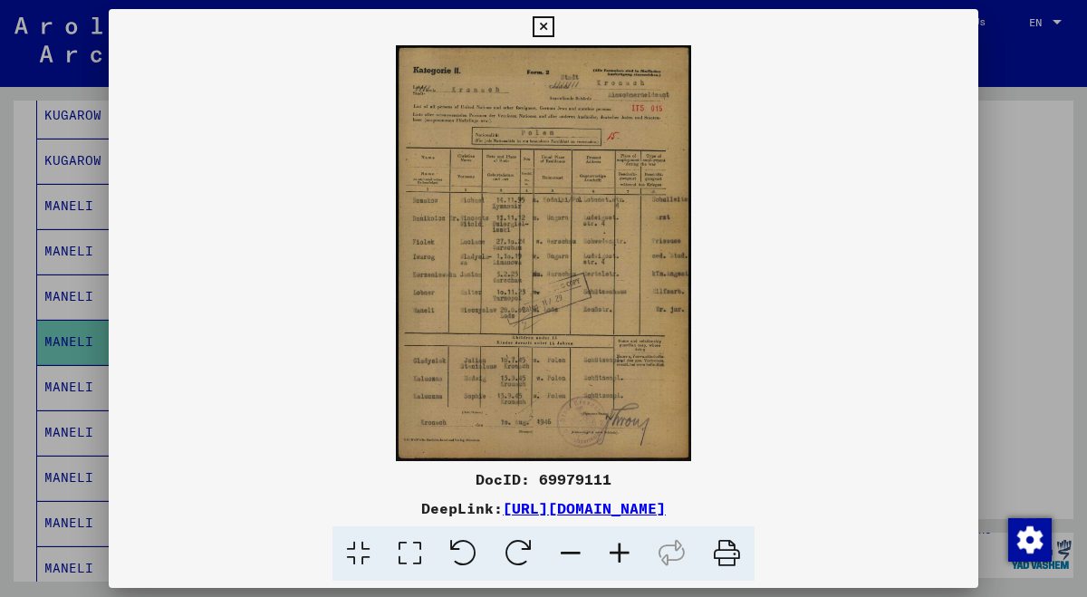
click at [623, 551] on icon at bounding box center [619, 553] width 49 height 55
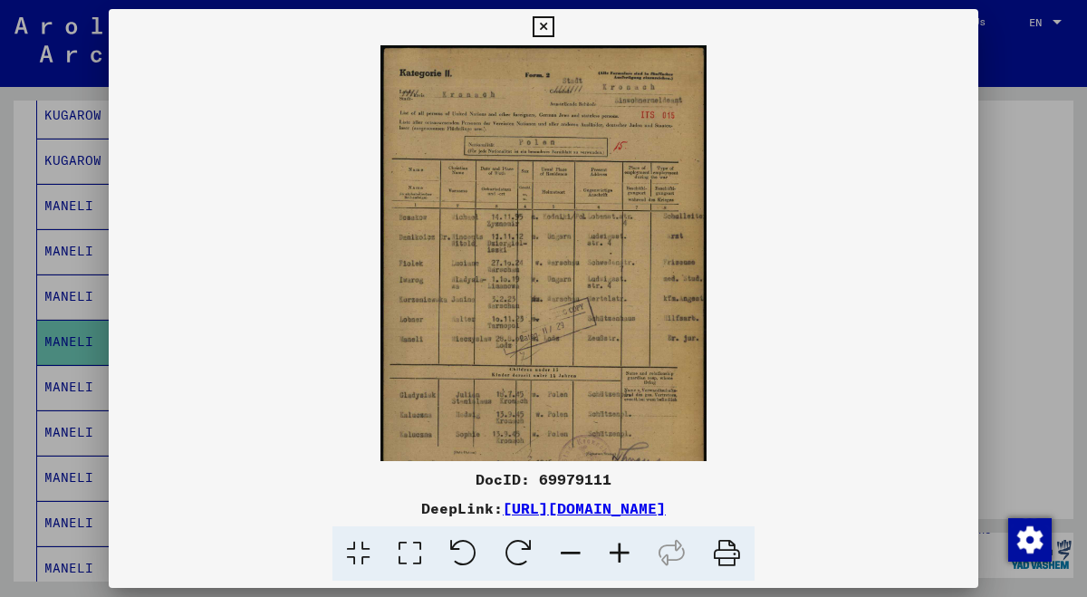
click at [623, 551] on icon at bounding box center [619, 553] width 49 height 55
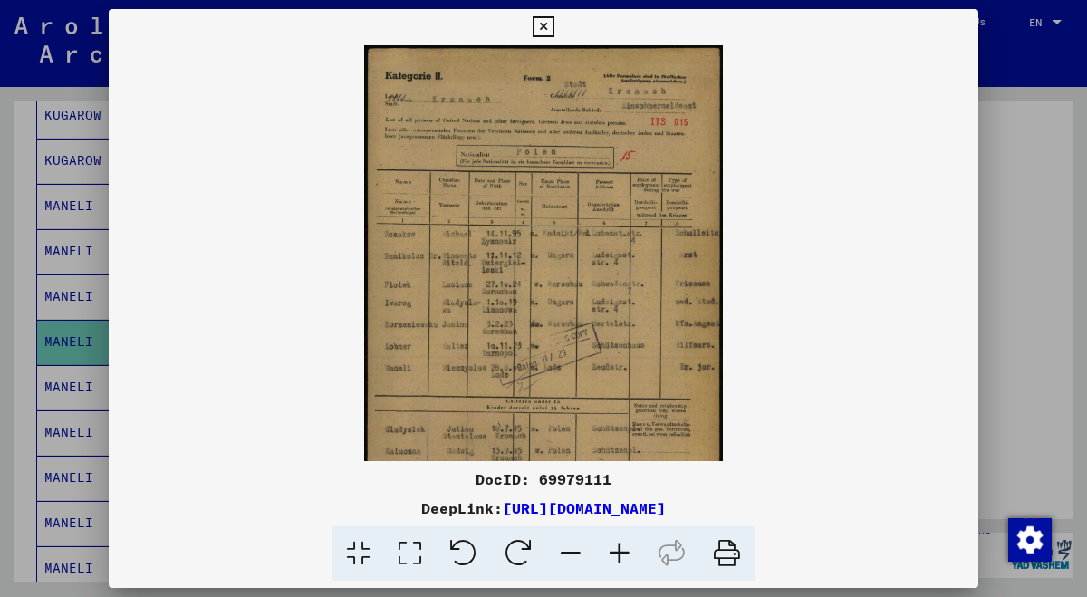
click at [623, 551] on icon at bounding box center [619, 553] width 49 height 55
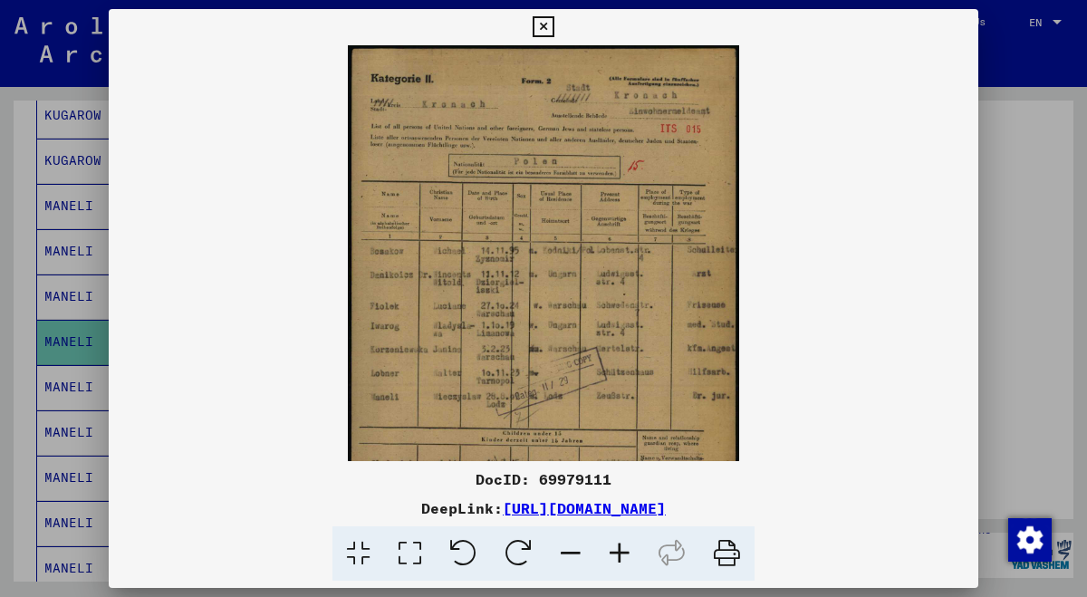
click at [623, 551] on icon at bounding box center [619, 553] width 49 height 55
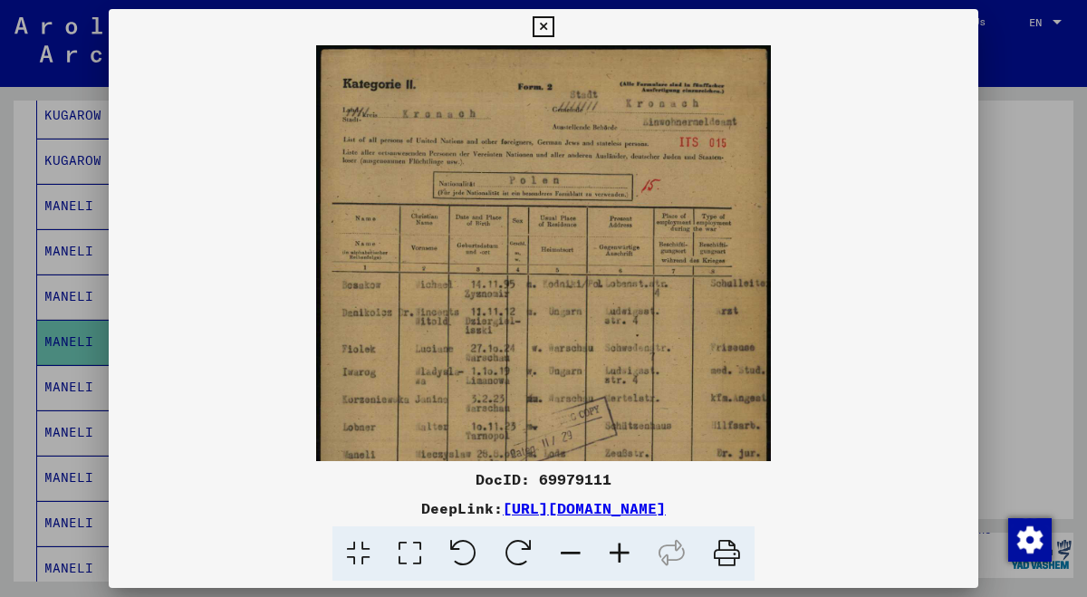
click at [623, 551] on icon at bounding box center [619, 553] width 49 height 55
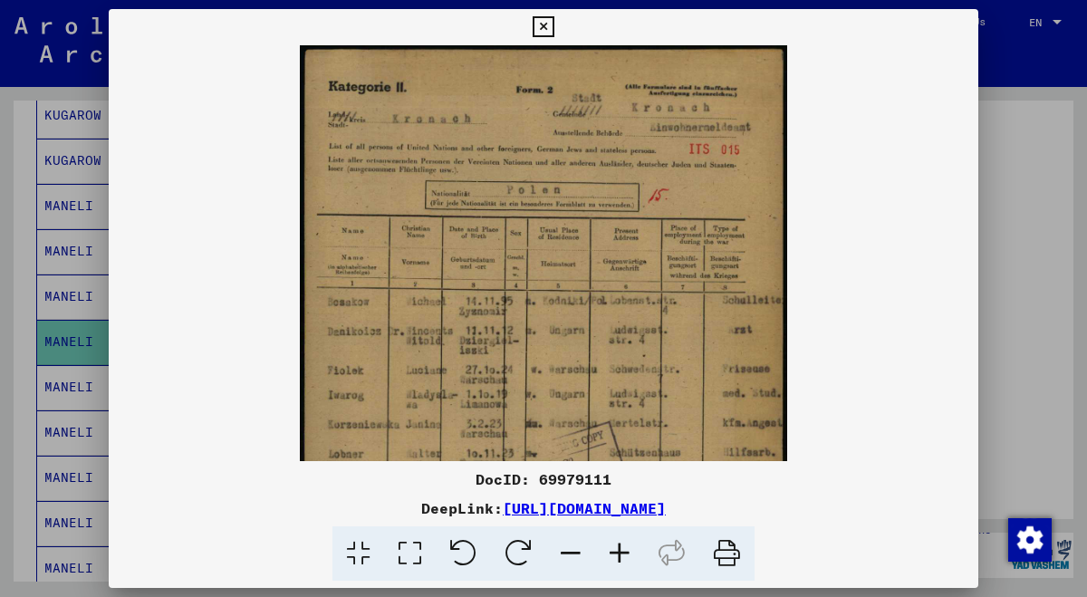
click at [623, 551] on icon at bounding box center [619, 553] width 49 height 55
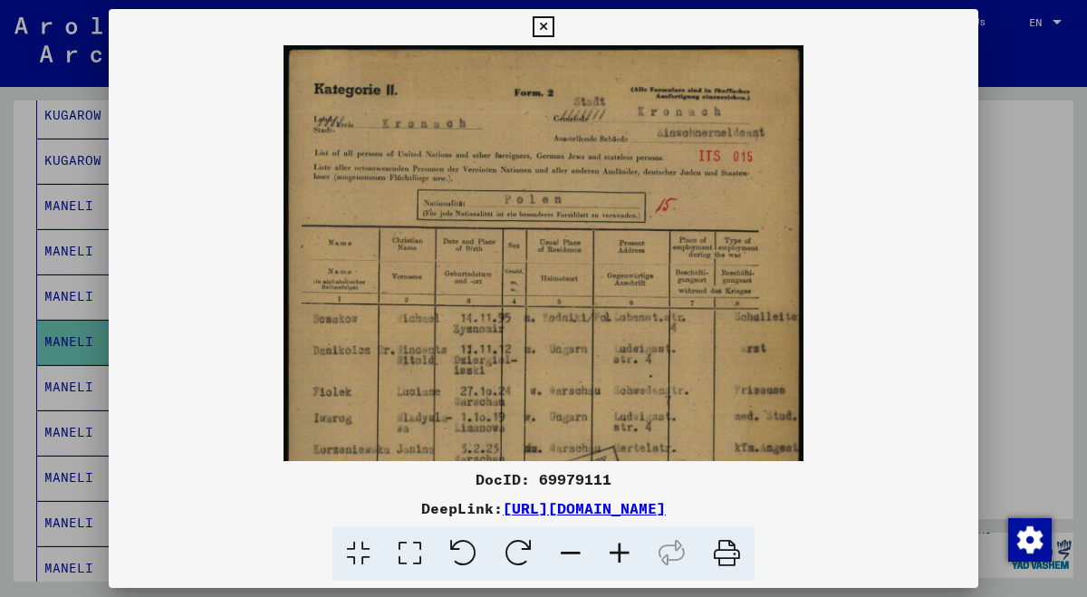
click at [623, 551] on icon at bounding box center [619, 553] width 49 height 55
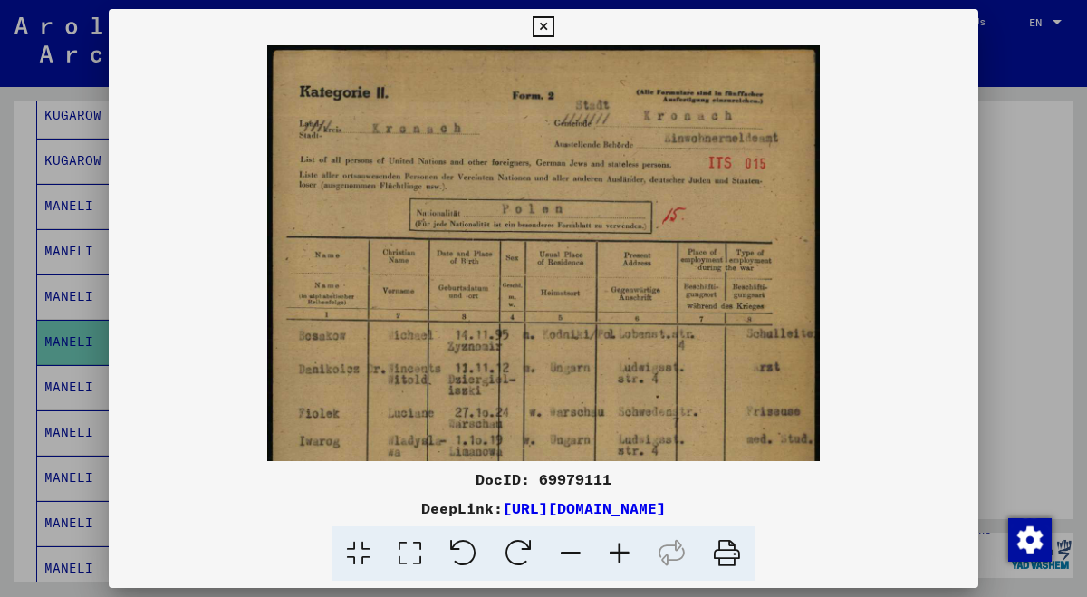
click at [623, 551] on icon at bounding box center [619, 553] width 49 height 55
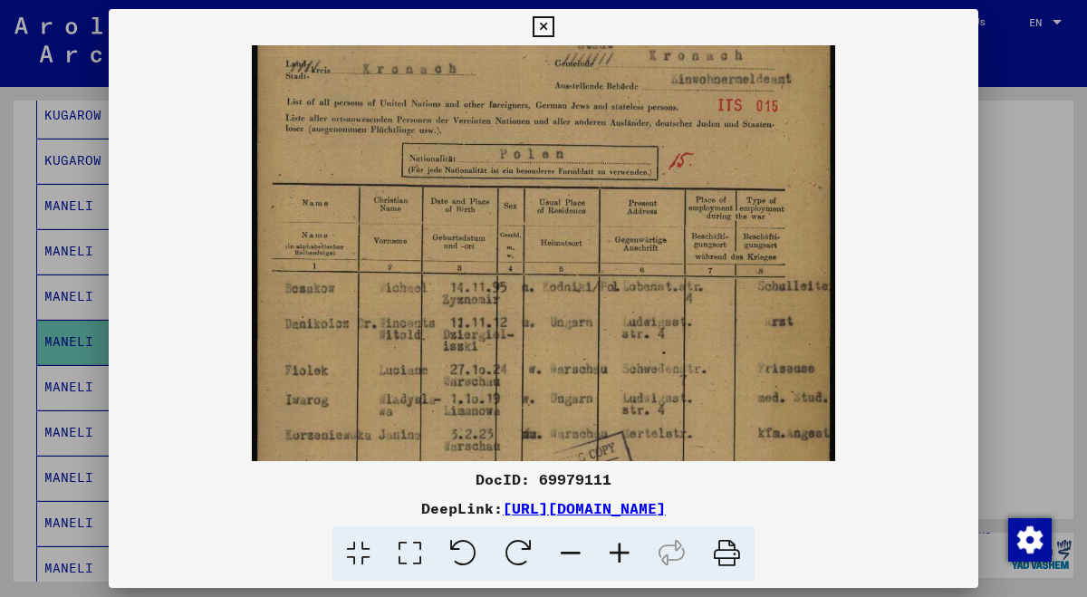
drag, startPoint x: 650, startPoint y: 312, endPoint x: 655, endPoint y: 247, distance: 65.4
click at [655, 247] on img at bounding box center [544, 392] width 584 height 823
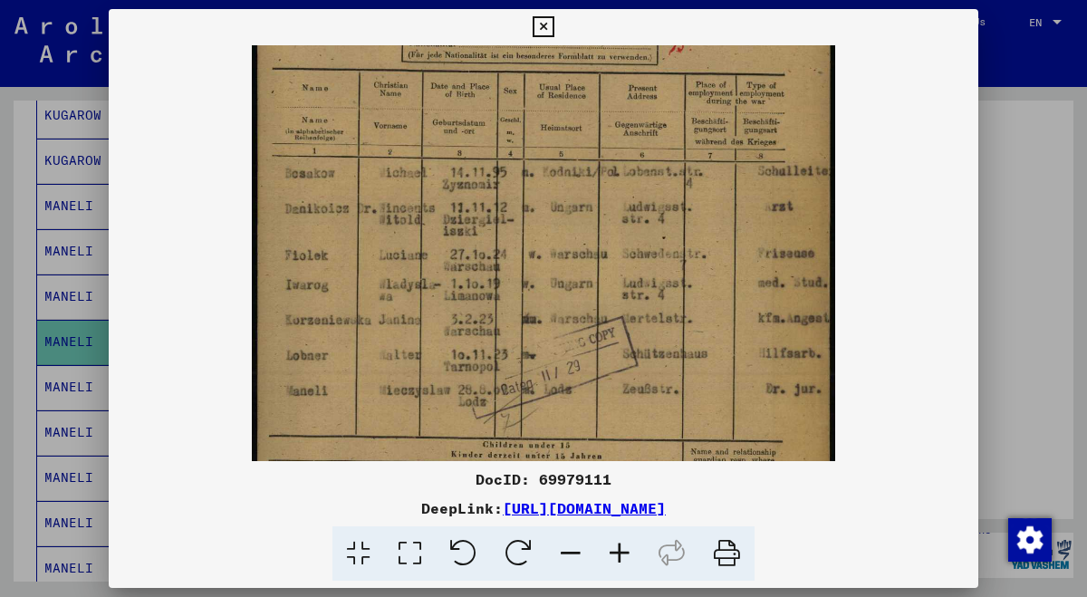
drag, startPoint x: 649, startPoint y: 337, endPoint x: 652, endPoint y: 220, distance: 116.9
click at [652, 220] on img at bounding box center [544, 277] width 584 height 823
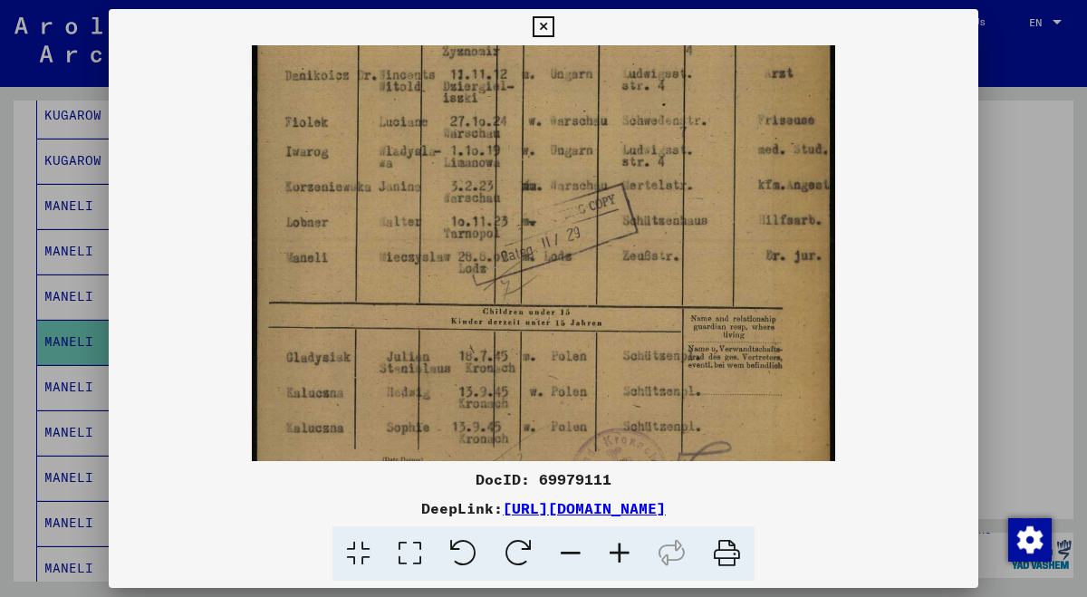
drag, startPoint x: 636, startPoint y: 303, endPoint x: 647, endPoint y: 171, distance: 132.7
click at [647, 171] on img at bounding box center [544, 144] width 584 height 823
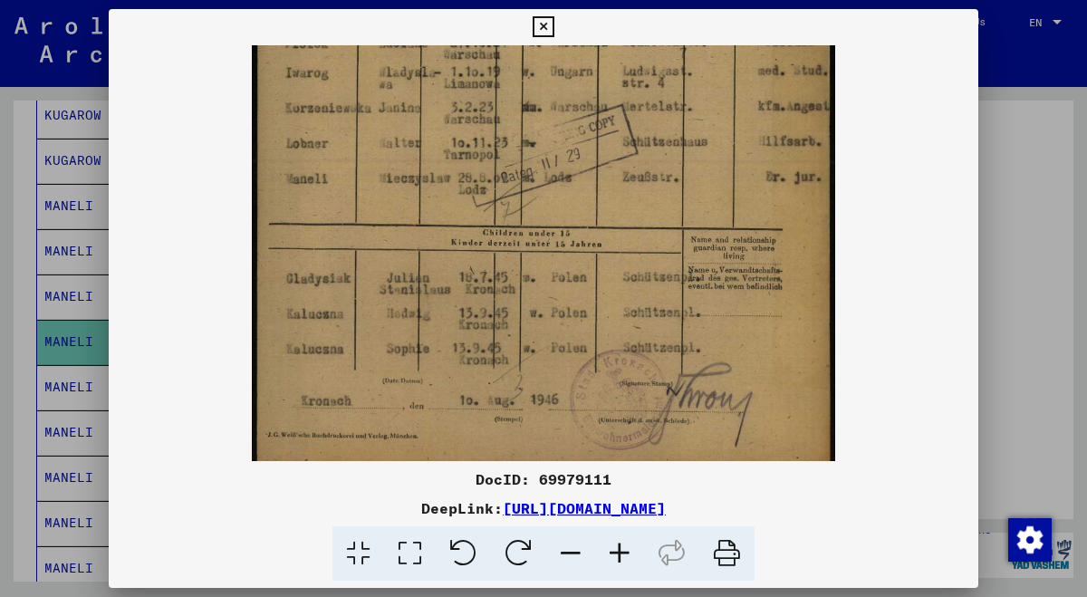
drag, startPoint x: 629, startPoint y: 305, endPoint x: 633, endPoint y: 226, distance: 79.8
click at [633, 226] on img at bounding box center [544, 65] width 584 height 823
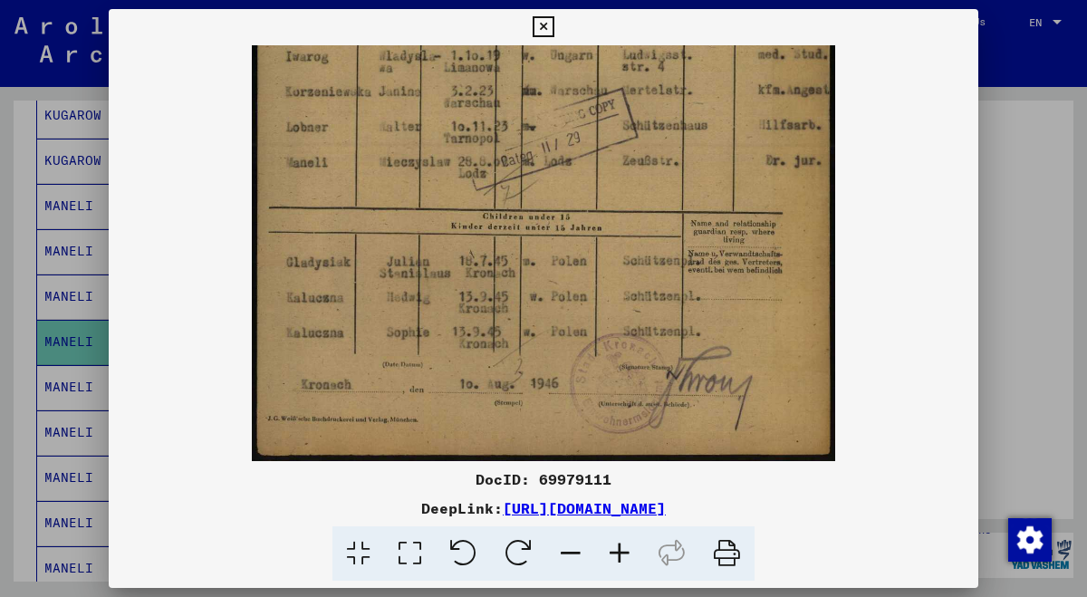
drag, startPoint x: 622, startPoint y: 270, endPoint x: 629, endPoint y: 123, distance: 146.9
click at [629, 123] on img at bounding box center [544, 49] width 584 height 823
click at [553, 24] on icon at bounding box center [543, 27] width 21 height 22
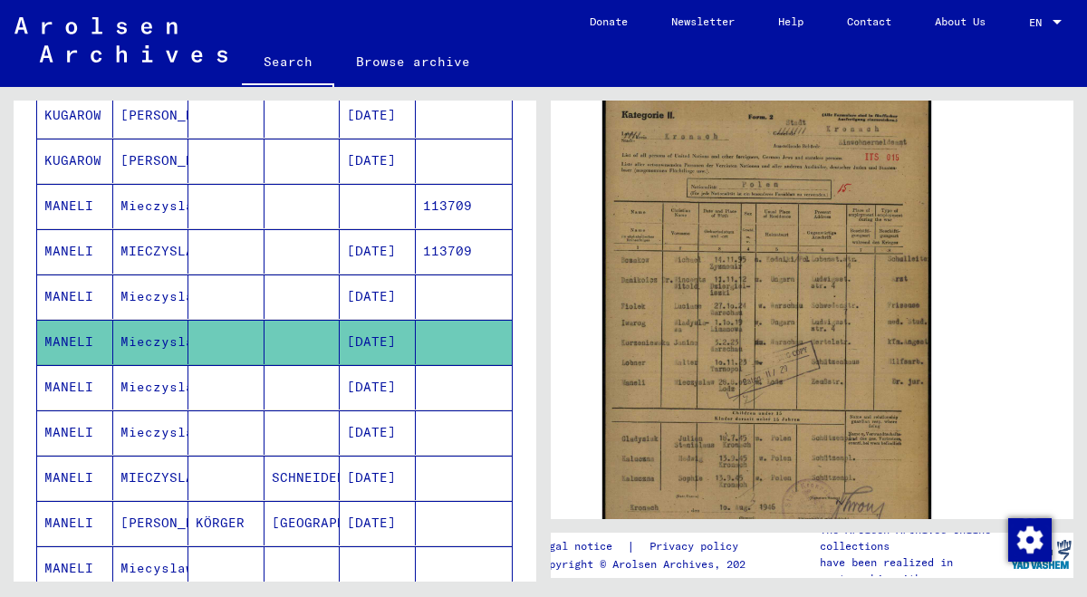
click at [82, 389] on mat-cell "MANELI" at bounding box center [75, 387] width 76 height 44
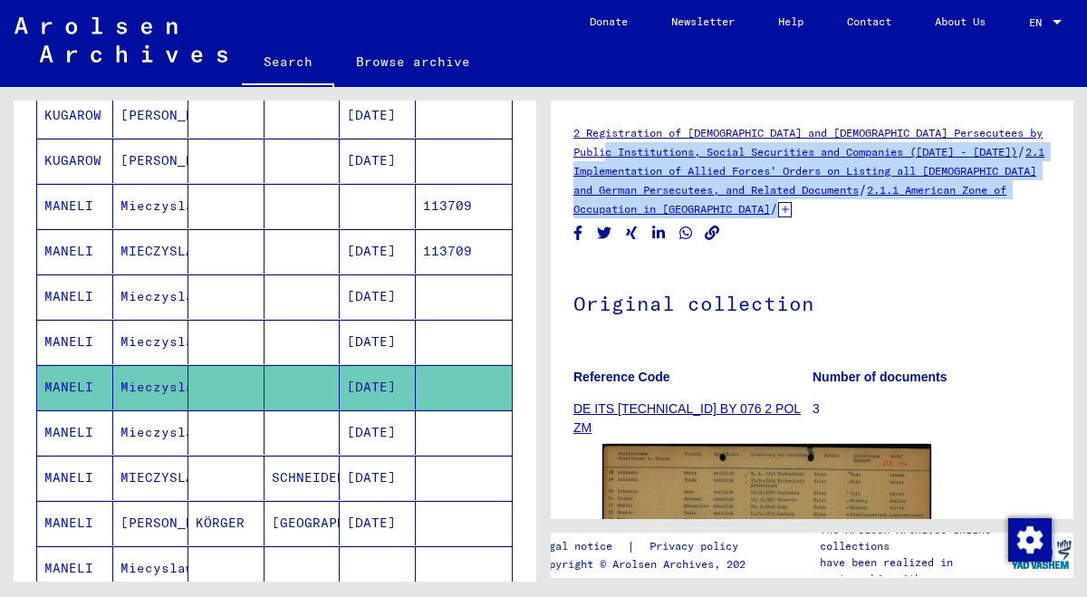
drag, startPoint x: 664, startPoint y: 378, endPoint x: 688, endPoint y: 160, distance: 218.7
click at [688, 355] on mat-grid-tile "Reference Code DE ITS [TECHNICAL_ID] BY 076 2 POL ZM" at bounding box center [692, 396] width 238 height 82
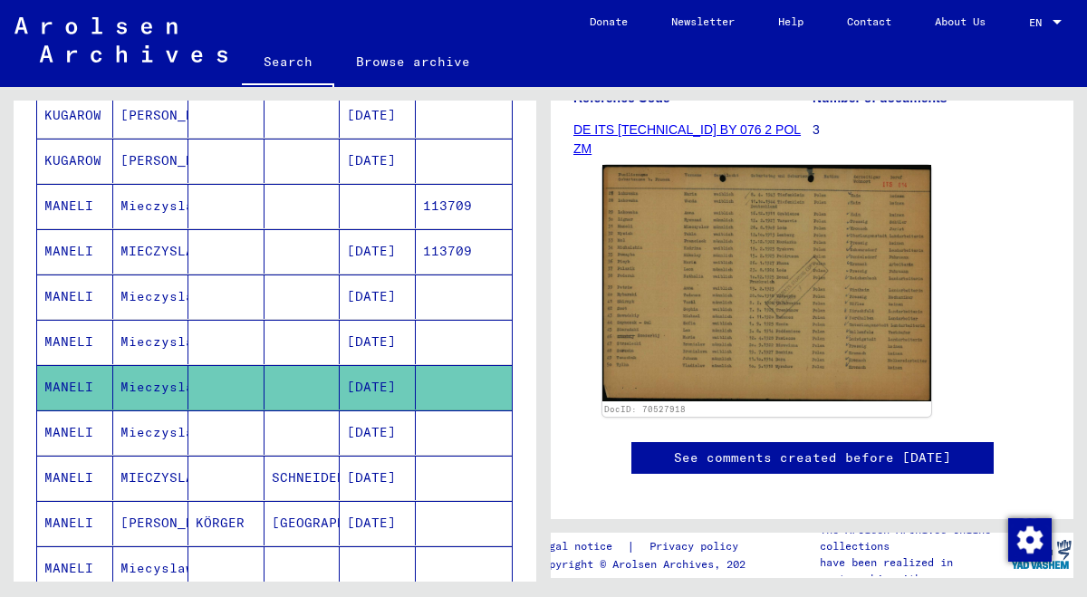
scroll to position [304, 0]
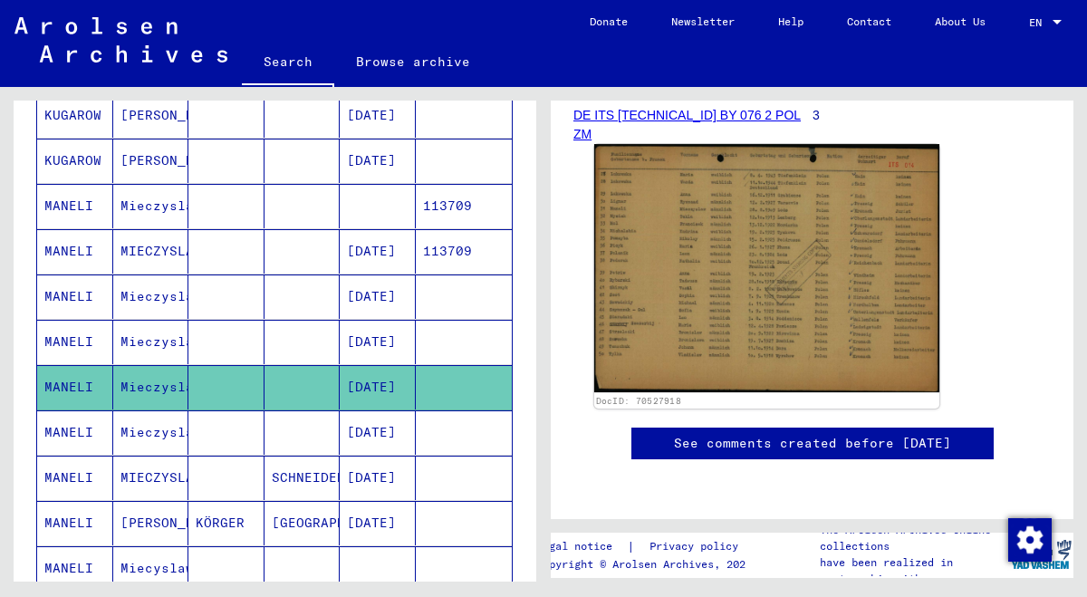
click at [700, 256] on img at bounding box center [766, 268] width 345 height 248
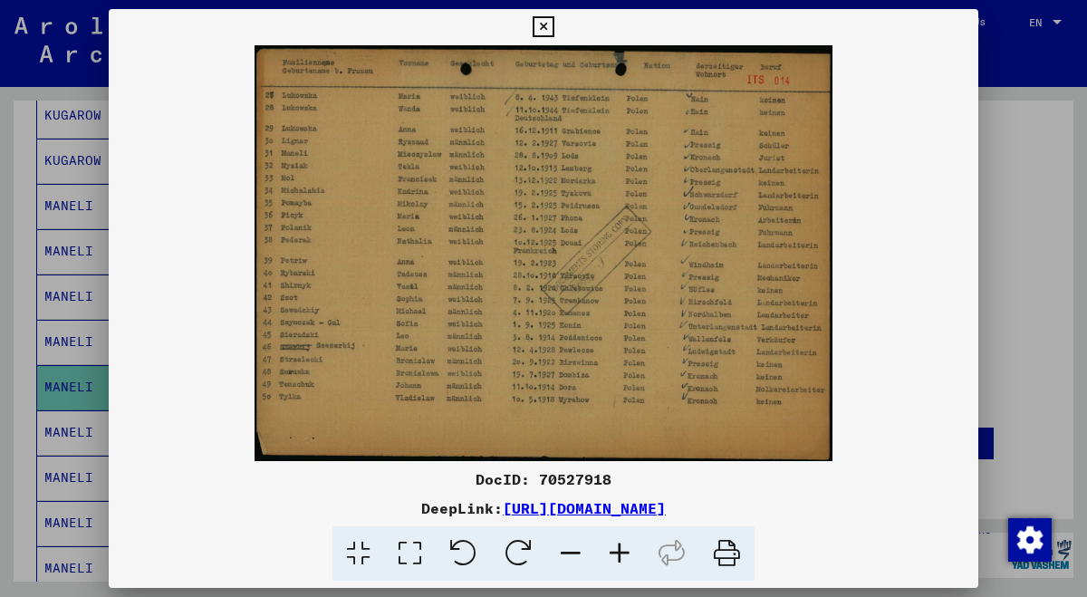
click at [617, 552] on icon at bounding box center [619, 553] width 49 height 55
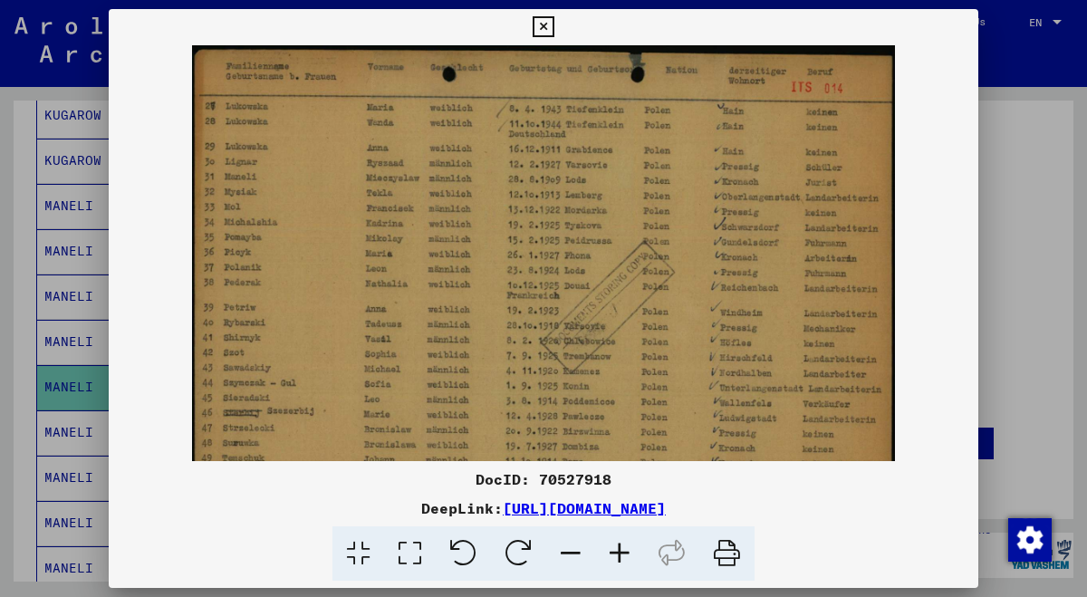
click at [617, 552] on icon at bounding box center [619, 553] width 49 height 55
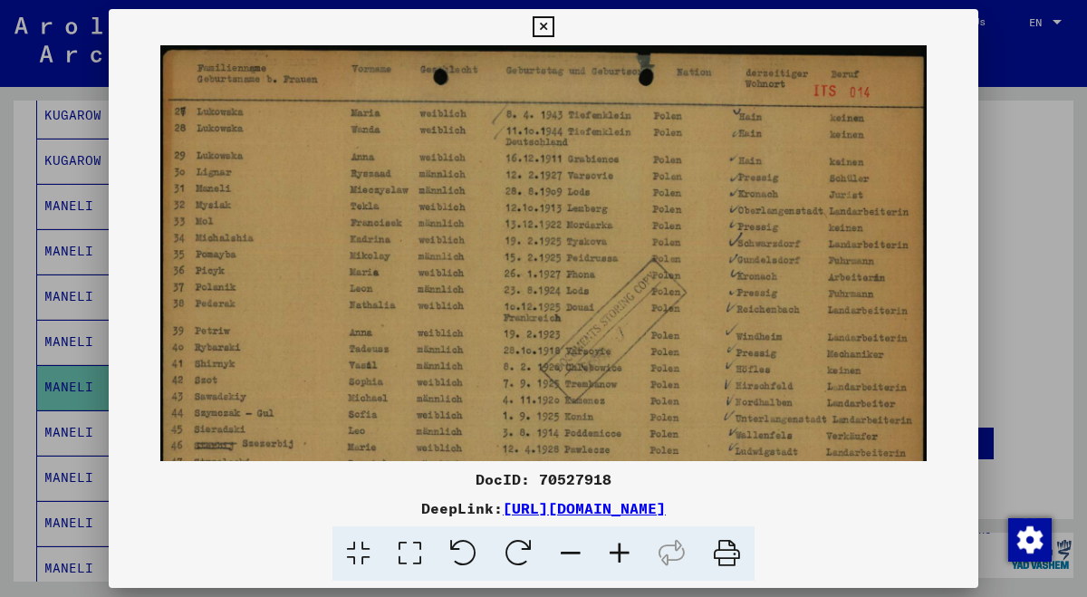
click at [617, 552] on icon at bounding box center [619, 553] width 49 height 55
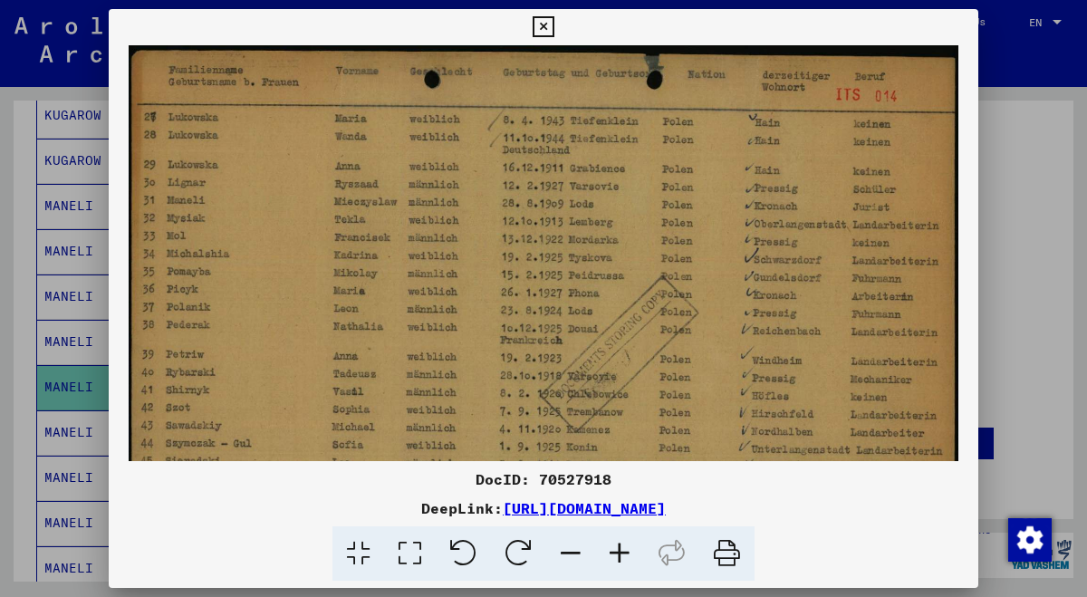
click at [617, 552] on icon at bounding box center [619, 553] width 49 height 55
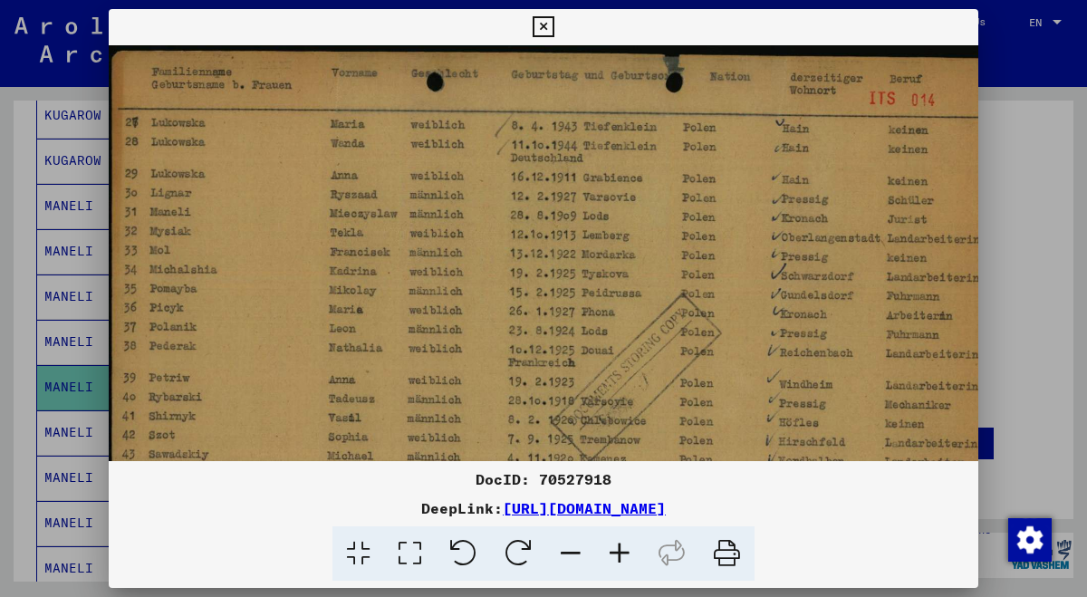
click at [617, 552] on icon at bounding box center [619, 553] width 49 height 55
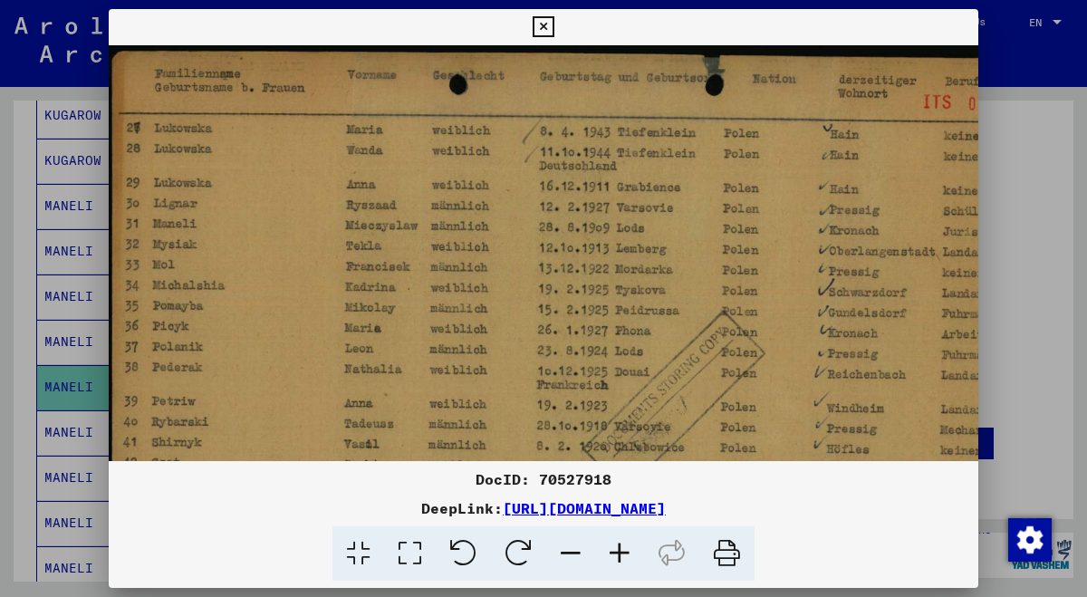
click at [617, 552] on icon at bounding box center [619, 553] width 49 height 55
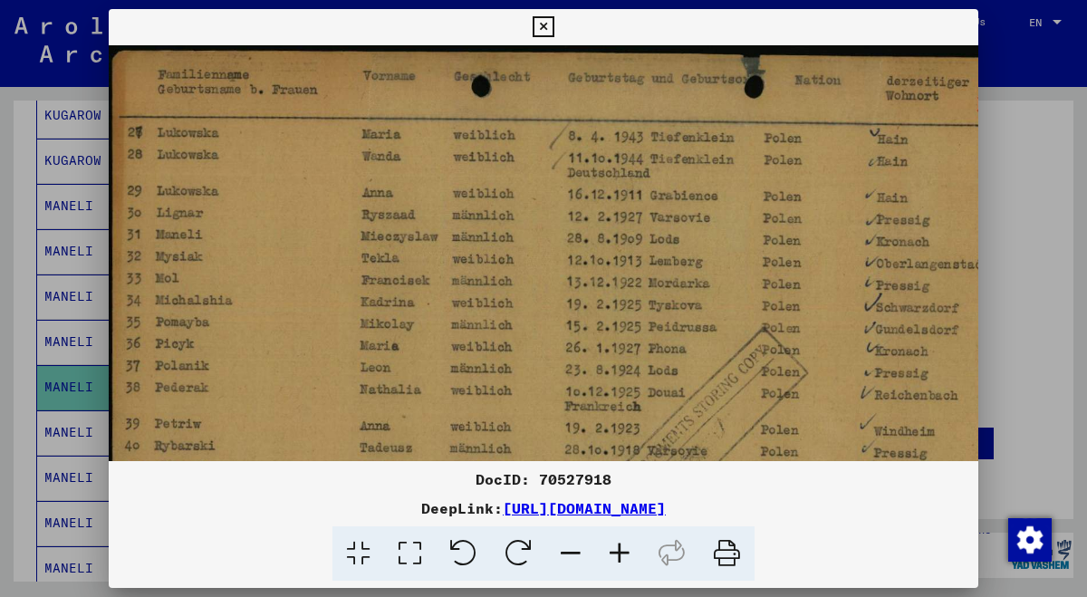
drag, startPoint x: 527, startPoint y: 350, endPoint x: 742, endPoint y: 350, distance: 214.7
click at [743, 350] on img at bounding box center [618, 410] width 1018 height 733
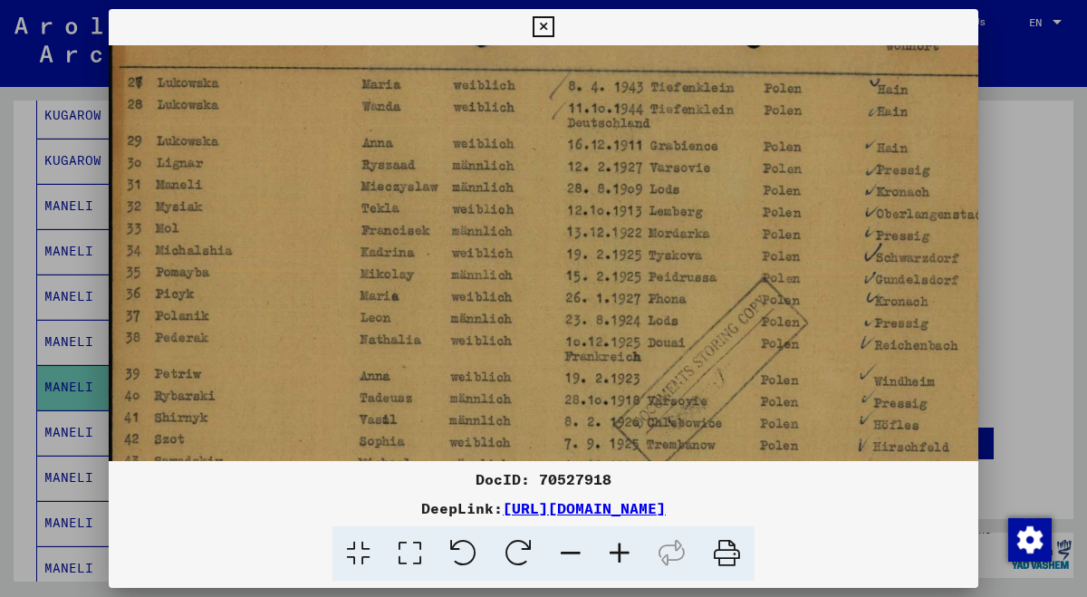
scroll to position [52, 0]
drag, startPoint x: 560, startPoint y: 307, endPoint x: 566, endPoint y: 257, distance: 50.2
click at [566, 257] on img at bounding box center [618, 360] width 1018 height 733
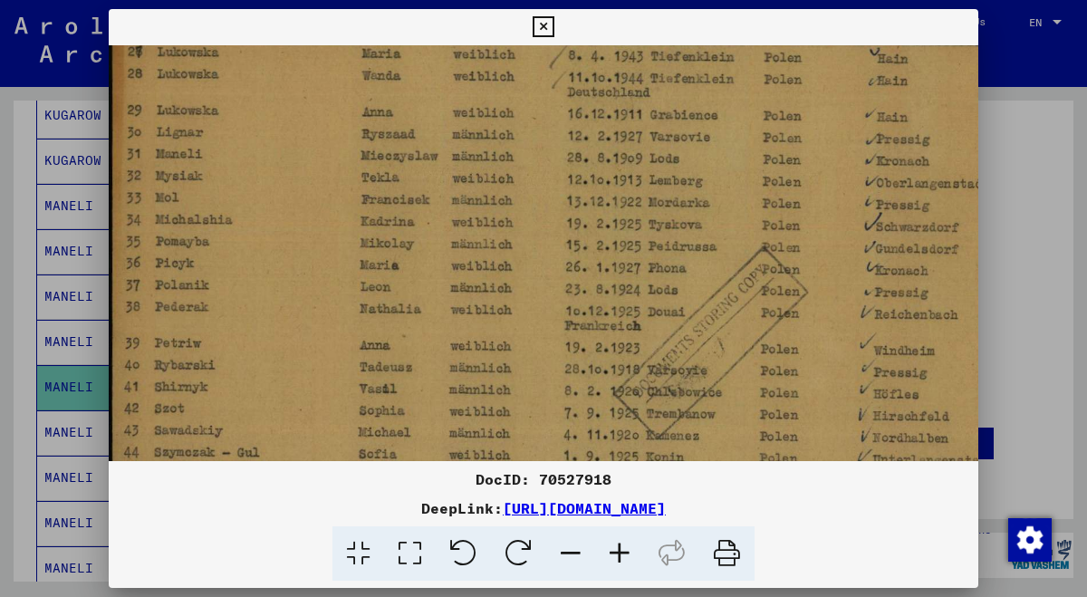
drag, startPoint x: 568, startPoint y: 274, endPoint x: 572, endPoint y: 242, distance: 32.8
click at [572, 242] on img at bounding box center [618, 330] width 1018 height 733
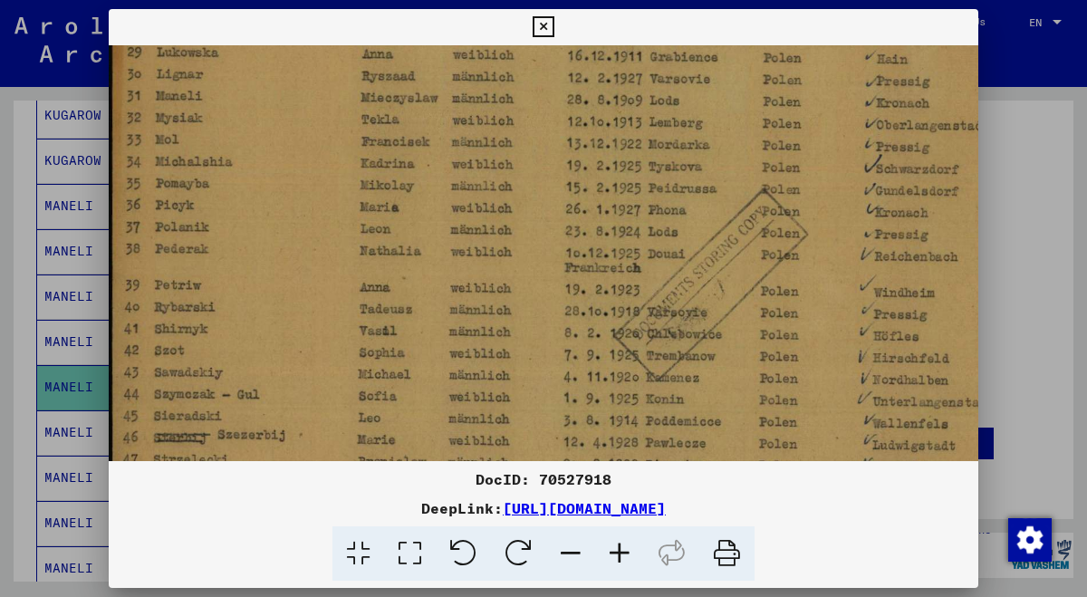
drag, startPoint x: 575, startPoint y: 291, endPoint x: 579, endPoint y: 233, distance: 58.1
click at [579, 233] on img at bounding box center [618, 272] width 1018 height 733
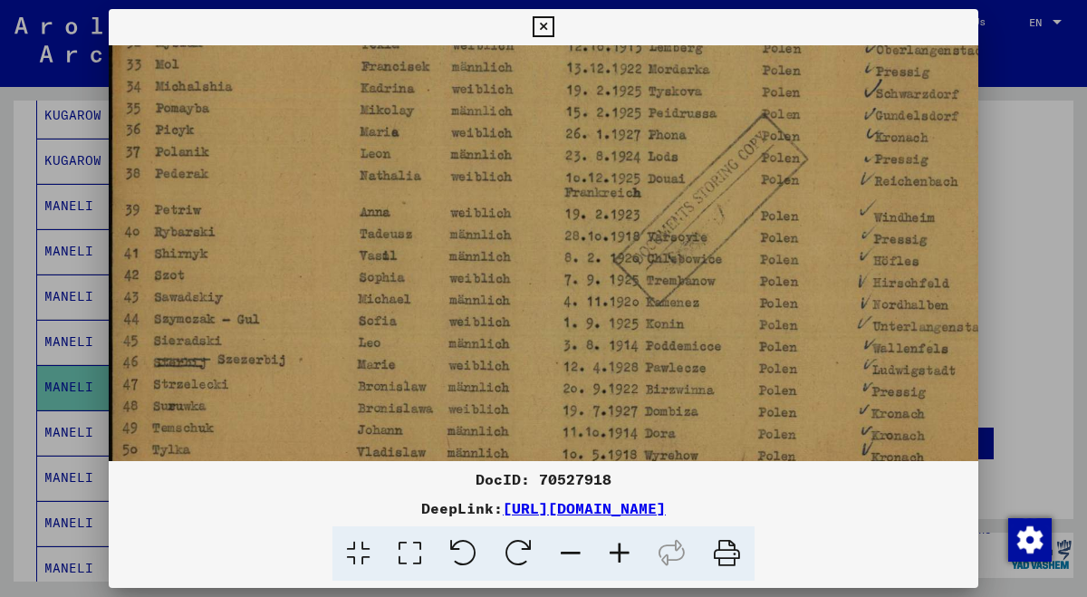
drag, startPoint x: 582, startPoint y: 292, endPoint x: 585, endPoint y: 216, distance: 76.1
click at [585, 216] on img at bounding box center [618, 197] width 1018 height 733
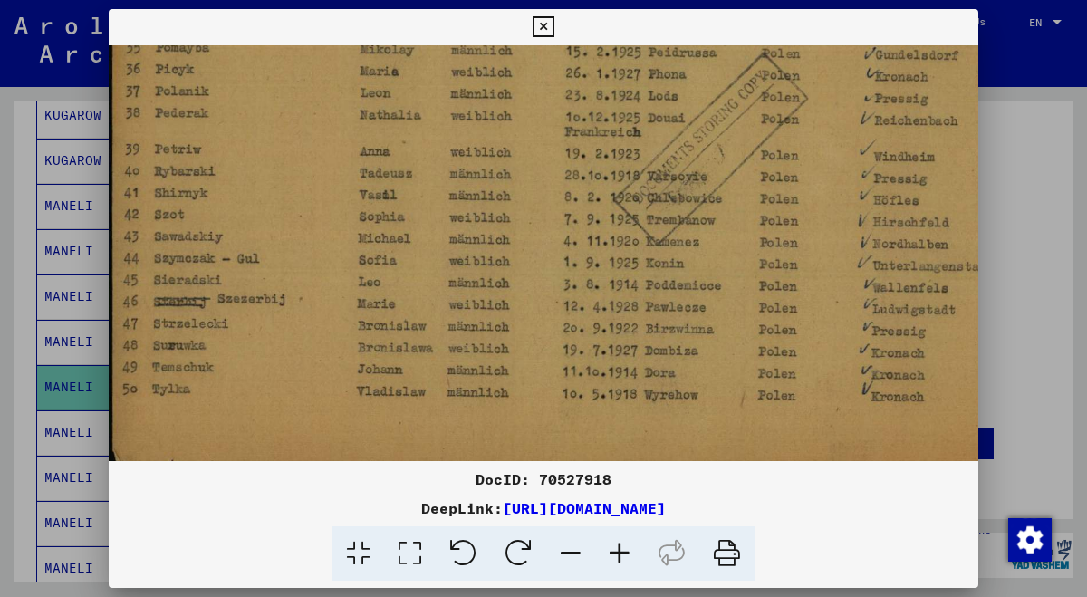
drag, startPoint x: 583, startPoint y: 254, endPoint x: 585, endPoint y: 192, distance: 61.6
click at [585, 192] on img at bounding box center [618, 136] width 1018 height 733
click at [553, 31] on icon at bounding box center [543, 27] width 21 height 22
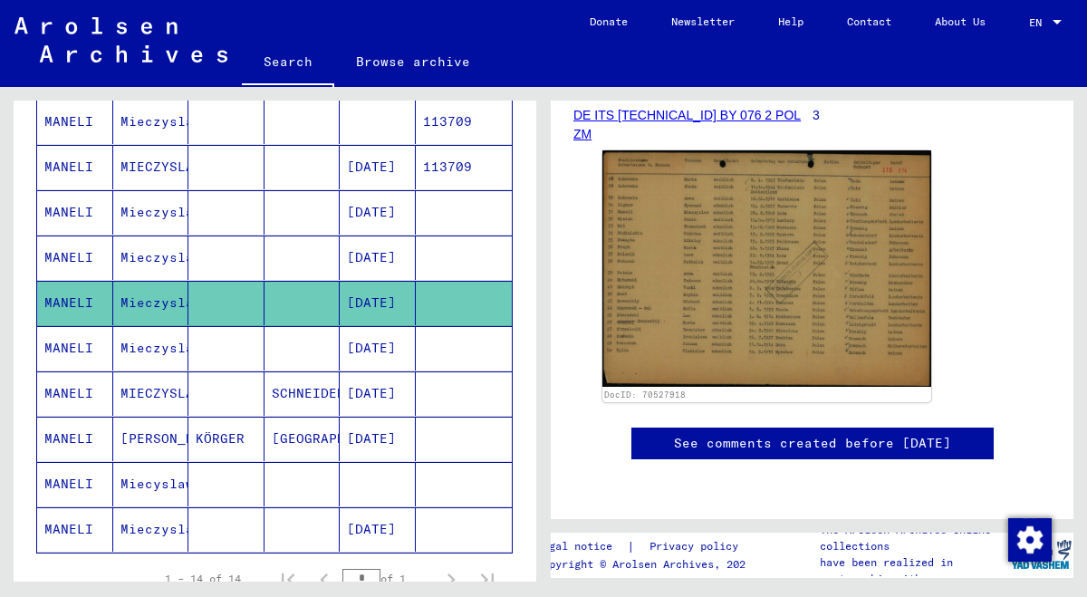
scroll to position [494, 0]
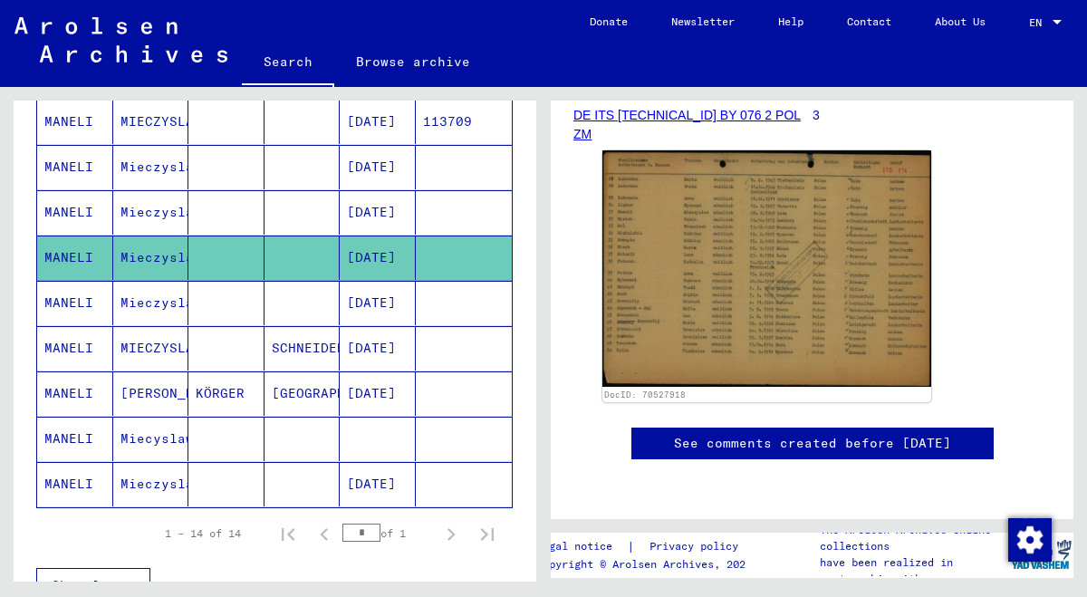
click at [138, 281] on mat-cell "Mieczyslaw" at bounding box center [151, 303] width 76 height 44
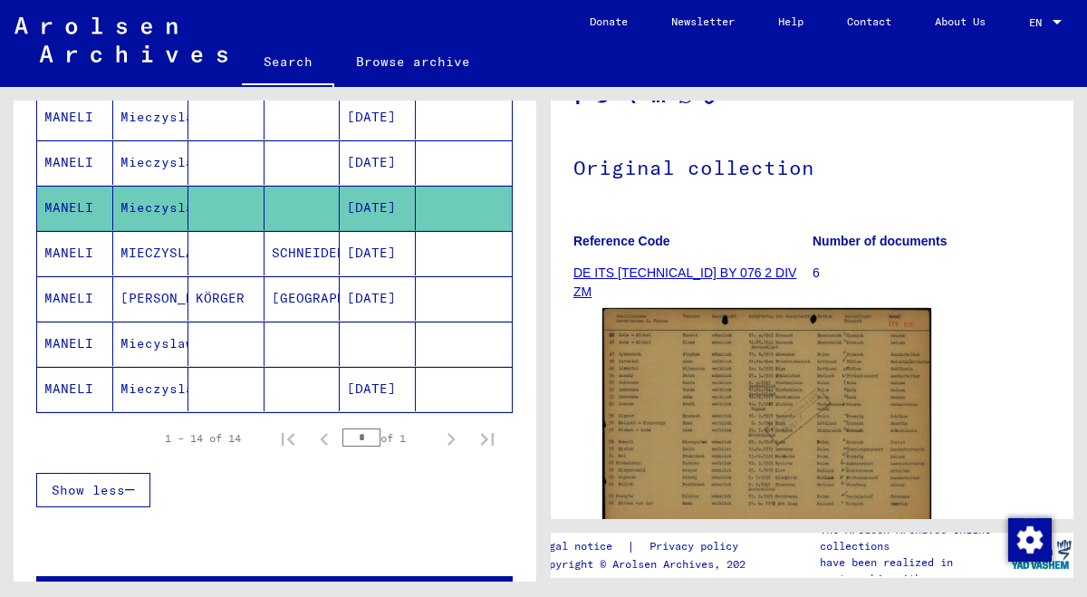
scroll to position [138, 0]
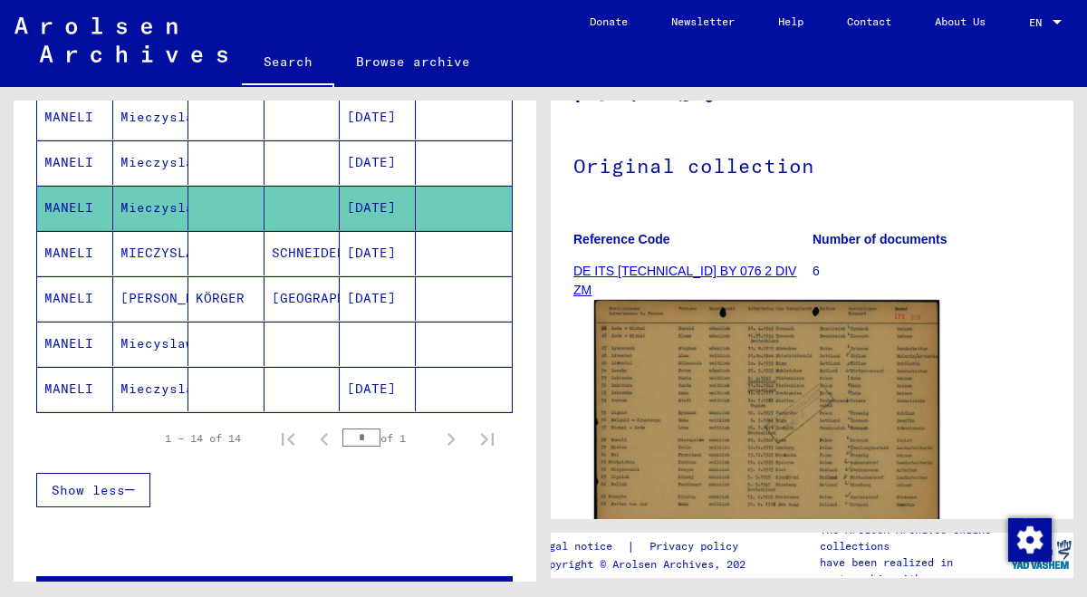
click at [693, 379] on img at bounding box center [766, 422] width 345 height 245
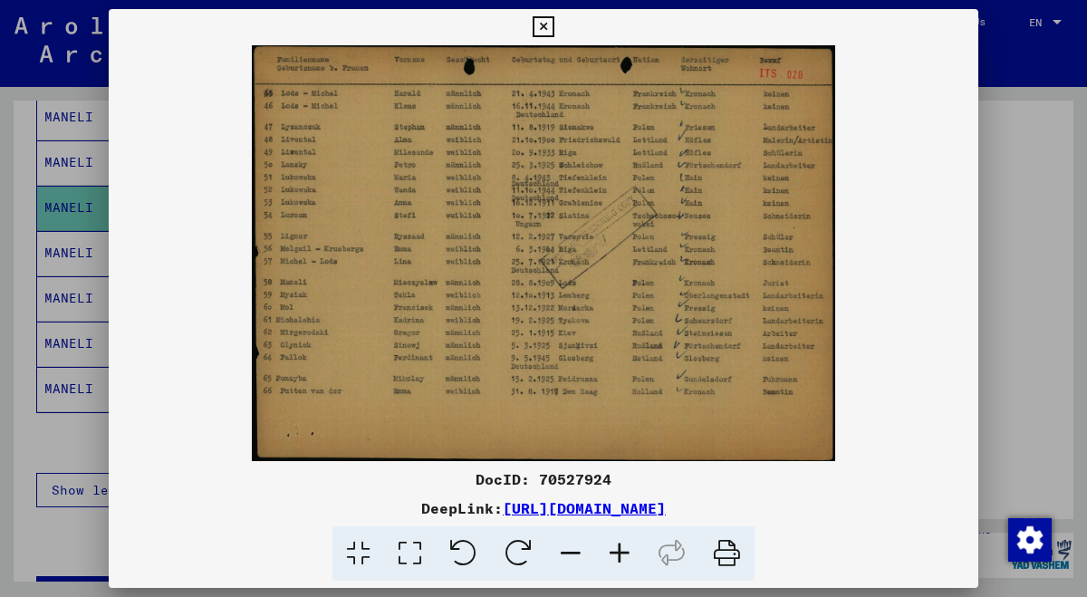
click at [620, 552] on icon at bounding box center [619, 553] width 49 height 55
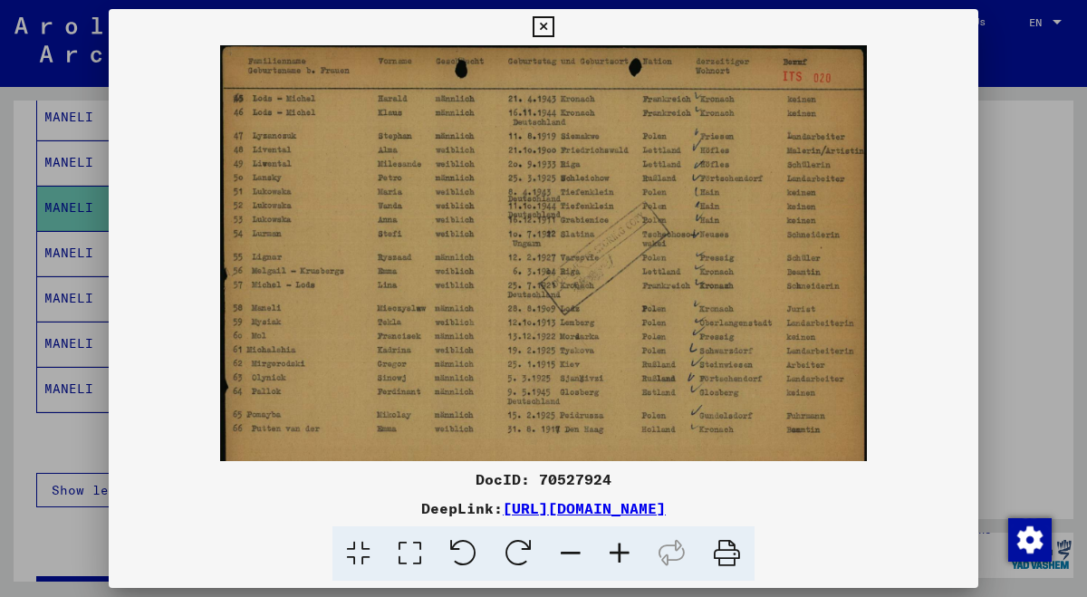
click at [620, 552] on icon at bounding box center [619, 553] width 49 height 55
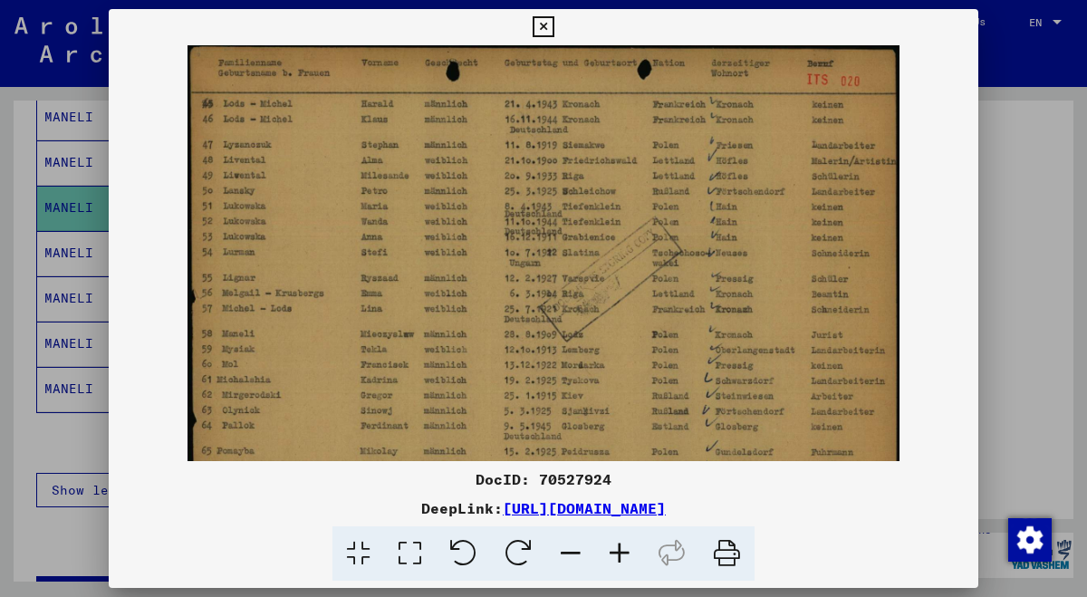
click at [620, 552] on icon at bounding box center [619, 553] width 49 height 55
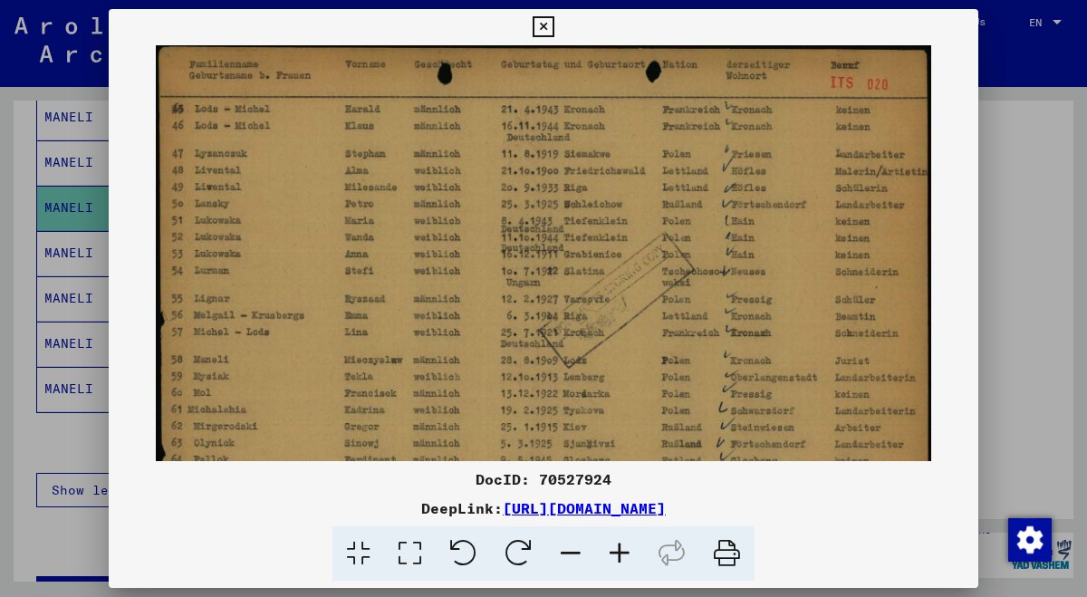
click at [620, 552] on icon at bounding box center [619, 553] width 49 height 55
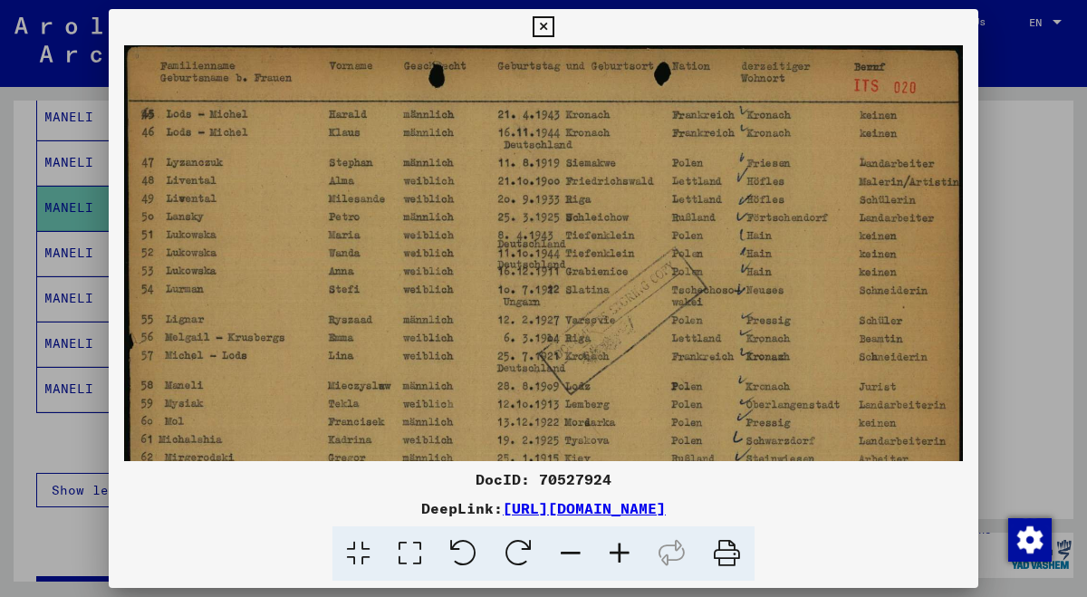
click at [620, 552] on icon at bounding box center [619, 553] width 49 height 55
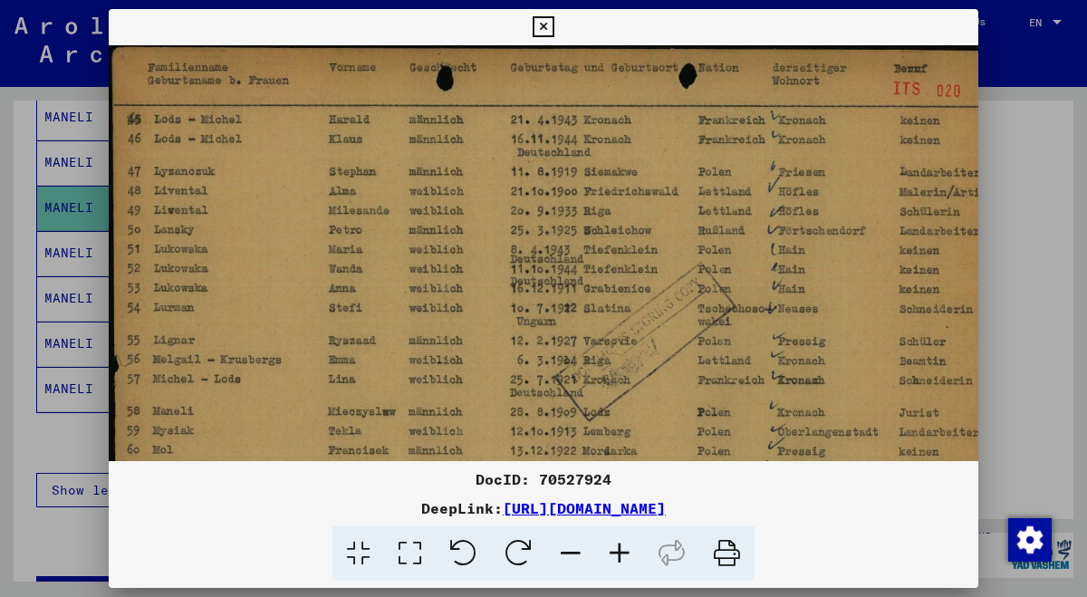
click at [620, 552] on icon at bounding box center [619, 553] width 49 height 55
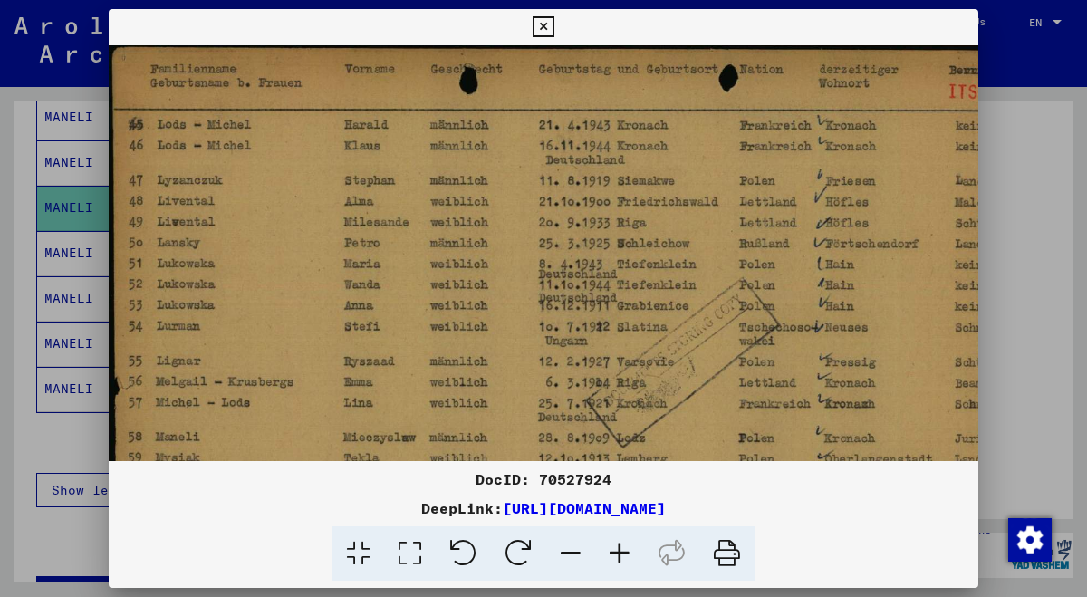
click at [620, 552] on icon at bounding box center [619, 553] width 49 height 55
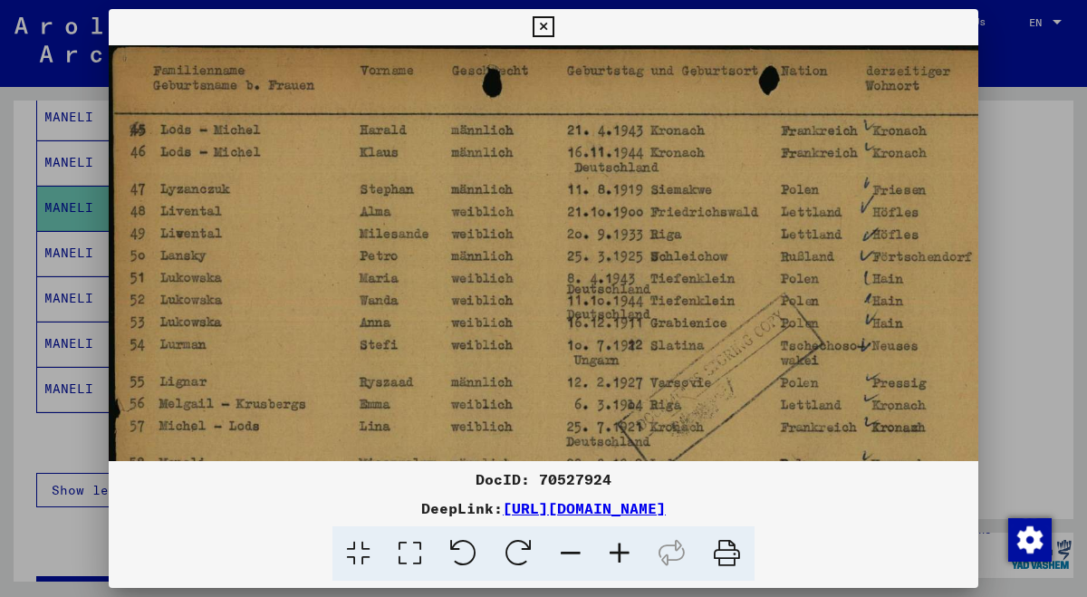
click at [620, 552] on icon at bounding box center [619, 553] width 49 height 55
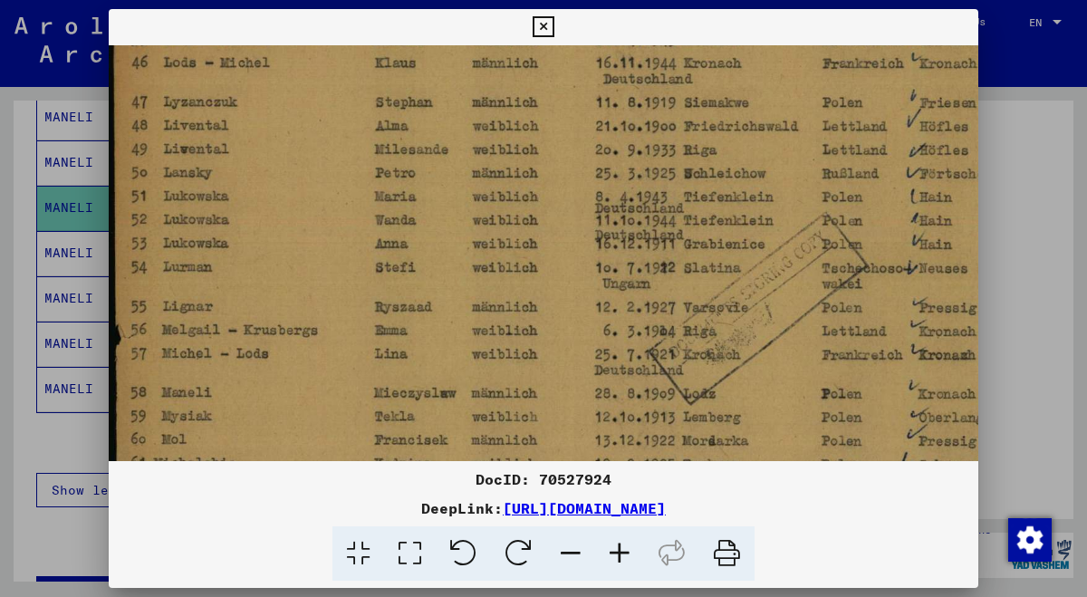
drag, startPoint x: 652, startPoint y: 403, endPoint x: 660, endPoint y: 306, distance: 97.3
click at [660, 306] on img at bounding box center [655, 338] width 1092 height 778
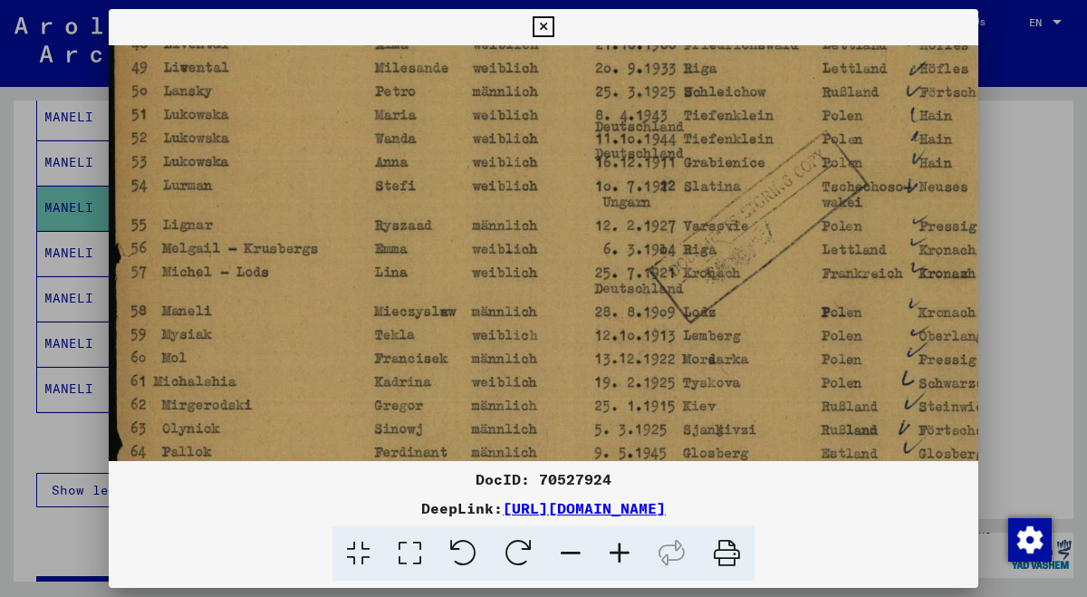
drag, startPoint x: 665, startPoint y: 356, endPoint x: 676, endPoint y: 280, distance: 76.9
click at [676, 274] on img at bounding box center [655, 257] width 1092 height 778
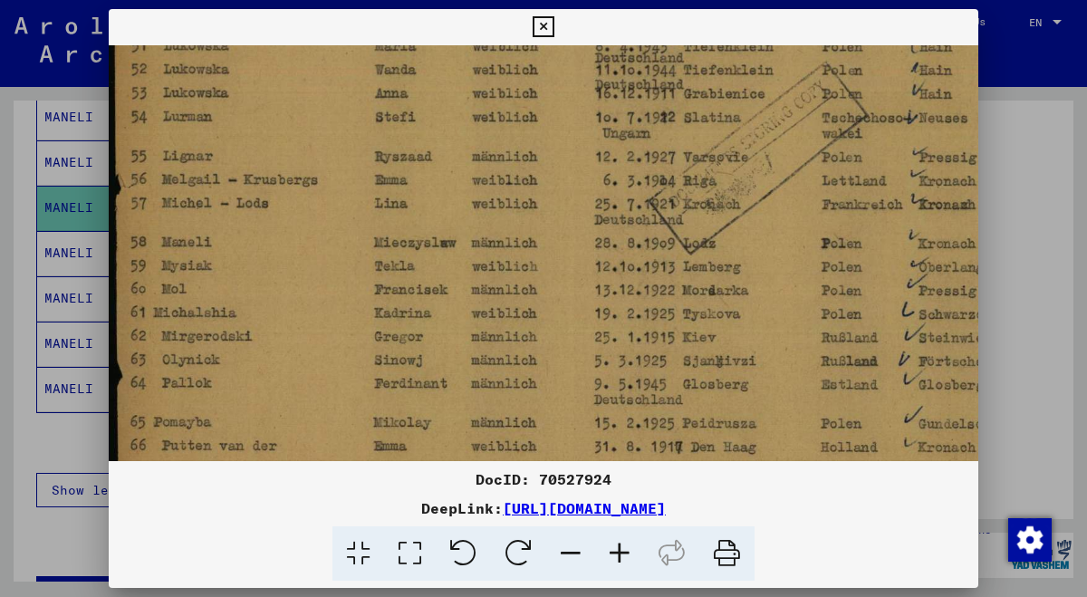
scroll to position [262, 0]
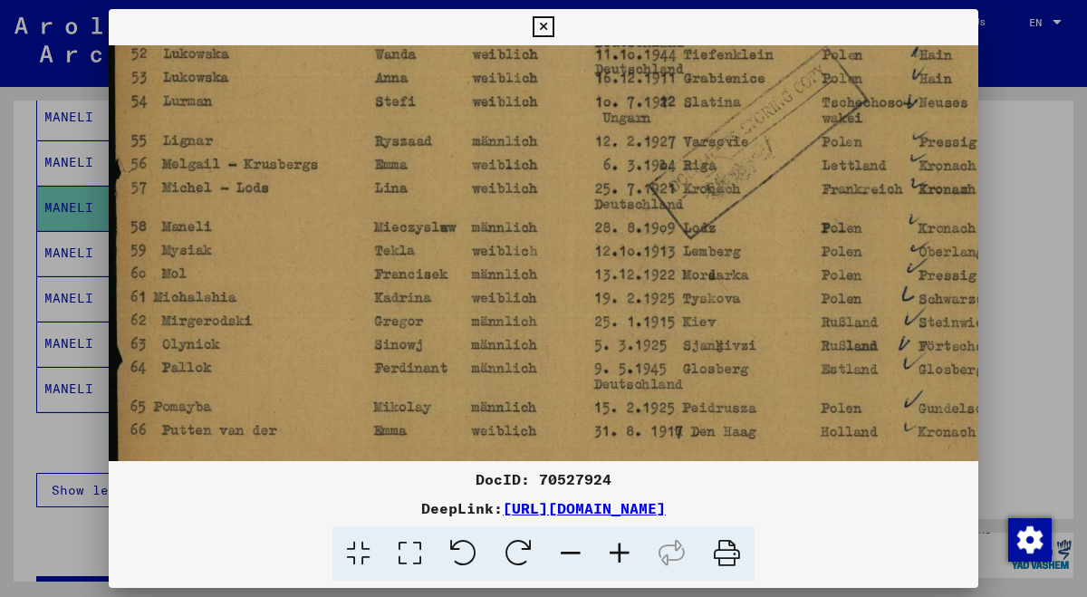
drag, startPoint x: 679, startPoint y: 335, endPoint x: 682, endPoint y: 251, distance: 84.3
click at [682, 251] on img at bounding box center [655, 173] width 1092 height 778
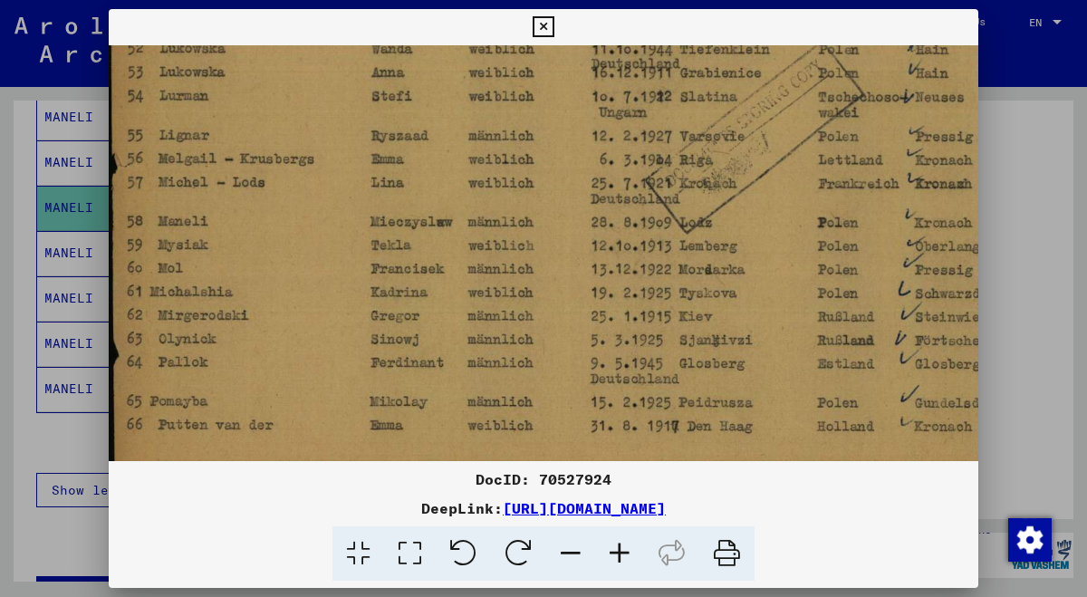
scroll to position [265, 4]
click at [673, 329] on img at bounding box center [651, 169] width 1092 height 778
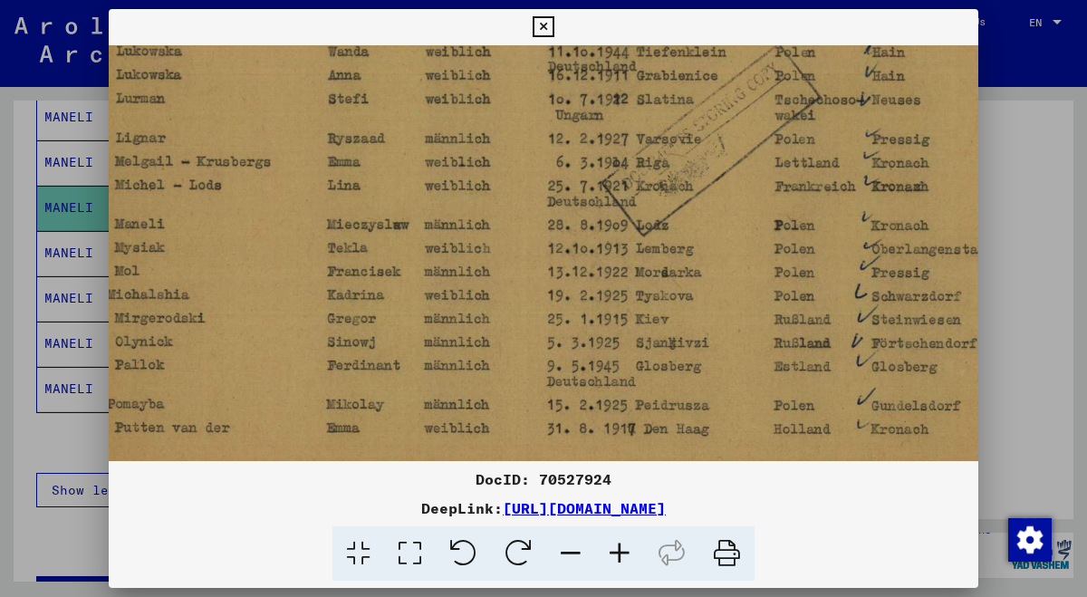
scroll to position [261, 47]
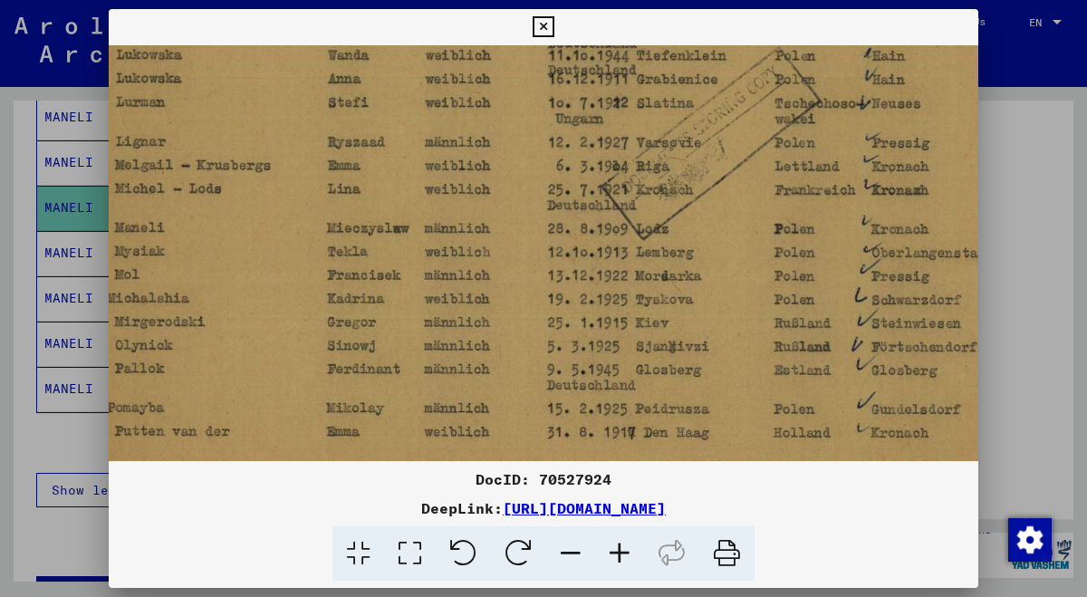
drag, startPoint x: 700, startPoint y: 274, endPoint x: 657, endPoint y: 279, distance: 43.8
click at [657, 279] on img at bounding box center [608, 173] width 1092 height 778
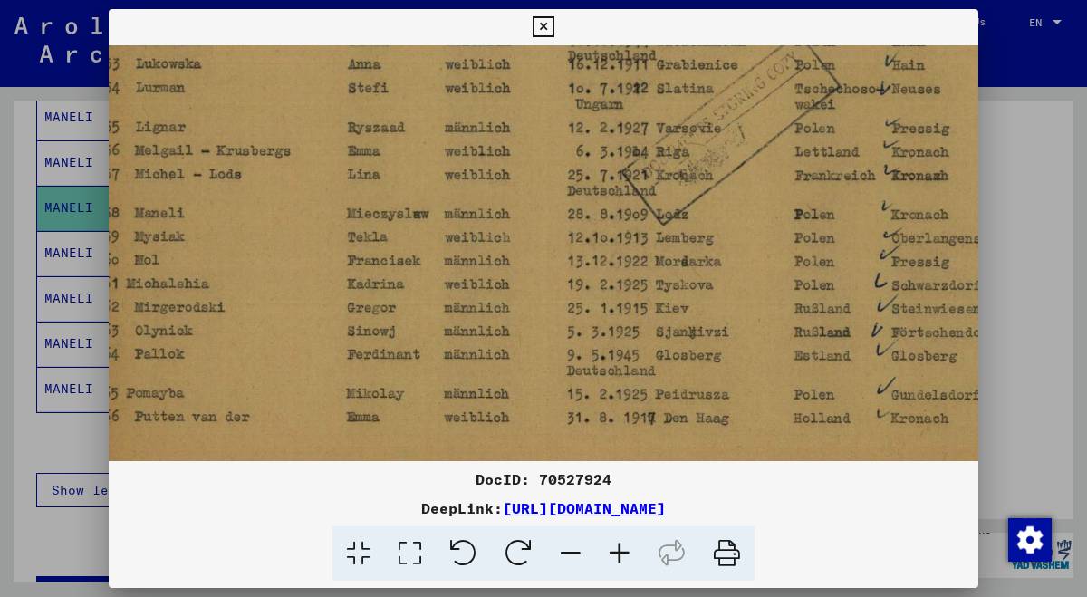
scroll to position [273, 27]
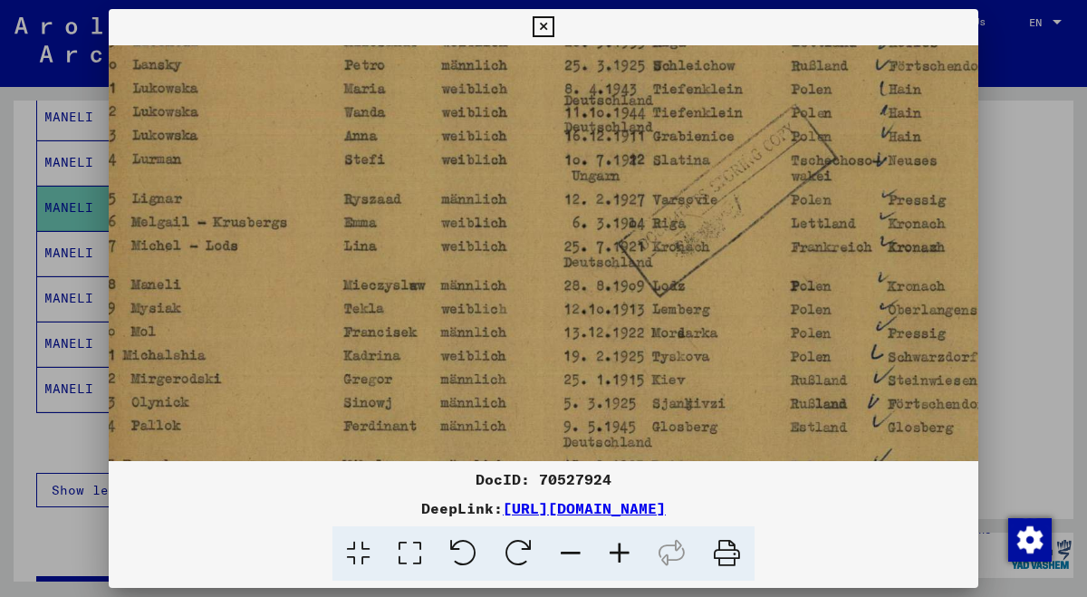
drag, startPoint x: 642, startPoint y: 294, endPoint x: 744, endPoint y: 361, distance: 121.6
click at [744, 361] on img at bounding box center [624, 230] width 1092 height 778
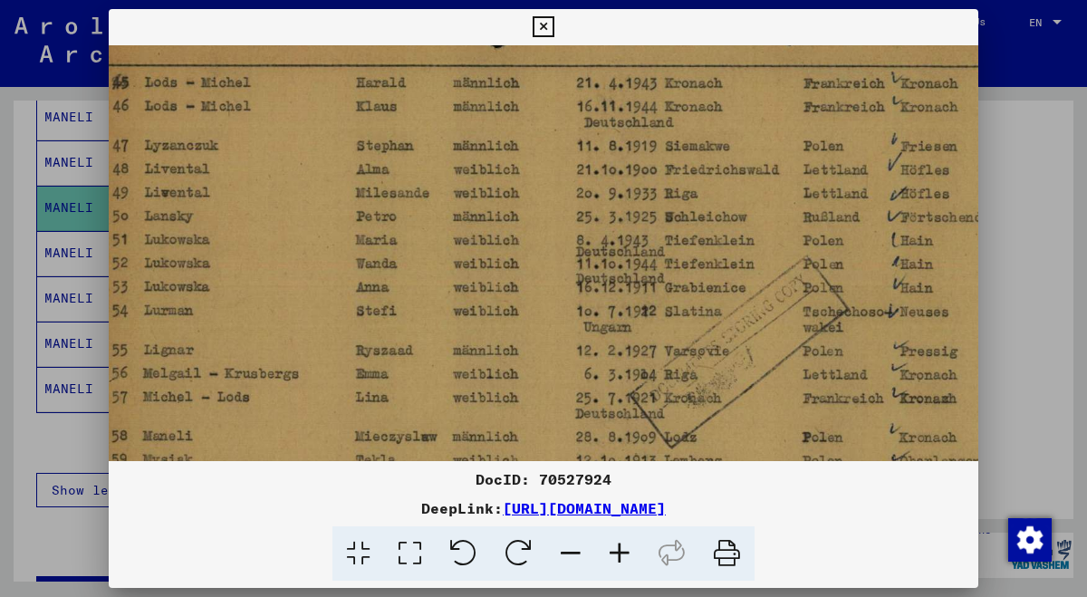
drag, startPoint x: 706, startPoint y: 230, endPoint x: 718, endPoint y: 379, distance: 149.9
click at [718, 379] on img at bounding box center [636, 382] width 1092 height 778
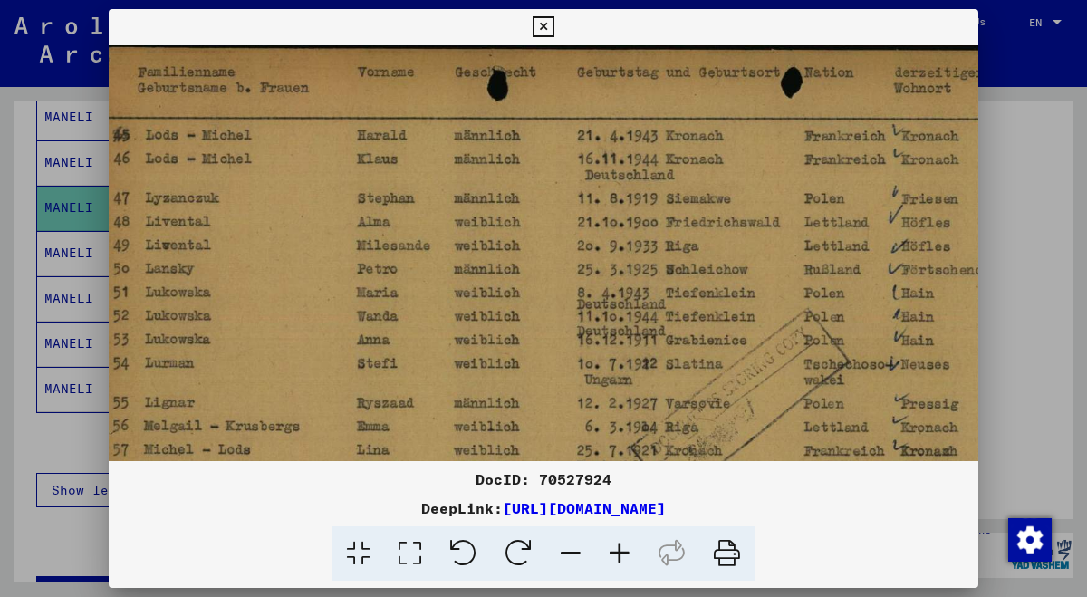
drag, startPoint x: 709, startPoint y: 267, endPoint x: 710, endPoint y: 351, distance: 84.2
click at [710, 352] on img at bounding box center [637, 434] width 1092 height 778
click at [553, 26] on icon at bounding box center [543, 27] width 21 height 22
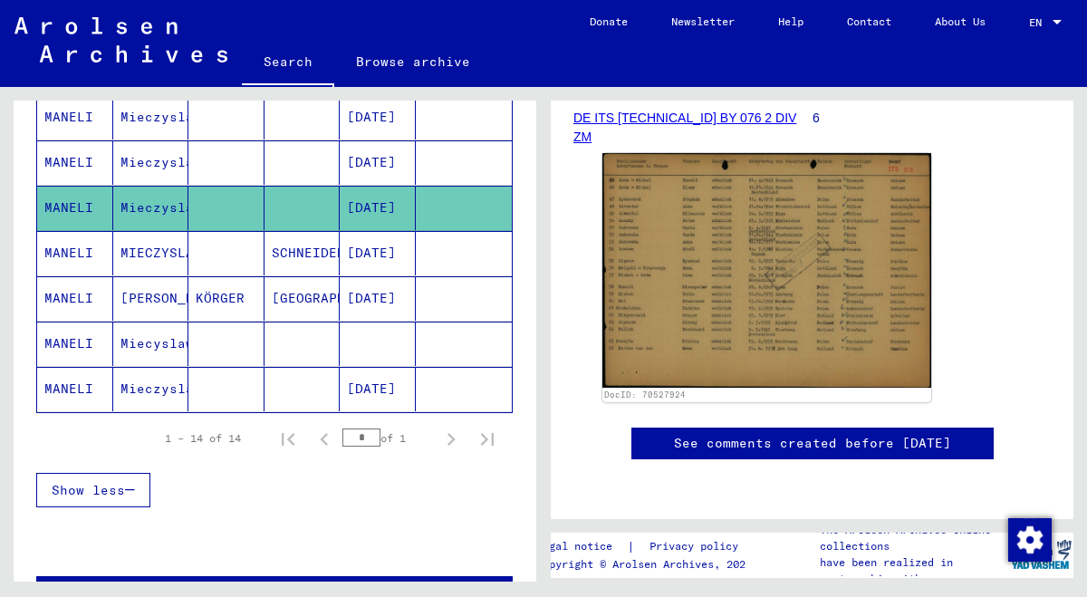
scroll to position [454, 0]
click at [170, 251] on mat-cell "MIECZYSLAW" at bounding box center [151, 253] width 76 height 44
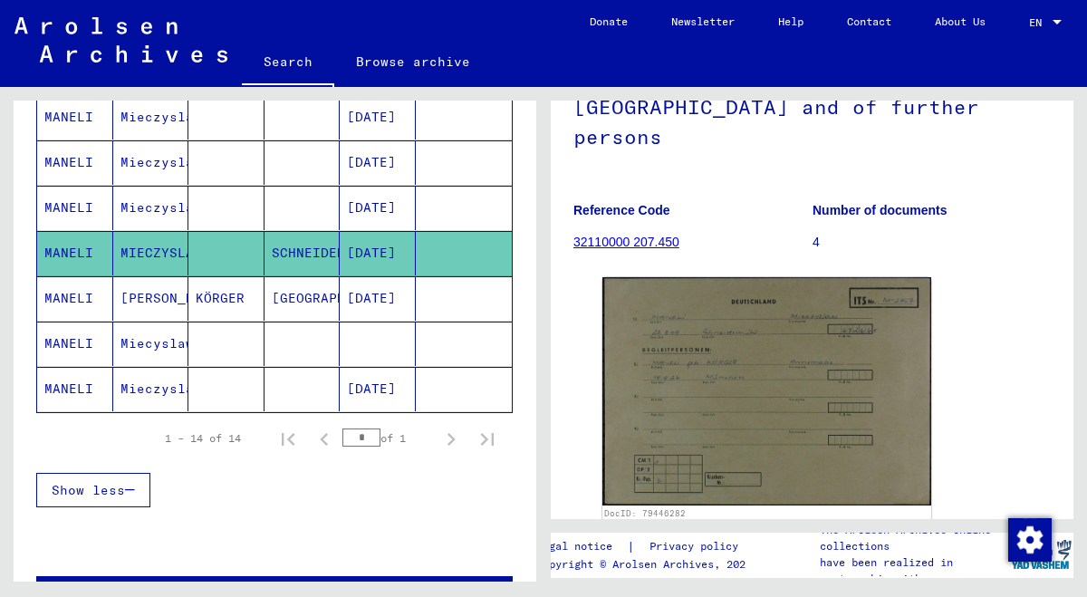
scroll to position [231, 0]
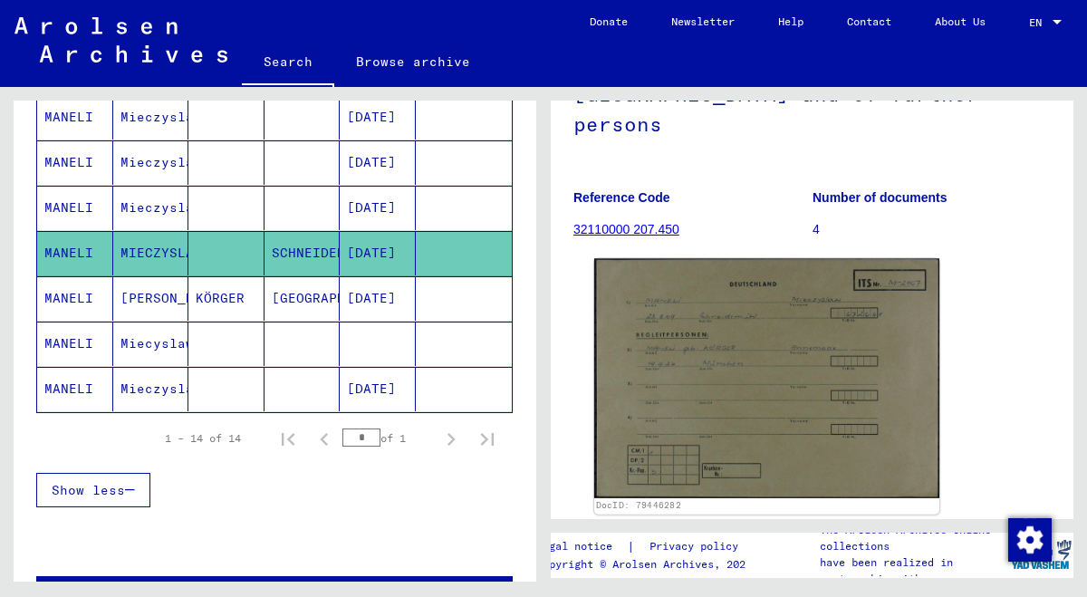
click at [710, 351] on img at bounding box center [766, 378] width 345 height 239
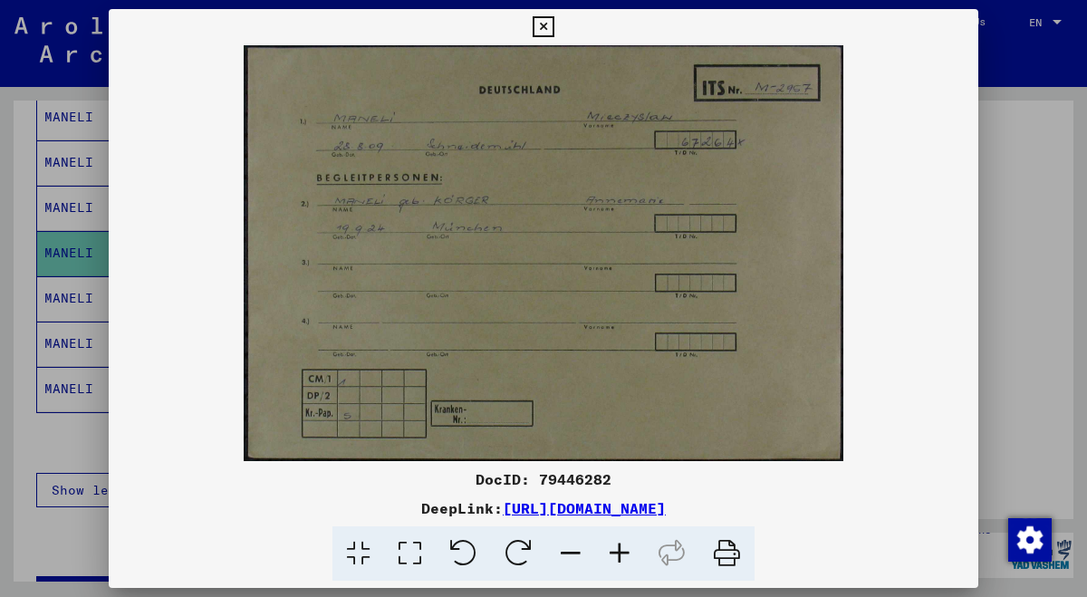
click at [615, 552] on icon at bounding box center [619, 553] width 49 height 55
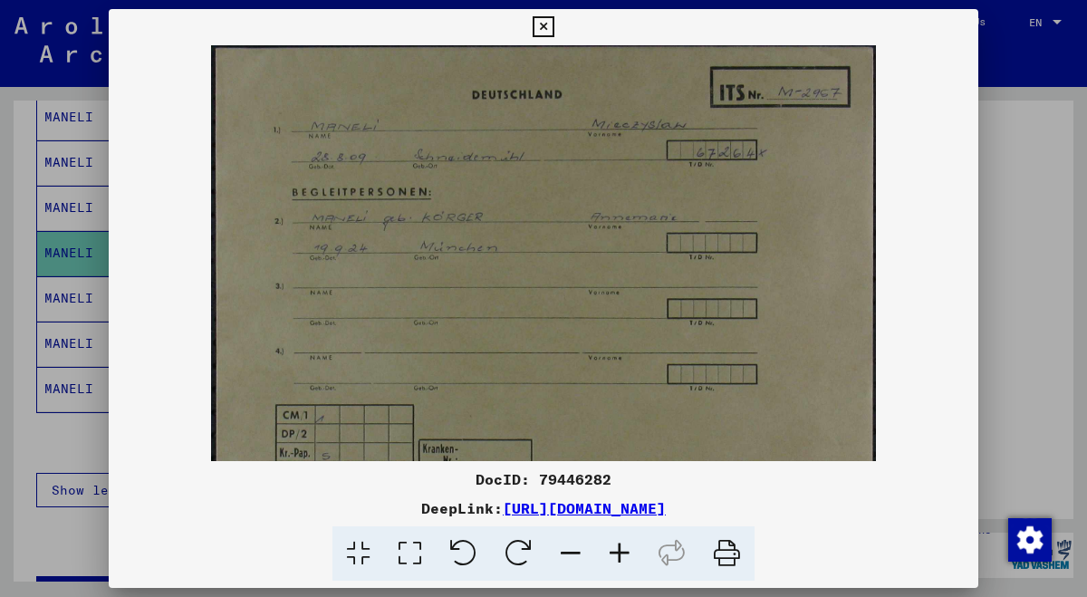
click at [615, 552] on icon at bounding box center [619, 553] width 49 height 55
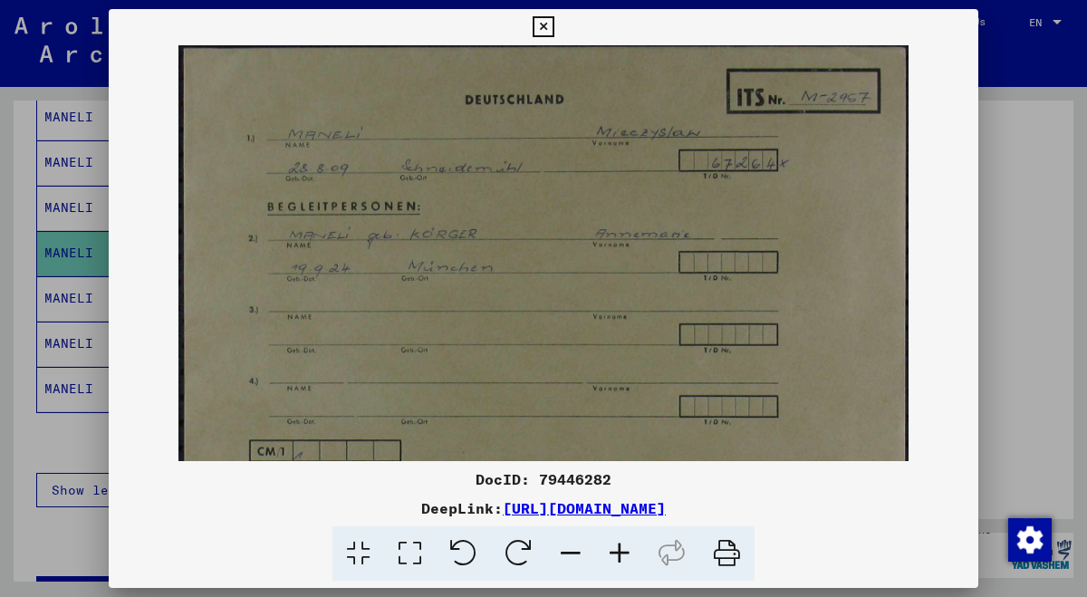
click at [615, 552] on icon at bounding box center [619, 553] width 49 height 55
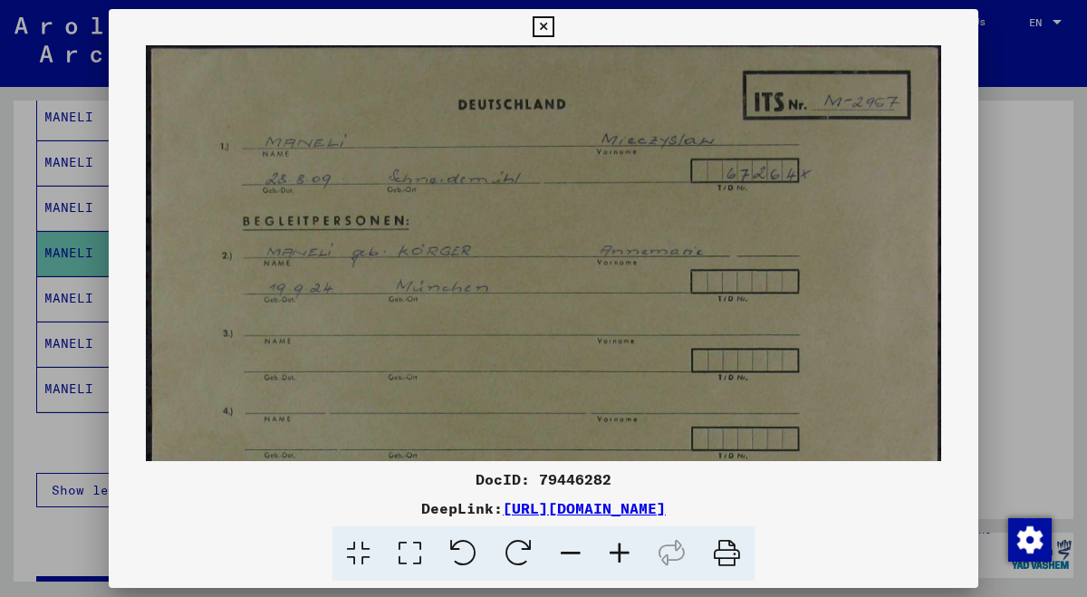
click at [615, 552] on icon at bounding box center [619, 553] width 49 height 55
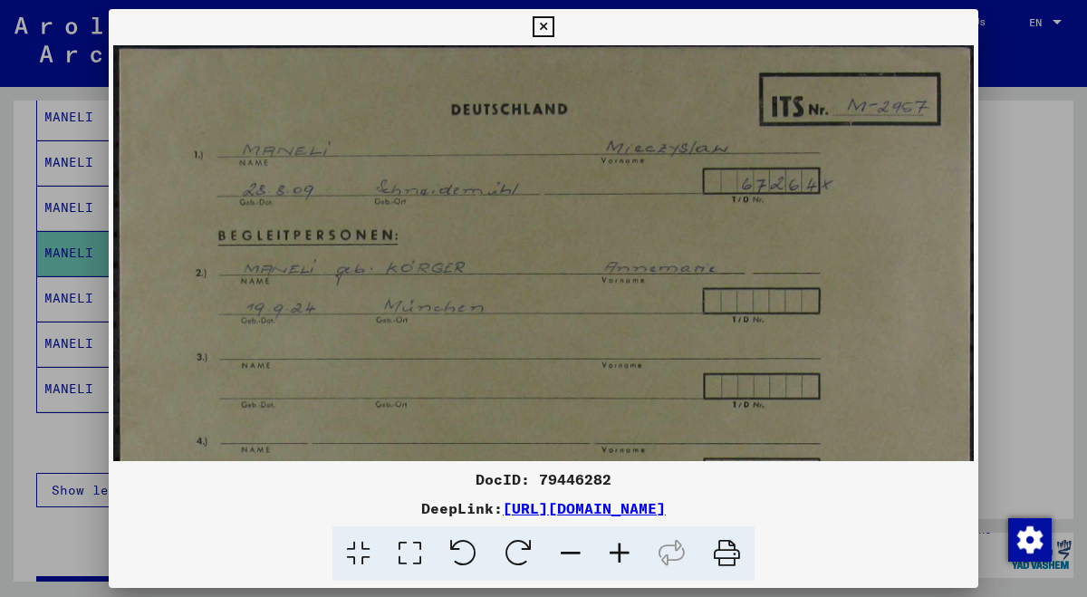
click at [615, 552] on icon at bounding box center [619, 553] width 49 height 55
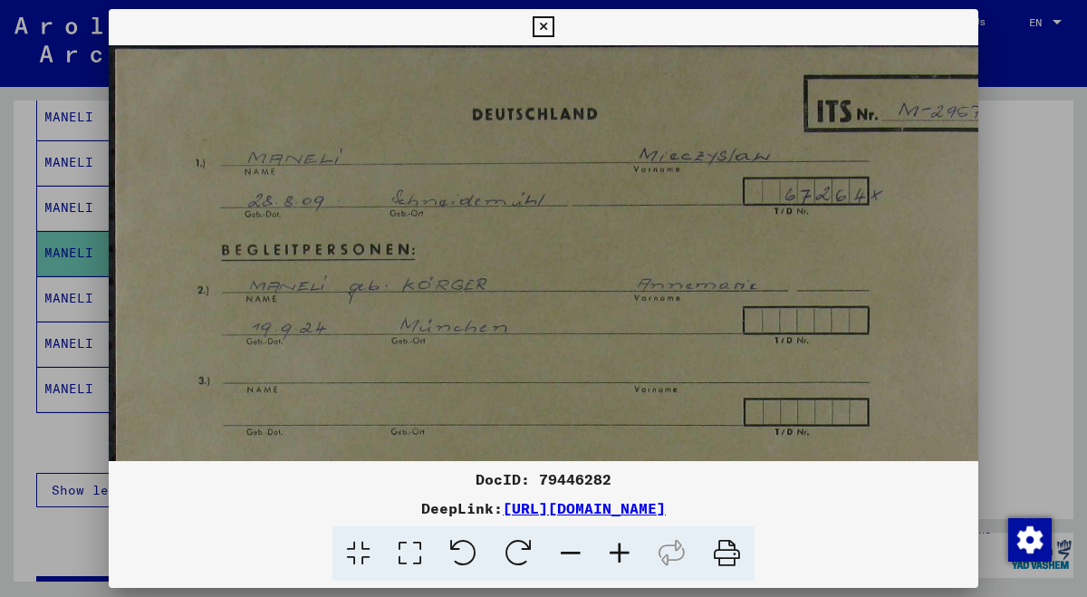
click at [615, 552] on icon at bounding box center [619, 553] width 49 height 55
